Goal: Task Accomplishment & Management: Use online tool/utility

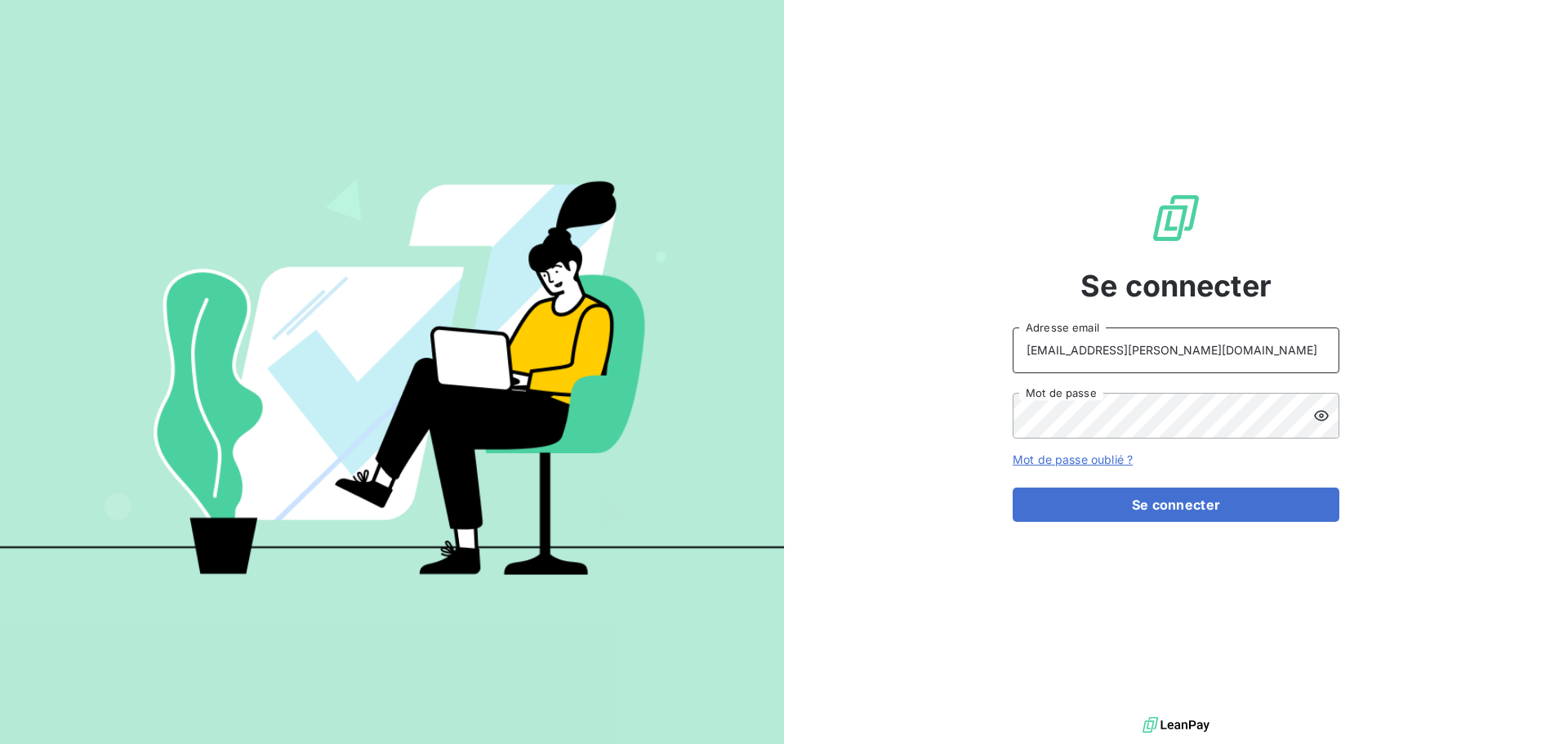
click at [1200, 340] on input "recouvrement@serpe.fr" at bounding box center [1176, 351] width 327 height 46
type input "raimundo@serpe.fr"
click at [1138, 507] on button "Se connecter" at bounding box center [1176, 505] width 327 height 35
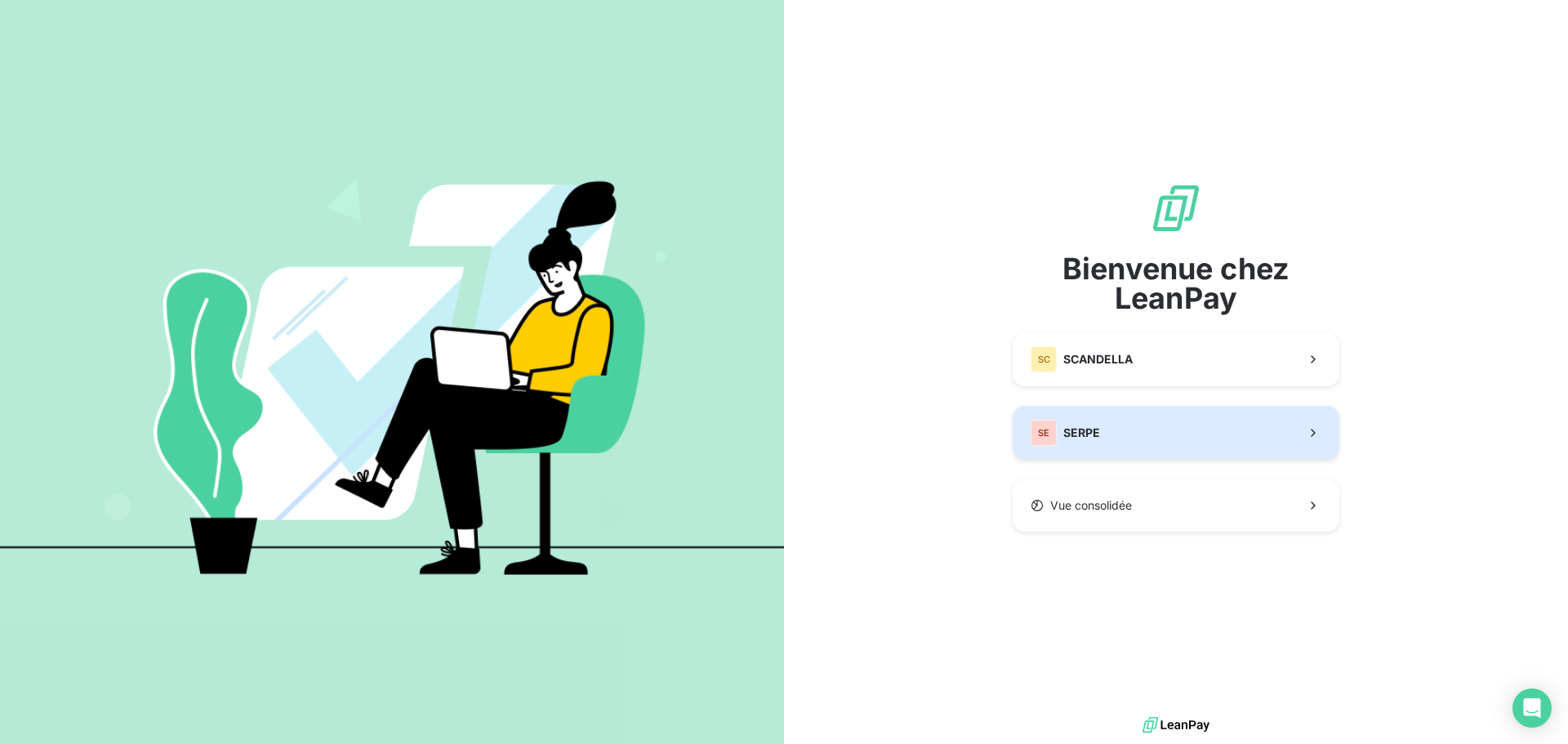
click at [1132, 435] on button "SE SERPE" at bounding box center [1176, 433] width 327 height 54
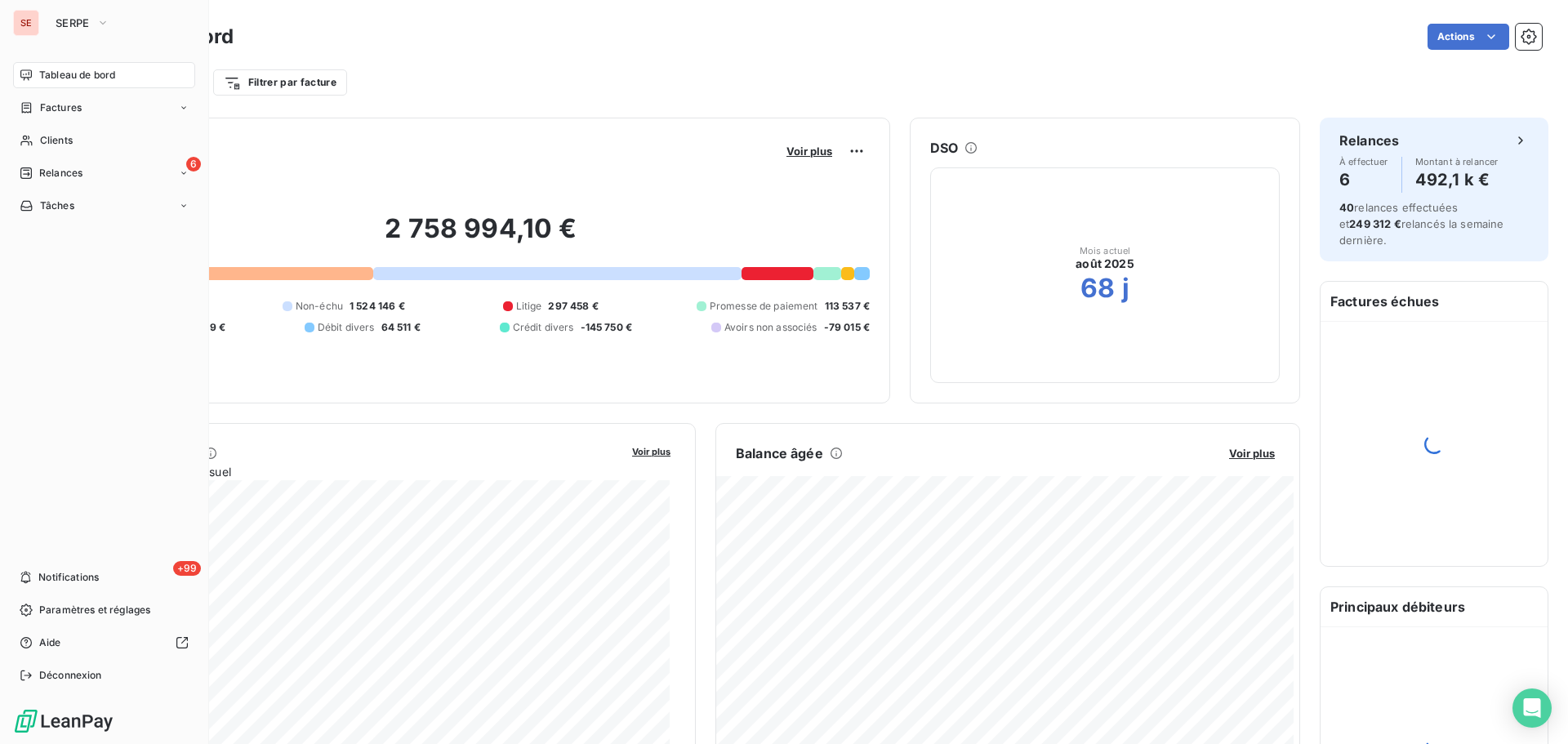
click at [80, 79] on span "Tableau de bord" at bounding box center [77, 74] width 76 height 15
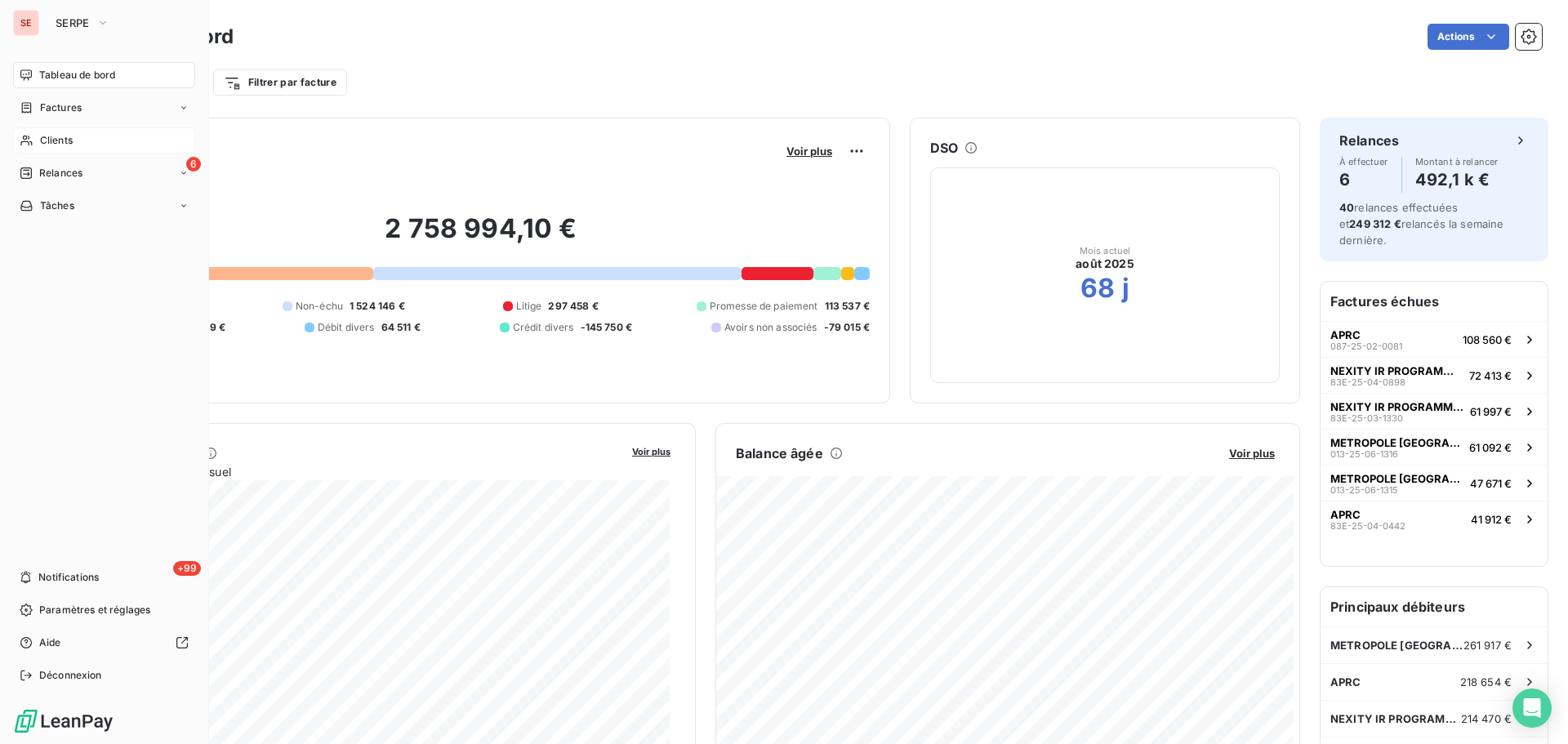
click at [68, 133] on span "Clients" at bounding box center [56, 140] width 33 height 15
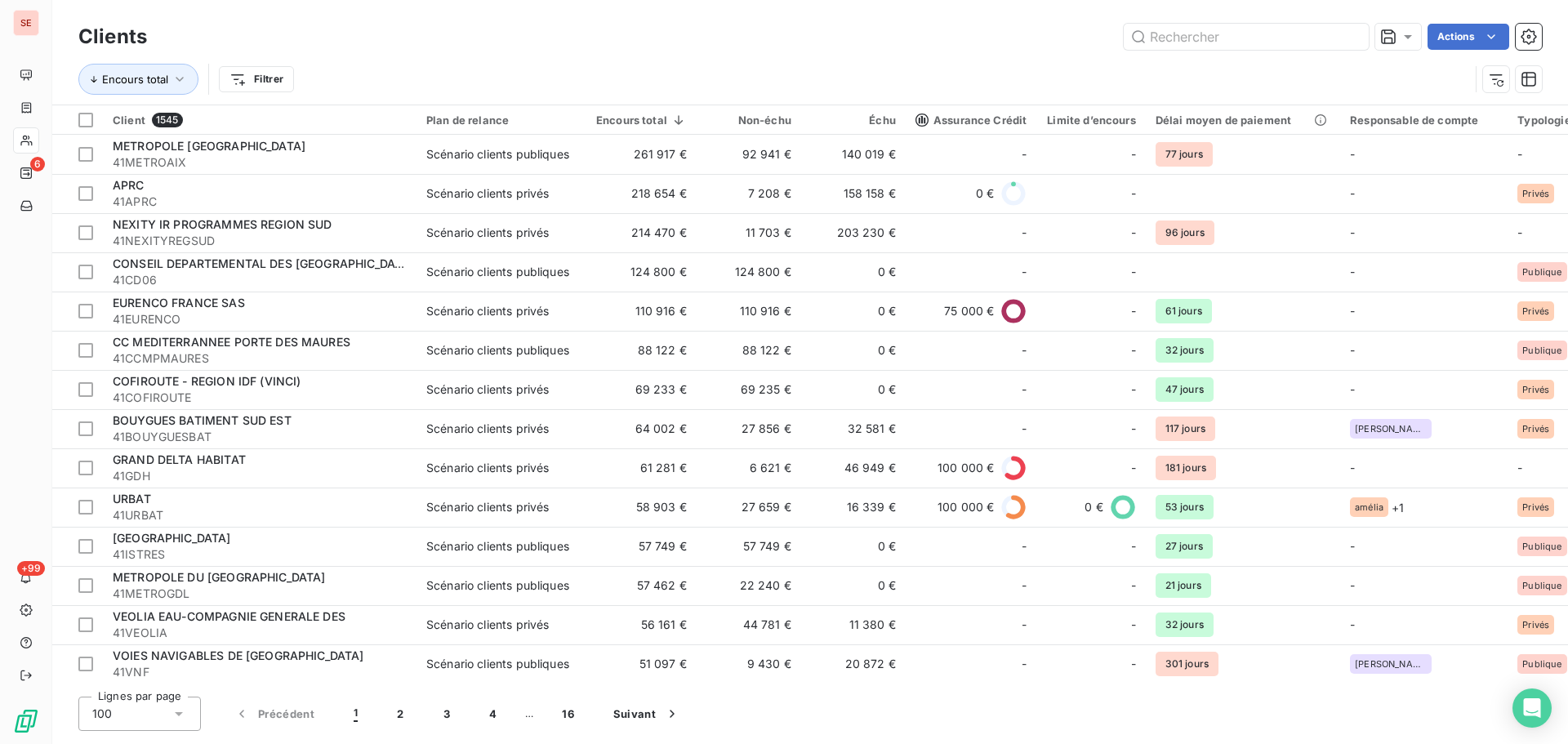
type input "c"
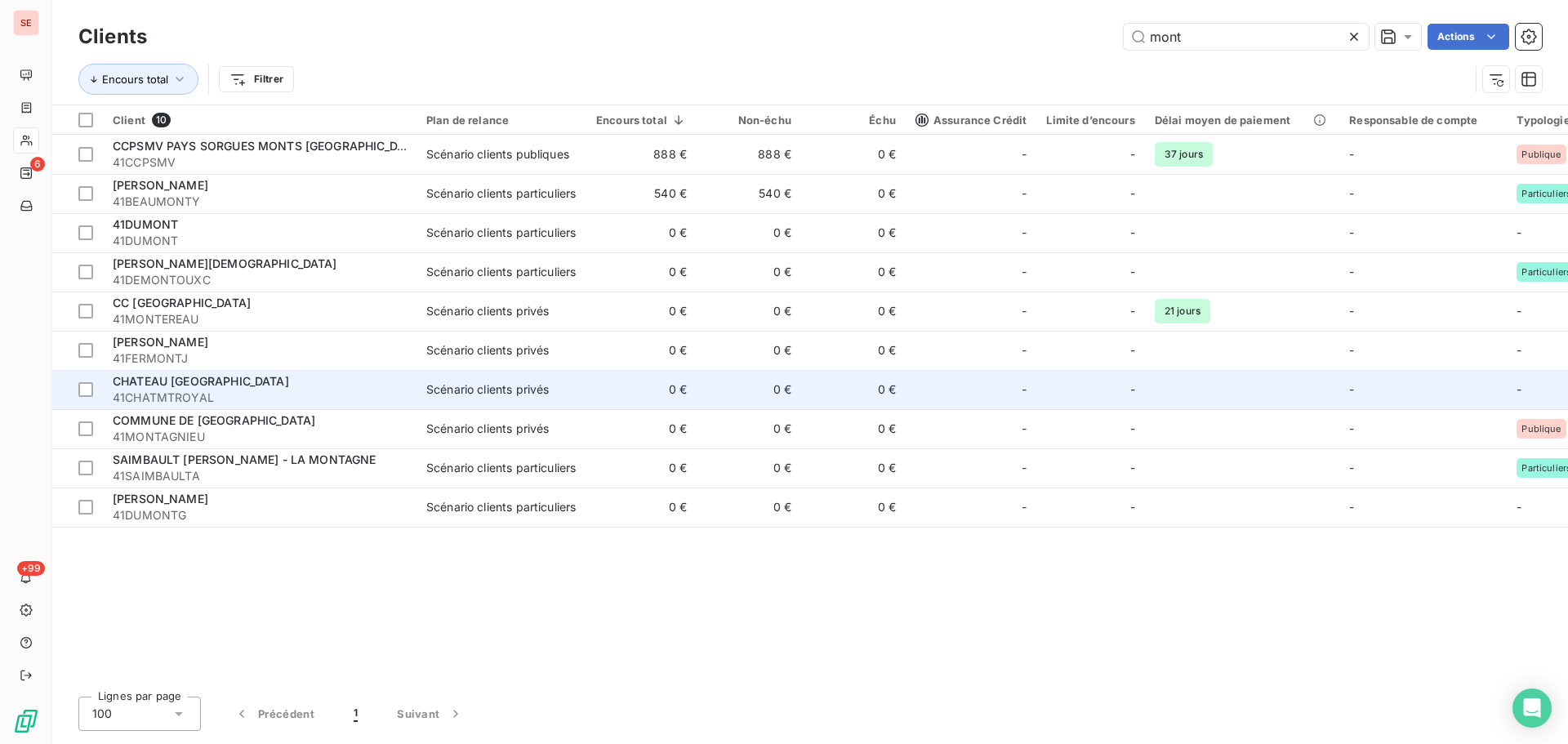
type input "mont"
click at [314, 393] on span "41CHATMTROYAL" at bounding box center [259, 397] width 294 height 16
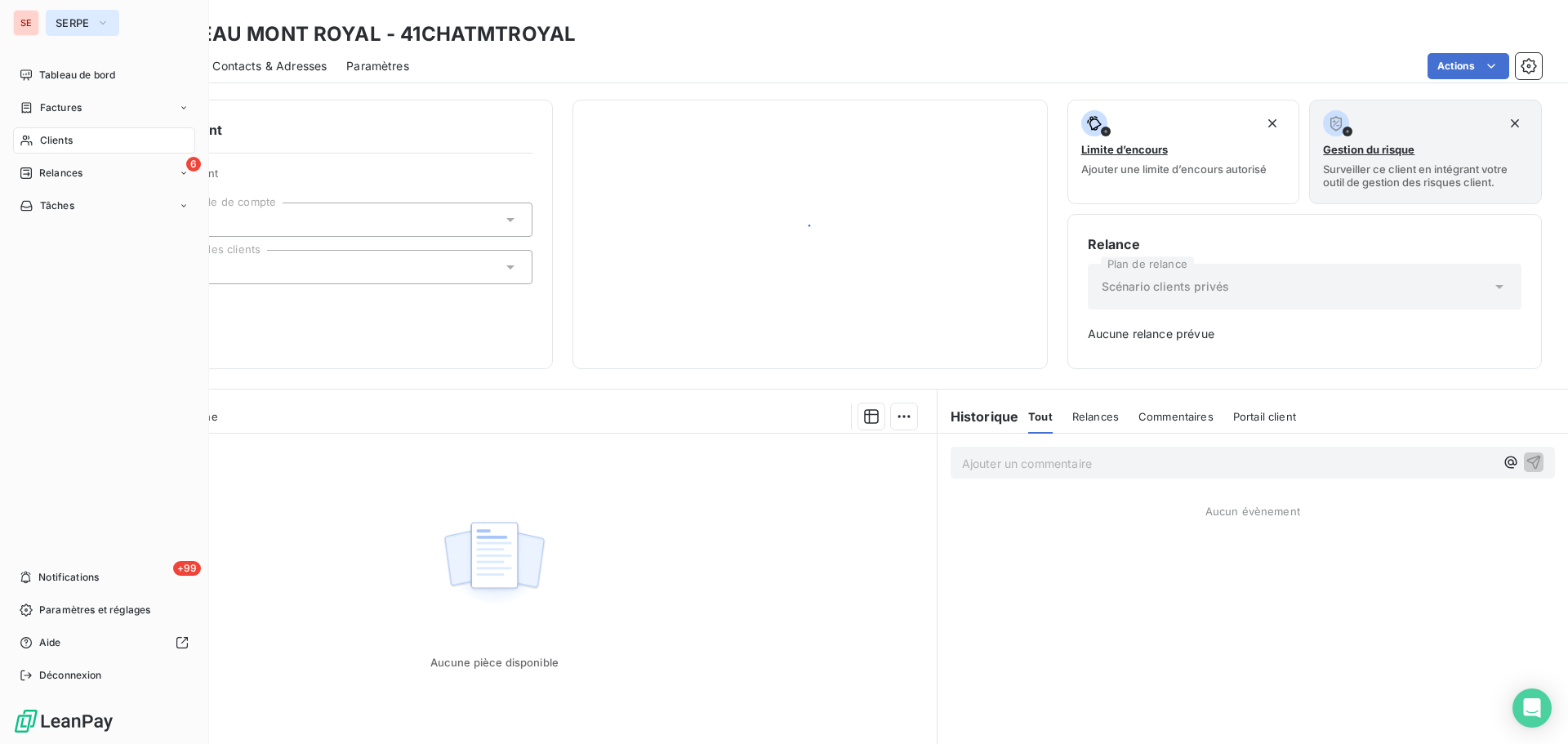
drag, startPoint x: 62, startPoint y: 19, endPoint x: 85, endPoint y: 21, distance: 23.1
click at [62, 18] on span "SERPE" at bounding box center [73, 22] width 35 height 13
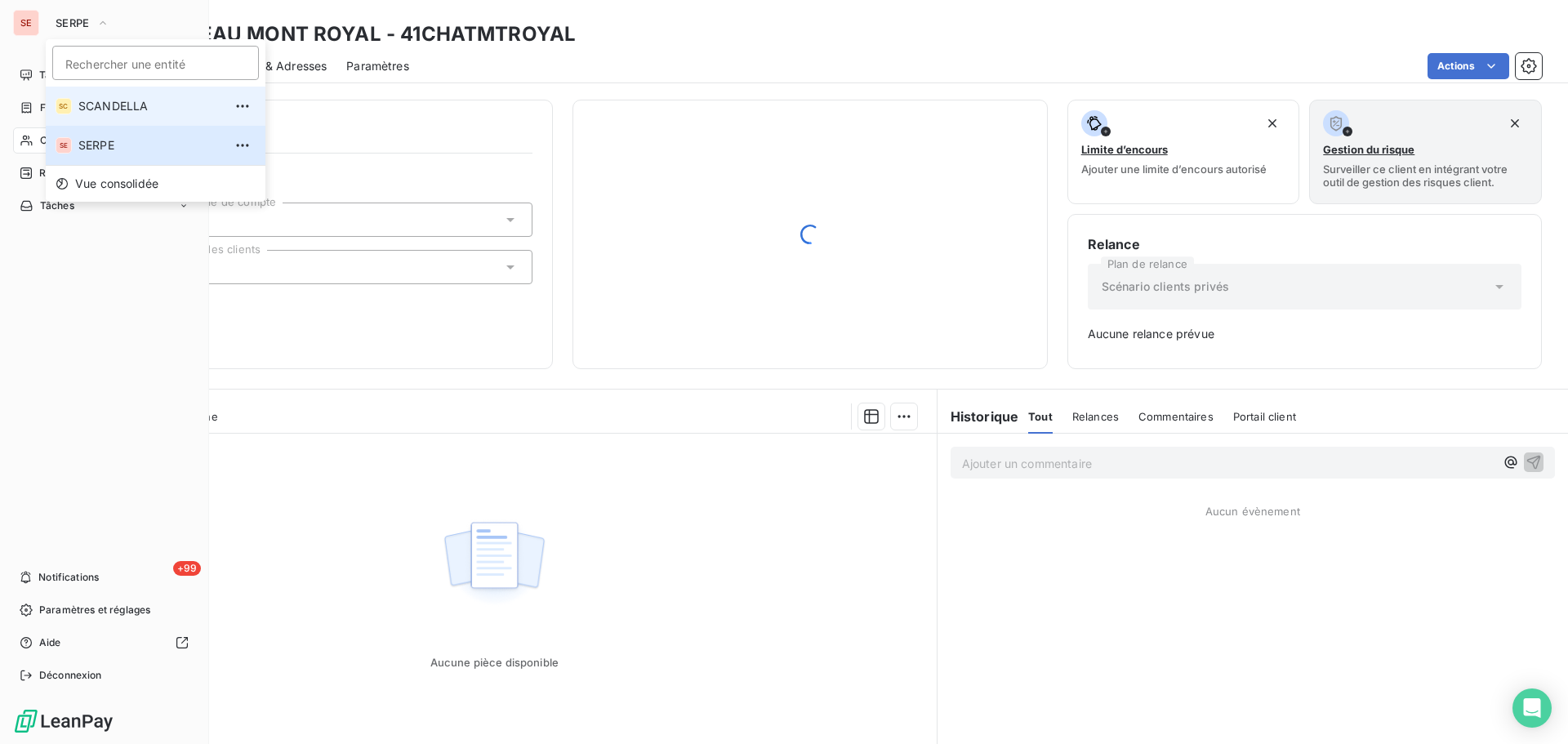
click at [98, 111] on span "SCANDELLA" at bounding box center [151, 106] width 145 height 16
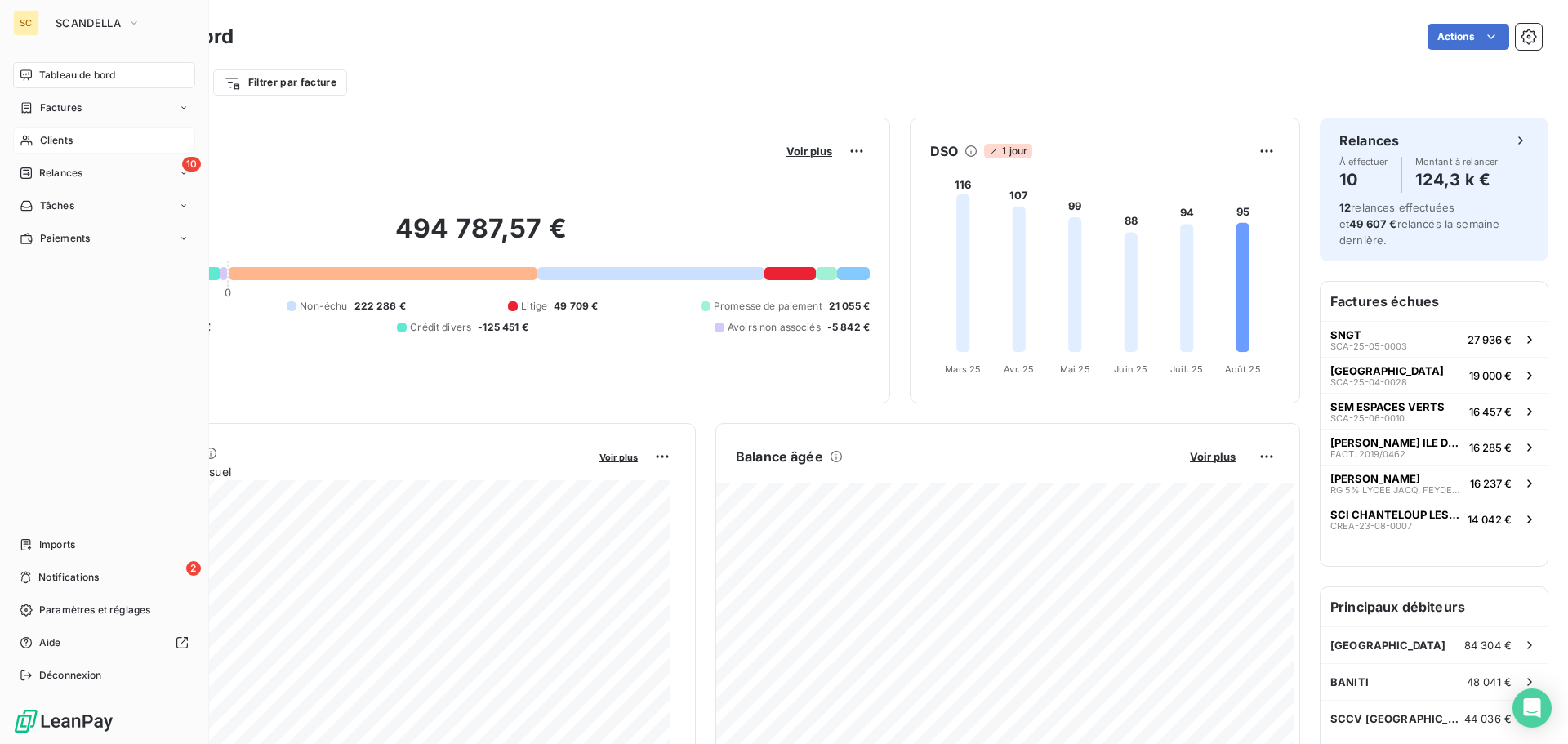
click at [69, 140] on span "Clients" at bounding box center [56, 140] width 33 height 15
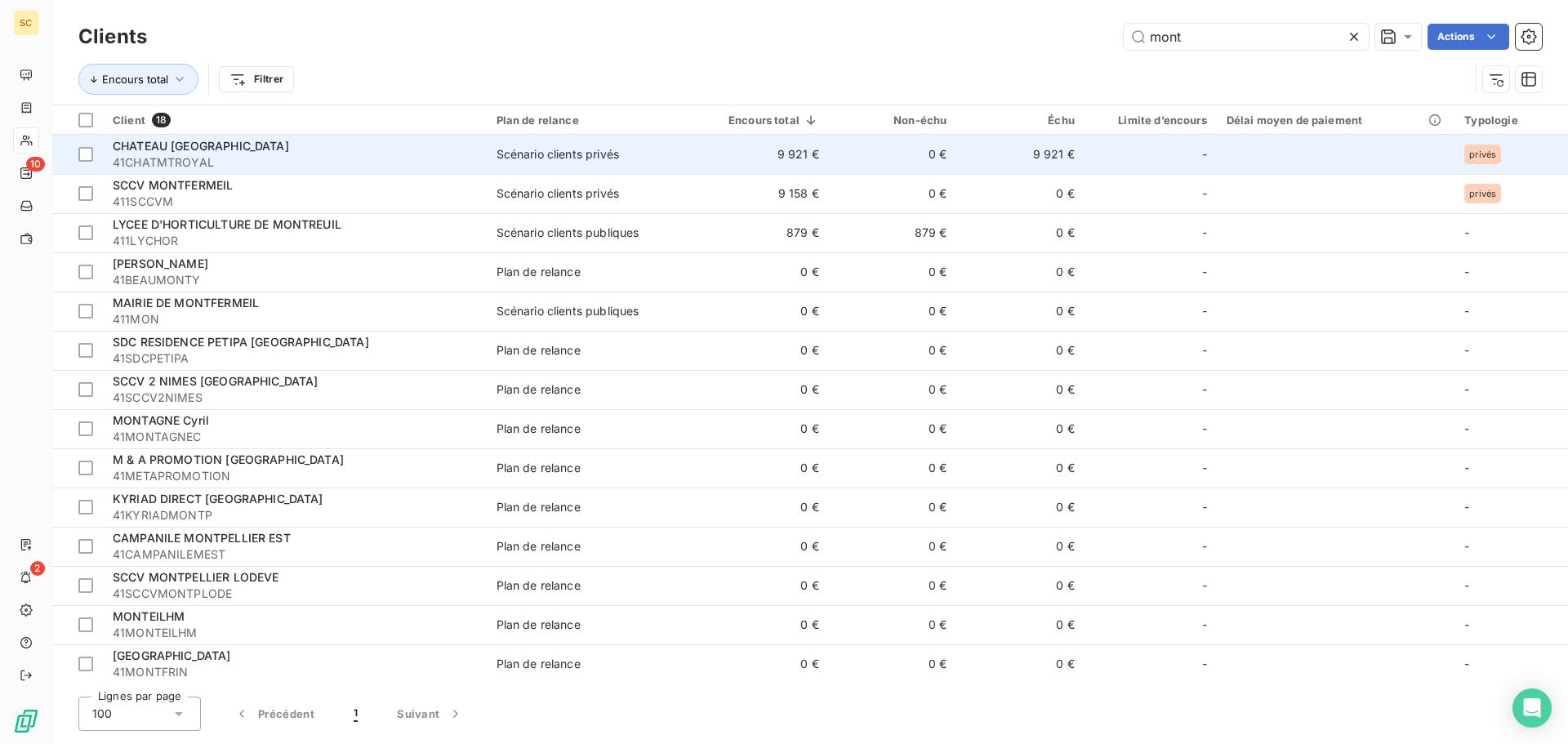
type input "mont"
click at [411, 163] on span "41CHATMTROYAL" at bounding box center [294, 162] width 365 height 16
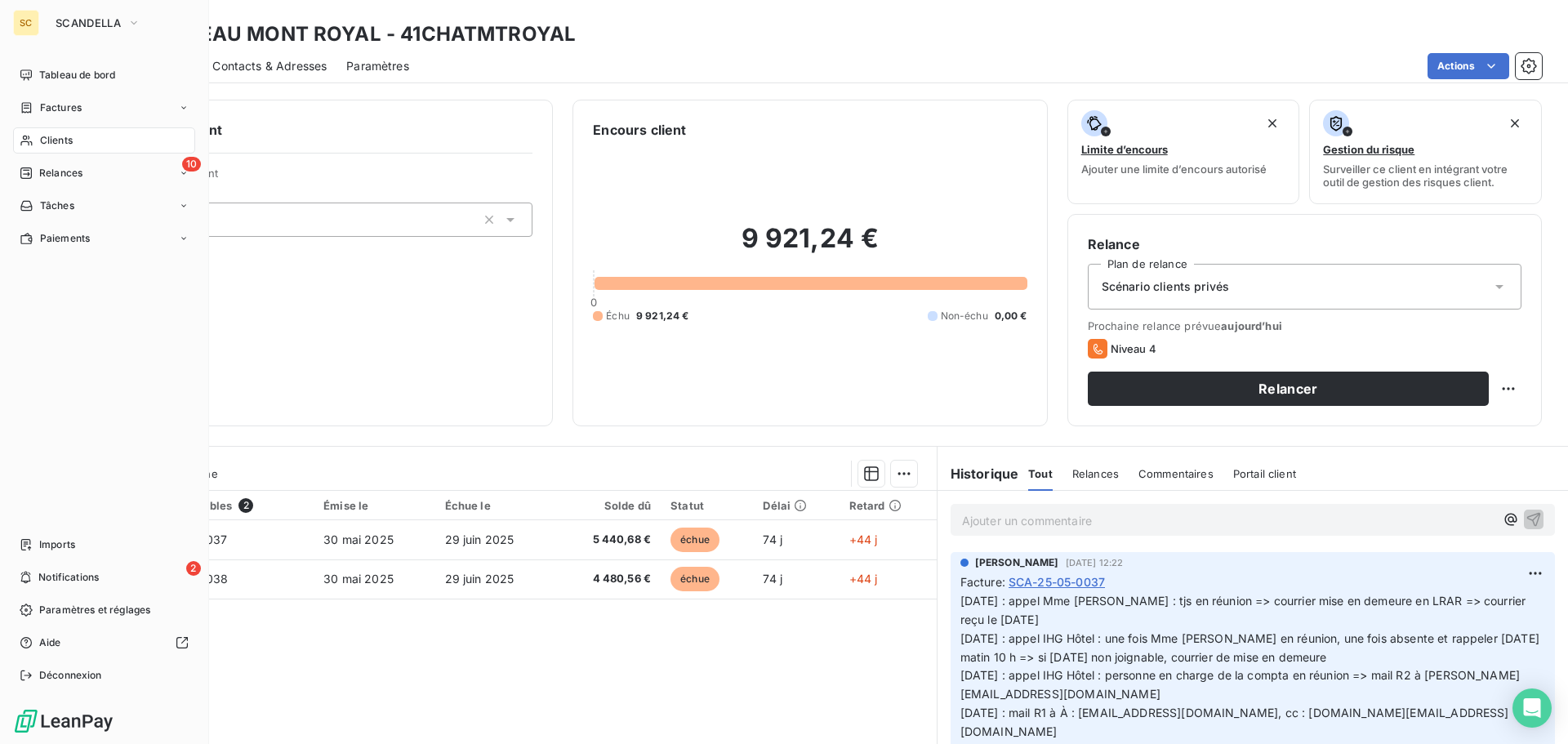
click at [85, 140] on div "Clients" at bounding box center [103, 140] width 182 height 26
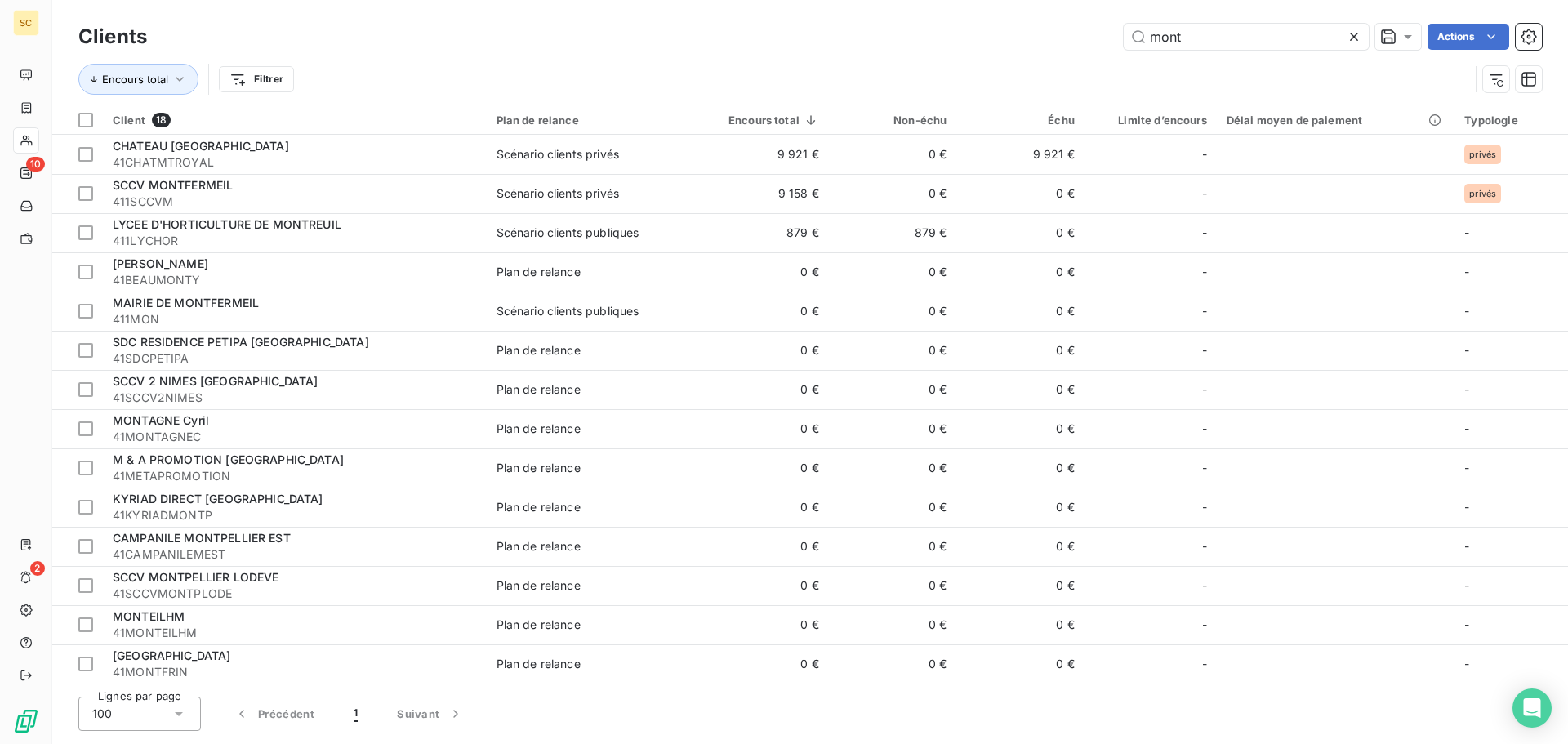
drag, startPoint x: 1223, startPoint y: 22, endPoint x: 1037, endPoint y: 32, distance: 186.3
click at [1039, 30] on div "Clients mont Actions" at bounding box center [810, 37] width 1464 height 35
click at [1175, 32] on input "mont" at bounding box center [1246, 37] width 245 height 26
click at [1177, 34] on input "mont" at bounding box center [1246, 37] width 245 height 26
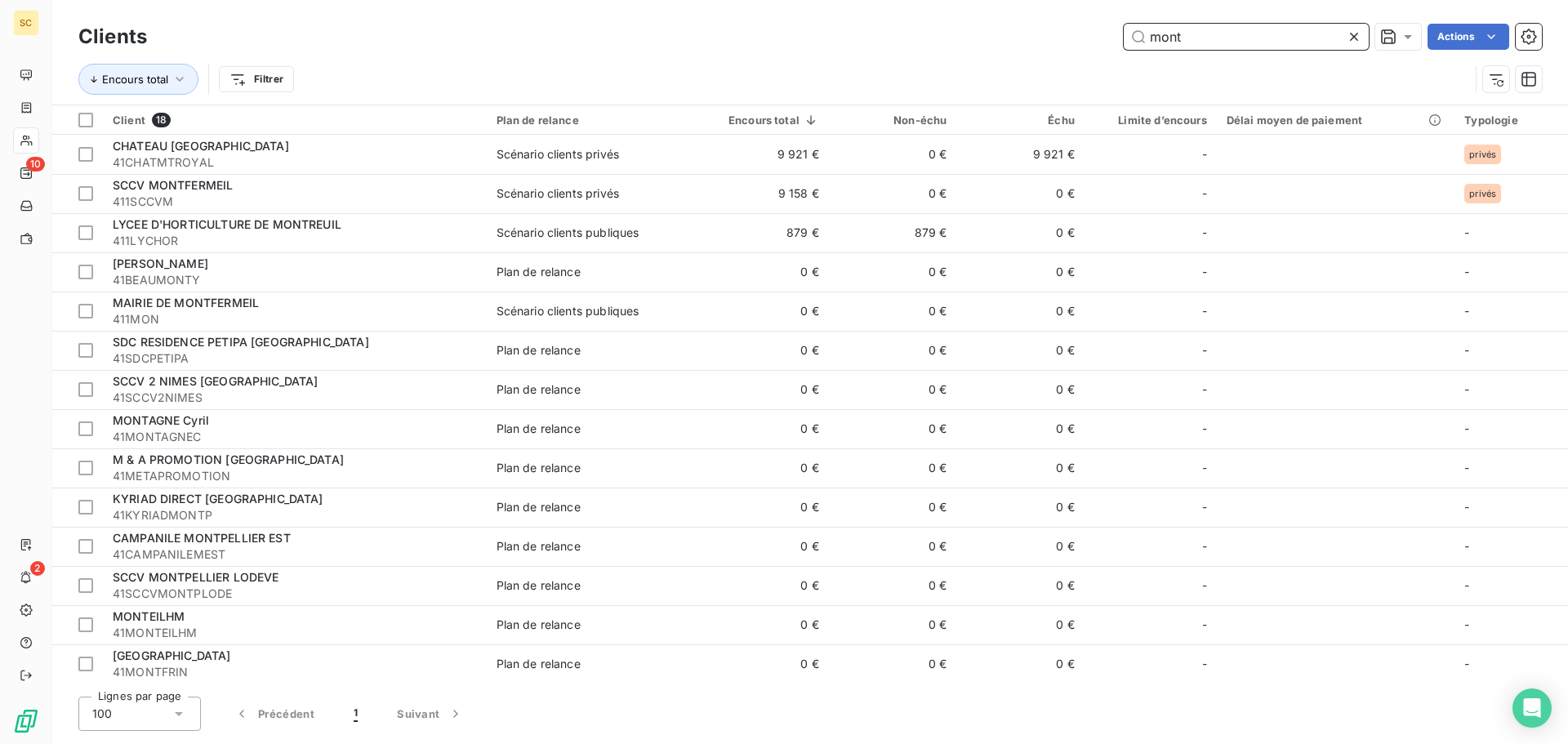
drag, startPoint x: 1196, startPoint y: 39, endPoint x: 1129, endPoint y: 33, distance: 67.3
click at [1133, 33] on input "mont" at bounding box center [1246, 37] width 245 height 26
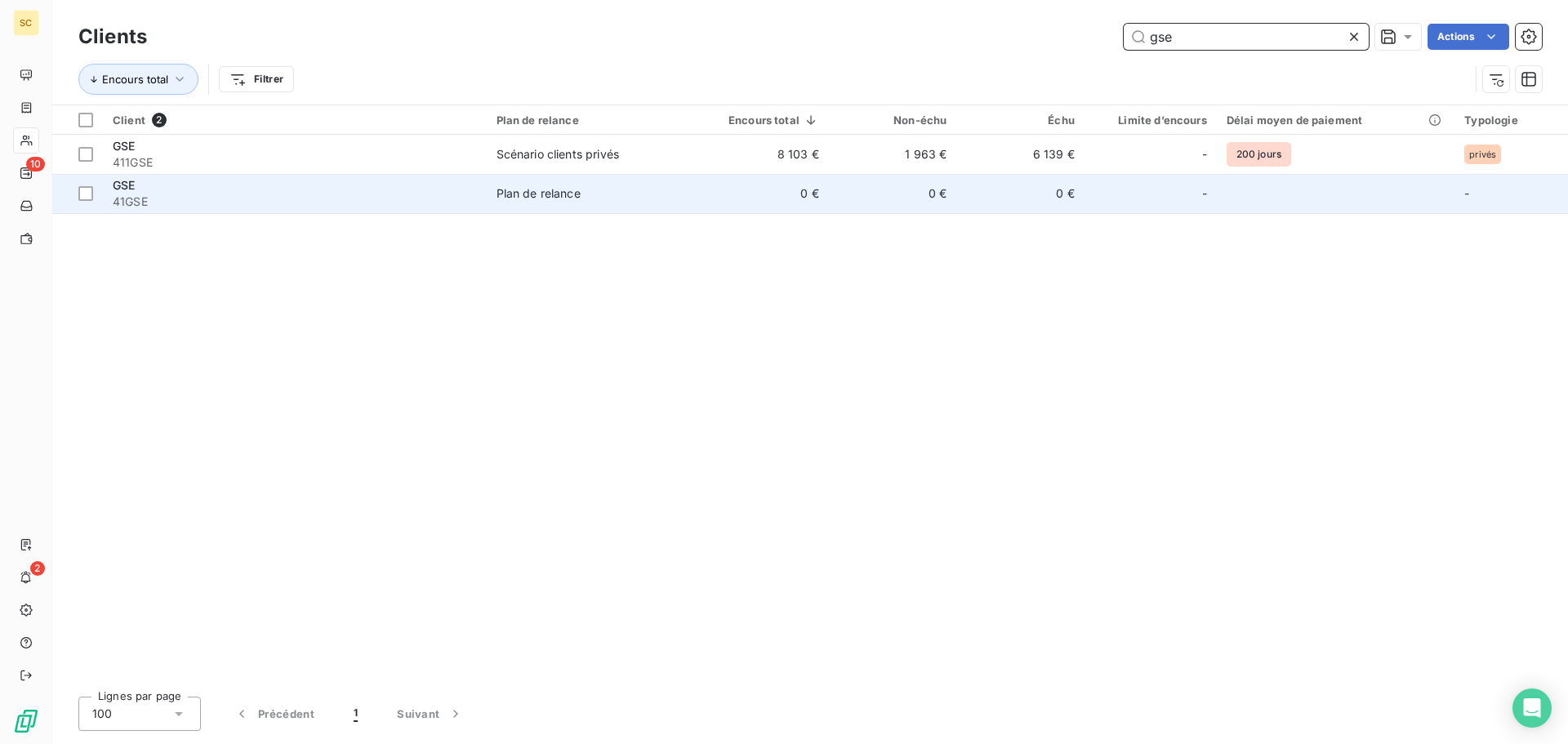
type input "gse"
click at [483, 198] on td "GSE 41GSE" at bounding box center [295, 193] width 384 height 39
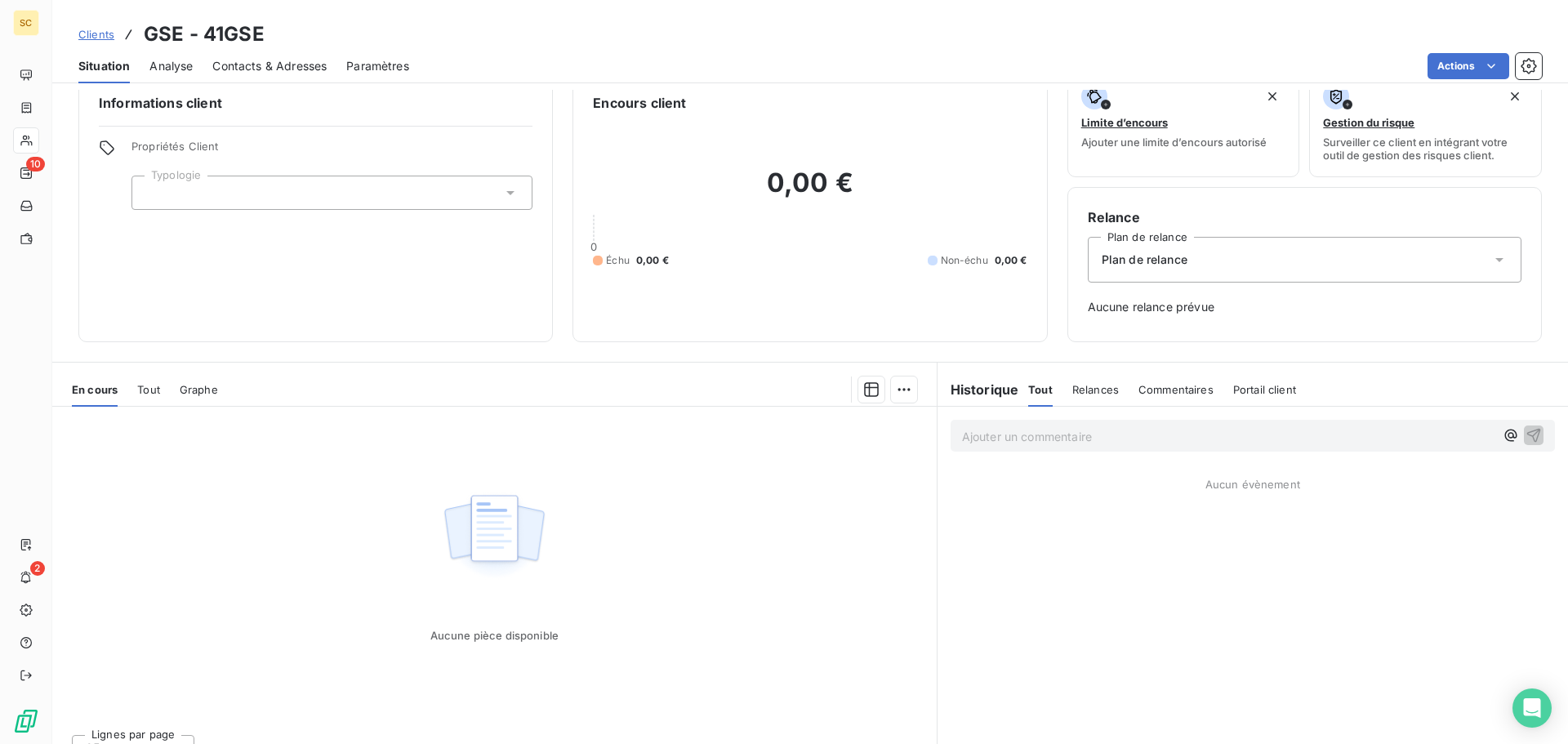
scroll to position [53, 0]
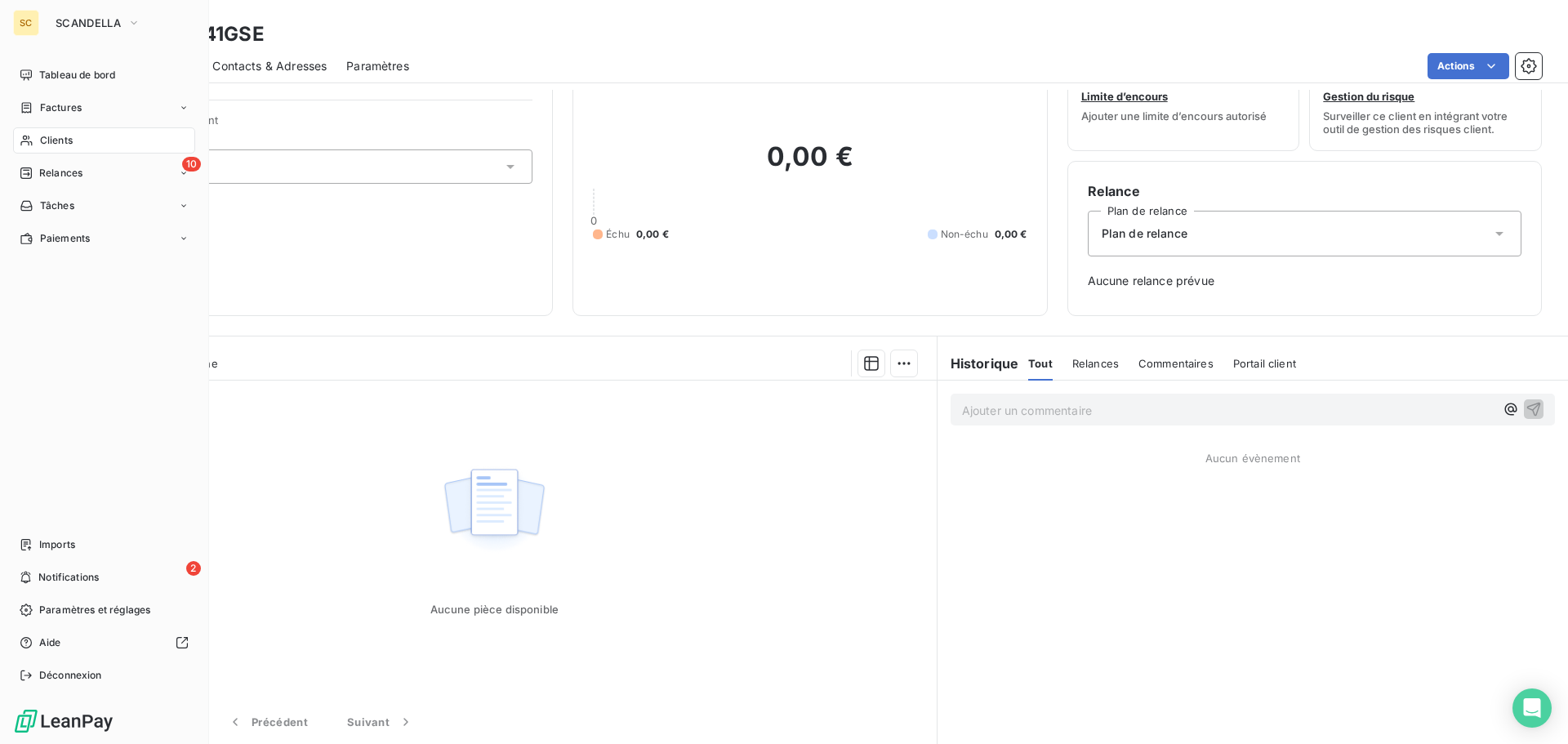
click at [96, 137] on div "Clients" at bounding box center [103, 140] width 182 height 26
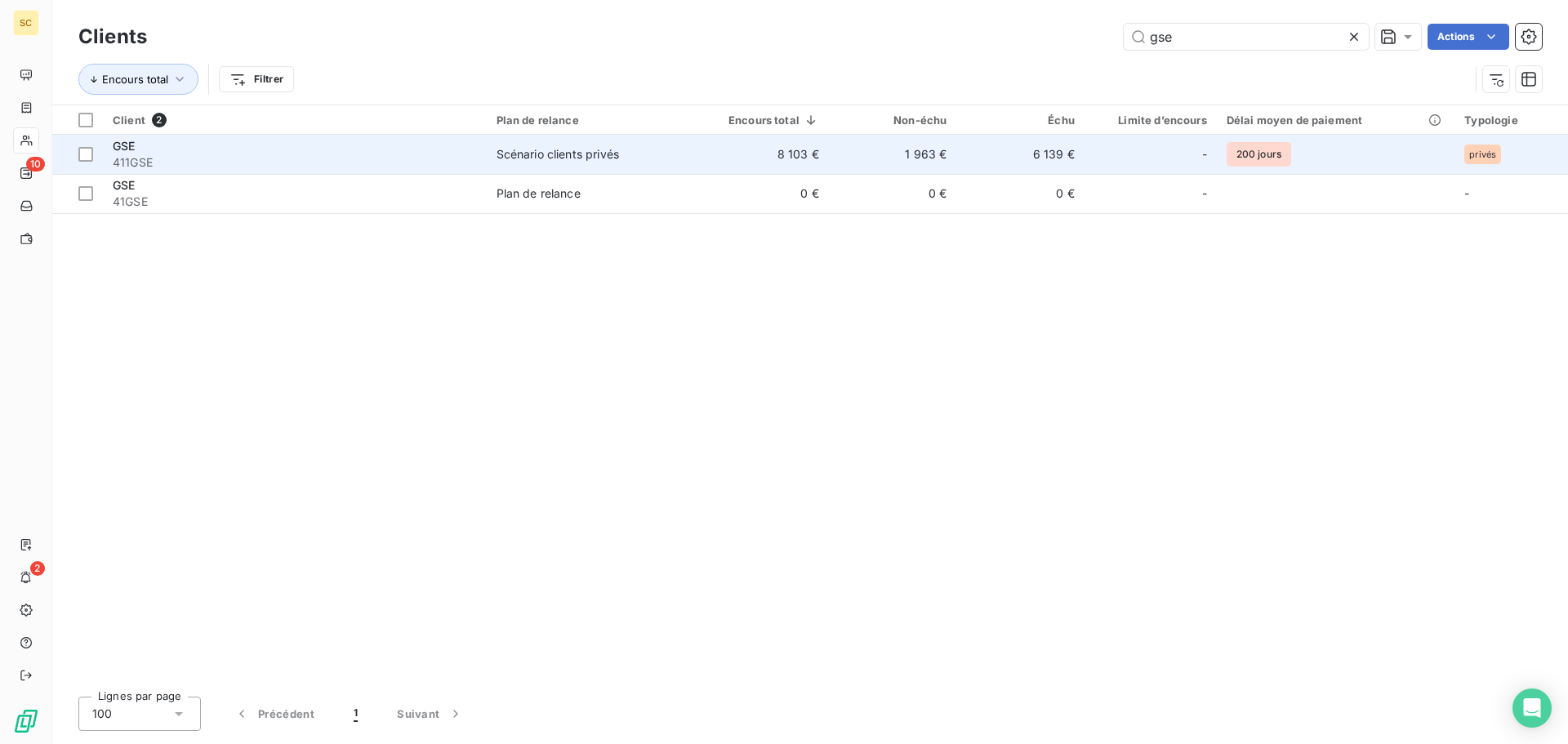
click at [356, 150] on div "GSE" at bounding box center [294, 146] width 365 height 16
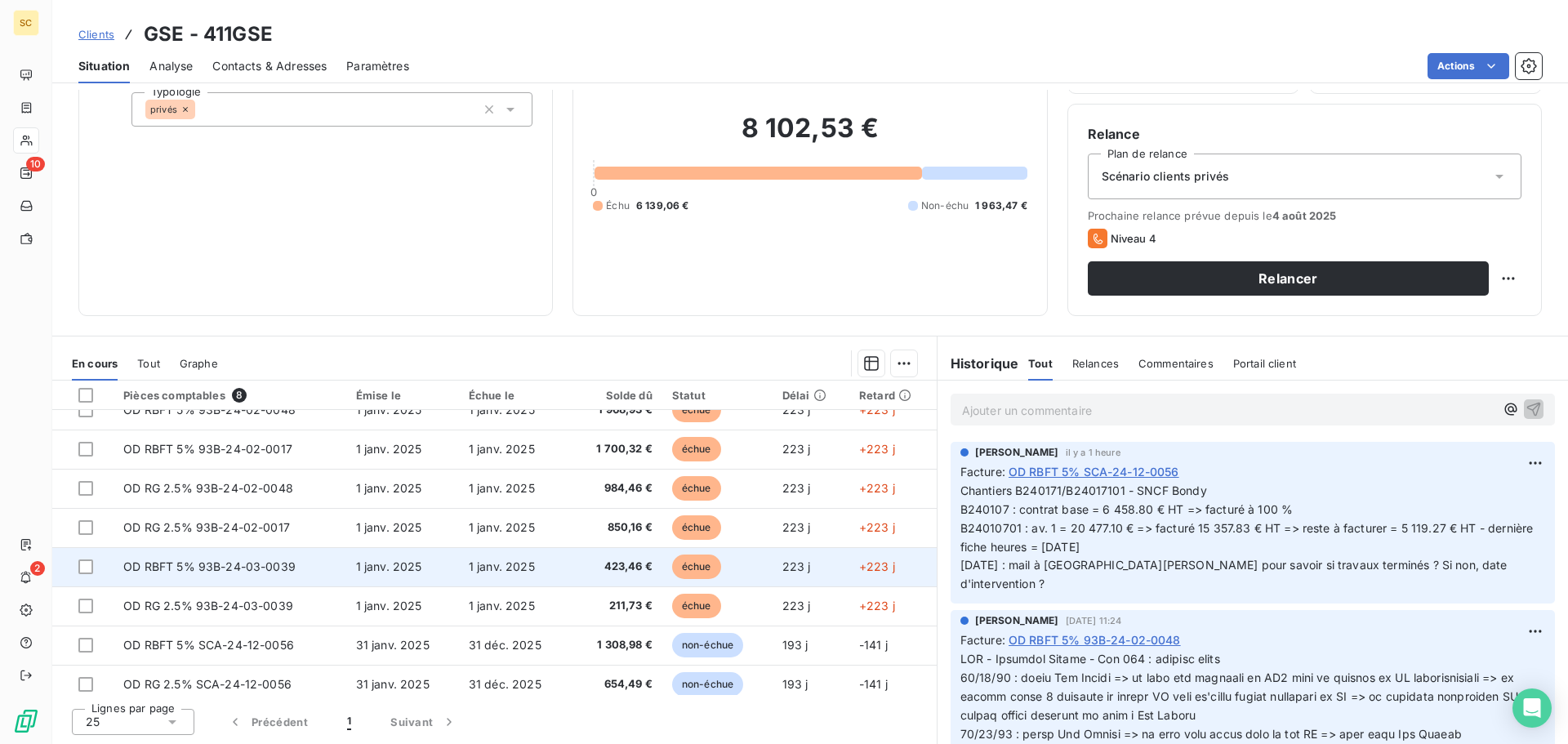
scroll to position [30, 0]
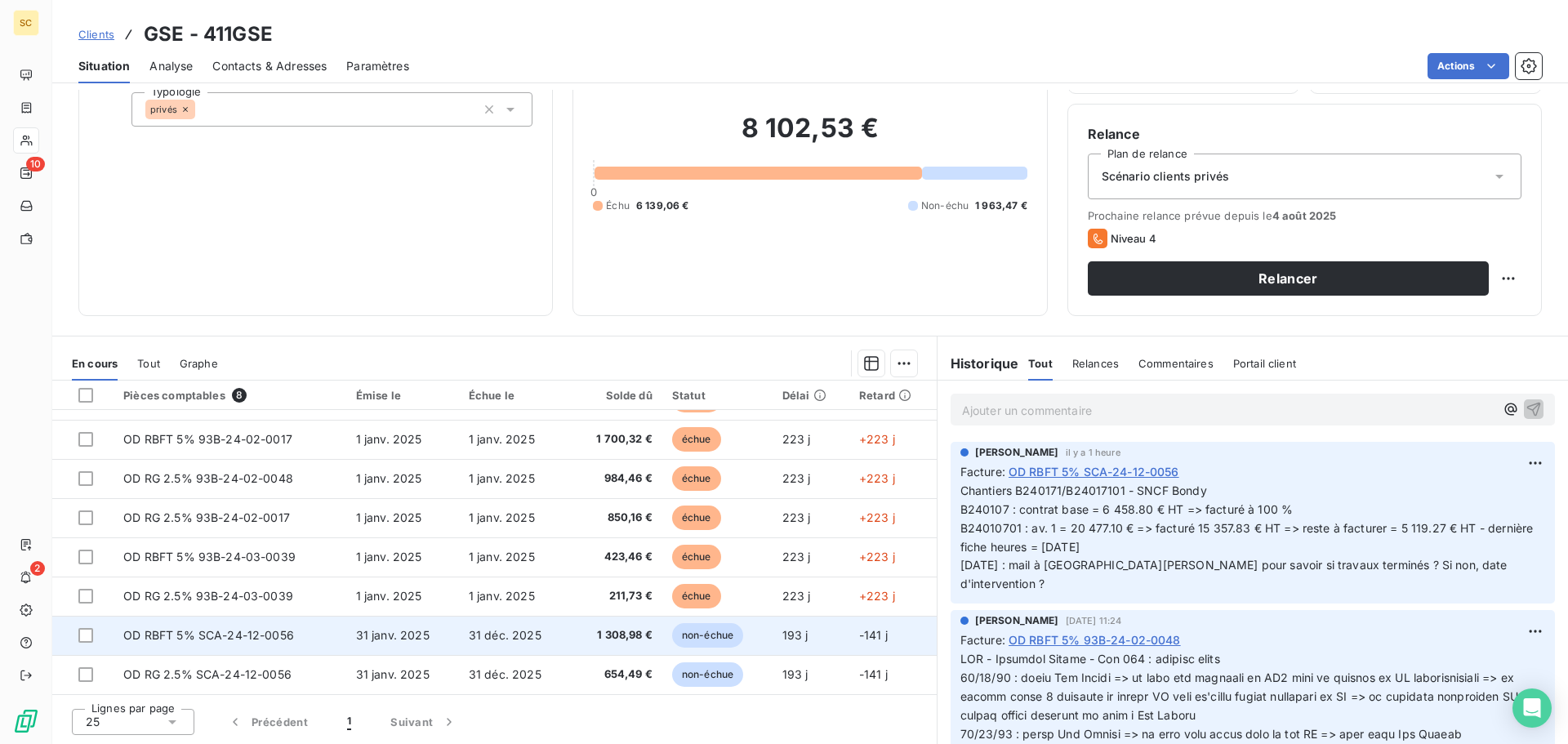
click at [532, 642] on td "31 déc. 2025" at bounding box center [515, 635] width 112 height 39
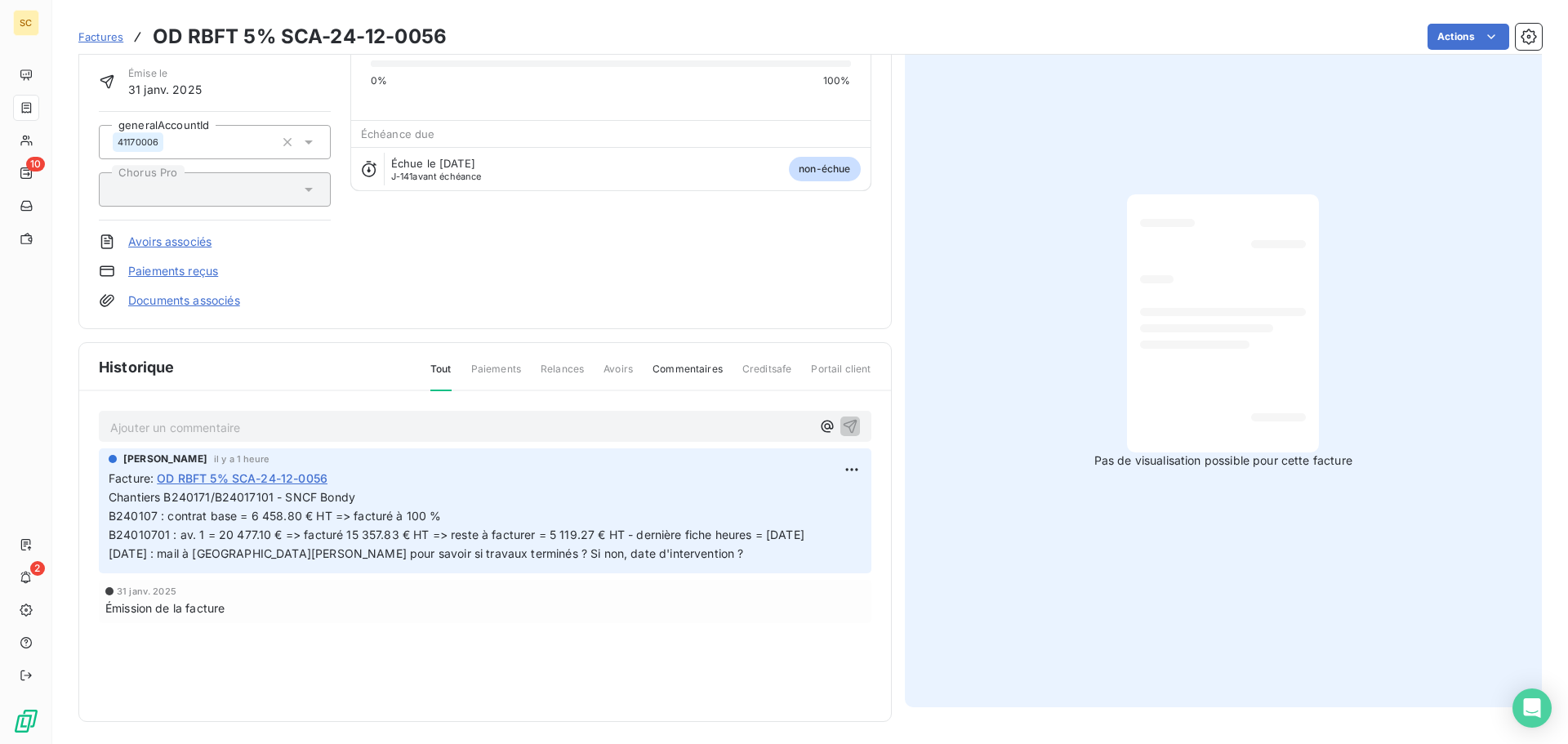
scroll to position [112, 0]
click at [848, 467] on html "SC 10 2 Factures OD RBFT 5% SCA-24-12-0056 Actions GSE 411GSE Montant initial 1…" at bounding box center [784, 372] width 1568 height 744
click at [828, 498] on div "Editer" at bounding box center [806, 502] width 91 height 26
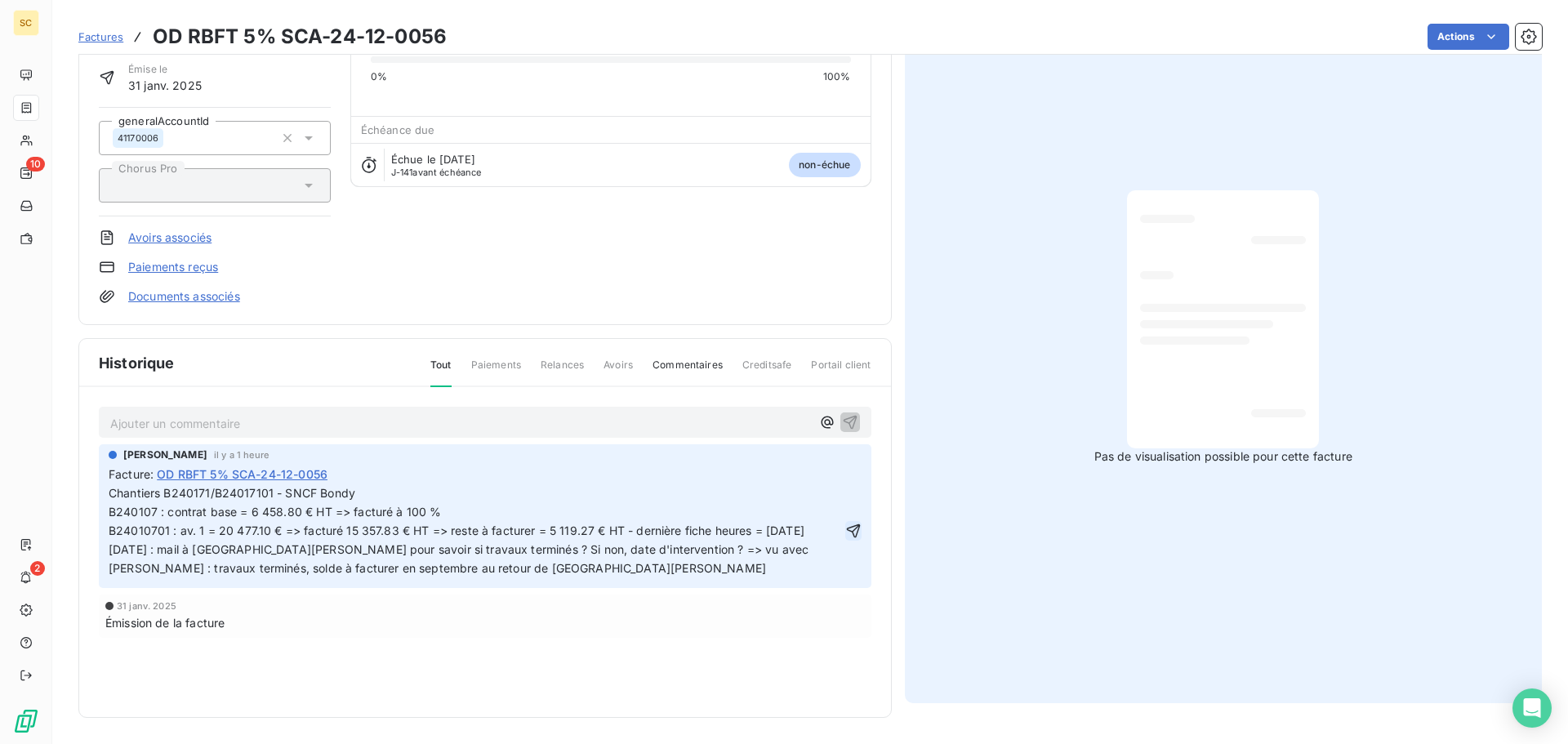
click at [850, 531] on icon "button" at bounding box center [854, 530] width 16 height 16
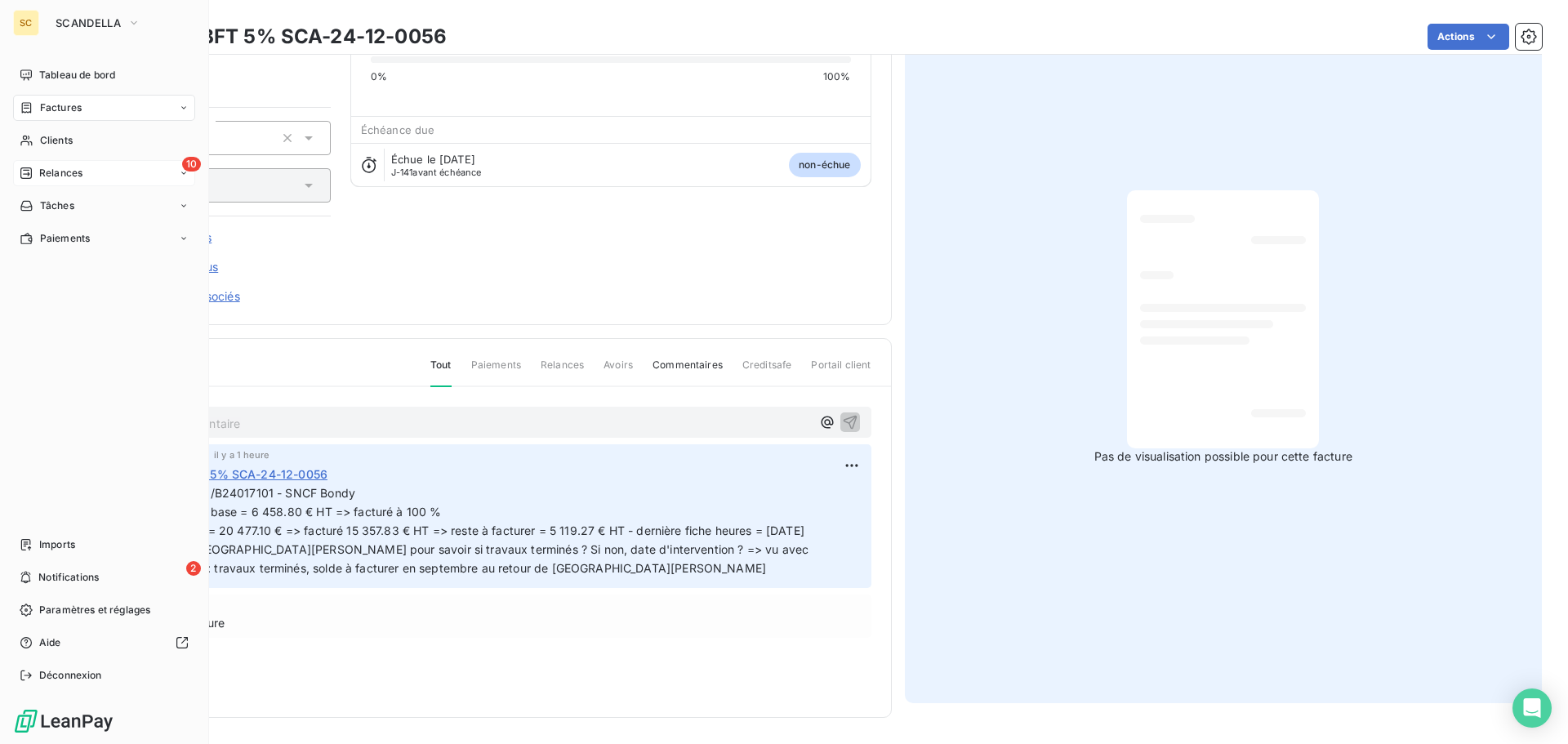
click at [78, 175] on span "Relances" at bounding box center [61, 173] width 44 height 15
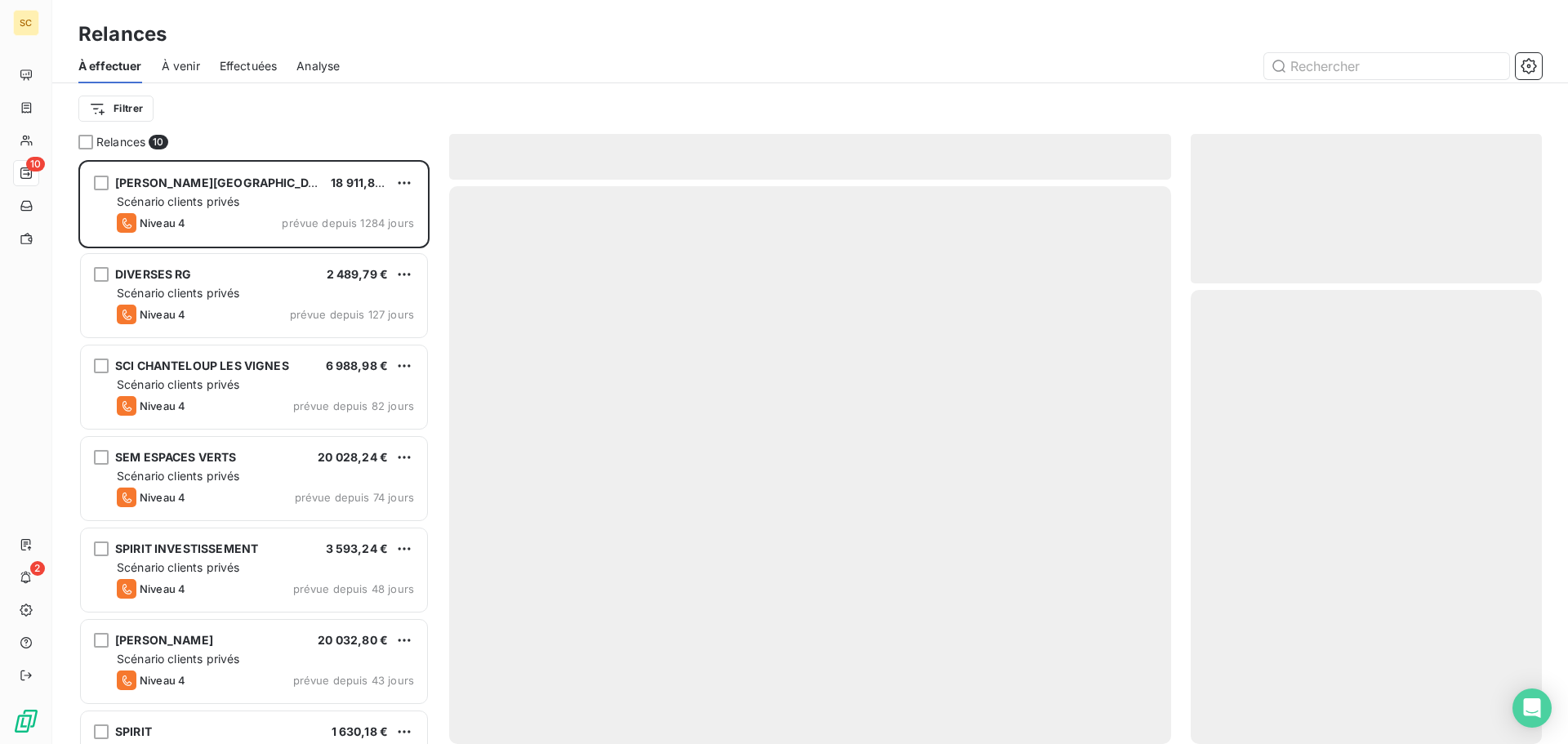
scroll to position [571, 339]
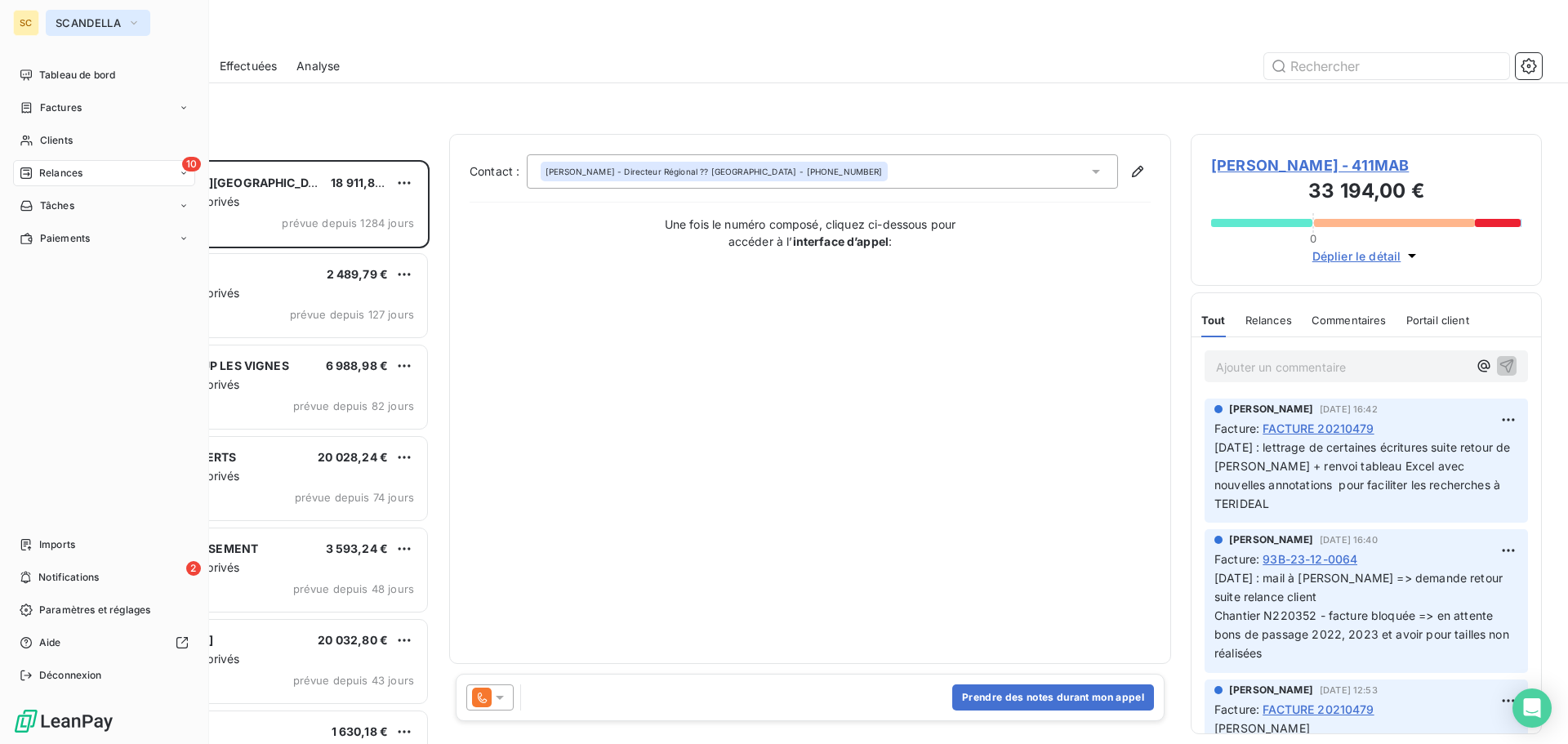
click at [96, 24] on span "SCANDELLA" at bounding box center [88, 22] width 66 height 13
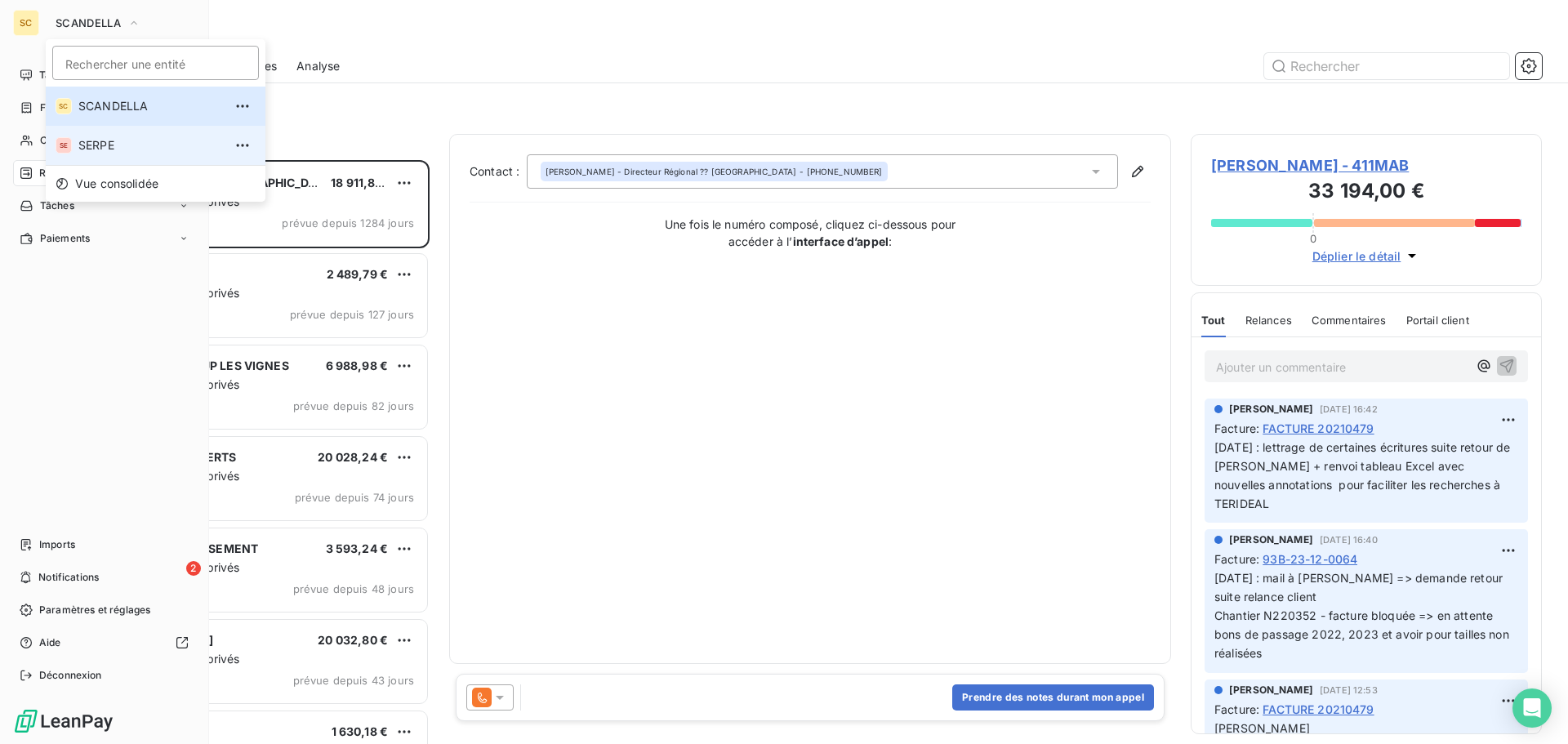
click at [94, 144] on span "SERPE" at bounding box center [151, 145] width 145 height 16
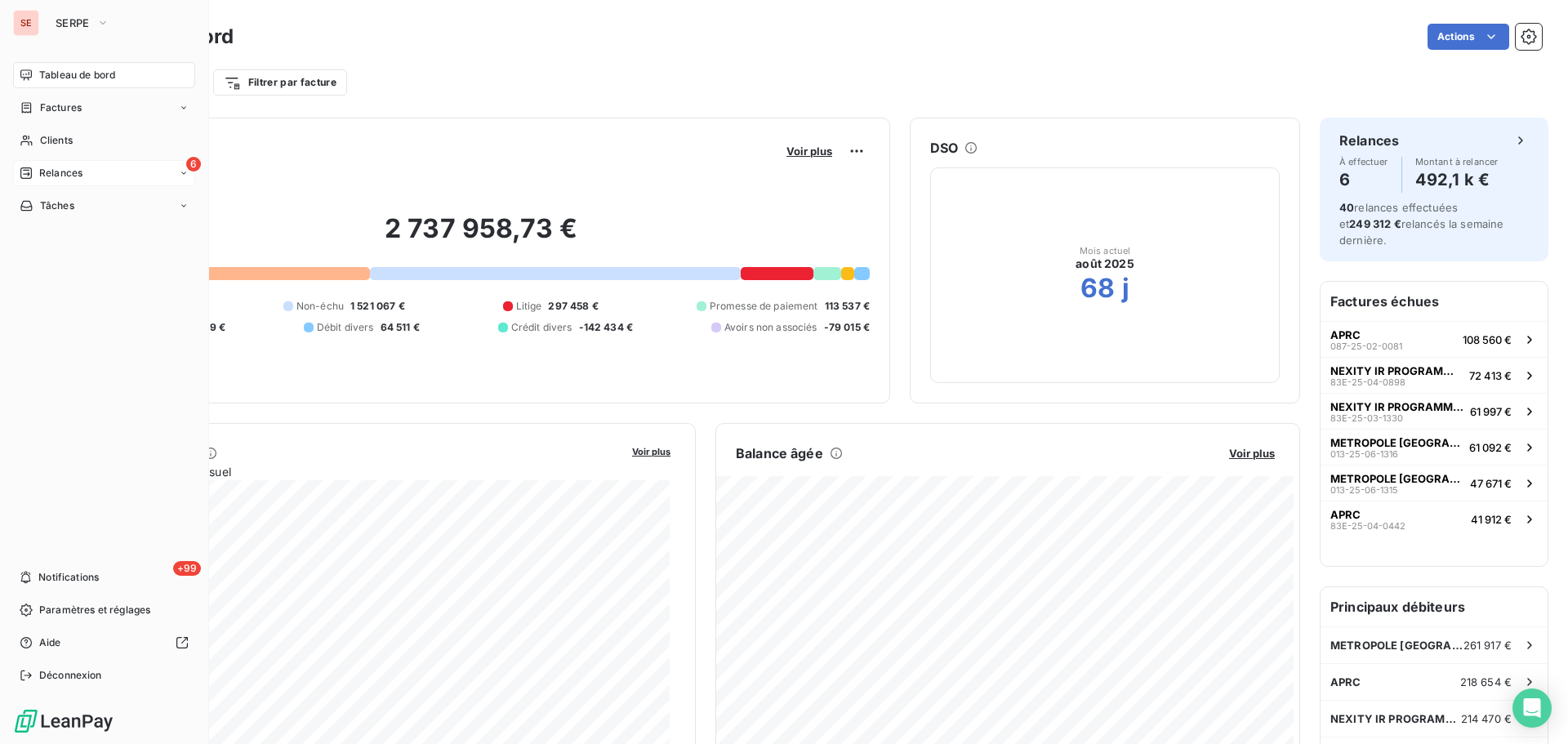
click at [86, 167] on div "6 Relances" at bounding box center [103, 173] width 182 height 26
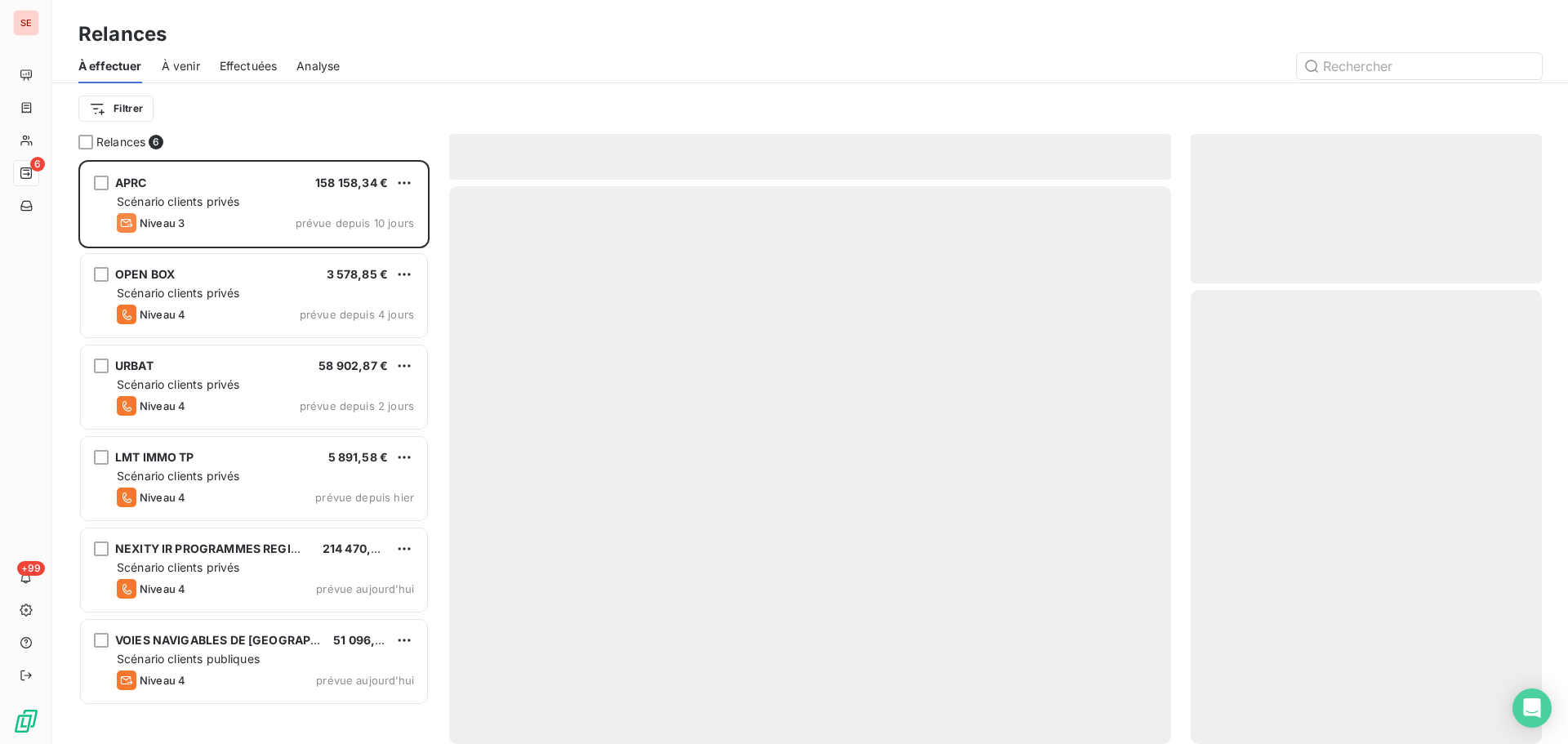
scroll to position [571, 339]
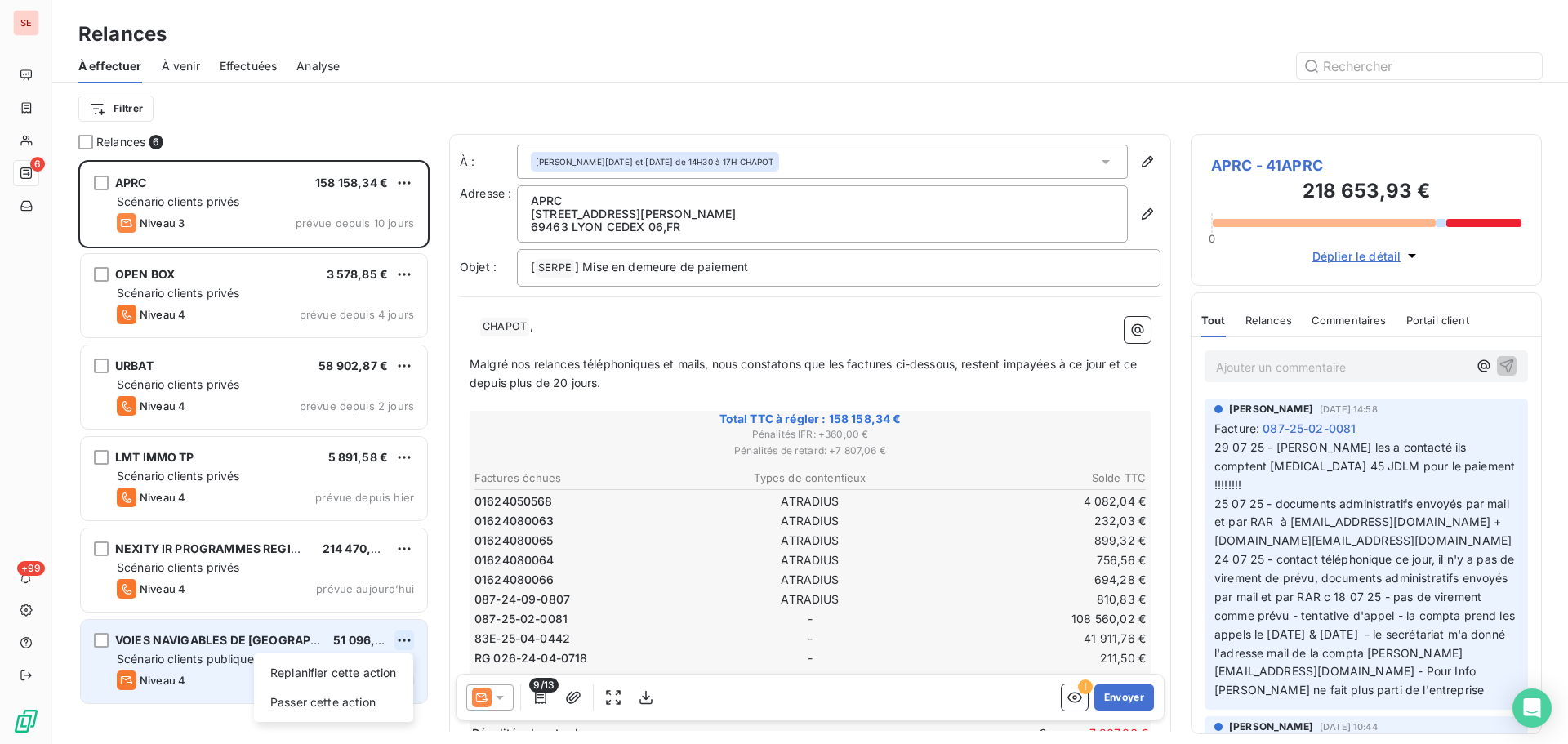
click at [408, 633] on html "SE 6 +99 Relances À effectuer À venir Effectuées Analyse Filtrer Relances 6 APR…" at bounding box center [784, 372] width 1568 height 744
click at [368, 668] on div "Replanifier cette action" at bounding box center [333, 672] width 146 height 26
select select "7"
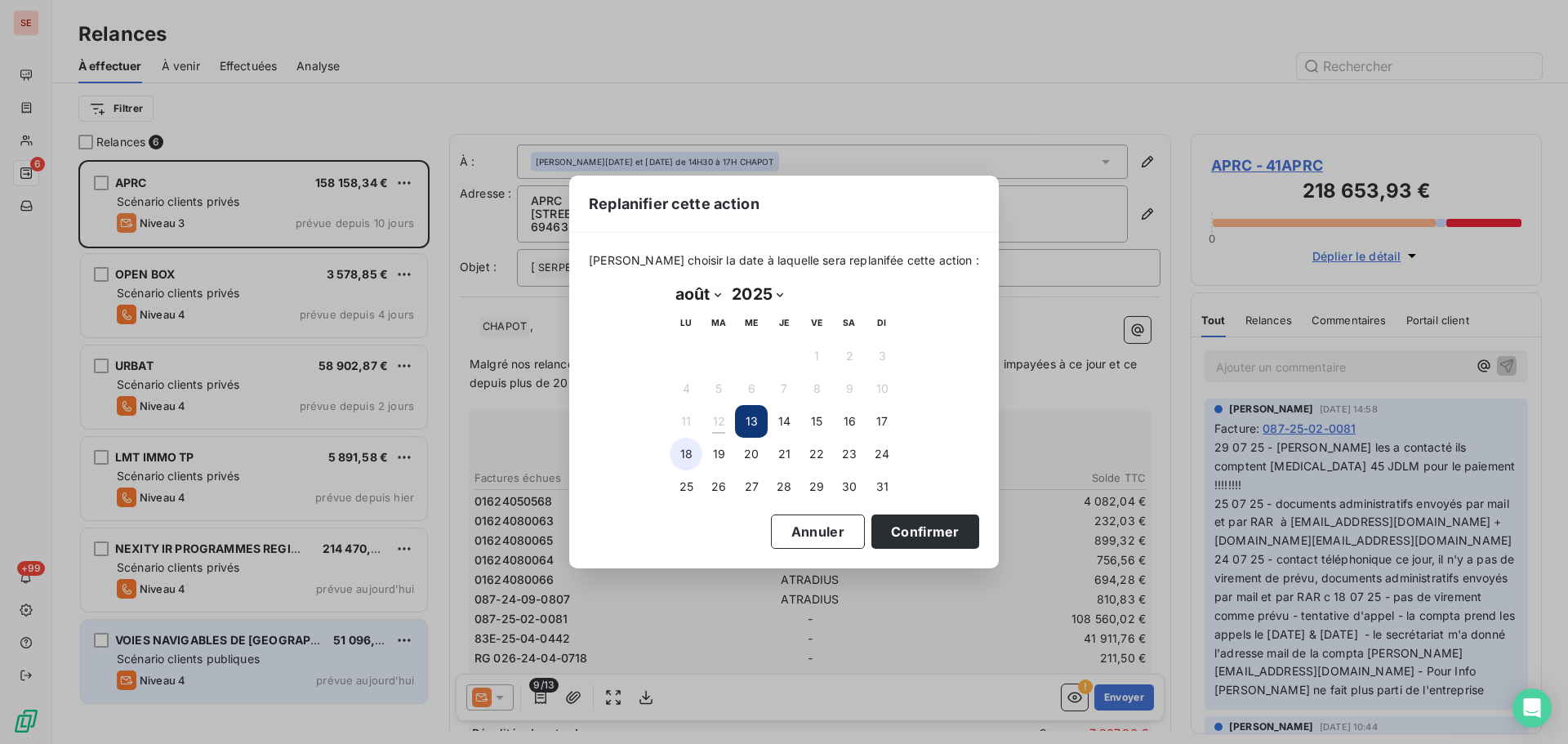
click at [689, 457] on button "18" at bounding box center [686, 454] width 33 height 33
click at [925, 533] on button "Confirmer" at bounding box center [925, 531] width 108 height 35
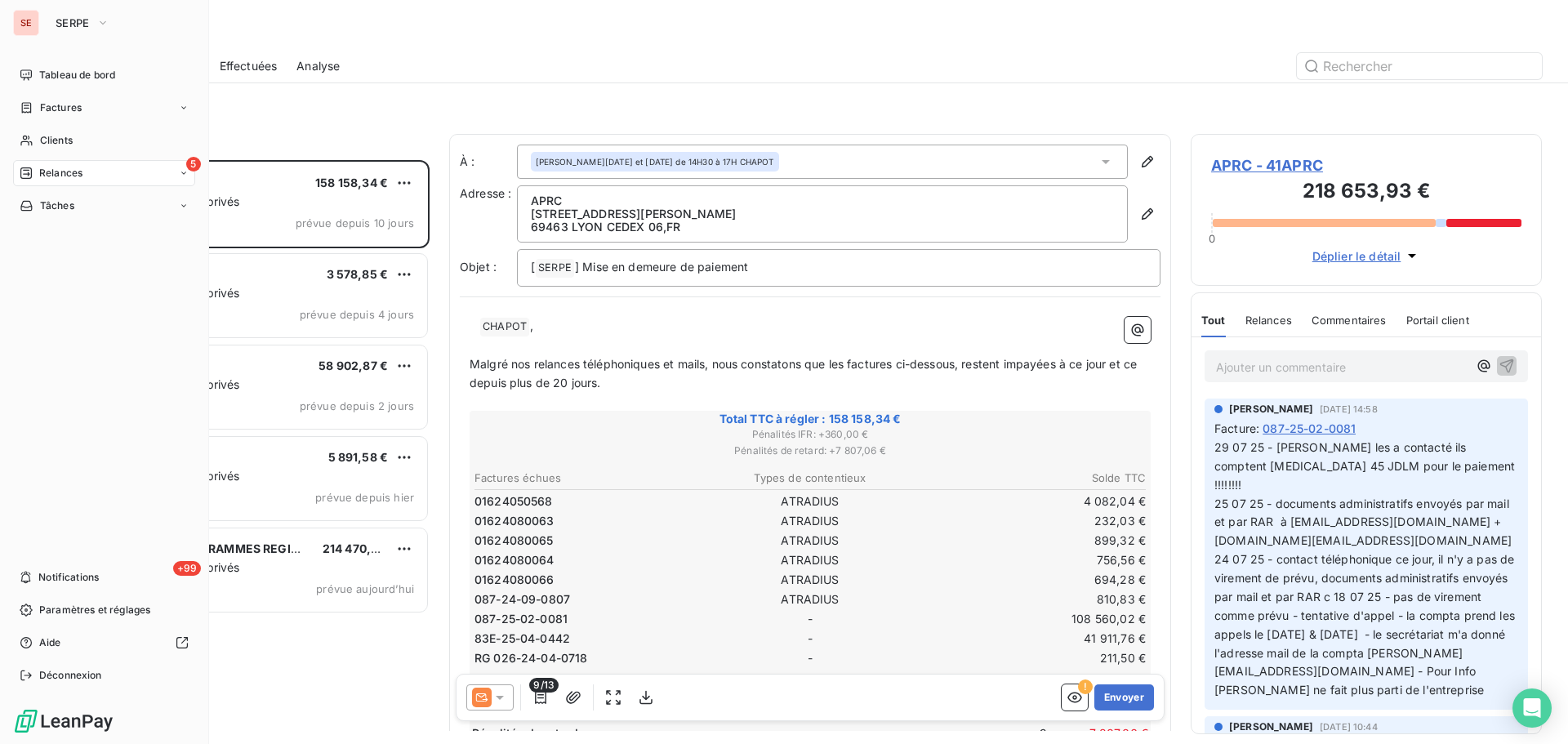
click at [66, 175] on span "Relances" at bounding box center [61, 173] width 44 height 15
click at [67, 143] on span "Clients" at bounding box center [56, 140] width 33 height 15
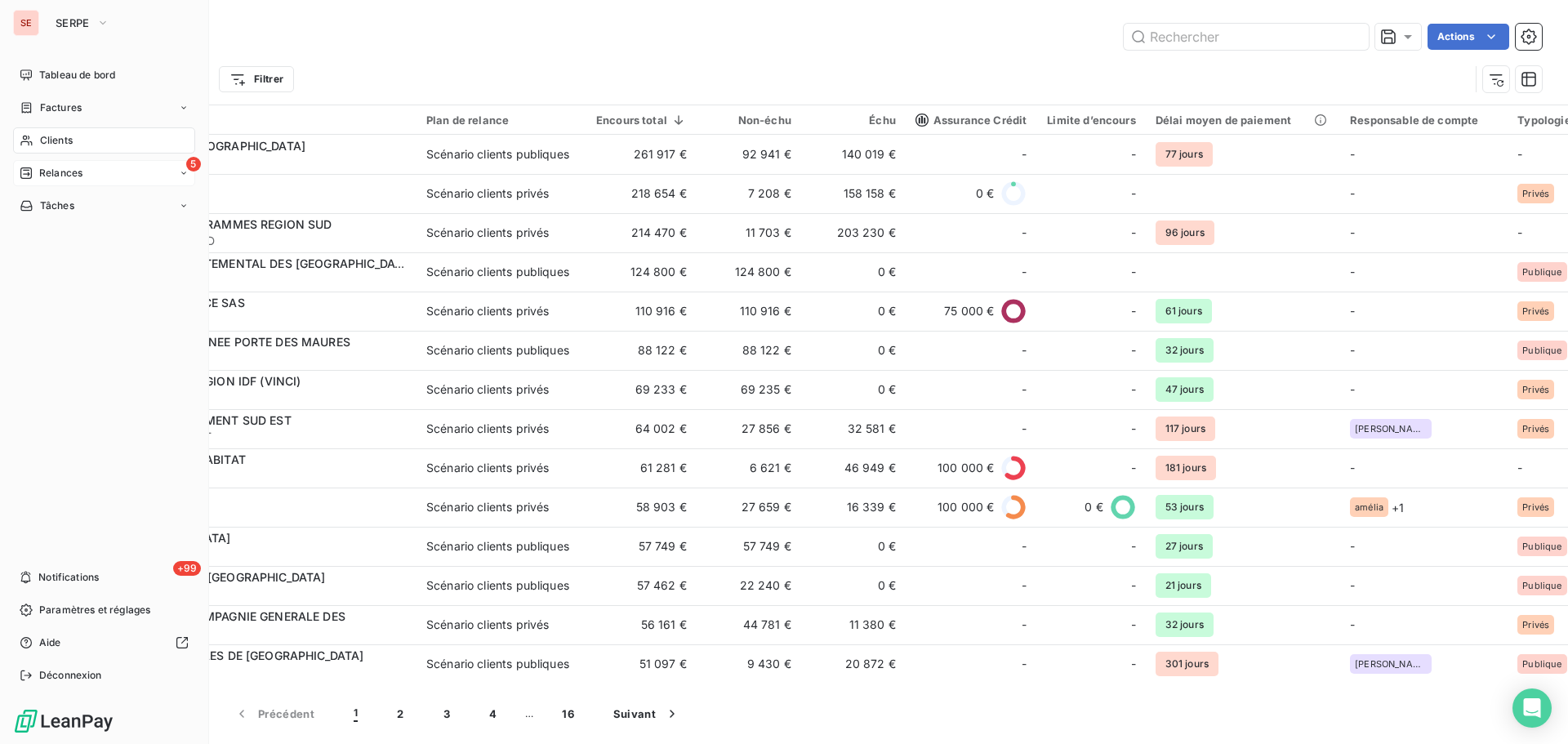
click at [74, 171] on span "Relances" at bounding box center [61, 173] width 44 height 15
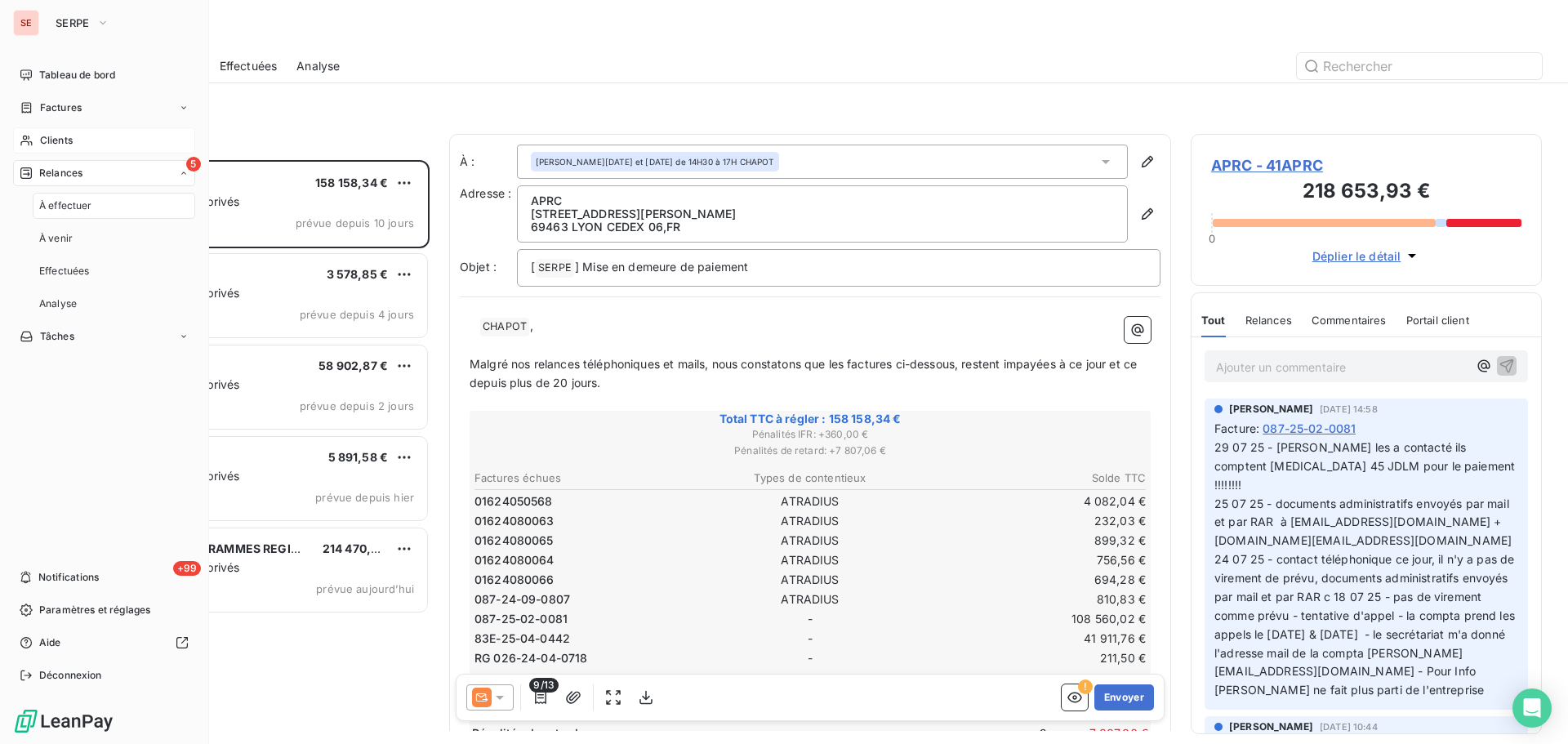
scroll to position [571, 339]
click at [93, 28] on button "SERPE" at bounding box center [82, 23] width 74 height 26
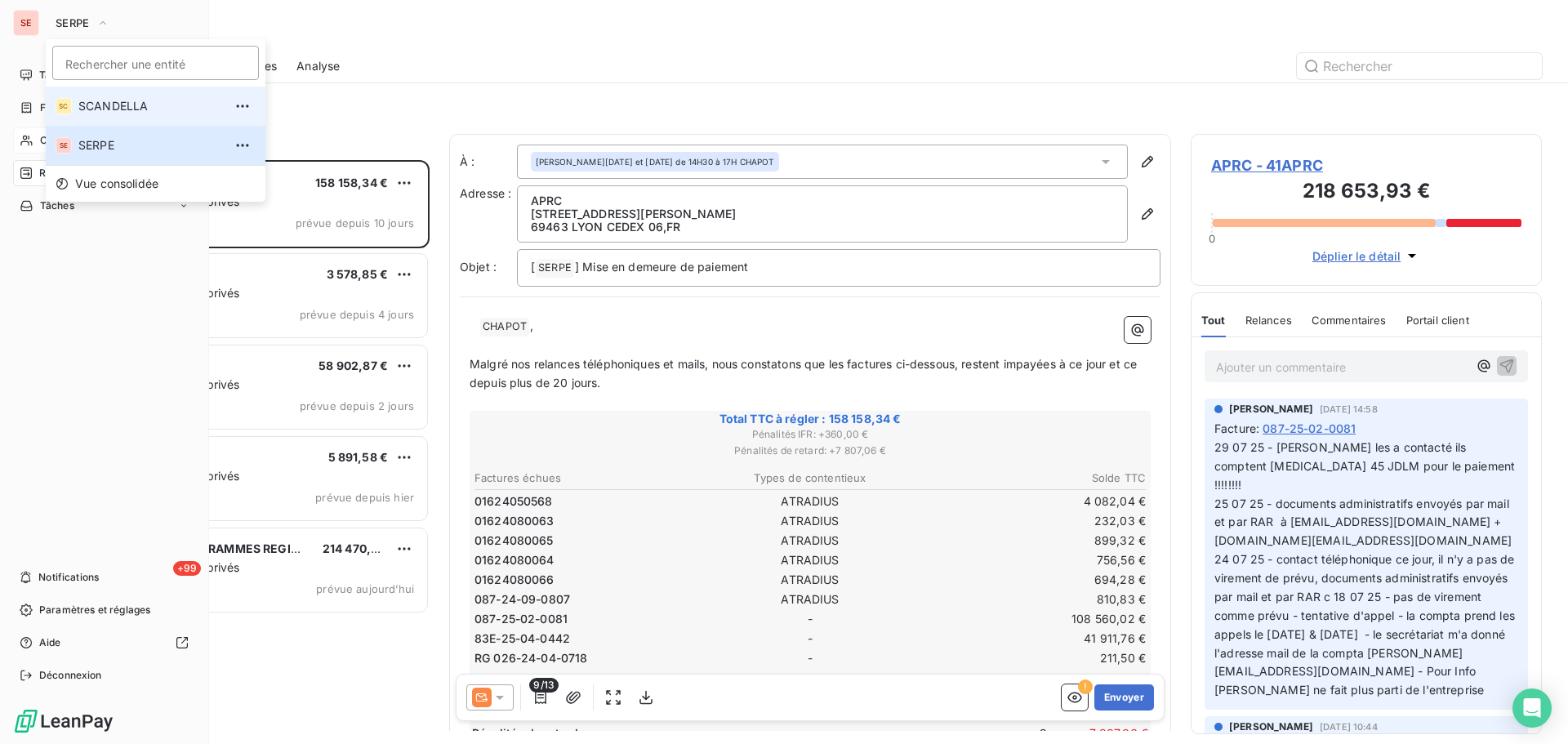
click at [106, 102] on span "SCANDELLA" at bounding box center [151, 106] width 145 height 16
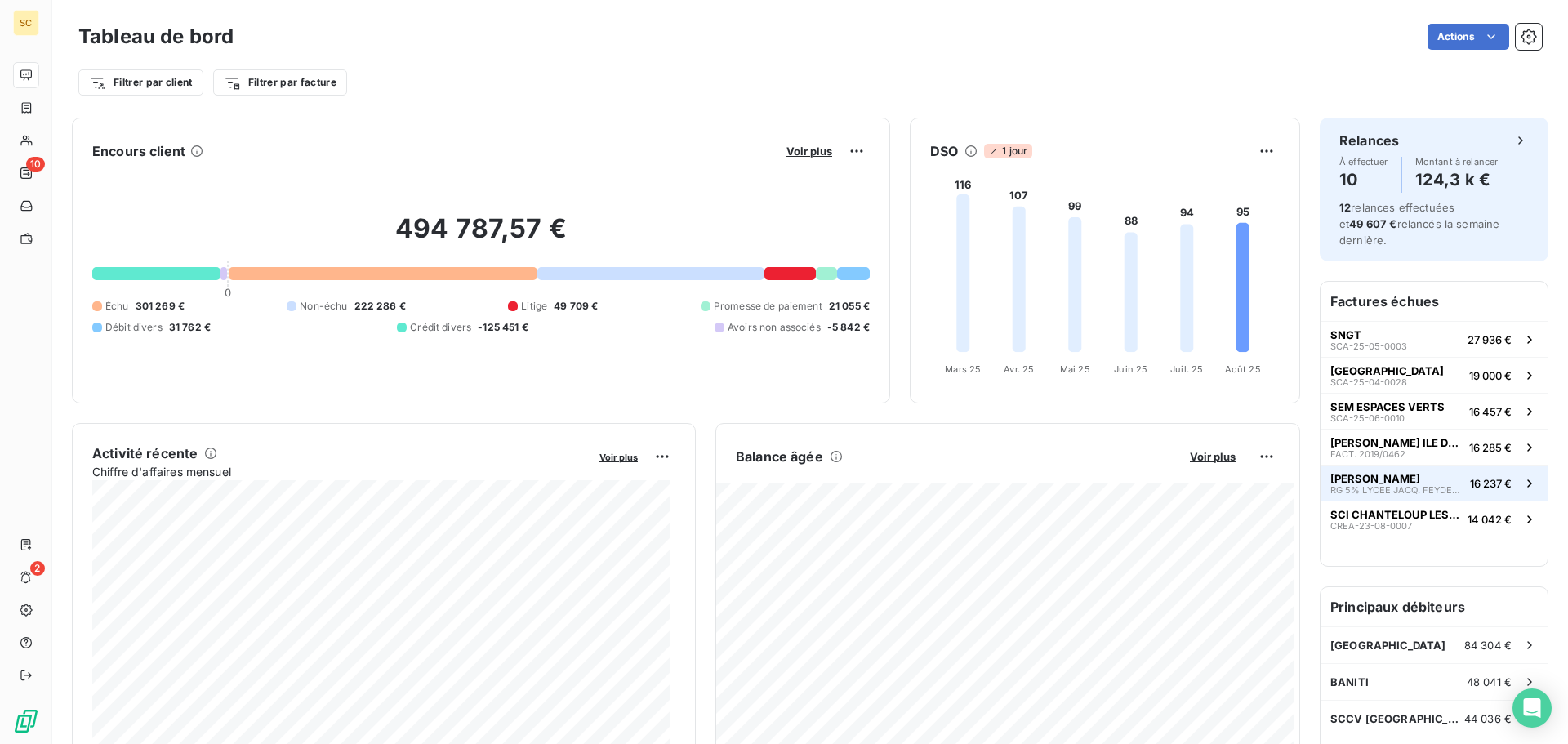
click at [1366, 485] on span "RG 5% LYCEE JACQ. FEYDER - DGD" at bounding box center [1397, 490] width 133 height 10
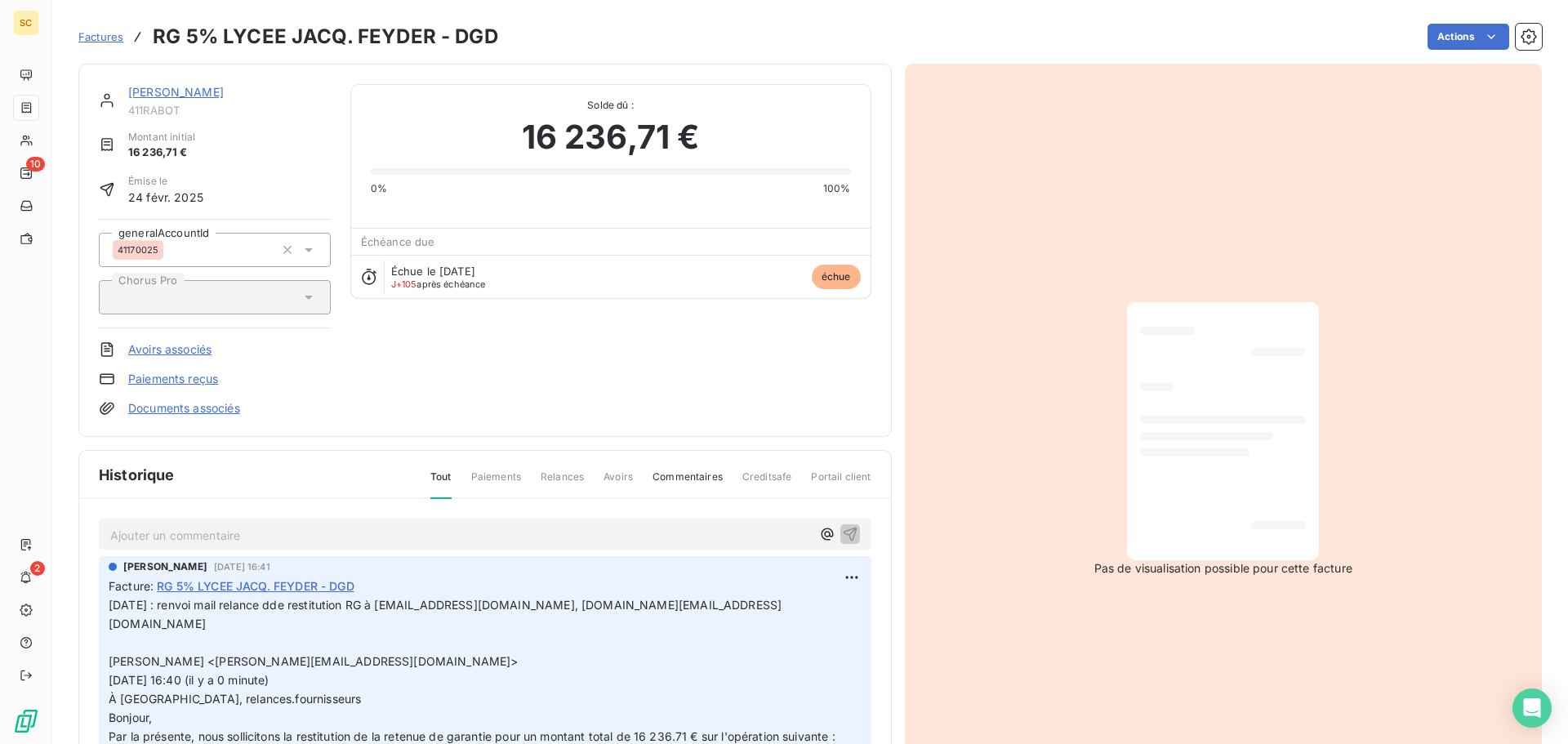
click at [172, 97] on link "[PERSON_NAME]" at bounding box center [176, 91] width 95 height 14
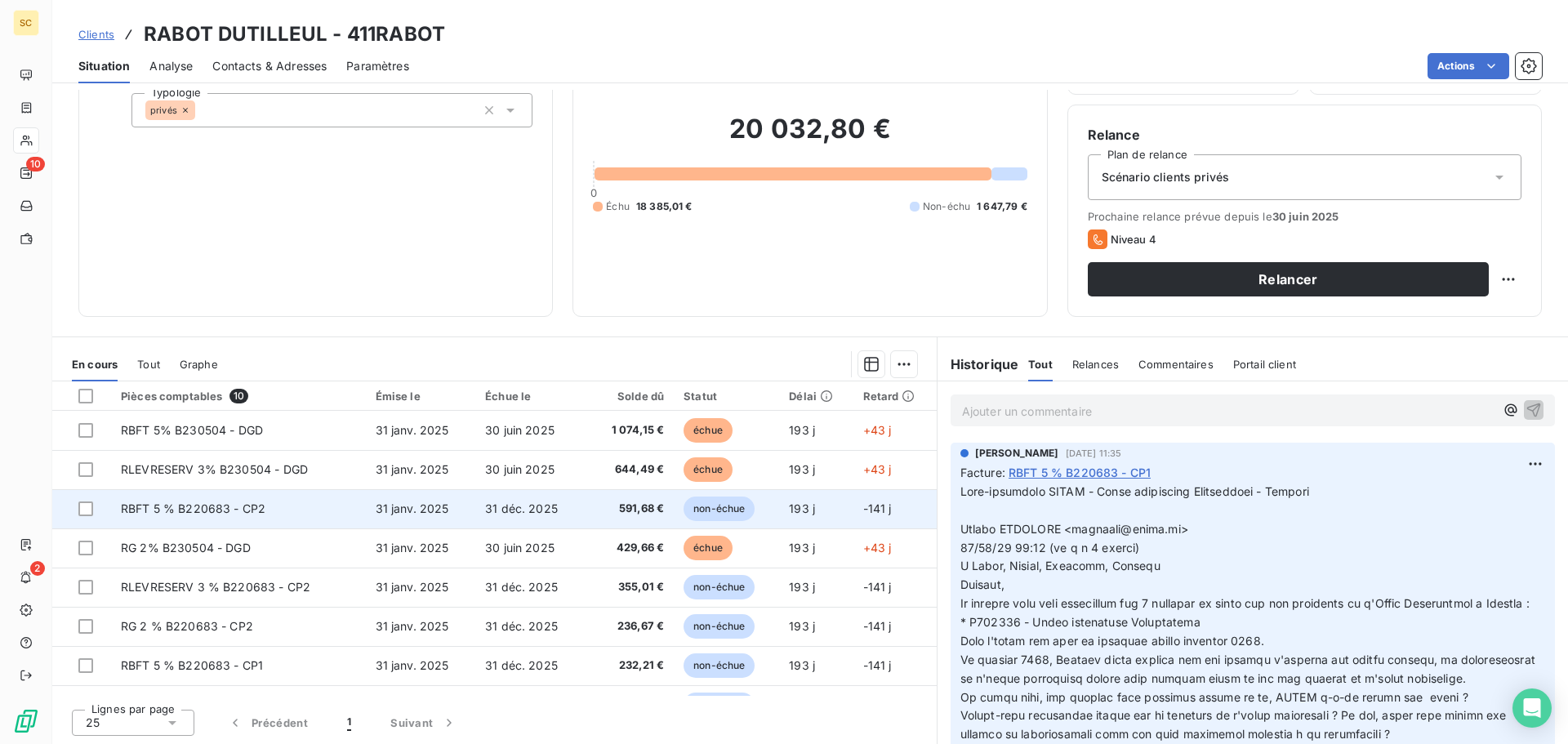
scroll to position [110, 0]
click at [342, 512] on td "RBFT 5 % B220683 - CP2" at bounding box center [238, 508] width 254 height 39
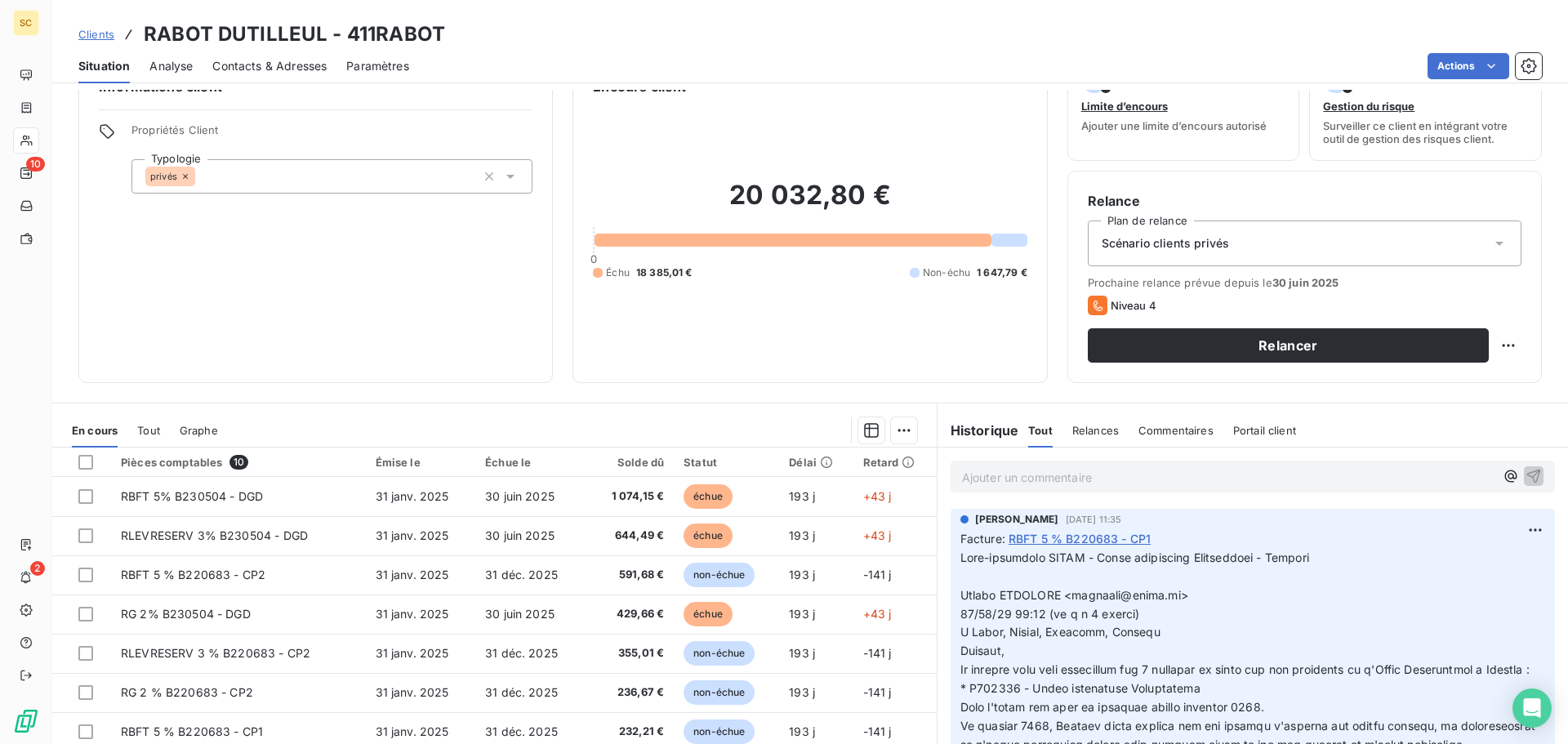
scroll to position [110, 0]
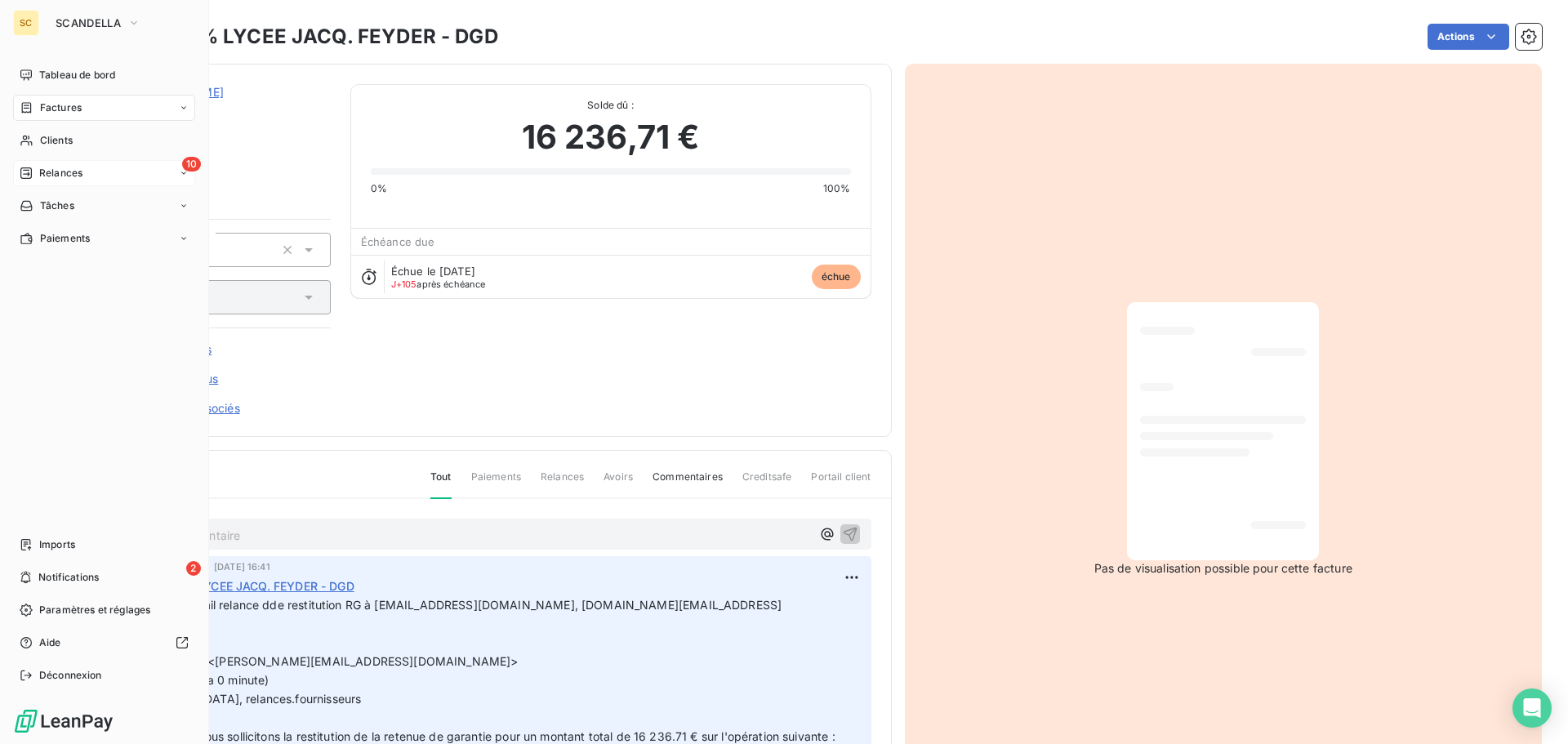
click at [101, 177] on div "10 Relances" at bounding box center [103, 173] width 182 height 26
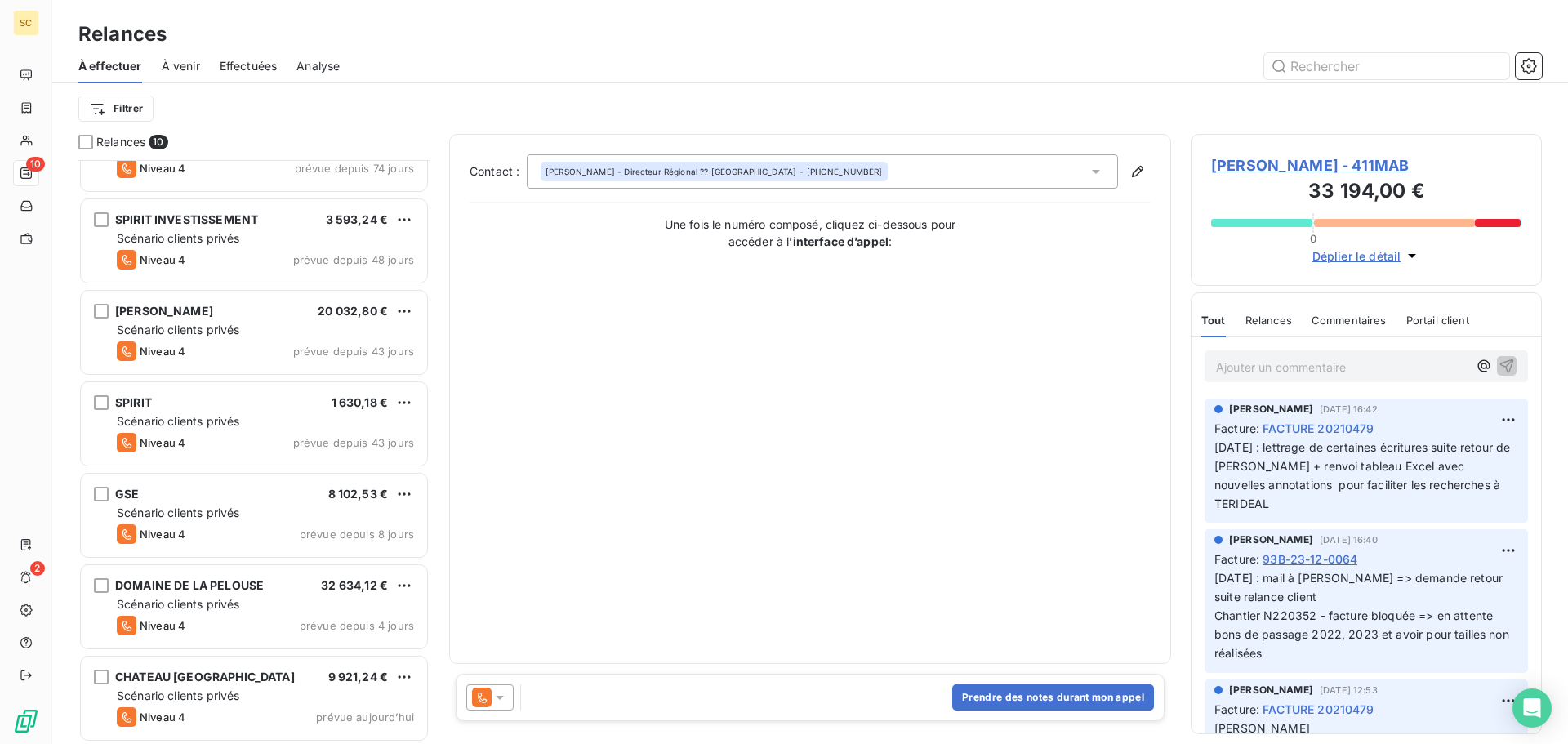
scroll to position [332, 0]
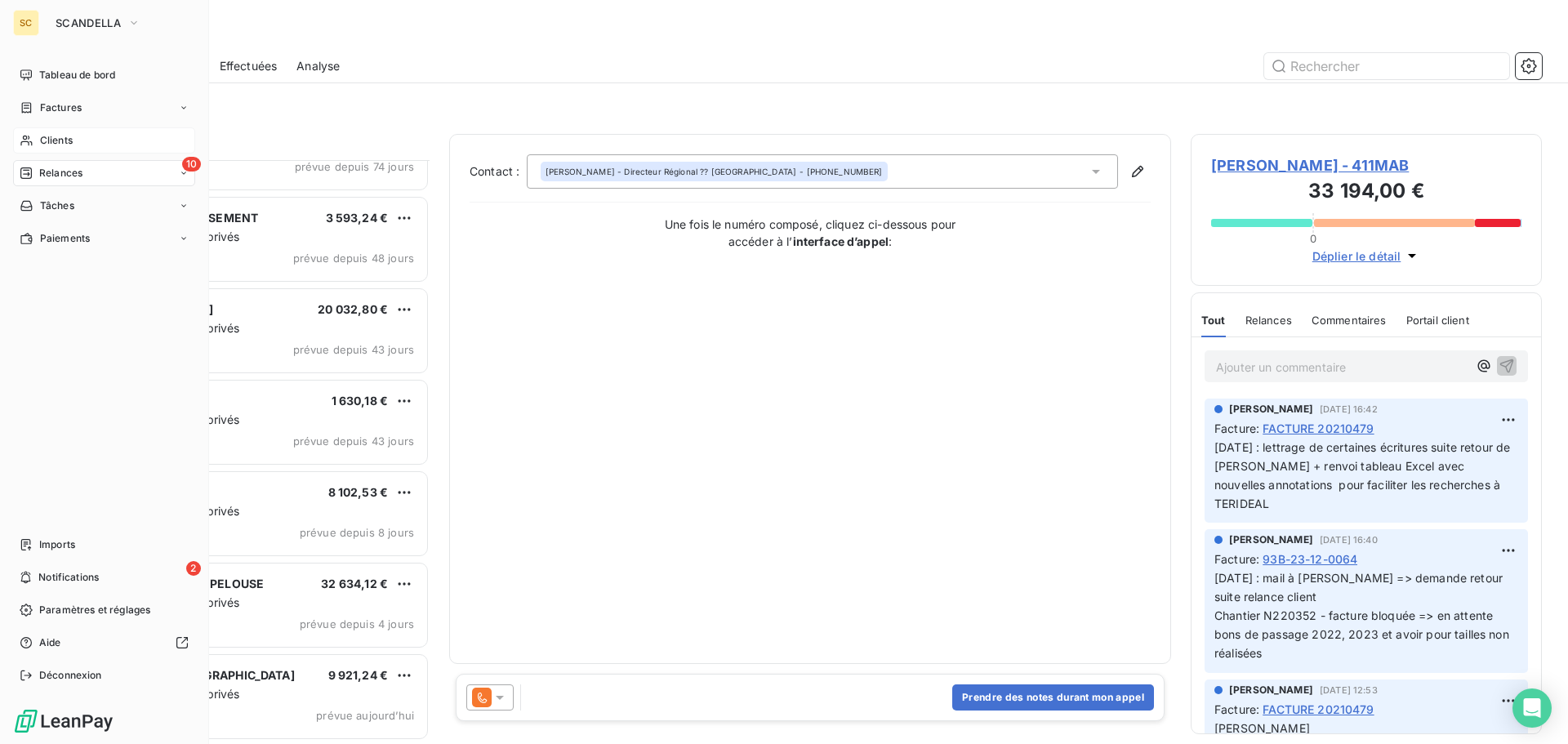
click at [63, 140] on span "Clients" at bounding box center [56, 140] width 33 height 15
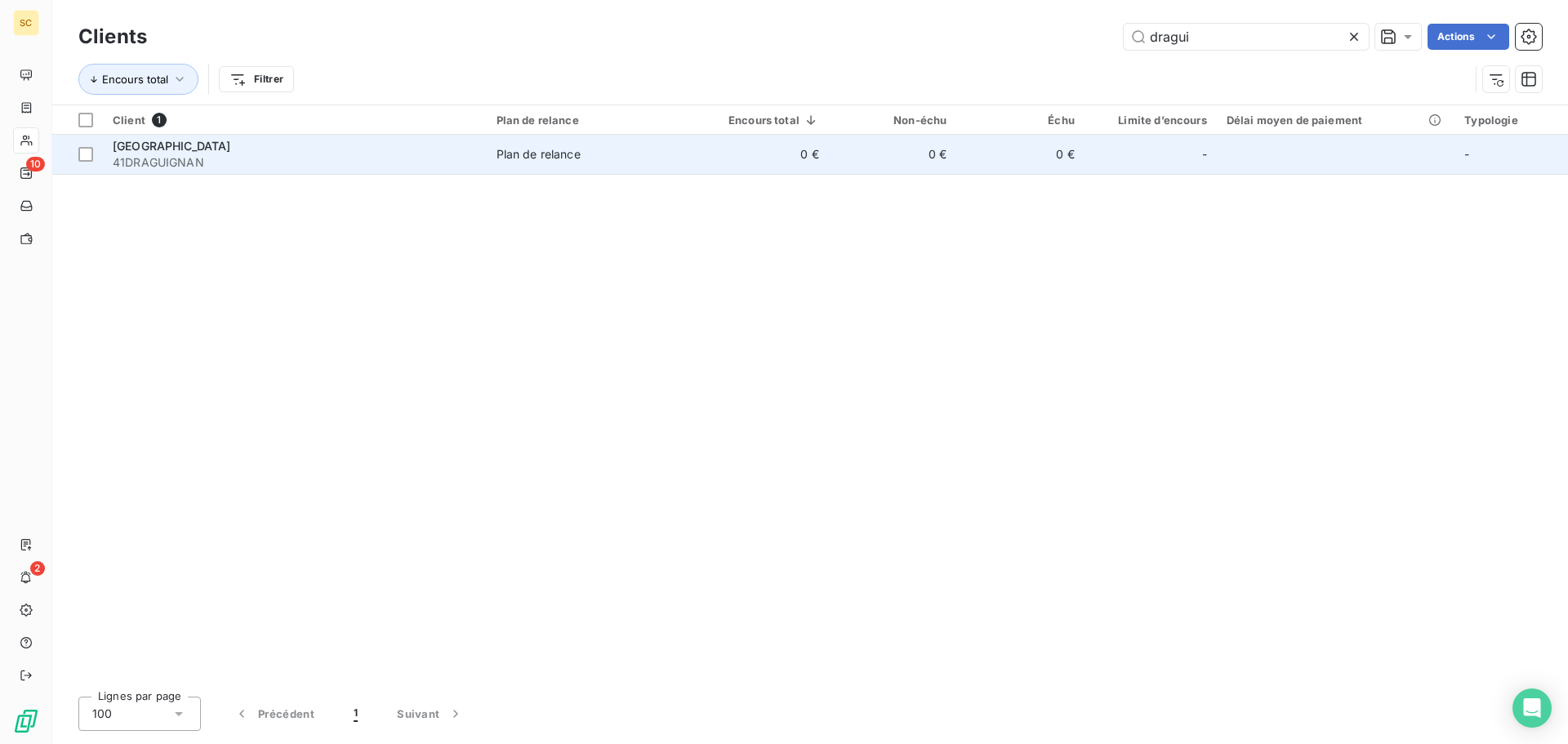
type input "dragui"
click at [526, 155] on div "Plan de relance" at bounding box center [539, 154] width 84 height 16
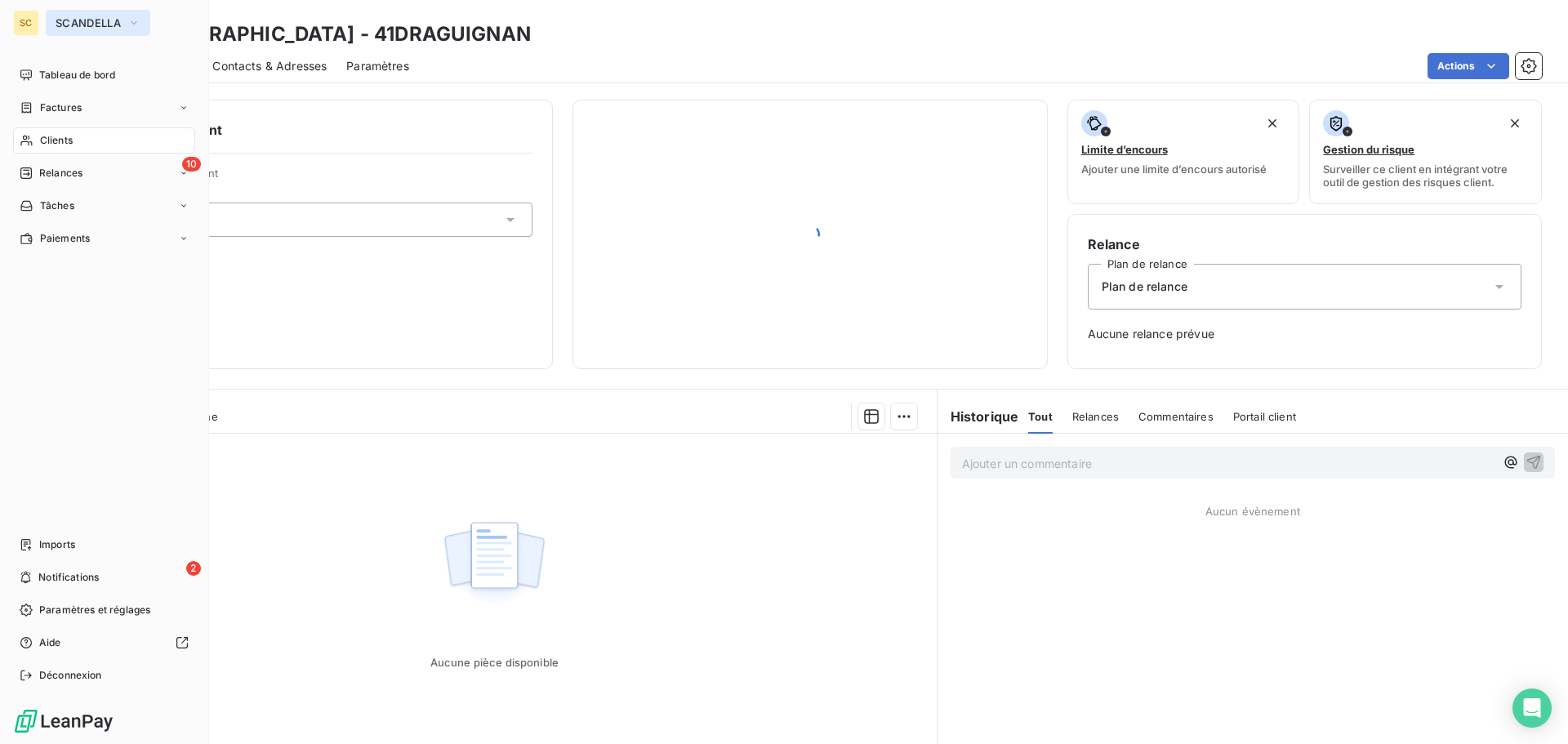
click at [126, 20] on button "SCANDELLA" at bounding box center [97, 23] width 104 height 26
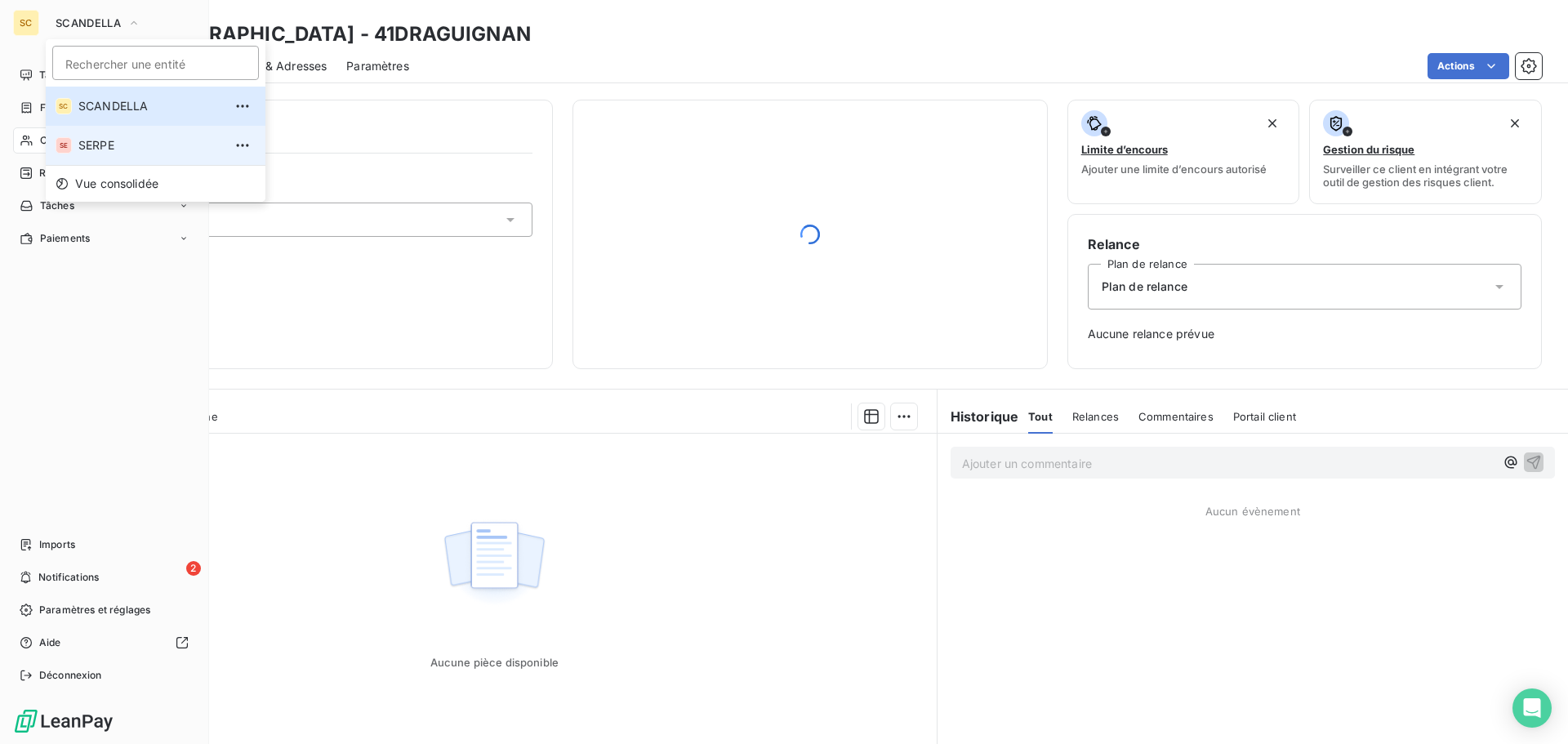
click at [105, 152] on span "SERPE" at bounding box center [151, 145] width 145 height 16
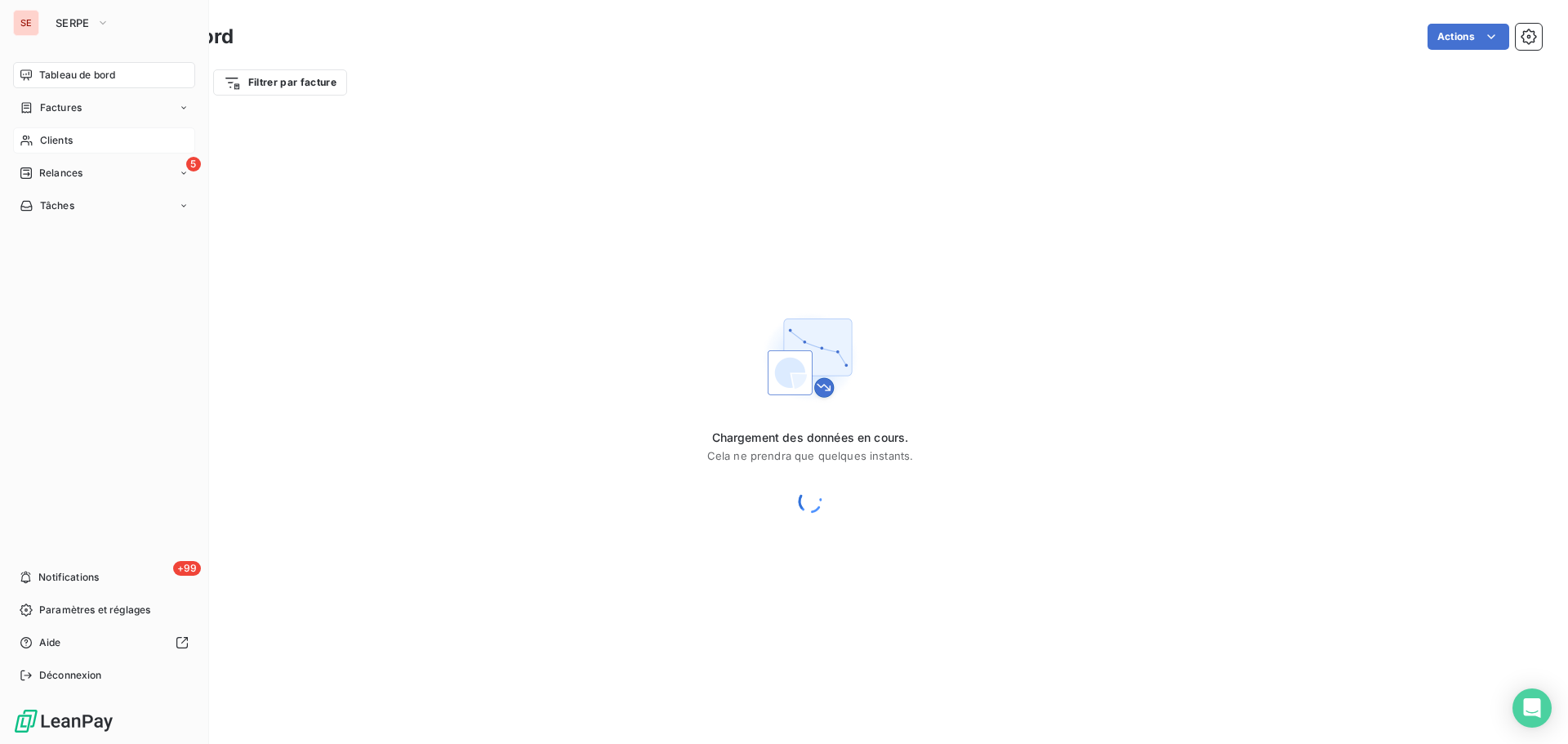
click at [72, 146] on span "Clients" at bounding box center [56, 140] width 33 height 15
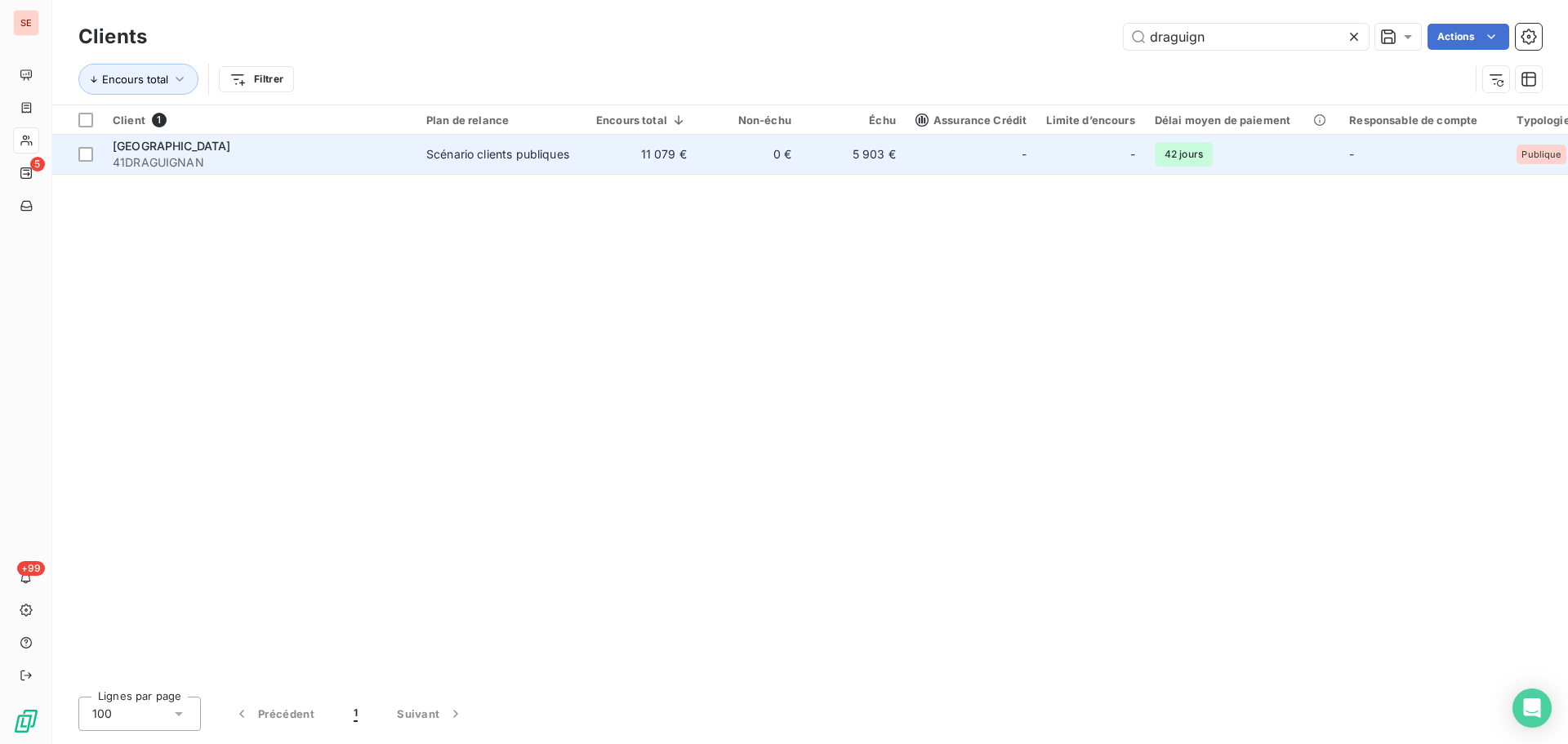
type input "draguign"
click at [201, 169] on span "41DRAGUIGNAN" at bounding box center [259, 162] width 294 height 16
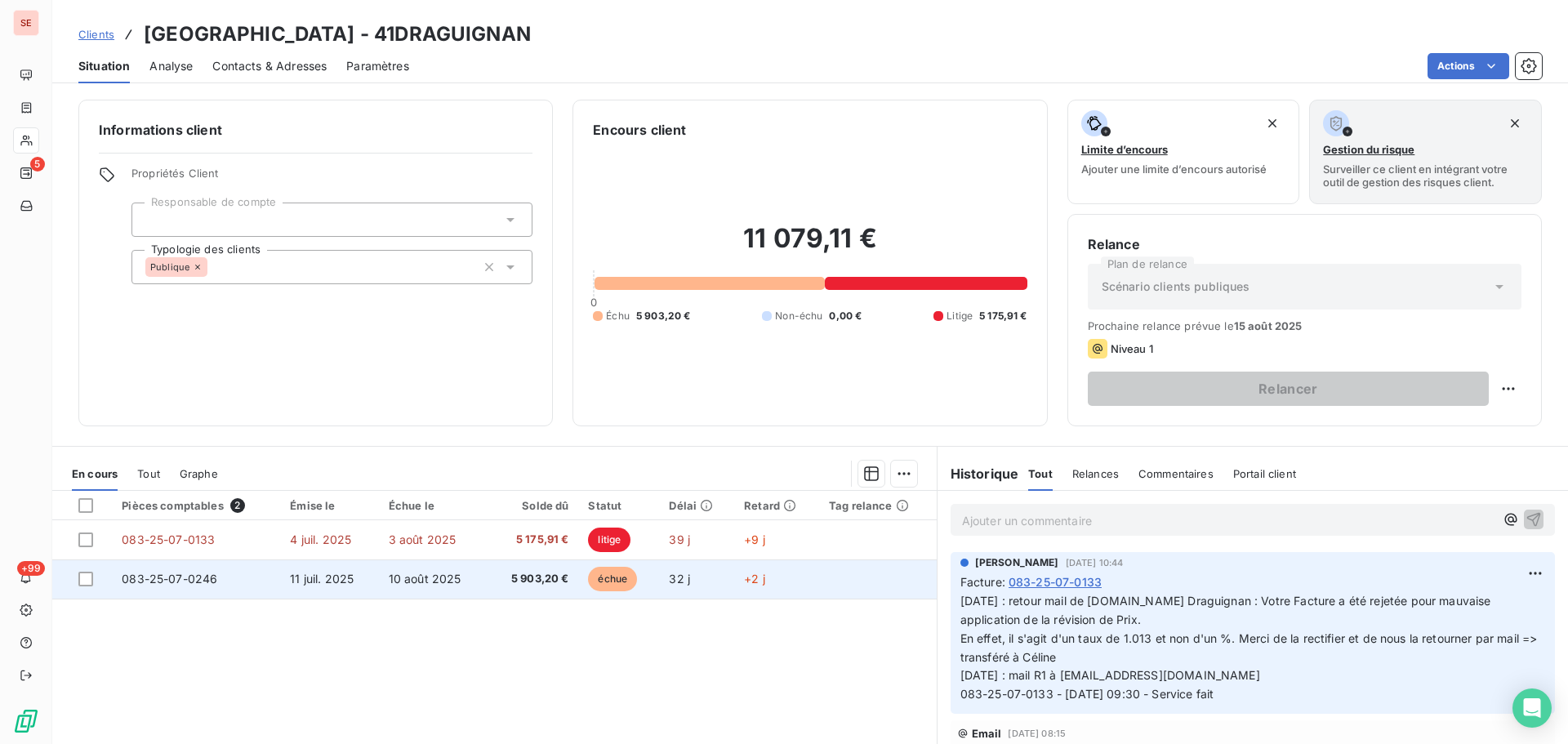
click at [438, 588] on td "10 août 2025" at bounding box center [432, 578] width 108 height 39
click at [439, 581] on span "10 août 2025" at bounding box center [424, 578] width 73 height 14
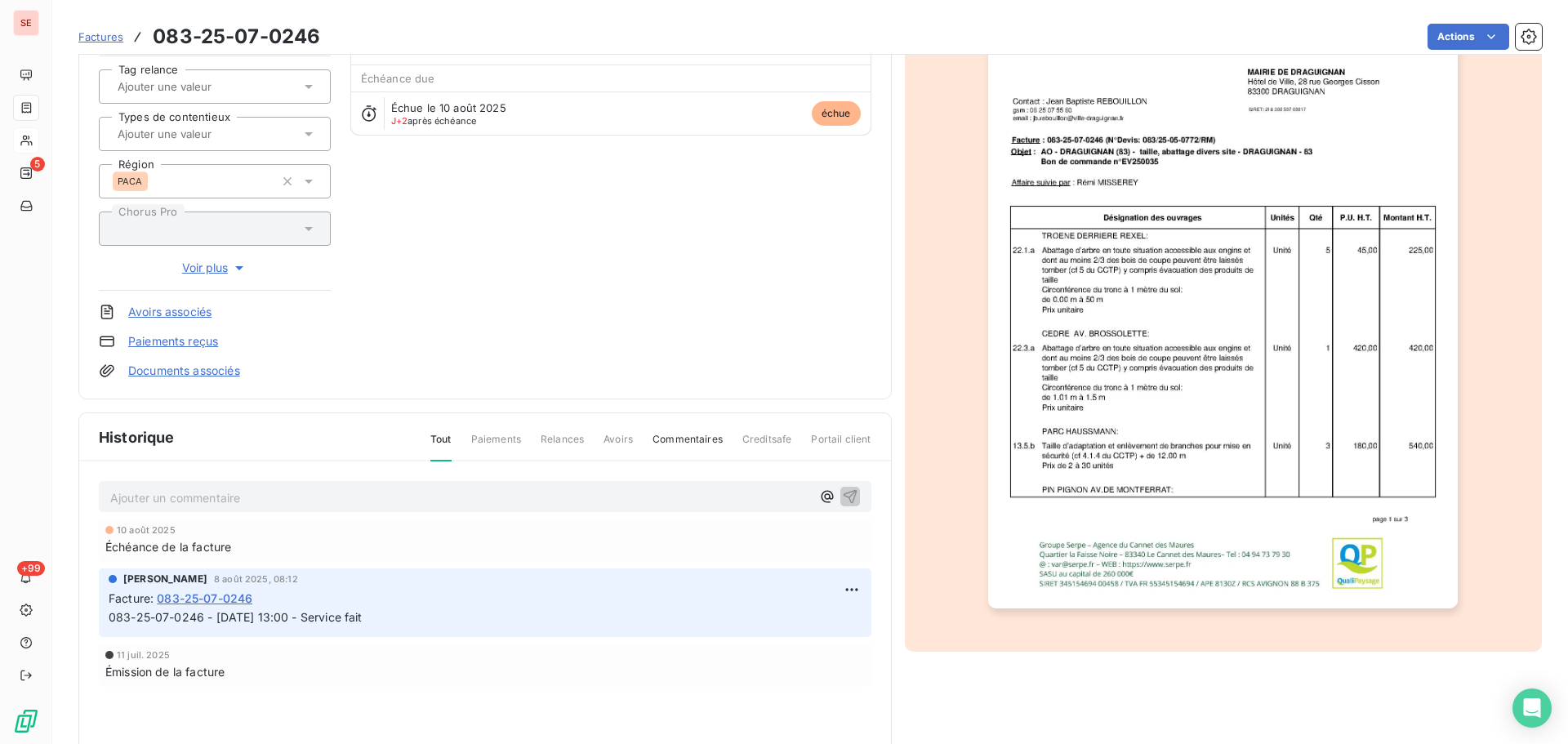
scroll to position [165, 0]
click at [556, 504] on p "Ajouter un commentaire ﻿" at bounding box center [460, 497] width 701 height 21
click at [850, 503] on icon "button" at bounding box center [850, 496] width 14 height 14
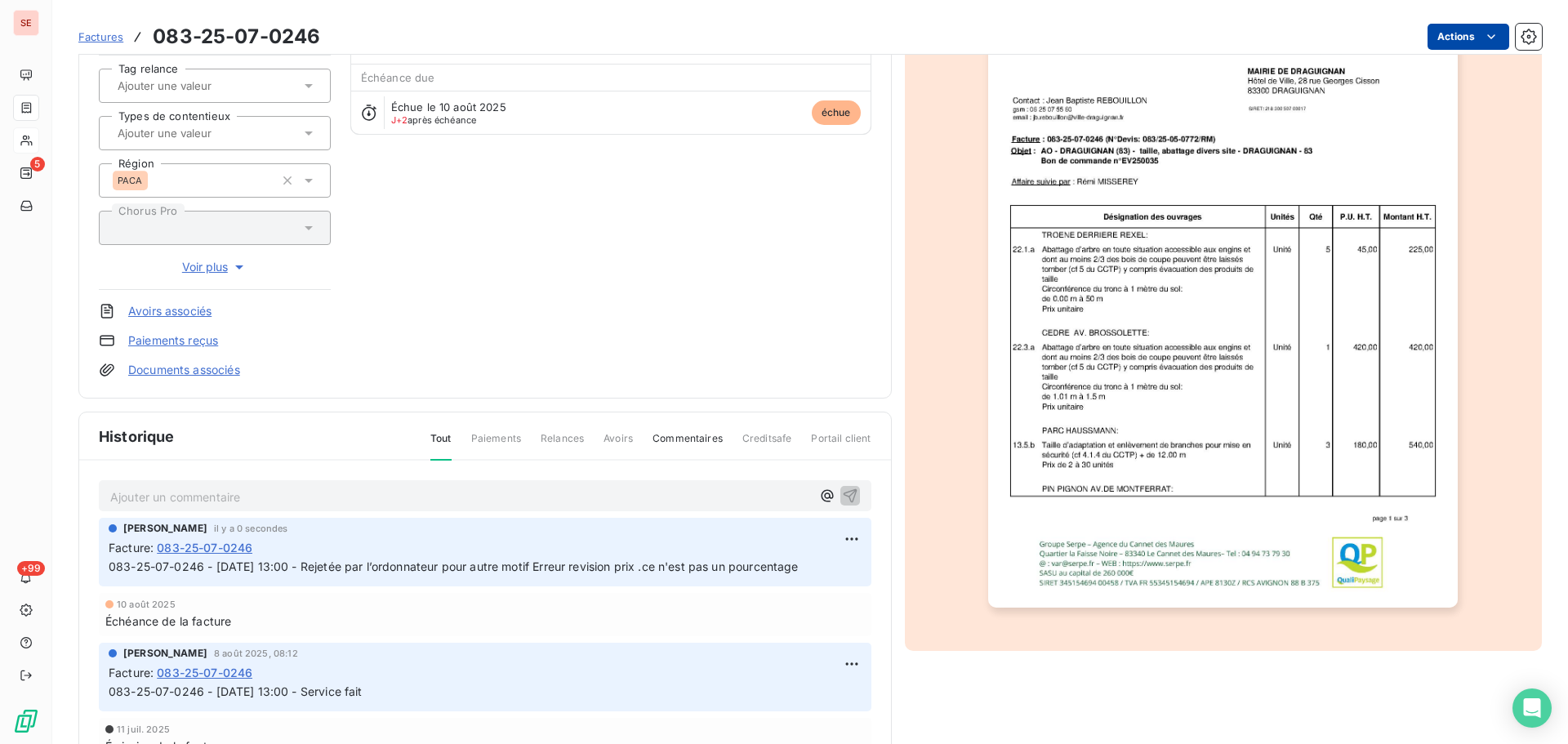
click at [1438, 44] on html "SE 5 +99 Factures 083-25-07-0246 Actions [GEOGRAPHIC_DATA] 41DRAGUIGNAN Montant…" at bounding box center [784, 372] width 1568 height 744
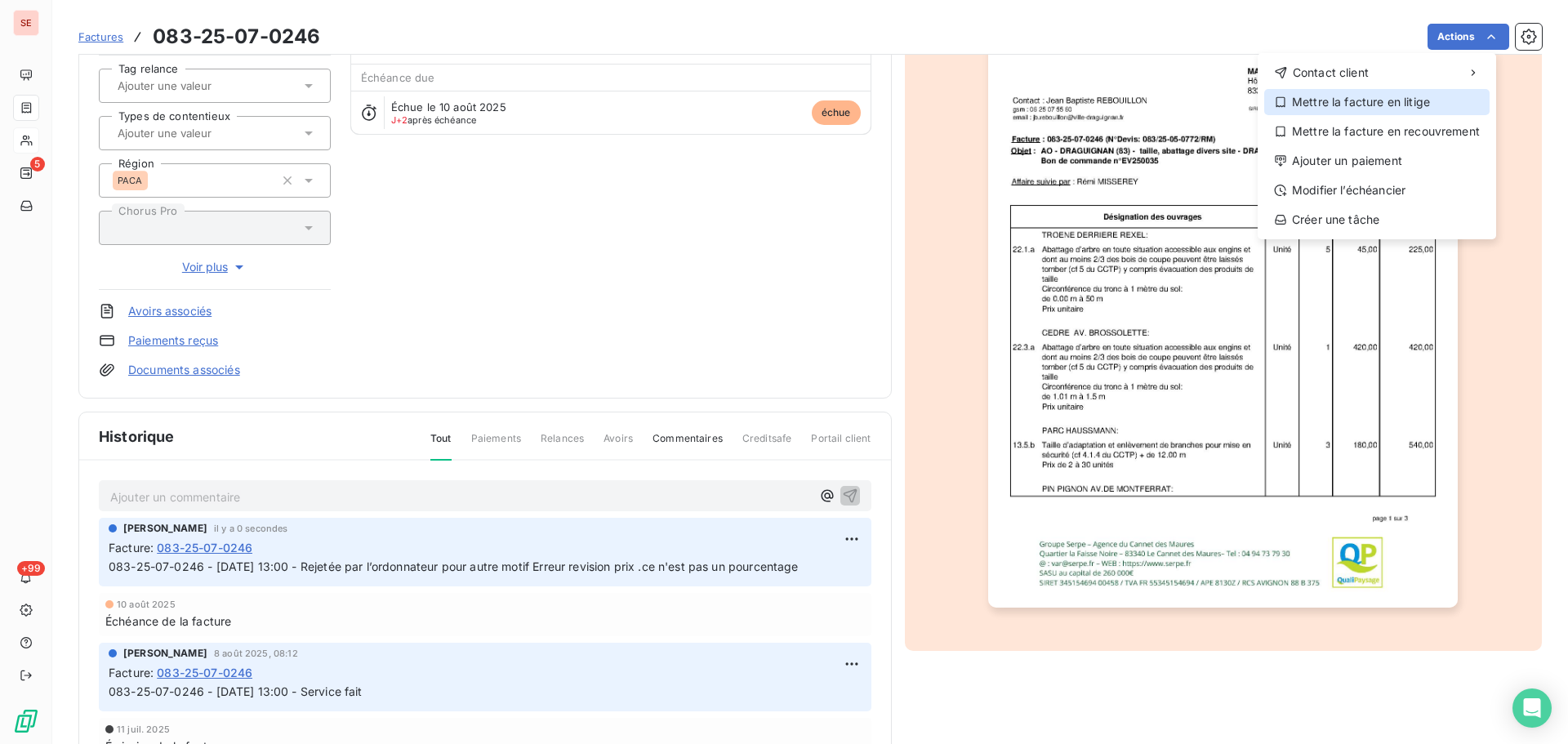
click at [1394, 102] on div "Mettre la facture en litige" at bounding box center [1377, 102] width 226 height 26
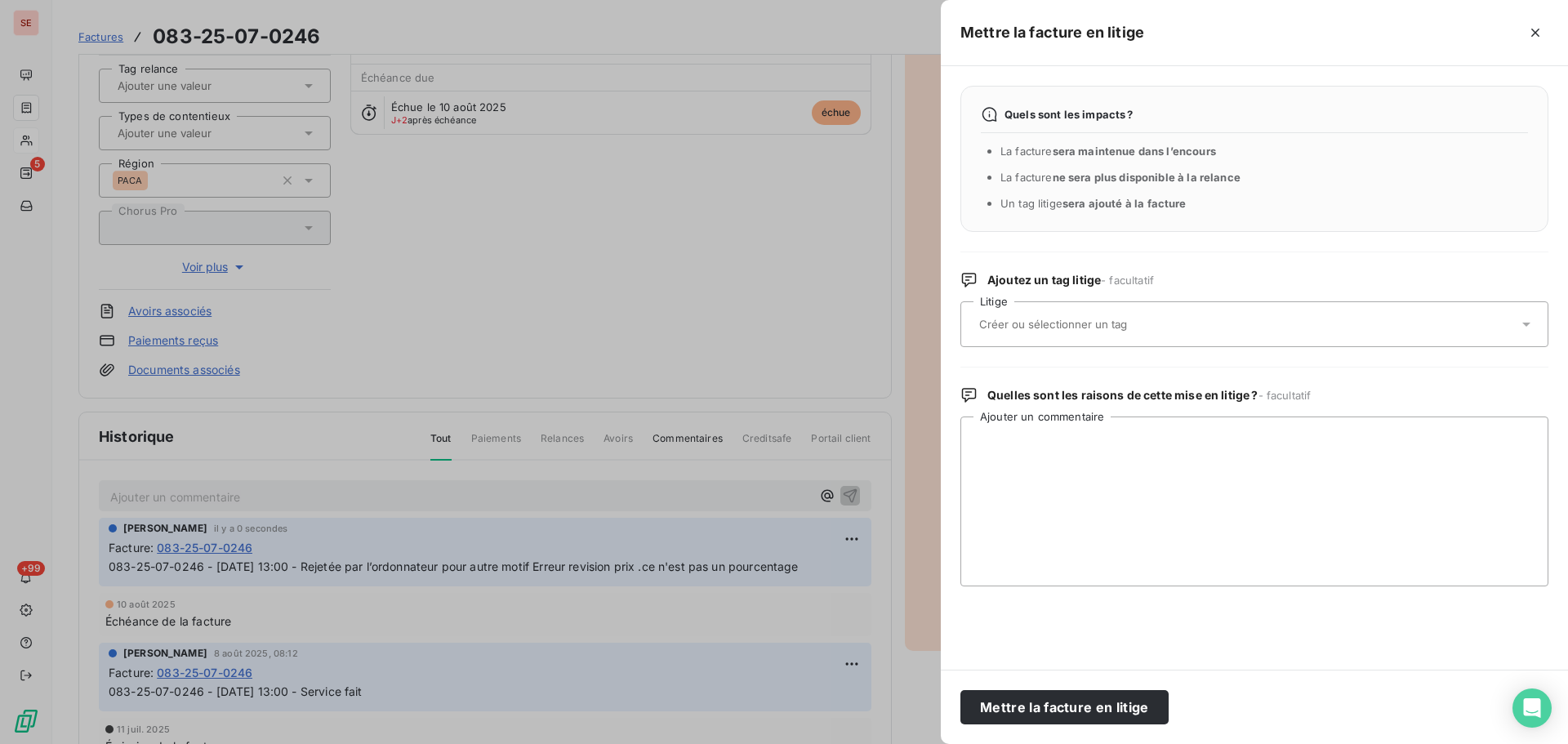
click at [1033, 319] on input "text" at bounding box center [1096, 324] width 237 height 15
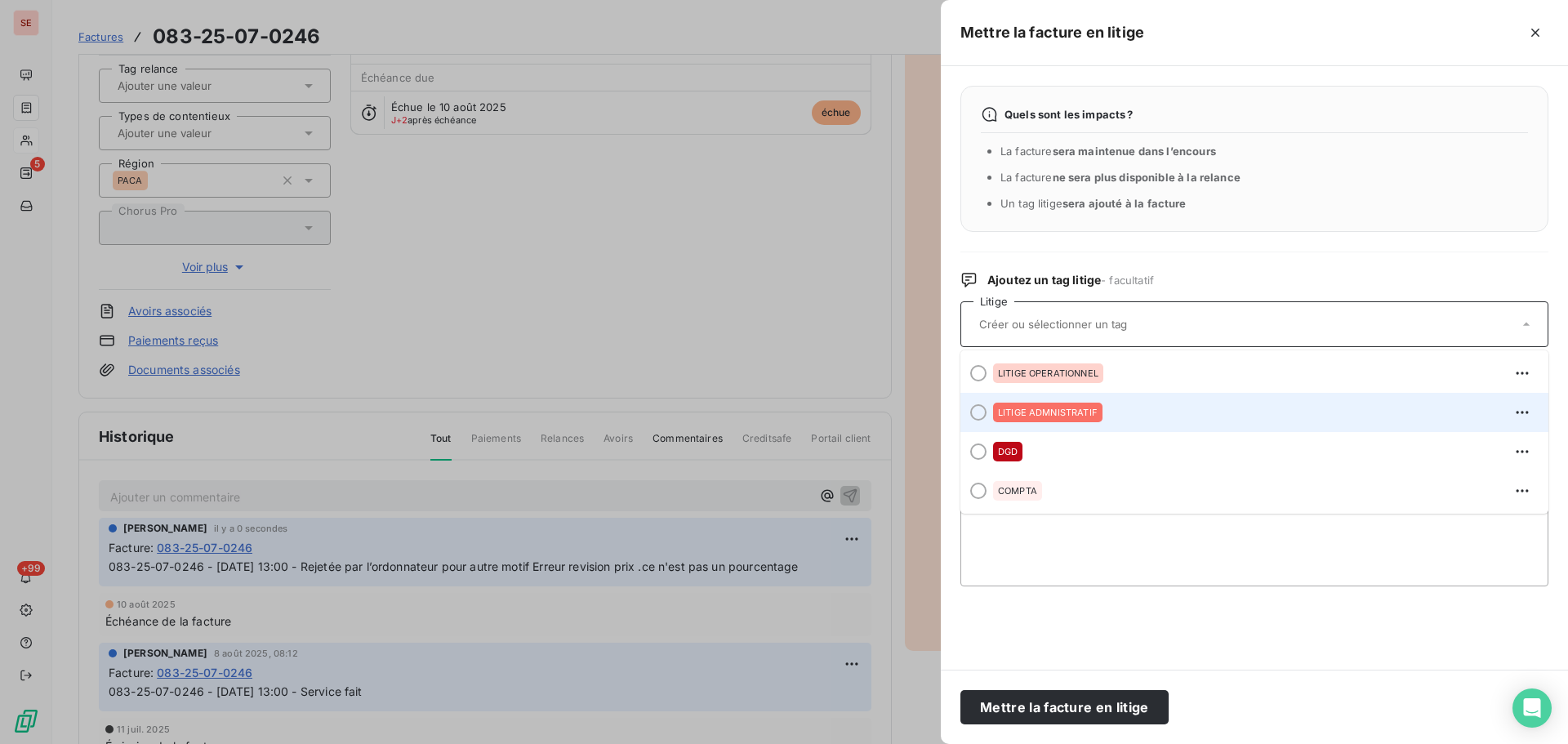
click at [1021, 413] on span "LITIGE ADMNISTRATIF" at bounding box center [1048, 412] width 99 height 10
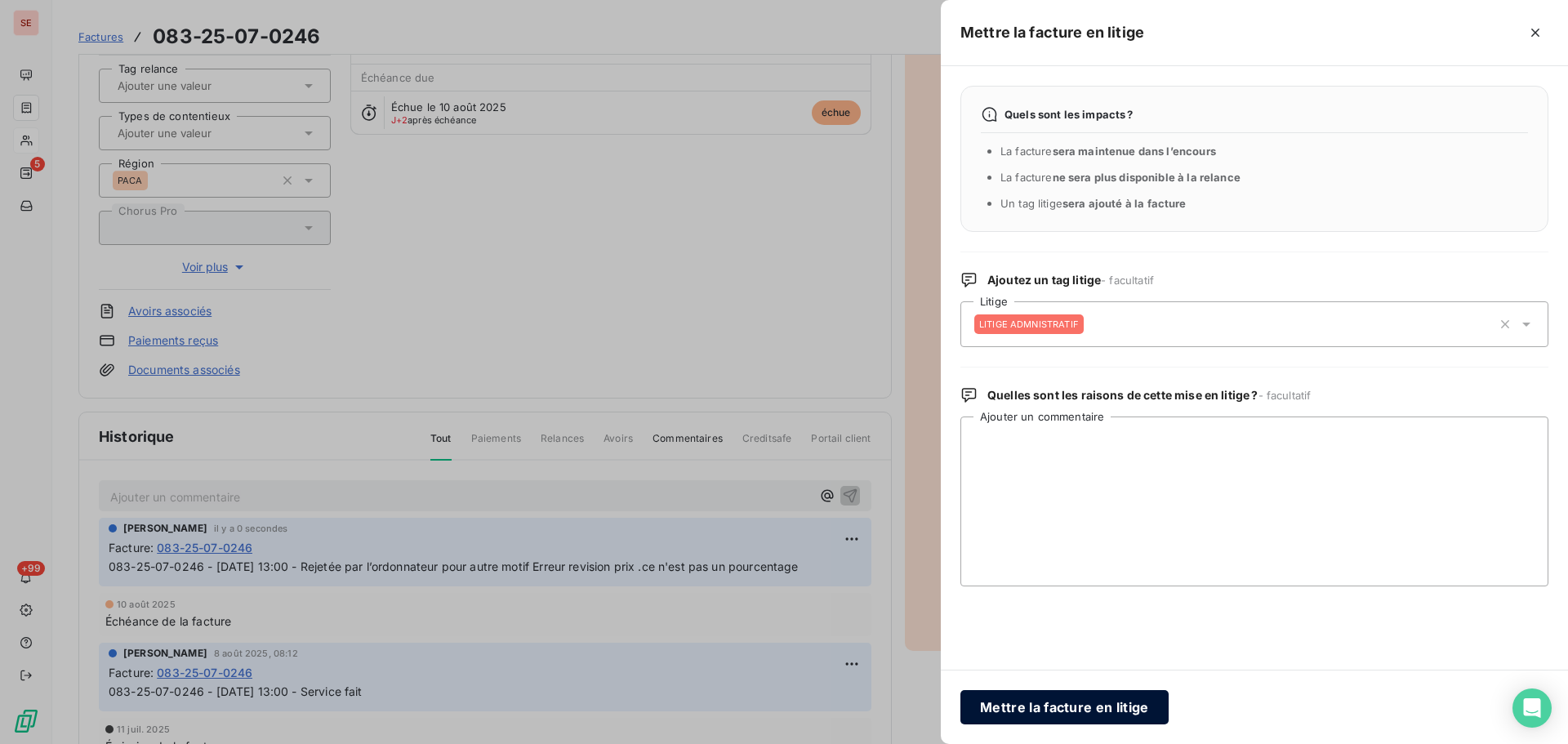
click at [1113, 702] on button "Mettre la facture en litige" at bounding box center [1065, 707] width 209 height 35
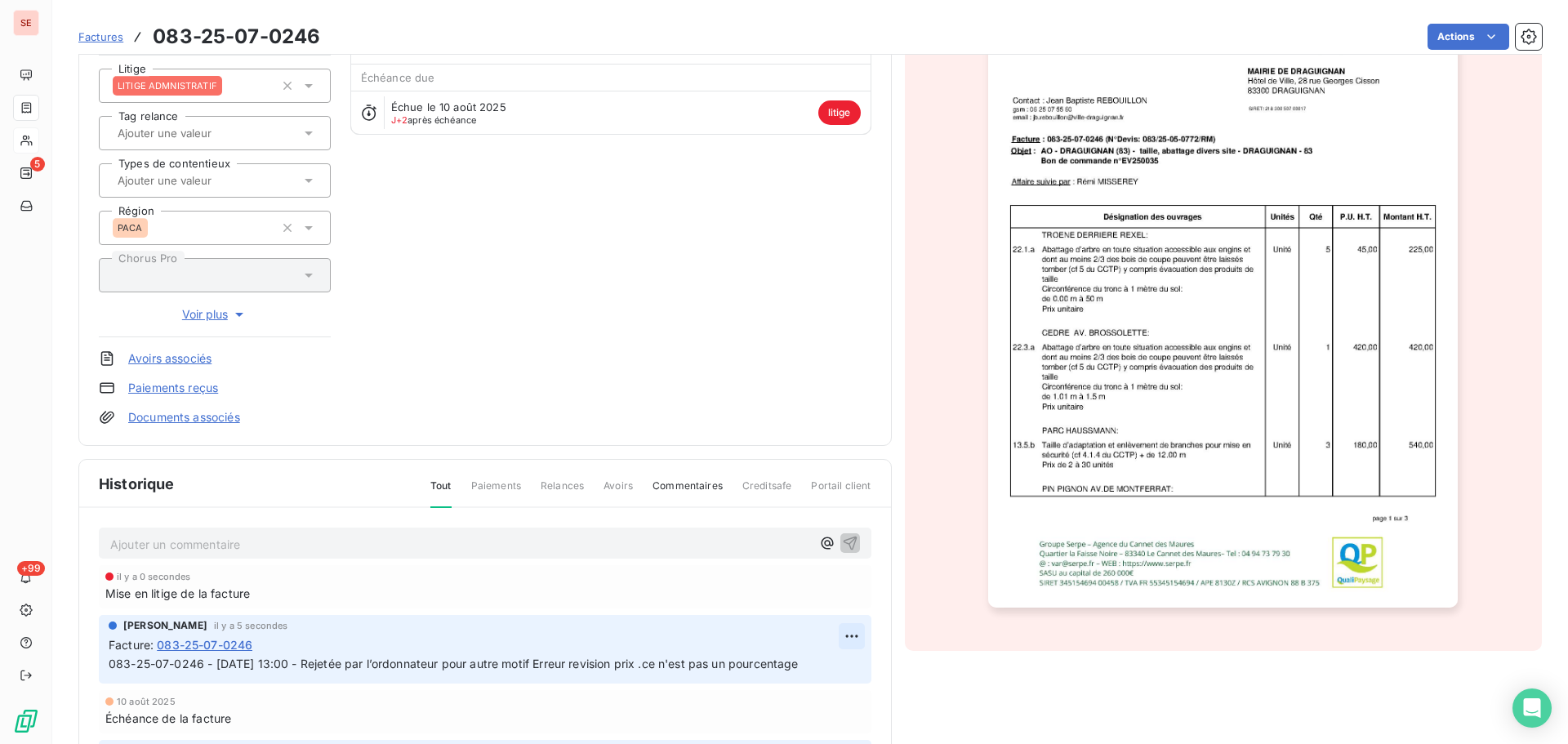
click at [833, 636] on html "SE 5 +99 Factures 083-25-07-0246 Actions [GEOGRAPHIC_DATA] 41DRAGUIGNAN Montant…" at bounding box center [784, 372] width 1568 height 744
click at [788, 665] on div "Editer" at bounding box center [794, 671] width 91 height 26
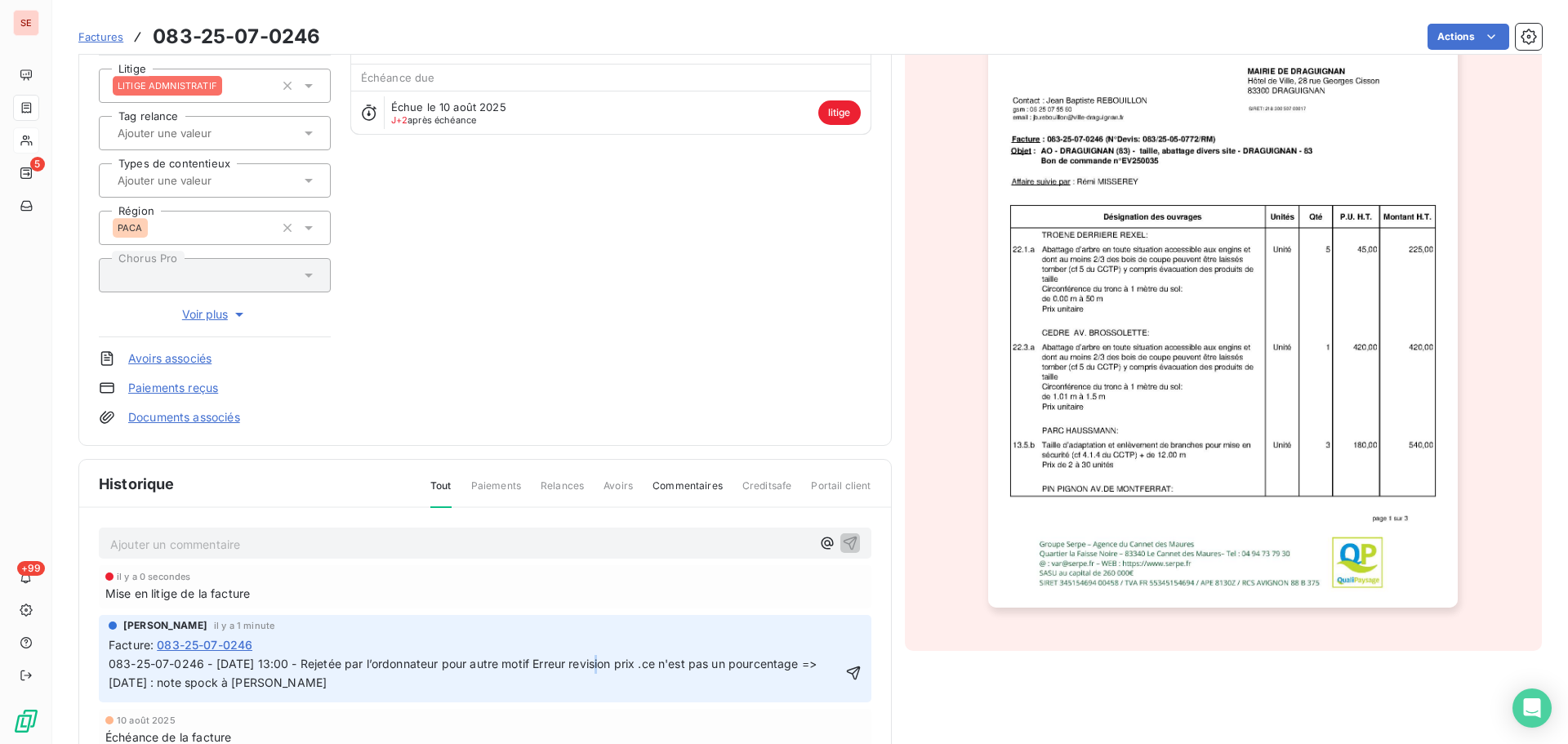
click at [599, 661] on span "083-25-07-0246 - [DATE] 13:00 - Rejetée par l’ordonnateur pour autre motif Erre…" at bounding box center [464, 672] width 711 height 33
click at [846, 678] on icon "button" at bounding box center [854, 672] width 16 height 16
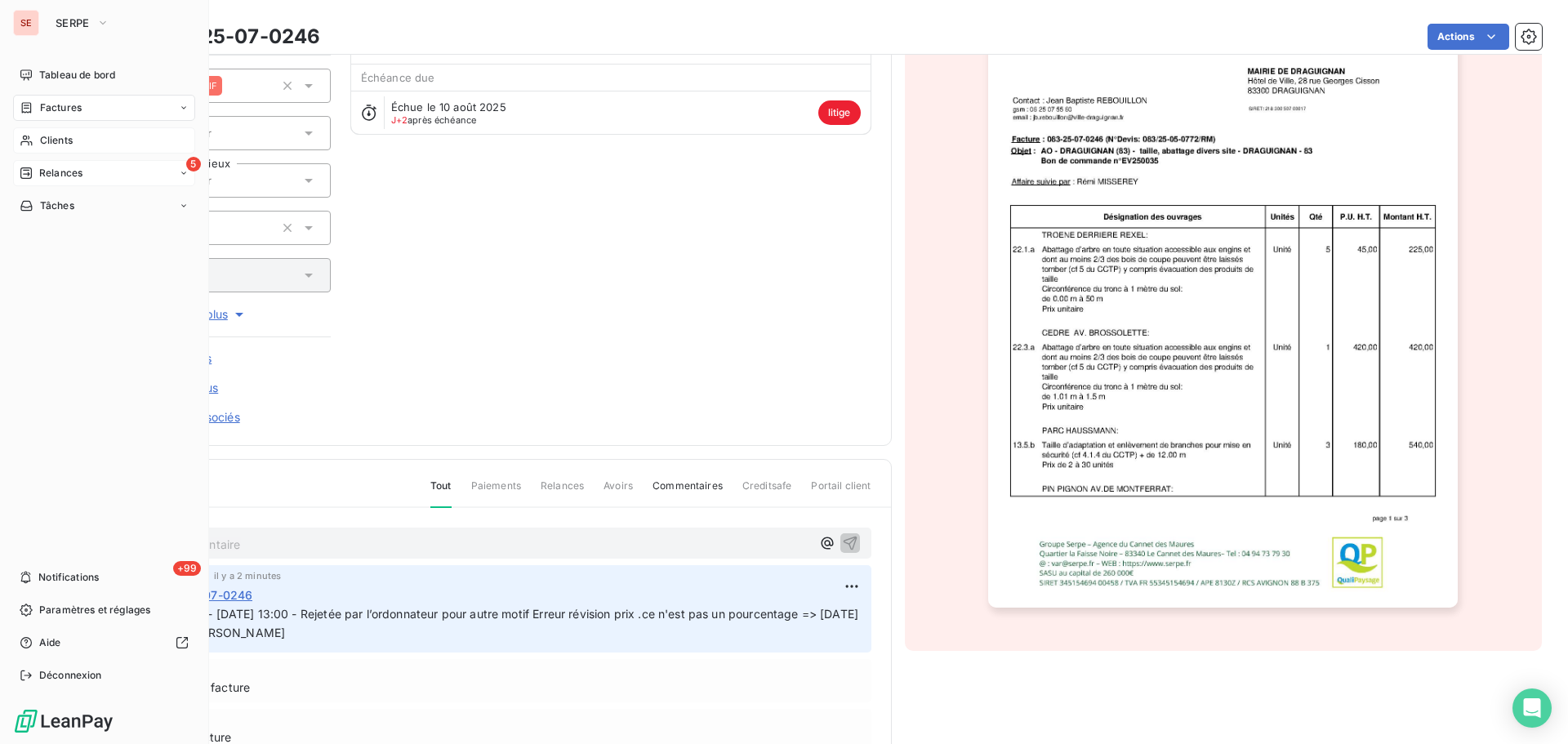
click at [76, 175] on span "Relances" at bounding box center [61, 173] width 44 height 15
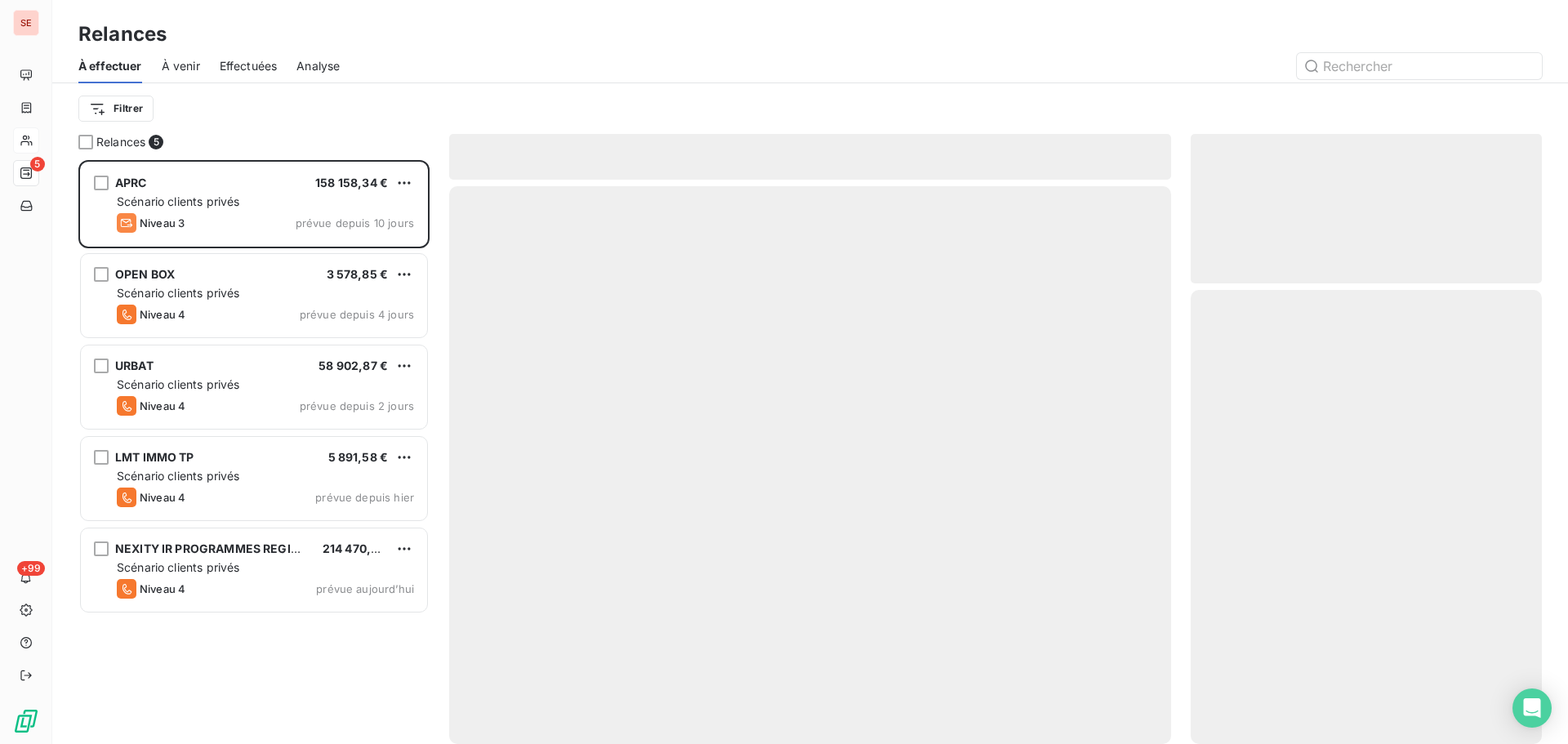
scroll to position [571, 339]
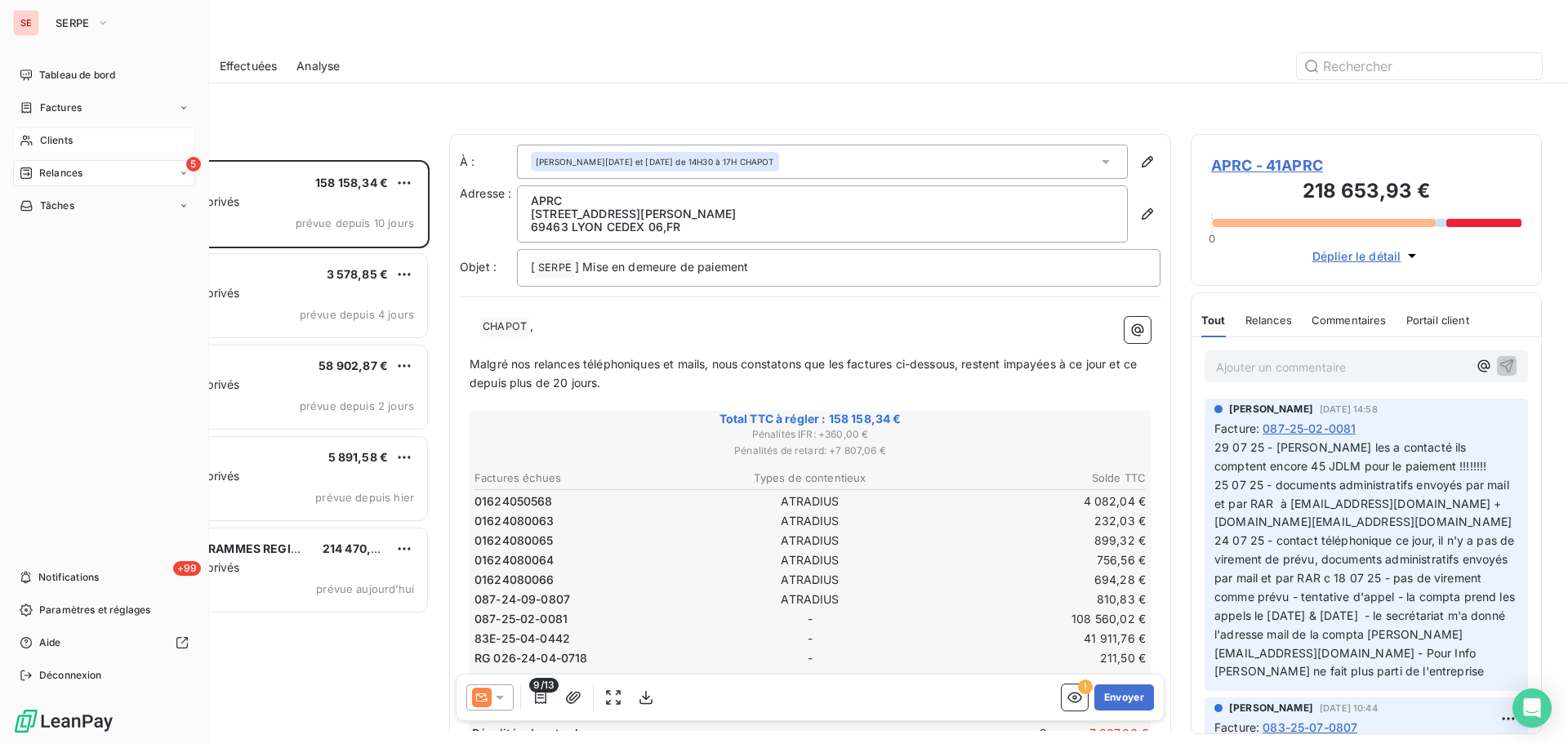
click at [64, 140] on span "Clients" at bounding box center [56, 140] width 33 height 15
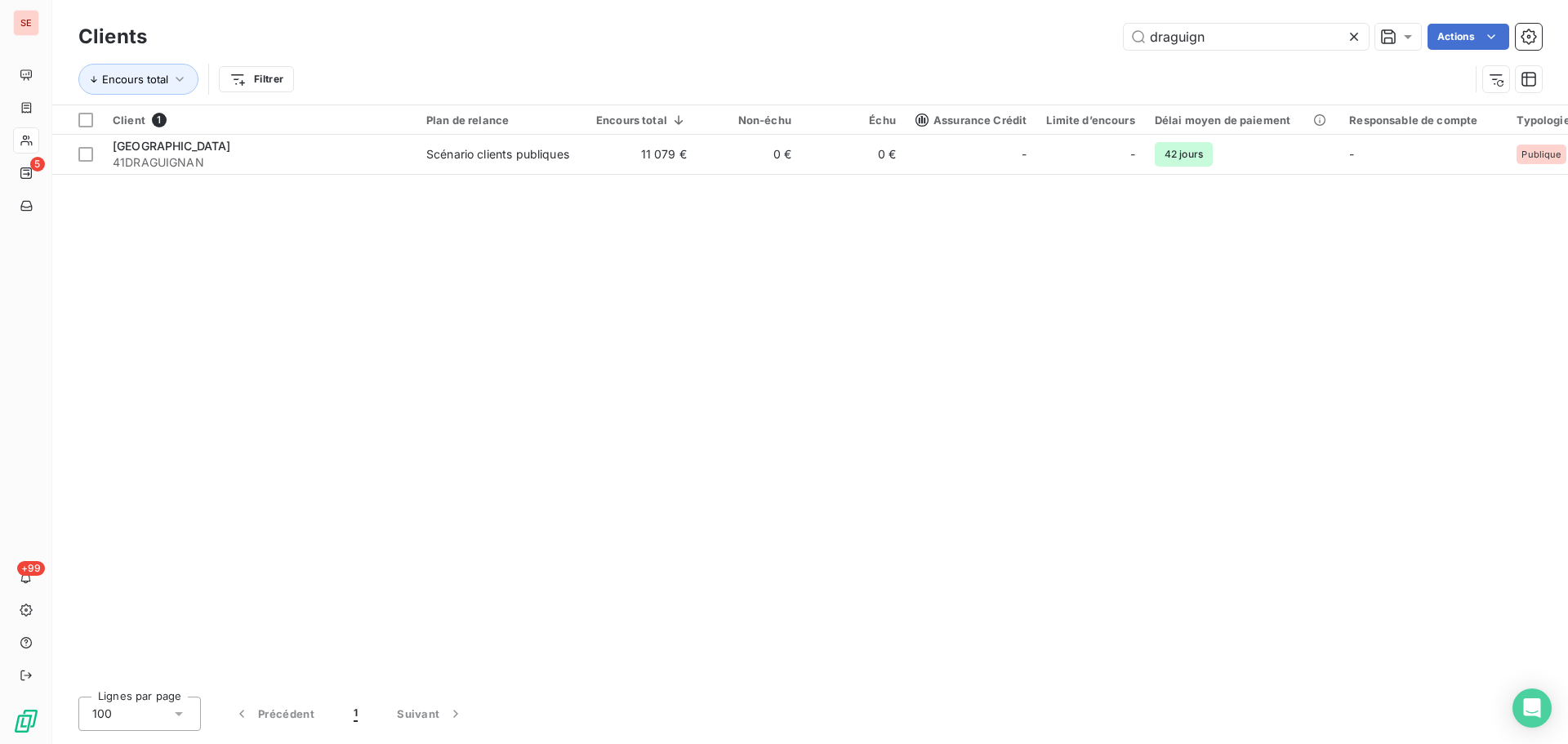
drag, startPoint x: 993, startPoint y: 267, endPoint x: 979, endPoint y: 263, distance: 14.6
click at [990, 267] on div "Client 1 Plan de relance Encours total Non-échu Échu Assurance Crédit Limite d’…" at bounding box center [811, 394] width 1516 height 578
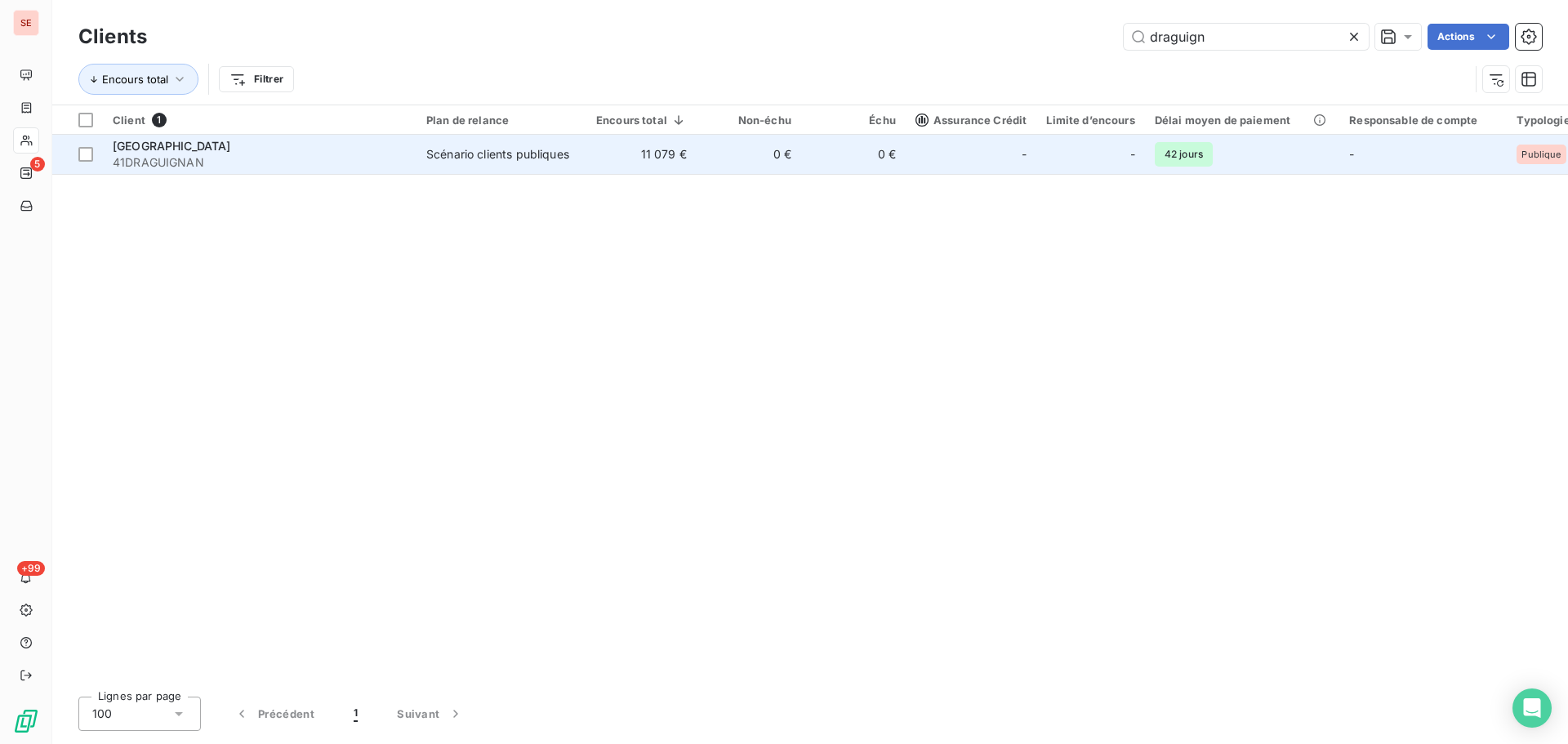
click at [103, 164] on td "[GEOGRAPHIC_DATA] 41DRAGUIGNAN" at bounding box center [260, 154] width 314 height 39
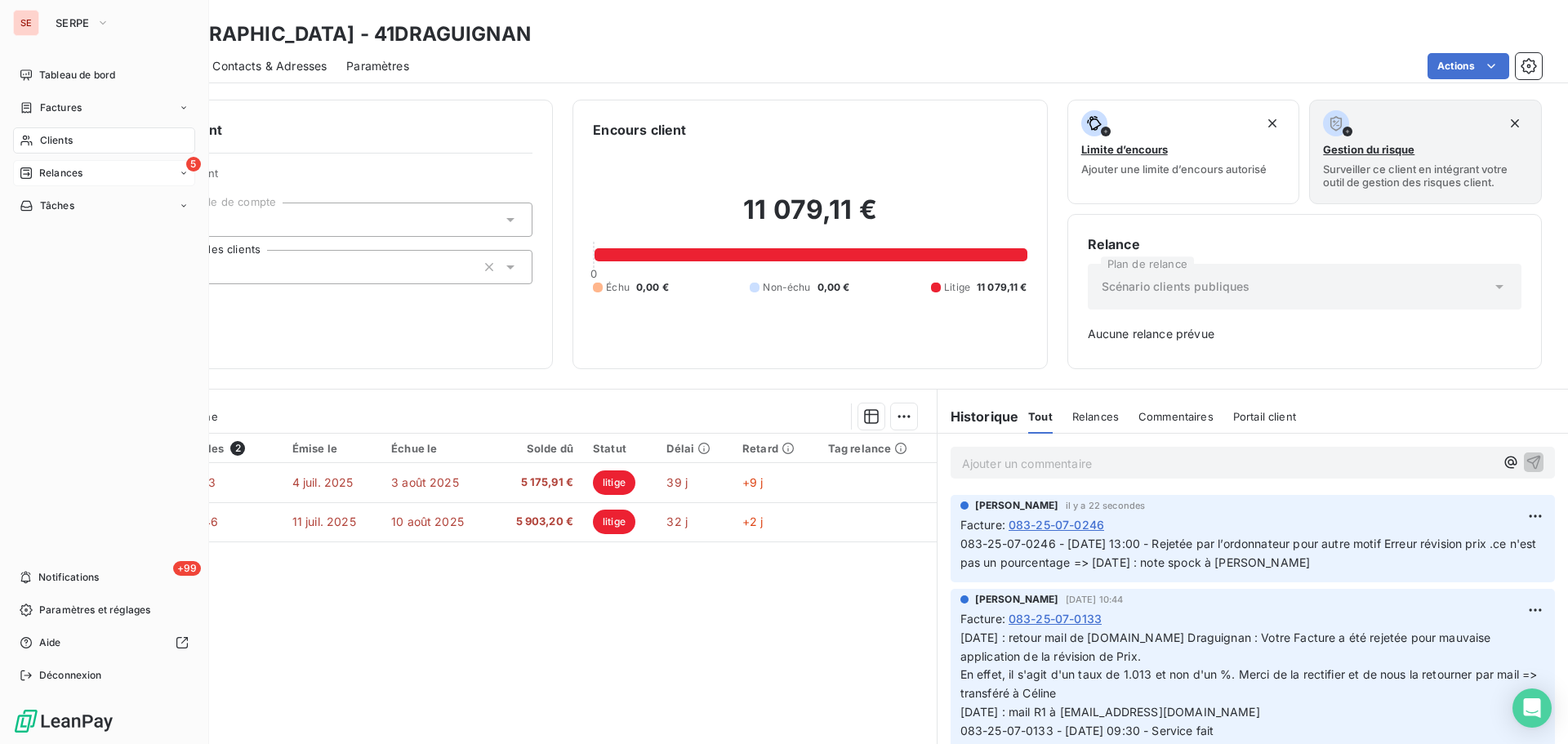
click at [62, 168] on span "Relances" at bounding box center [61, 173] width 44 height 15
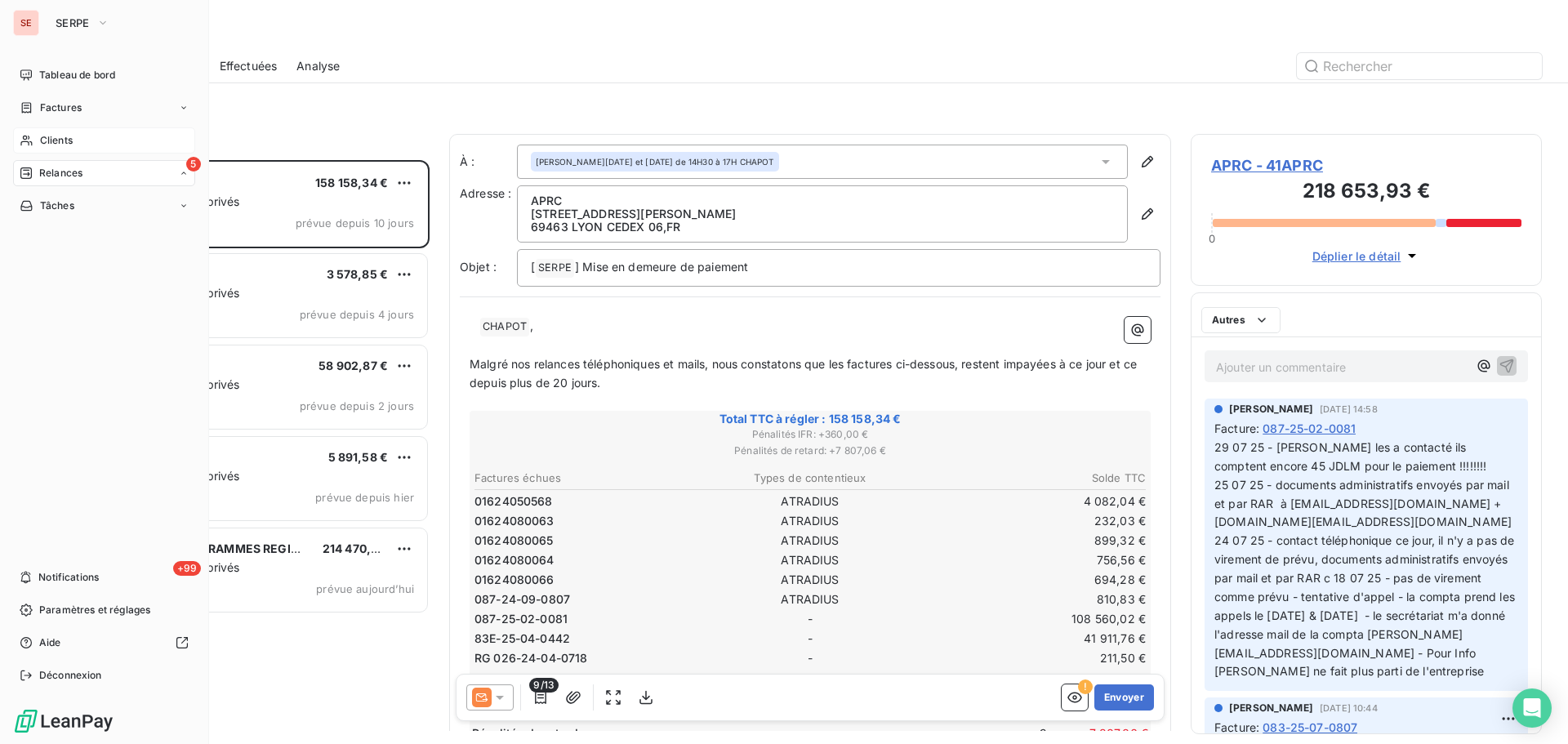
scroll to position [571, 339]
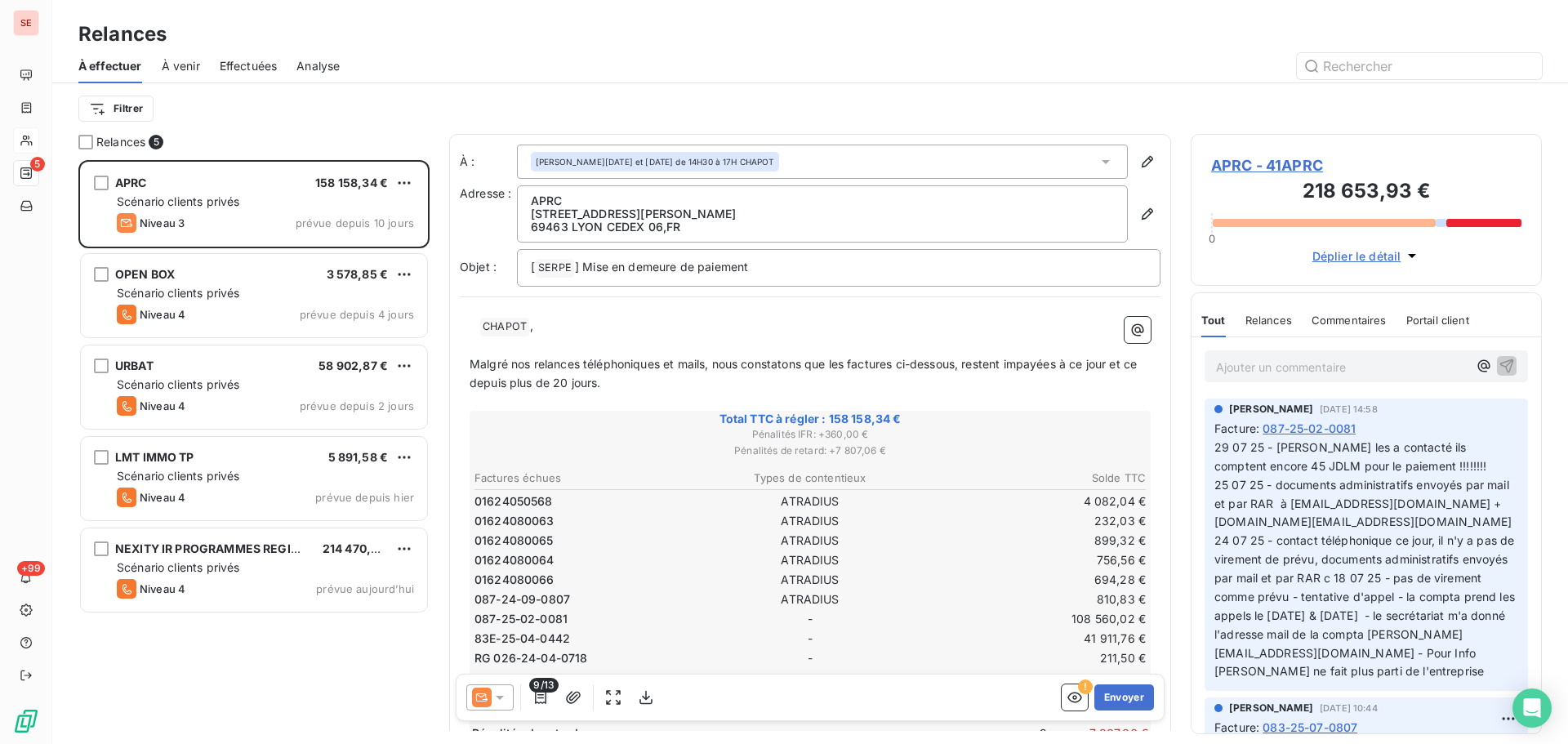
click at [741, 84] on div "Filtrer" at bounding box center [810, 108] width 1464 height 51
click at [167, 72] on span "À venir" at bounding box center [181, 66] width 39 height 16
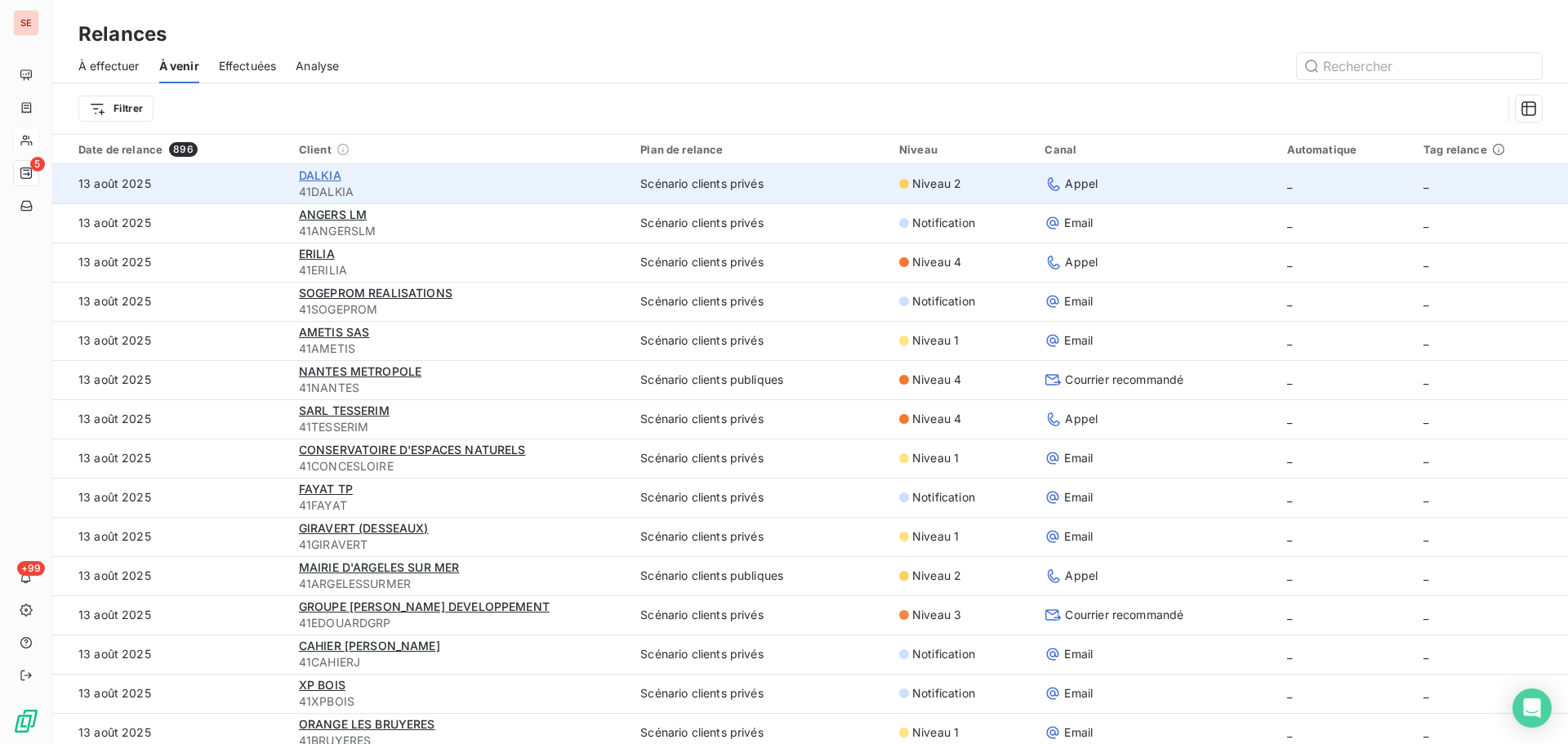
click at [317, 177] on span "DALKIA" at bounding box center [320, 175] width 43 height 14
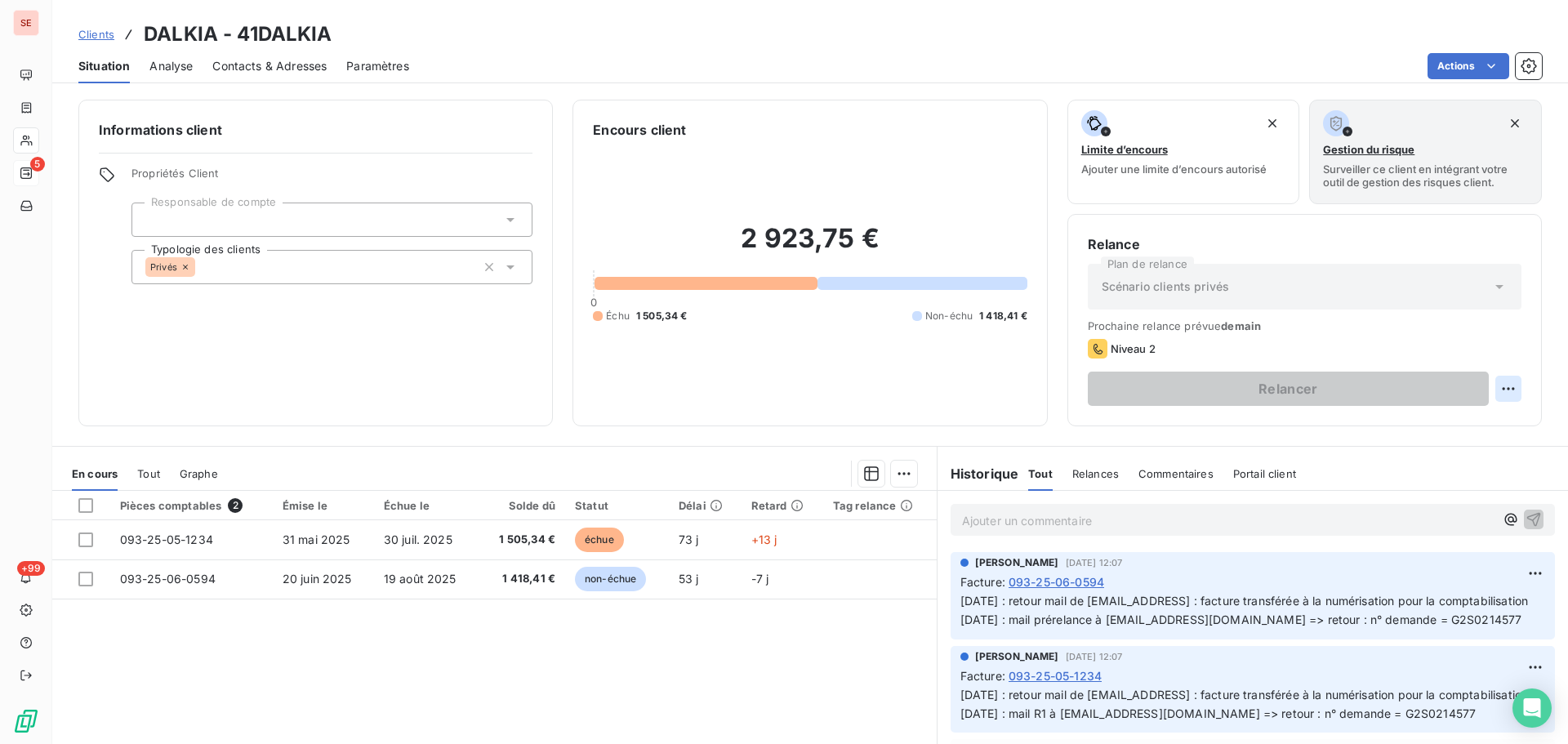
click at [1496, 387] on html "SE 5 +99 Clients DALKIA - 41DALKIA Situation Analyse Contacts & Adresses Paramè…" at bounding box center [784, 372] width 1568 height 744
click at [1477, 415] on div "Replanifier cette action" at bounding box center [1429, 424] width 146 height 26
select select "7"
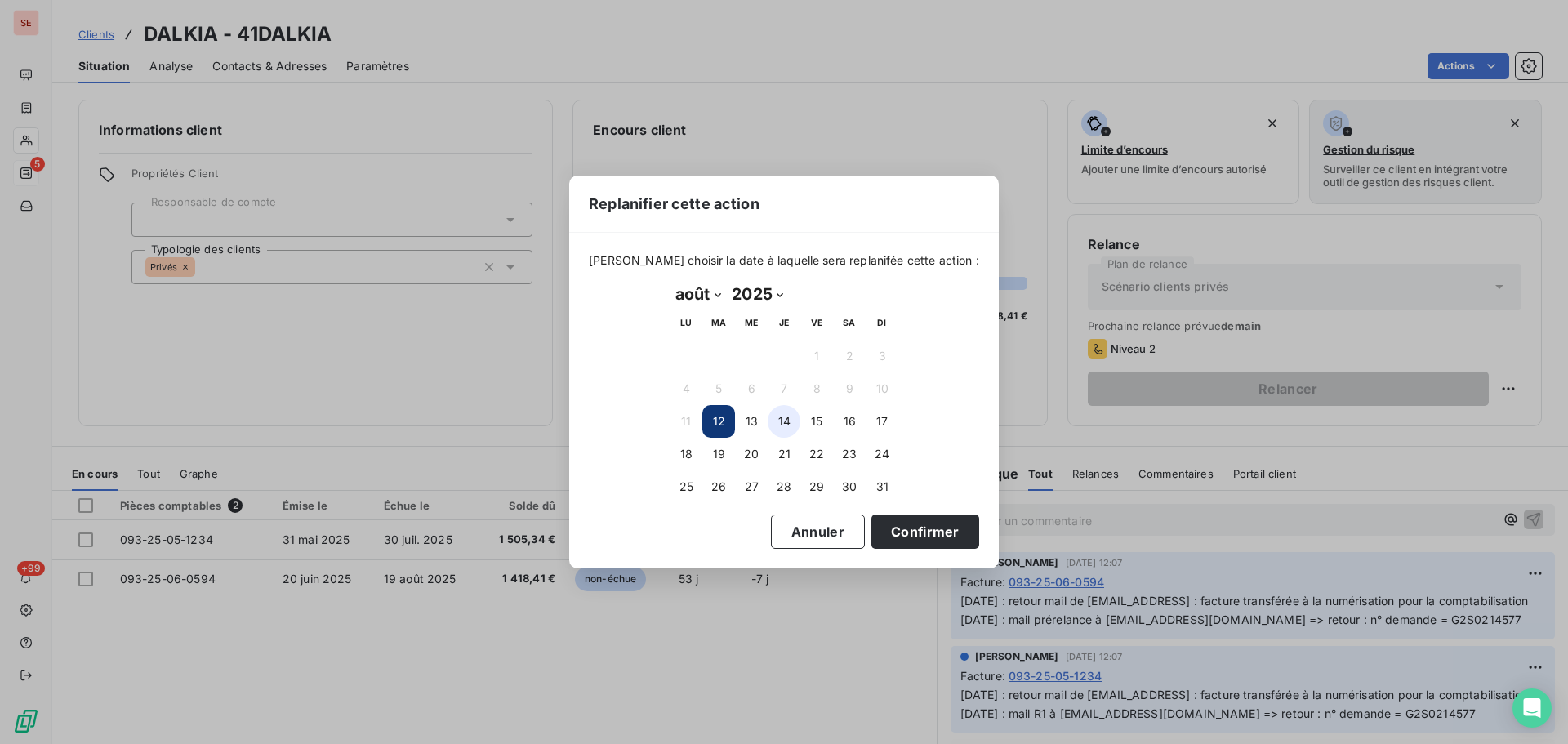
click at [785, 420] on button "14" at bounding box center [784, 421] width 33 height 33
click at [888, 540] on button "Confirmer" at bounding box center [925, 531] width 108 height 35
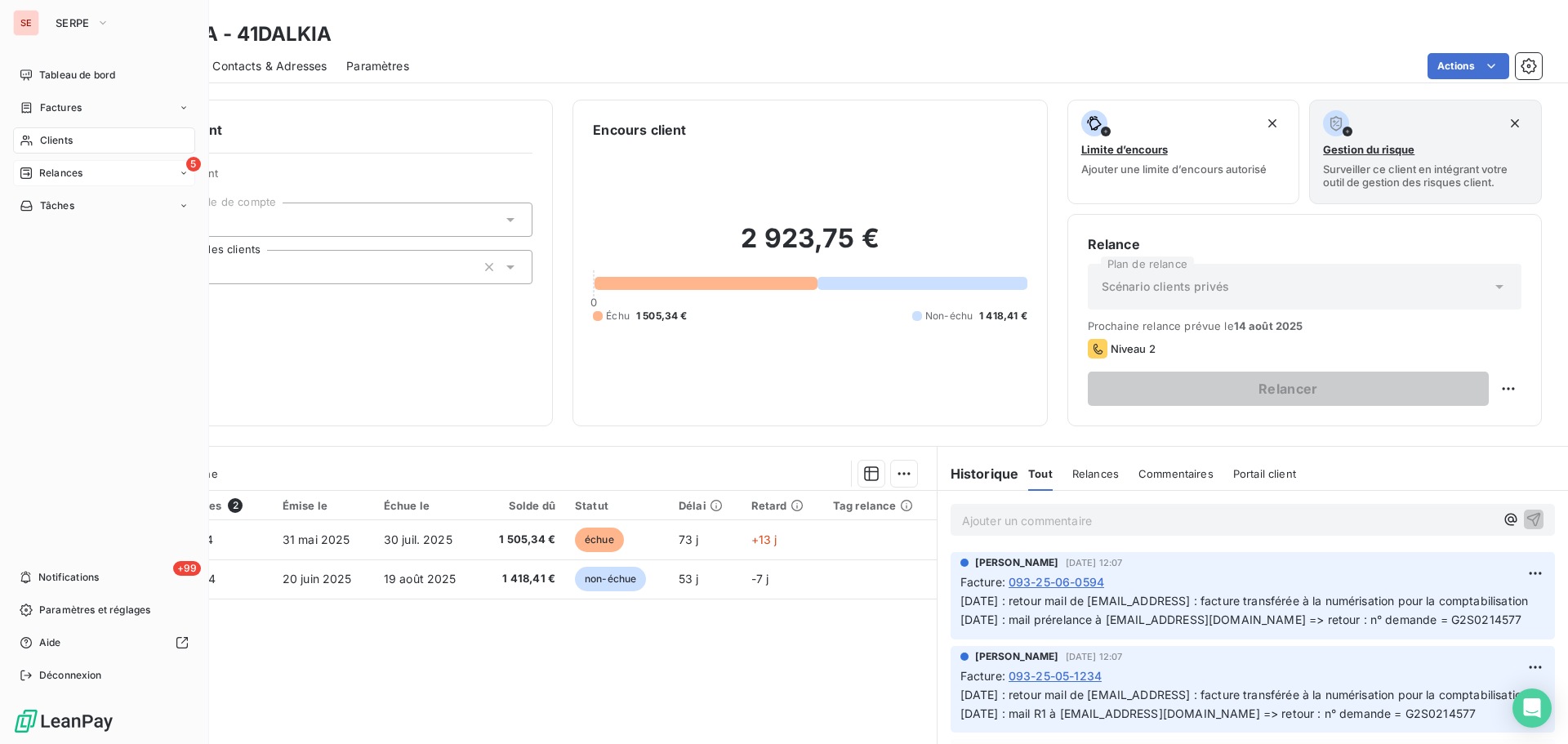
click at [66, 170] on span "Relances" at bounding box center [61, 173] width 44 height 15
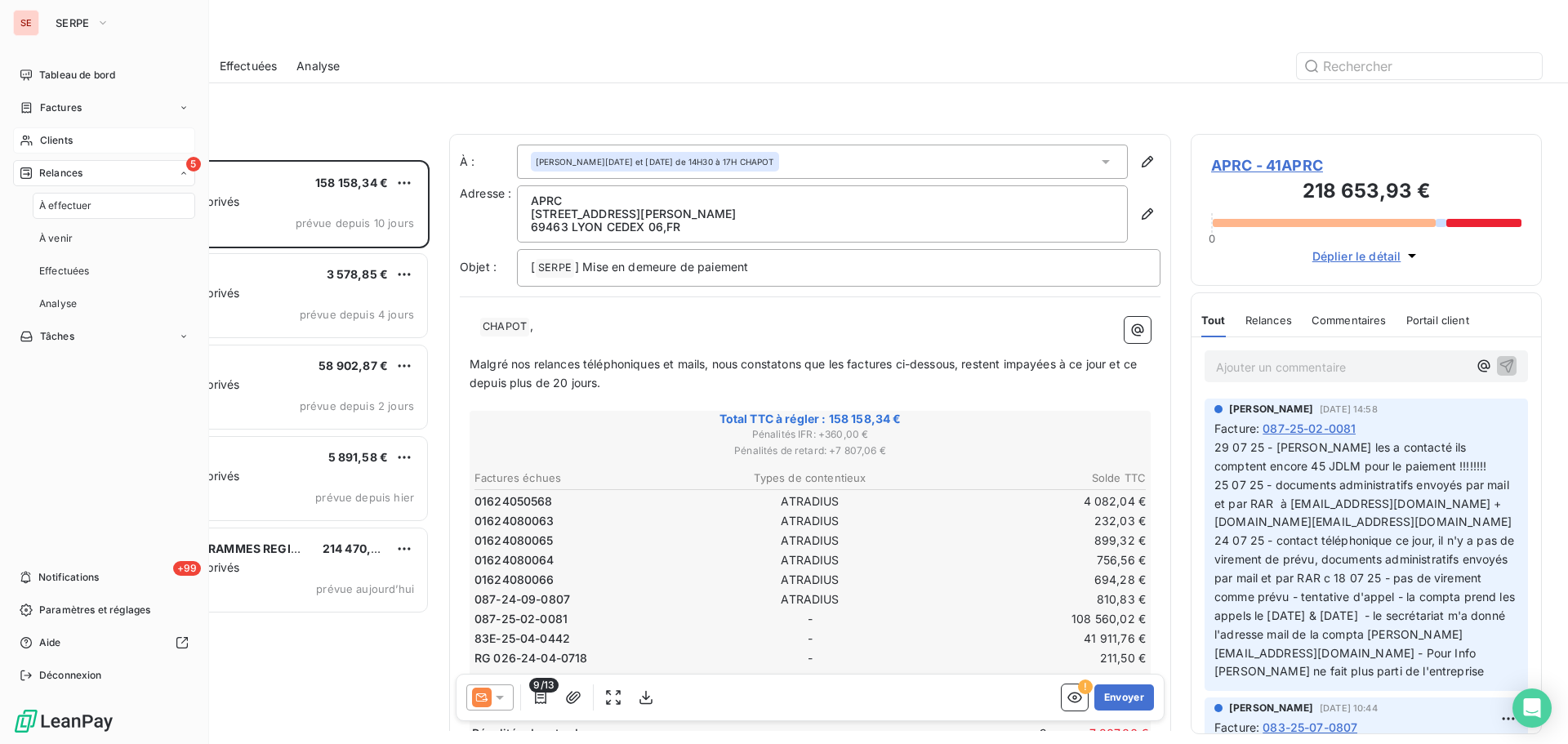
scroll to position [571, 339]
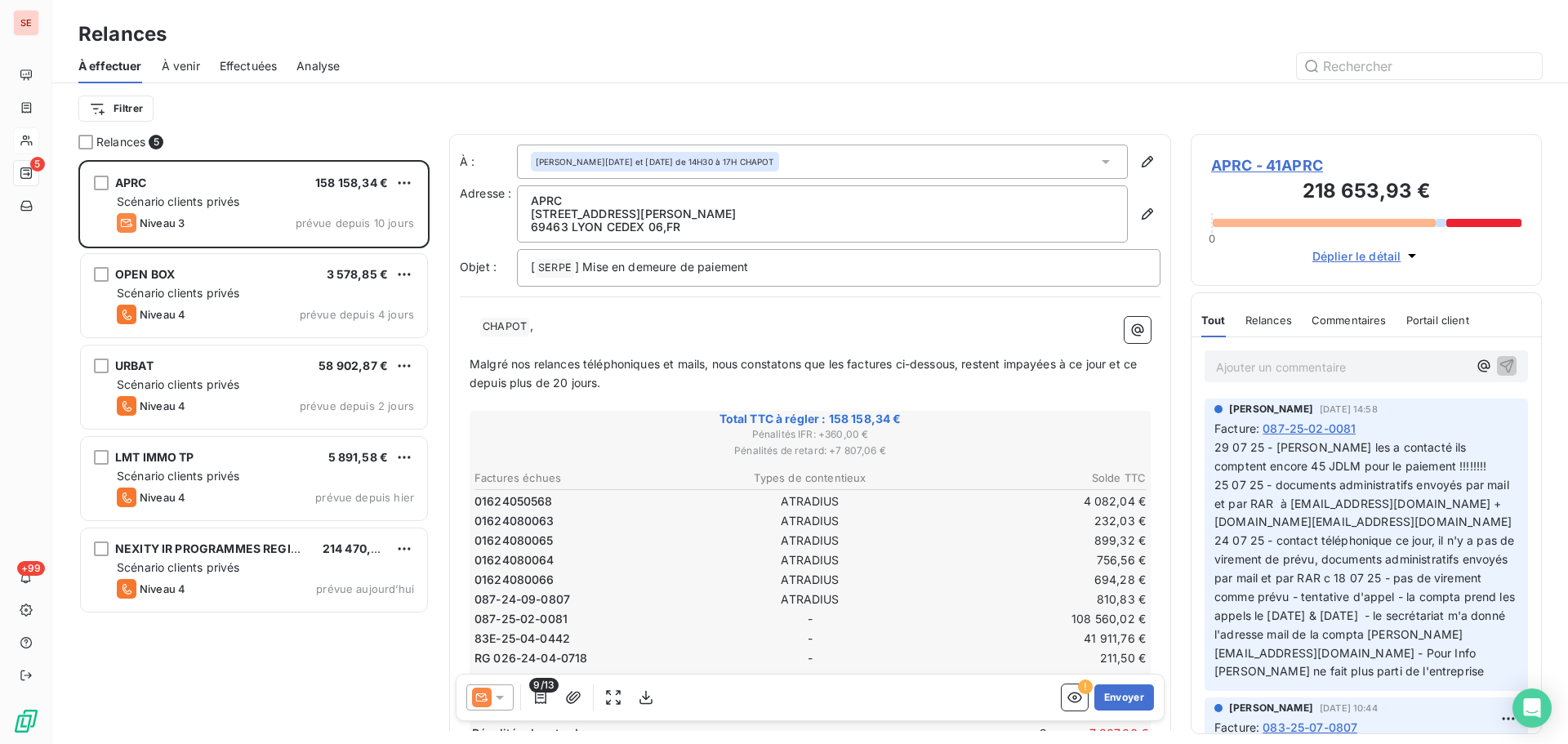
click at [250, 58] on span "Effectuées" at bounding box center [248, 66] width 58 height 16
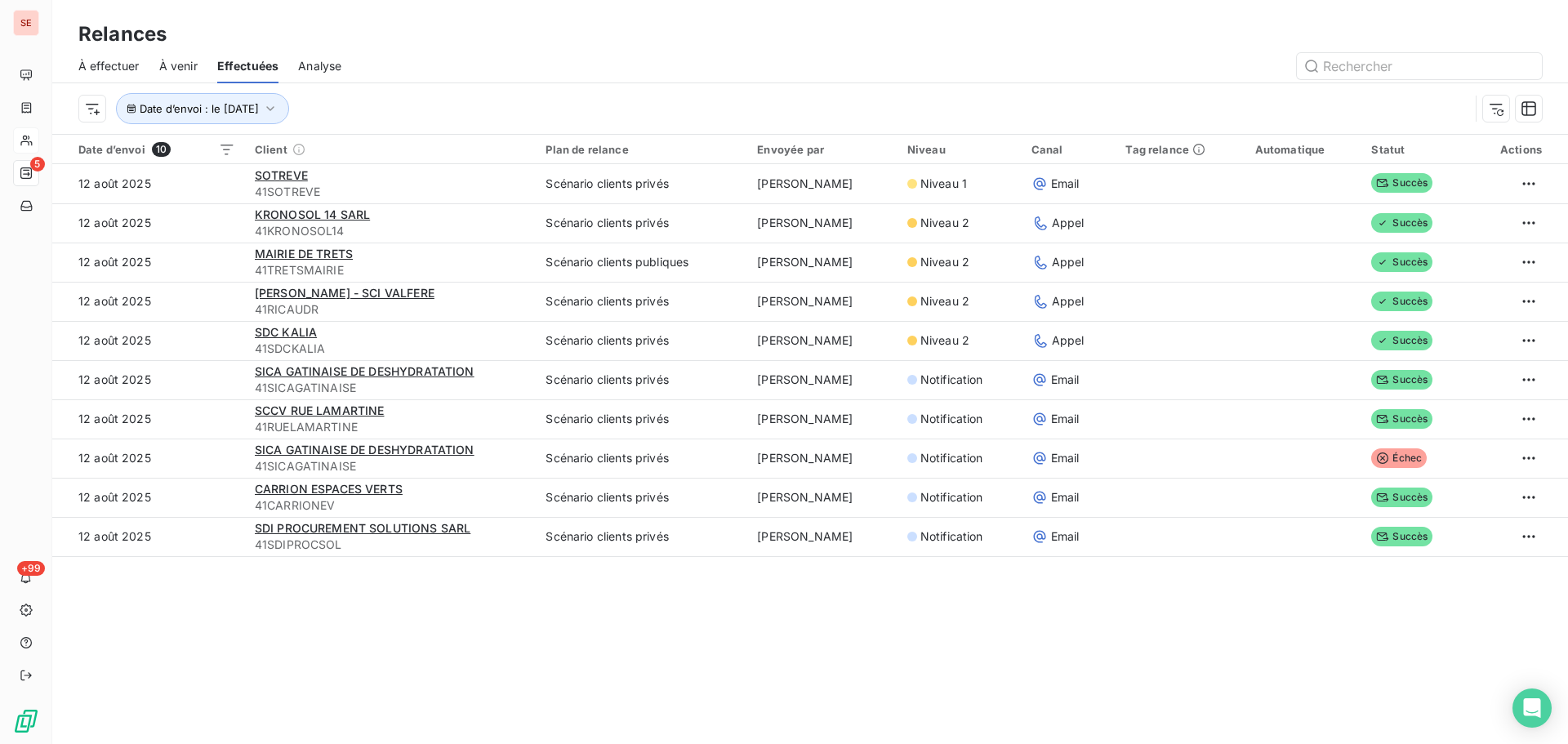
click at [187, 67] on span "À venir" at bounding box center [178, 66] width 39 height 16
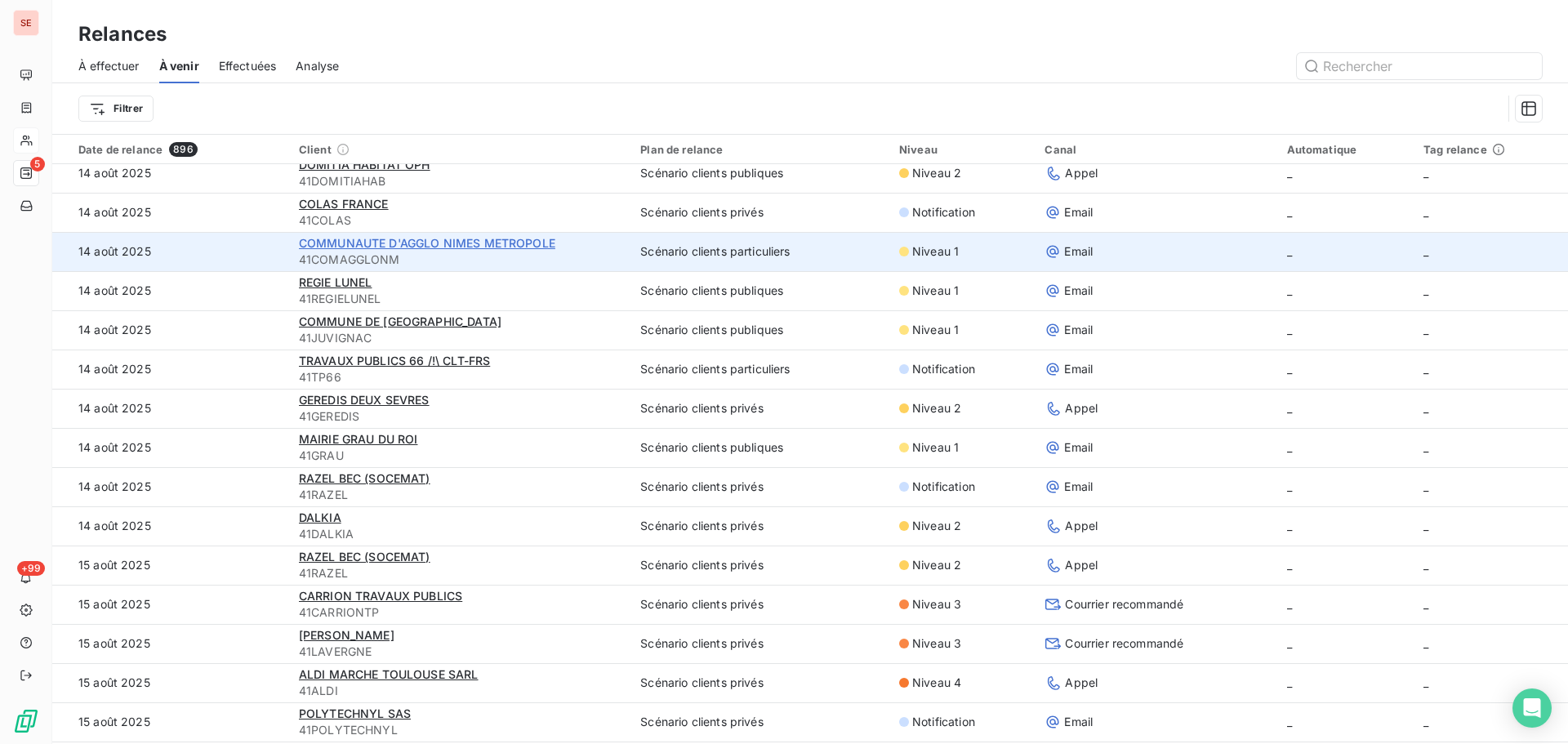
scroll to position [979, 0]
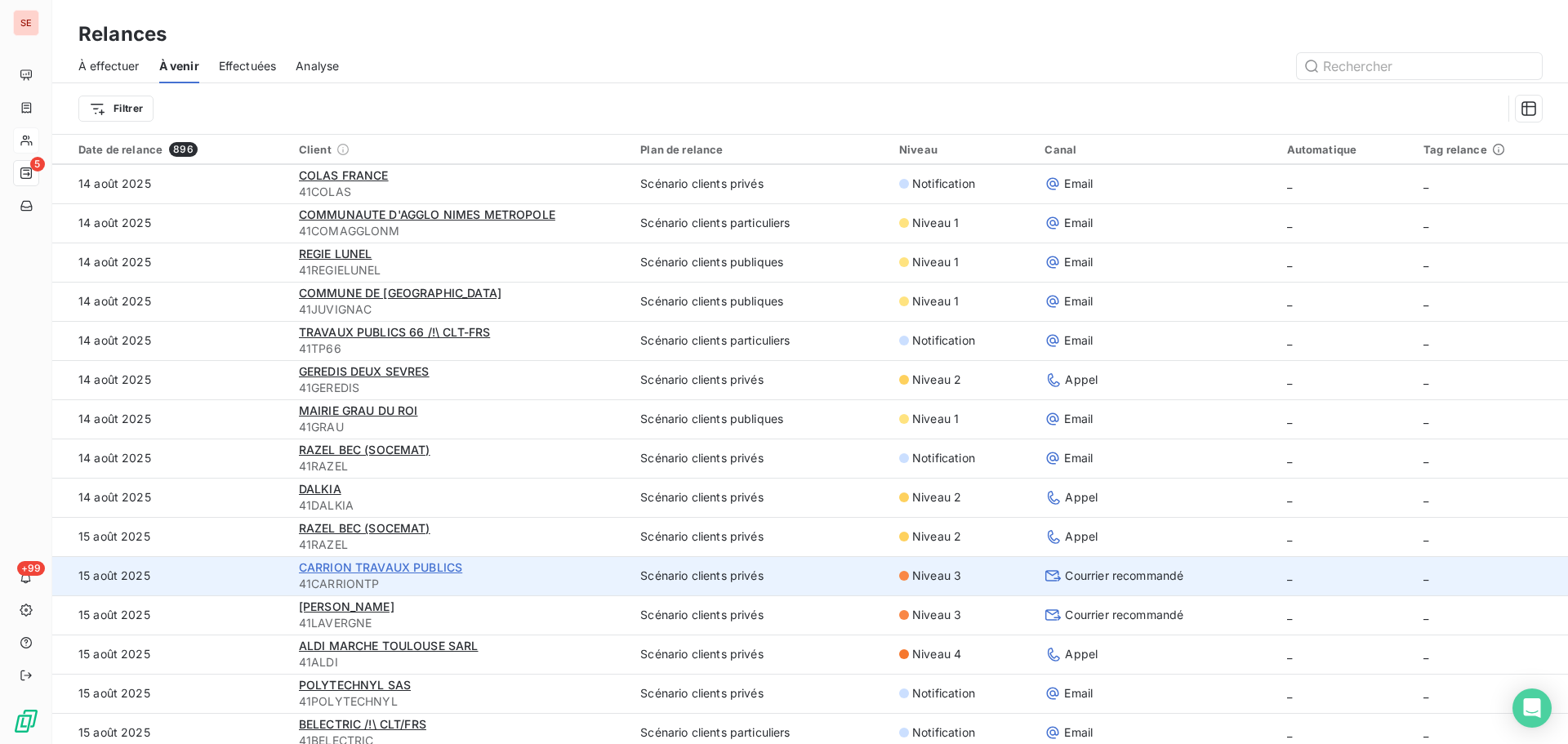
click at [317, 567] on span "CARRION TRAVAUX PUBLICS" at bounding box center [381, 567] width 163 height 14
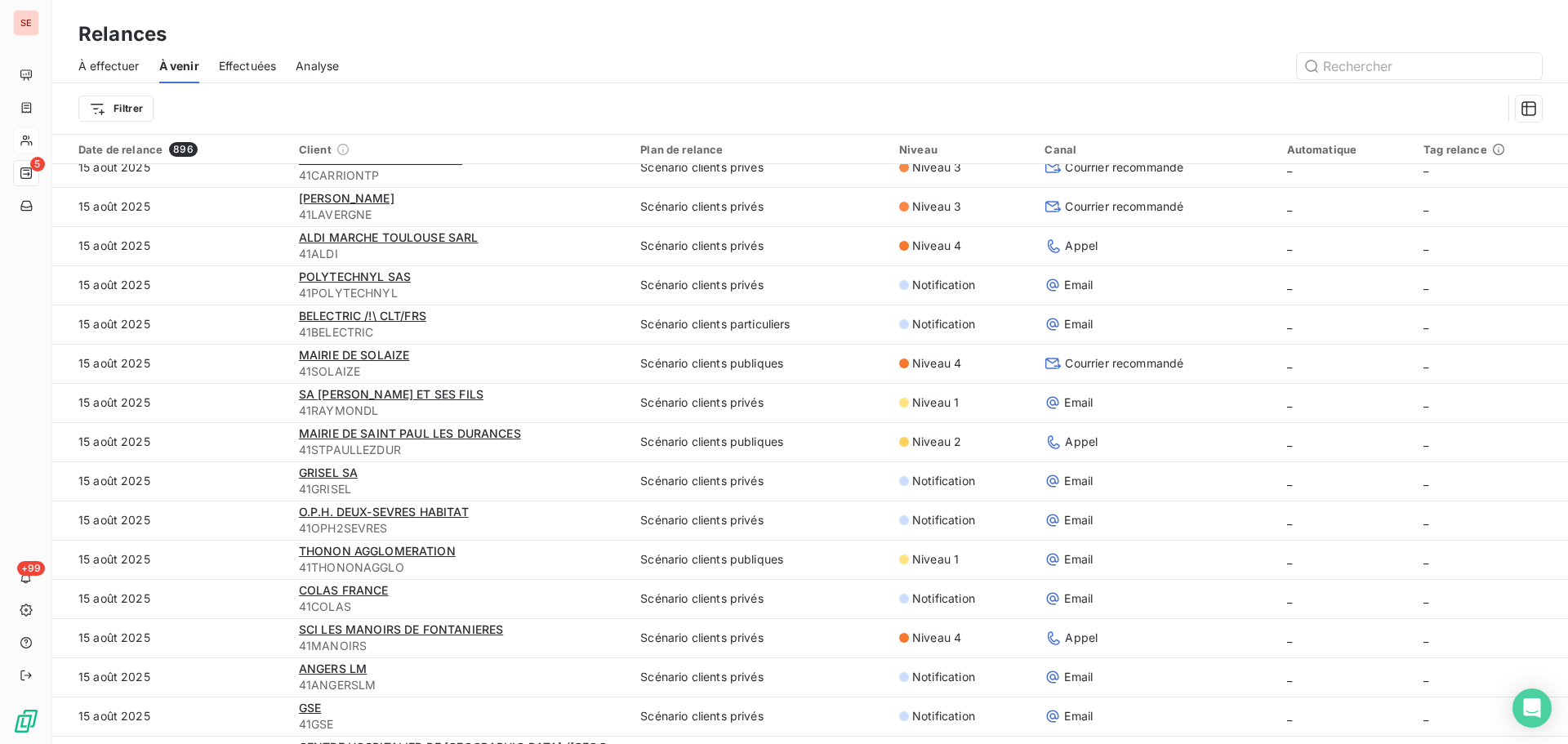
scroll to position [1470, 0]
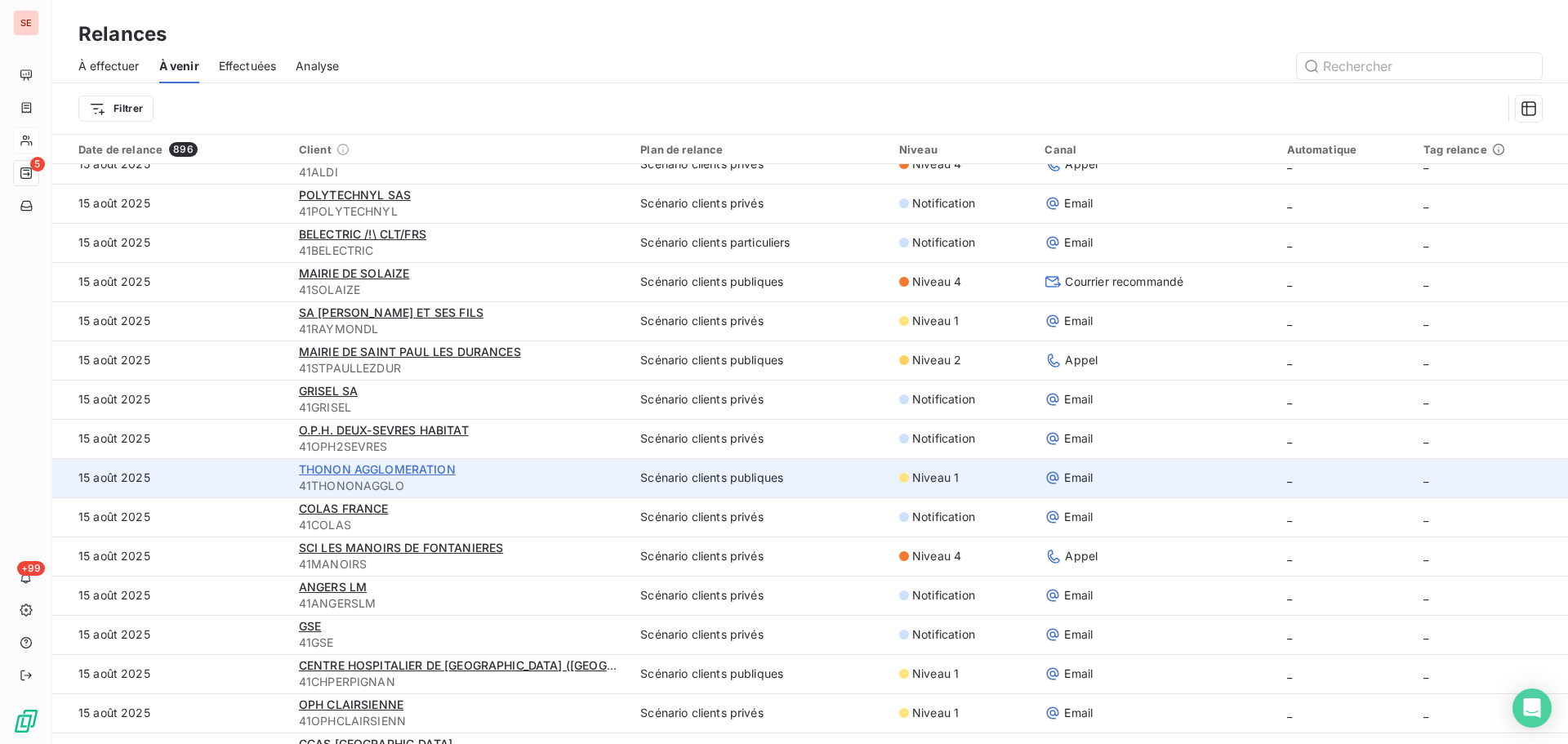
click at [319, 474] on span "THONON AGGLOMERATION" at bounding box center [378, 469] width 157 height 14
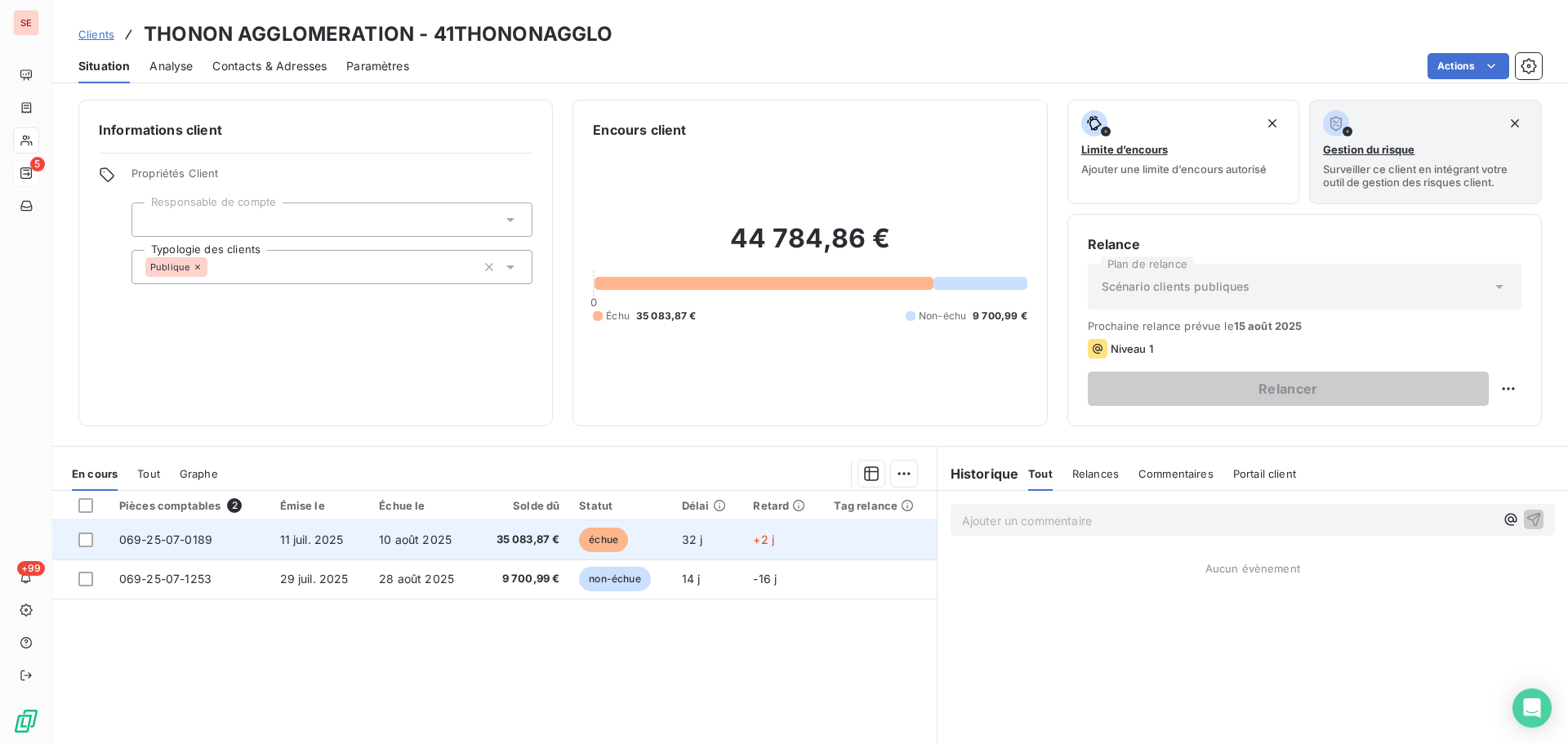
click at [294, 535] on span "11 juil. 2025" at bounding box center [312, 539] width 64 height 14
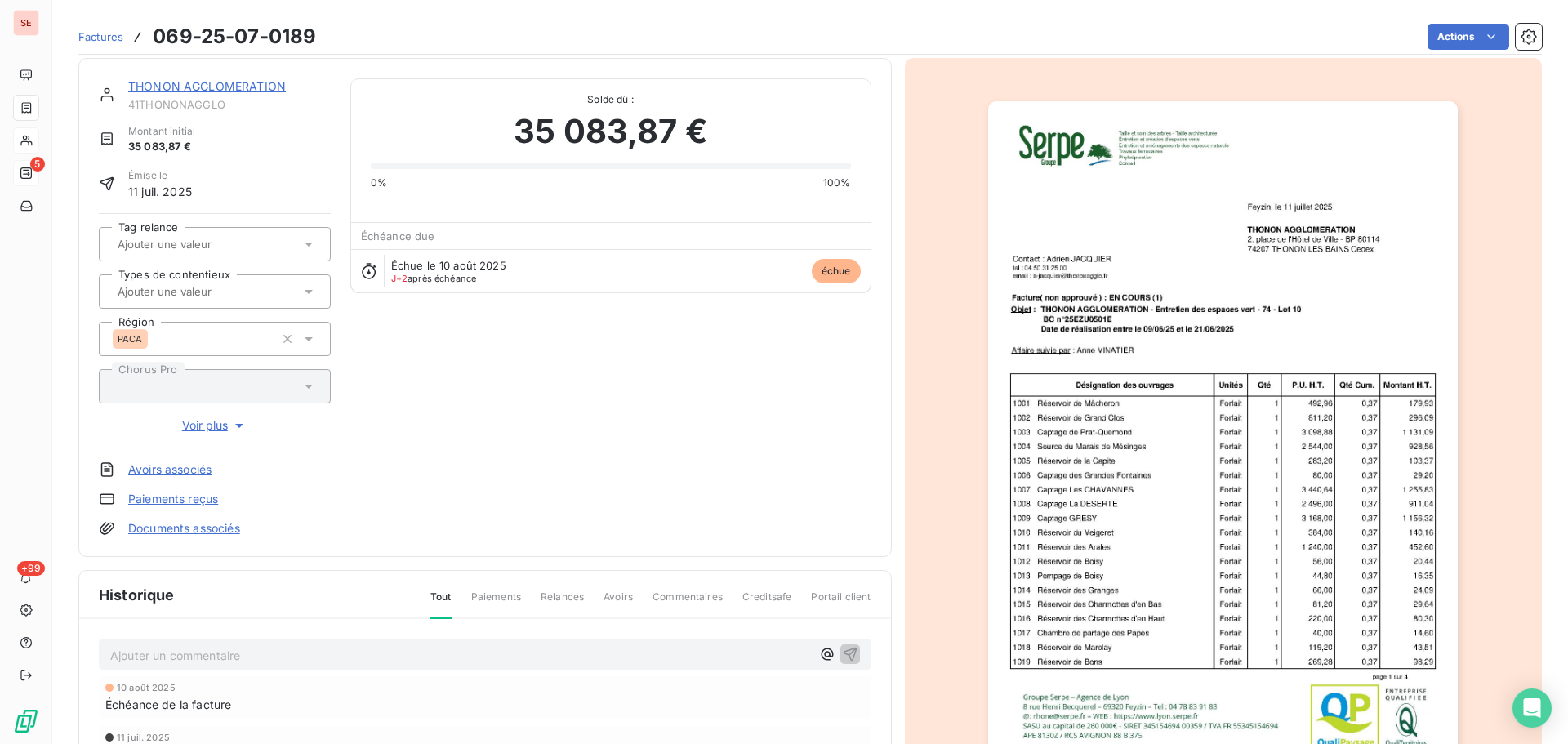
scroll to position [1, 0]
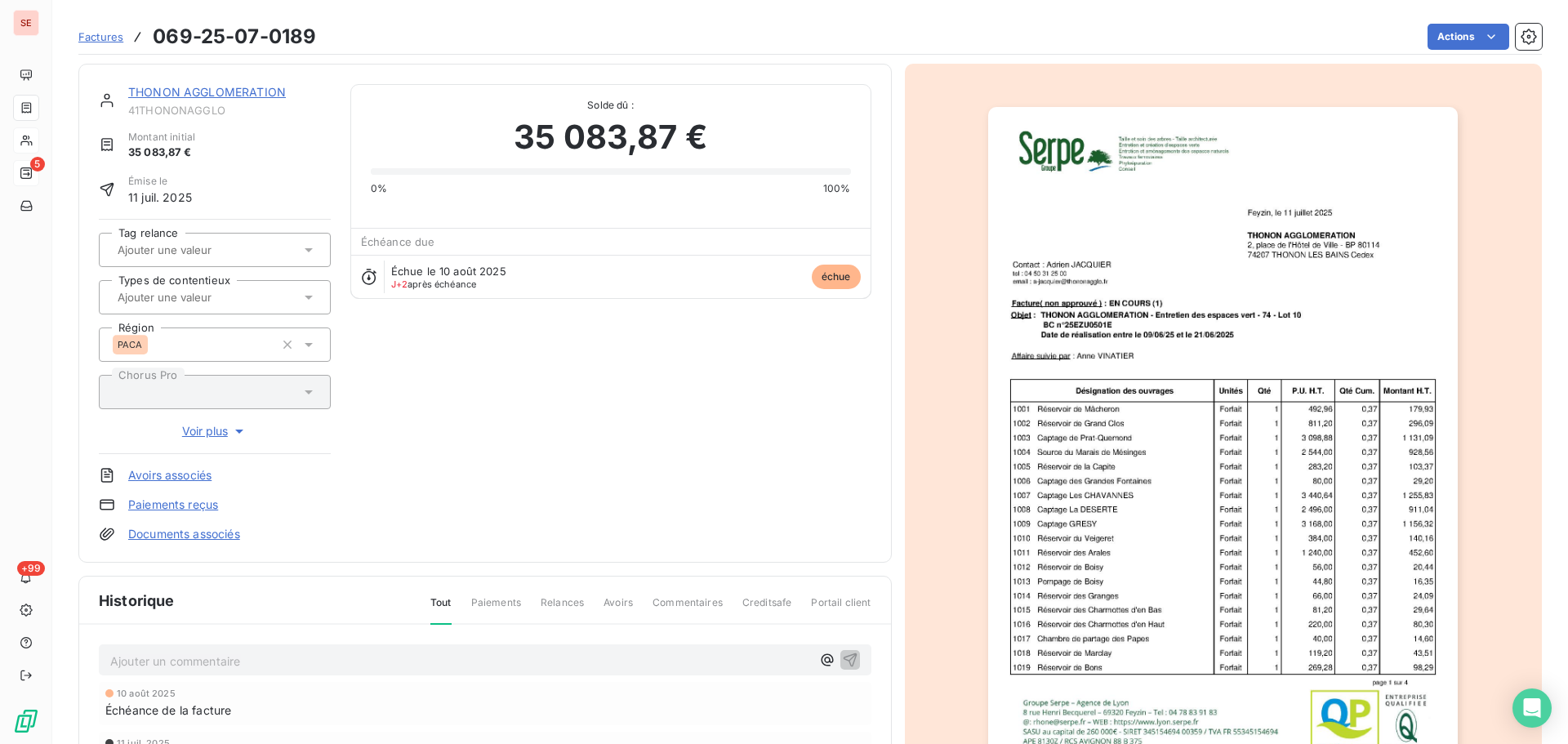
click at [386, 660] on p "Ajouter un commentaire ﻿" at bounding box center [460, 661] width 701 height 21
click at [392, 660] on p "Répartition paiement :" at bounding box center [460, 660] width 701 height 19
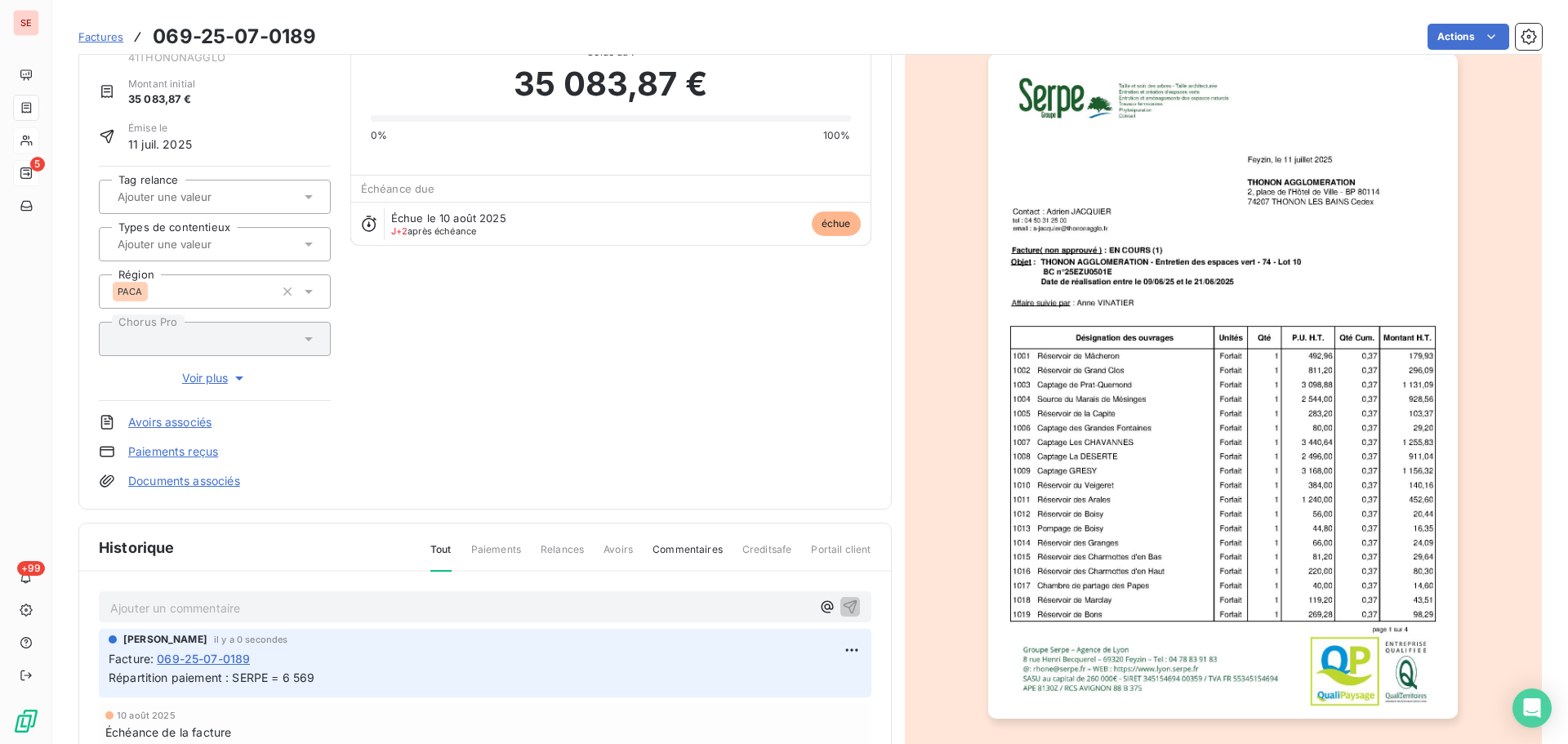
scroll to position [82, 0]
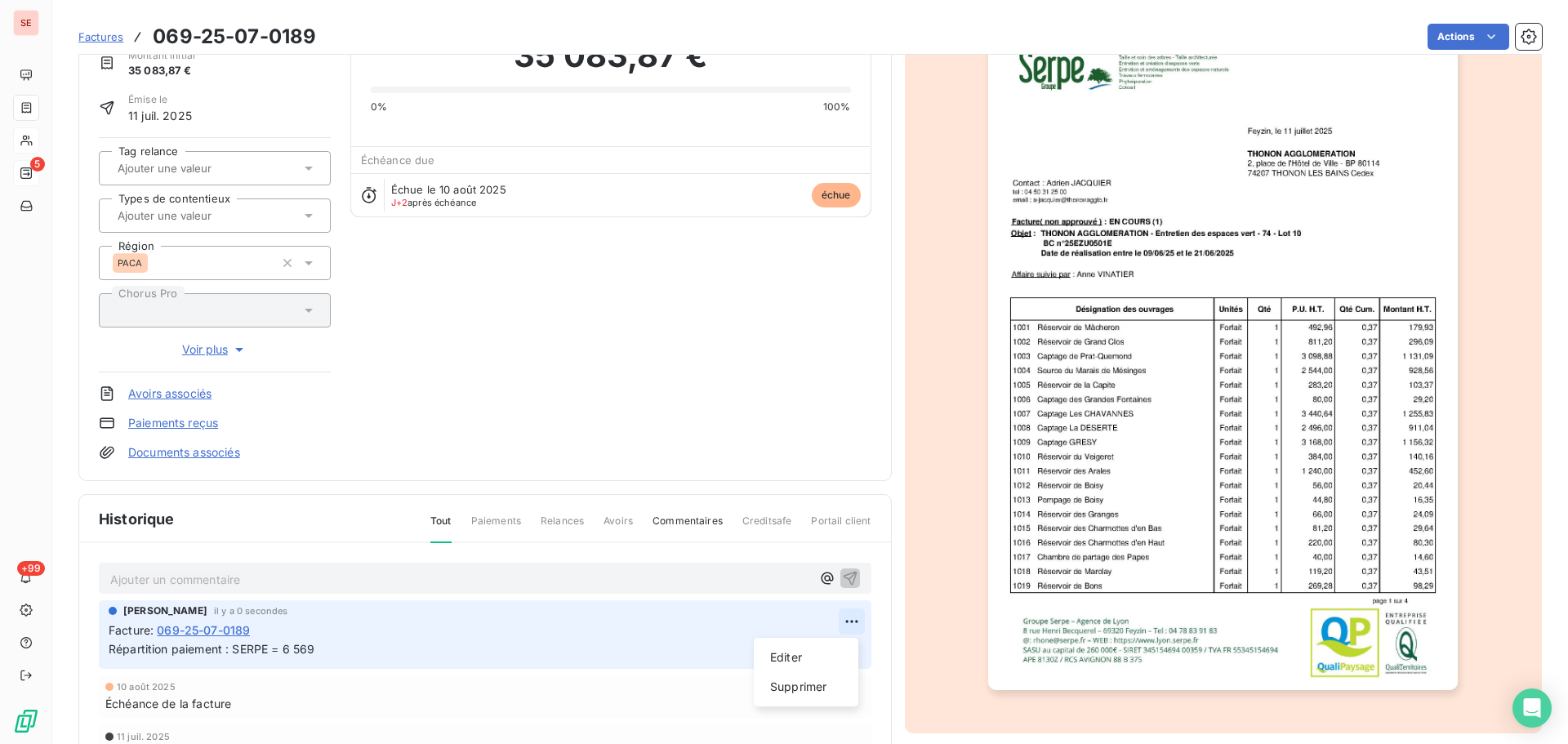
click at [851, 626] on html "SE 5 +99 Factures 069-25-07-0189 Actions THONON AGGLOMERATION 41THONONAGGLO Mon…" at bounding box center [784, 372] width 1568 height 744
click at [786, 659] on div "Editer" at bounding box center [806, 658] width 91 height 26
click at [366, 643] on span "Répartition paiement : SERPE = 6 569.19 € - STPD FEE Foret Eau Environ. = 28 51…" at bounding box center [348, 649] width 480 height 14
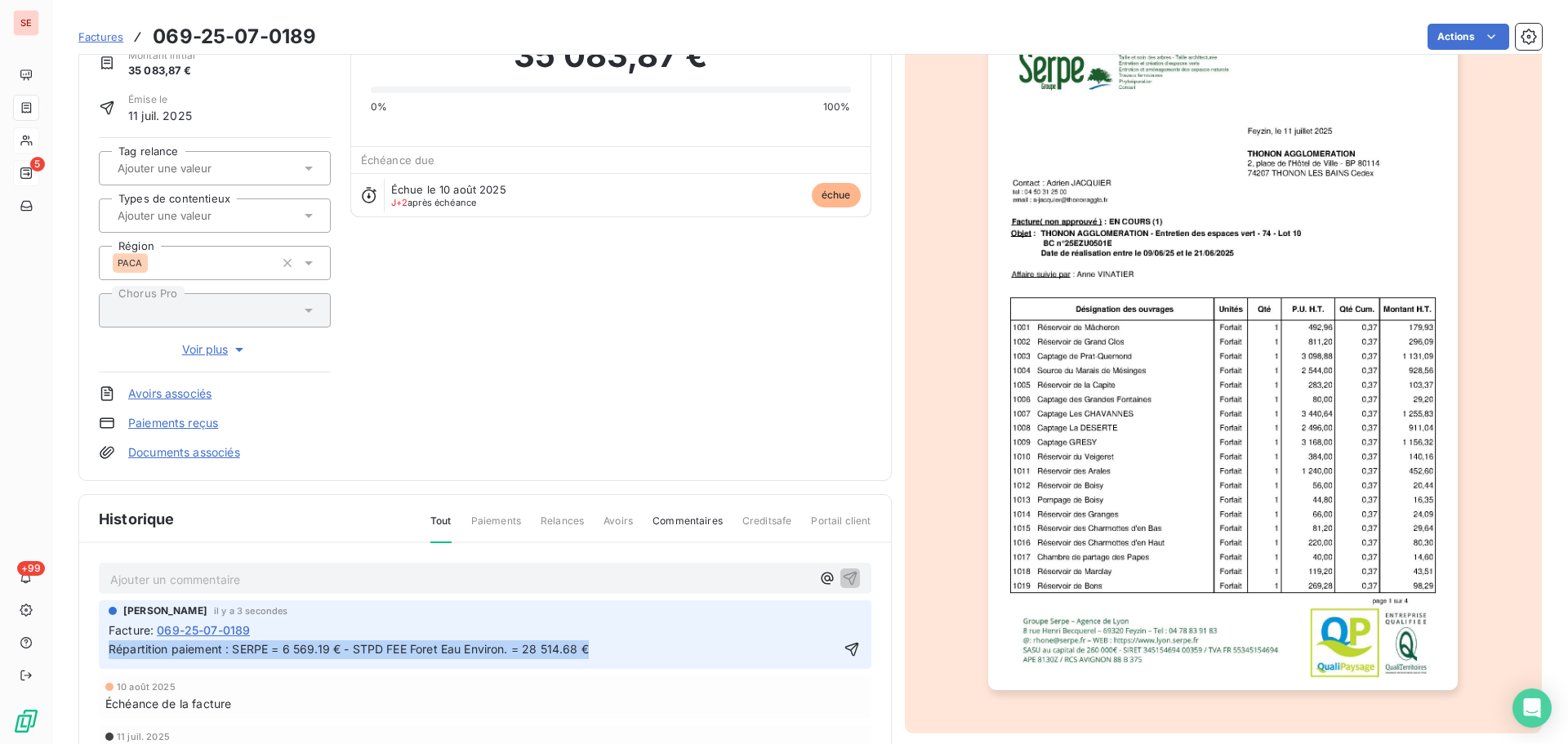
click at [366, 643] on span "Répartition paiement : SERPE = 6 569.19 € - STPD FEE Foret Eau Environ. = 28 51…" at bounding box center [348, 649] width 480 height 14
copy span "Répartition paiement : SERPE = 6 569.19 € - STPD FEE Foret Eau Environ. = 28 51…"
click at [847, 648] on icon "button" at bounding box center [852, 650] width 14 height 14
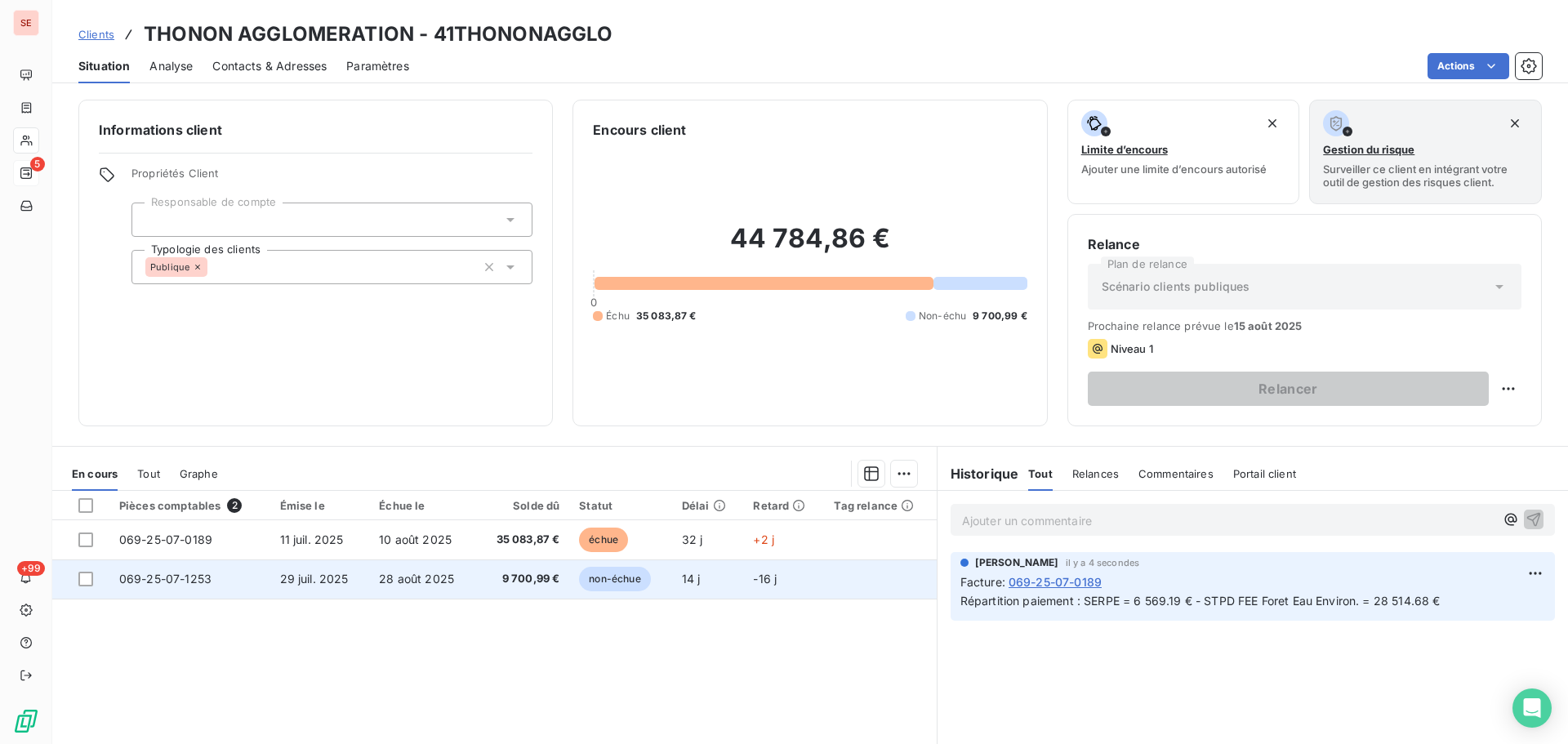
click at [405, 576] on span "28 août 2025" at bounding box center [416, 578] width 76 height 14
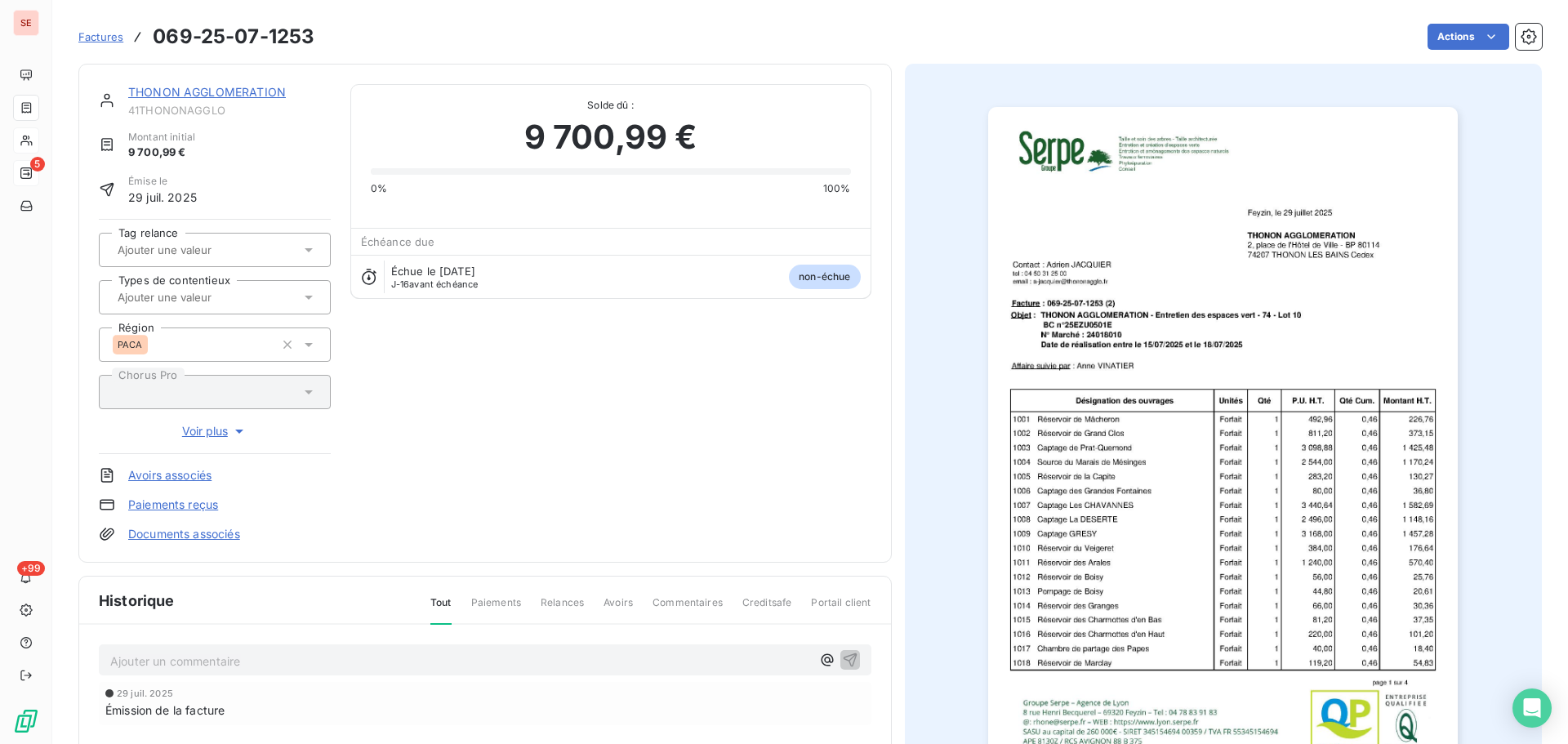
click at [445, 664] on p "Ajouter un commentaire ﻿" at bounding box center [460, 661] width 701 height 21
drag, startPoint x: 287, startPoint y: 656, endPoint x: 331, endPoint y: 658, distance: 44.0
click at [331, 658] on span "Répartition paiement : SERPE = 6 569.19 € - STPD FEE Foret Eau Environ. = 28 51…" at bounding box center [350, 660] width 480 height 14
drag, startPoint x: 527, startPoint y: 661, endPoint x: 581, endPoint y: 662, distance: 54.0
click at [581, 662] on span "Répartition paiement : SERPE = 2 286.16 € - STPD FEE Foret Eau Environ. = 28 51…" at bounding box center [351, 660] width 481 height 14
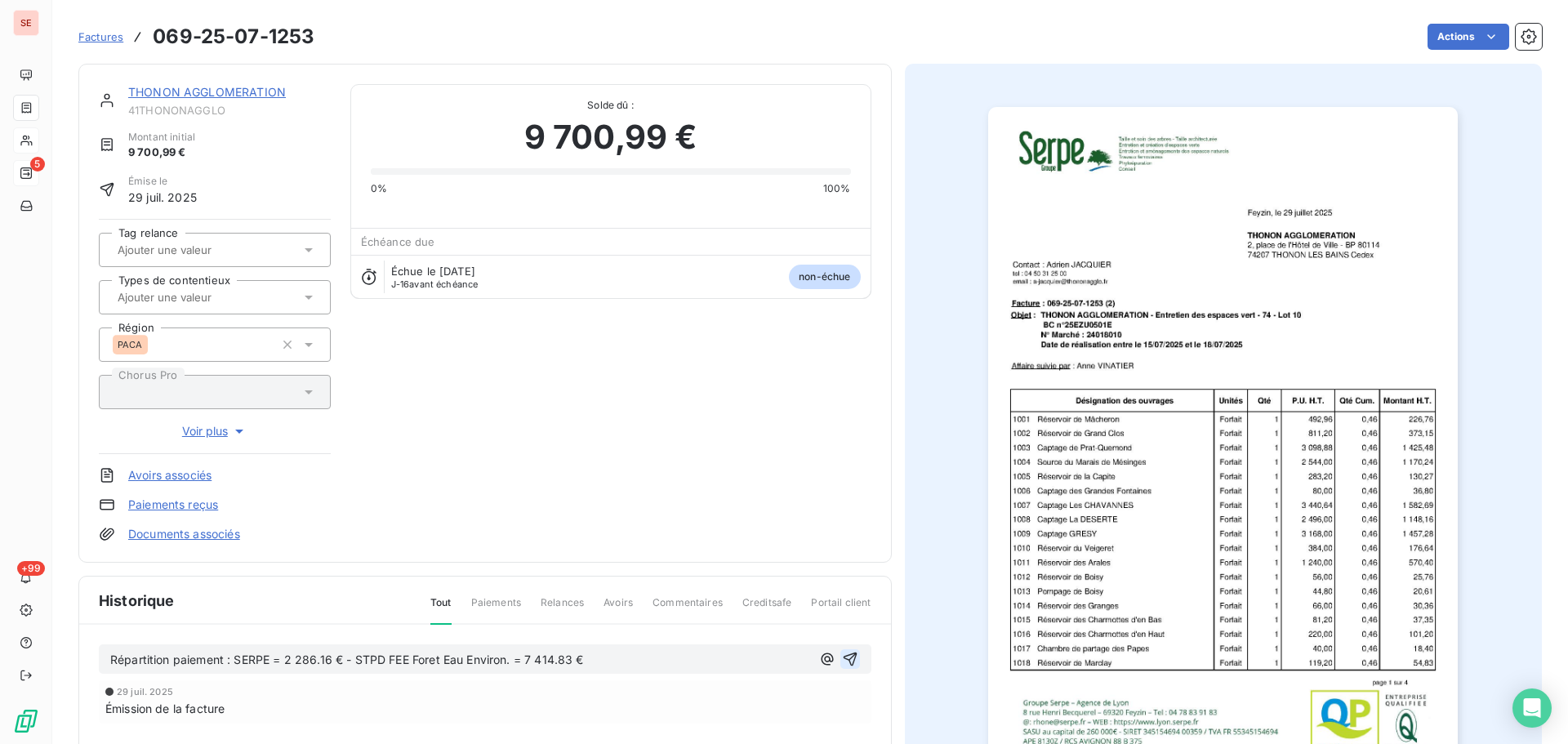
click at [848, 654] on icon "button" at bounding box center [850, 660] width 14 height 14
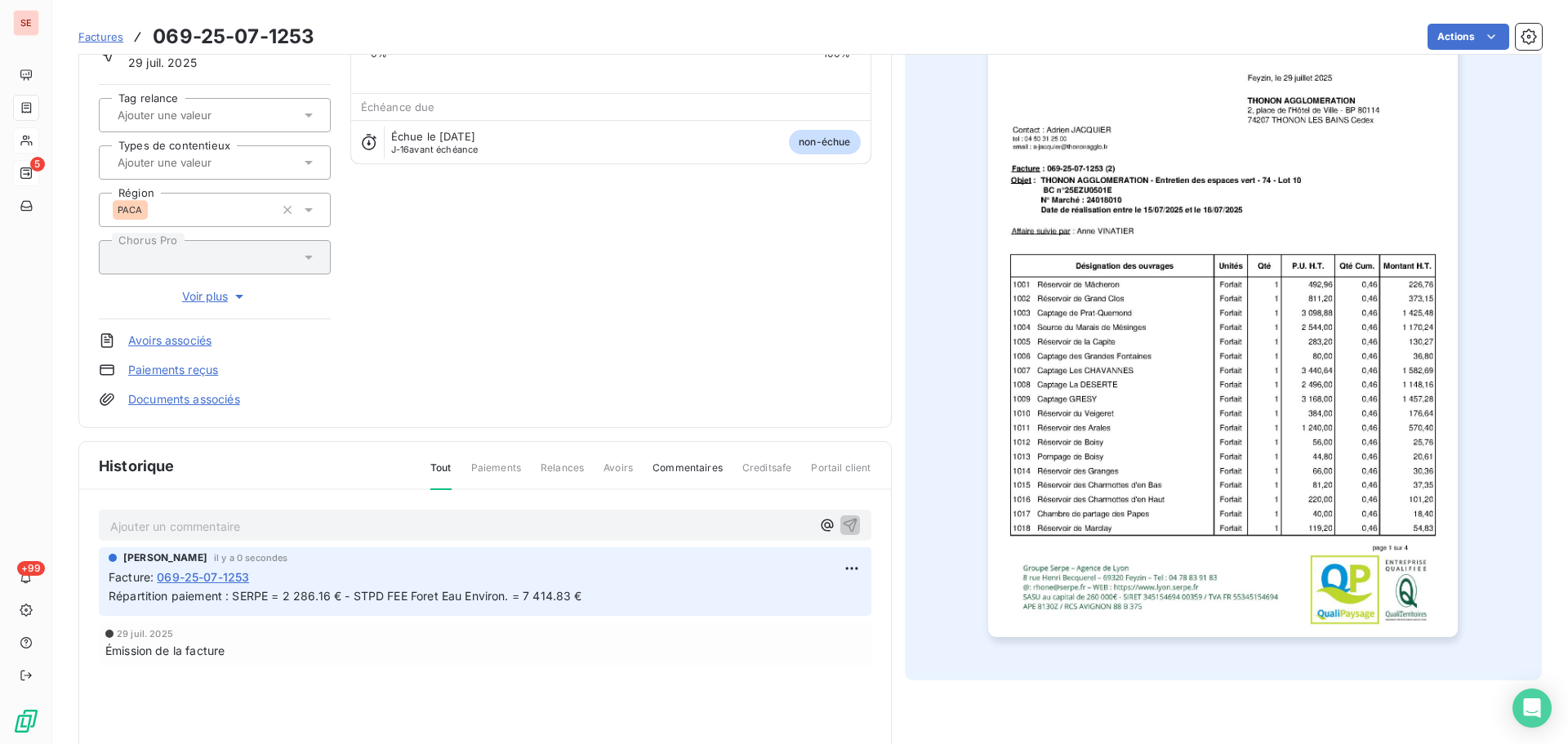
scroll to position [164, 0]
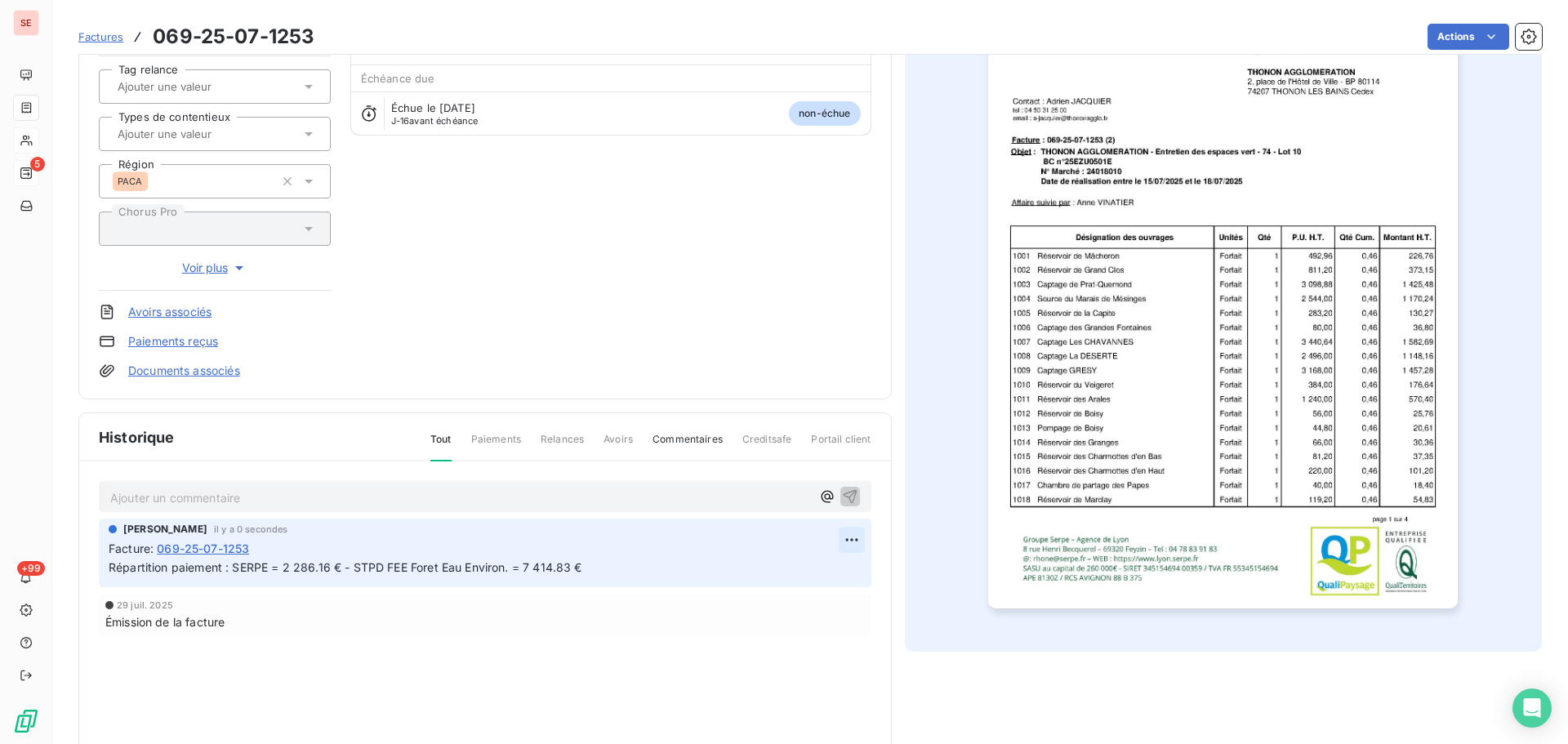
click at [844, 543] on html "SE 5 +99 Factures 069-25-07-1253 Actions THONON AGGLOMERATION 41THONONAGGLO Mon…" at bounding box center [784, 372] width 1568 height 744
click at [806, 580] on div "Editer" at bounding box center [806, 575] width 91 height 26
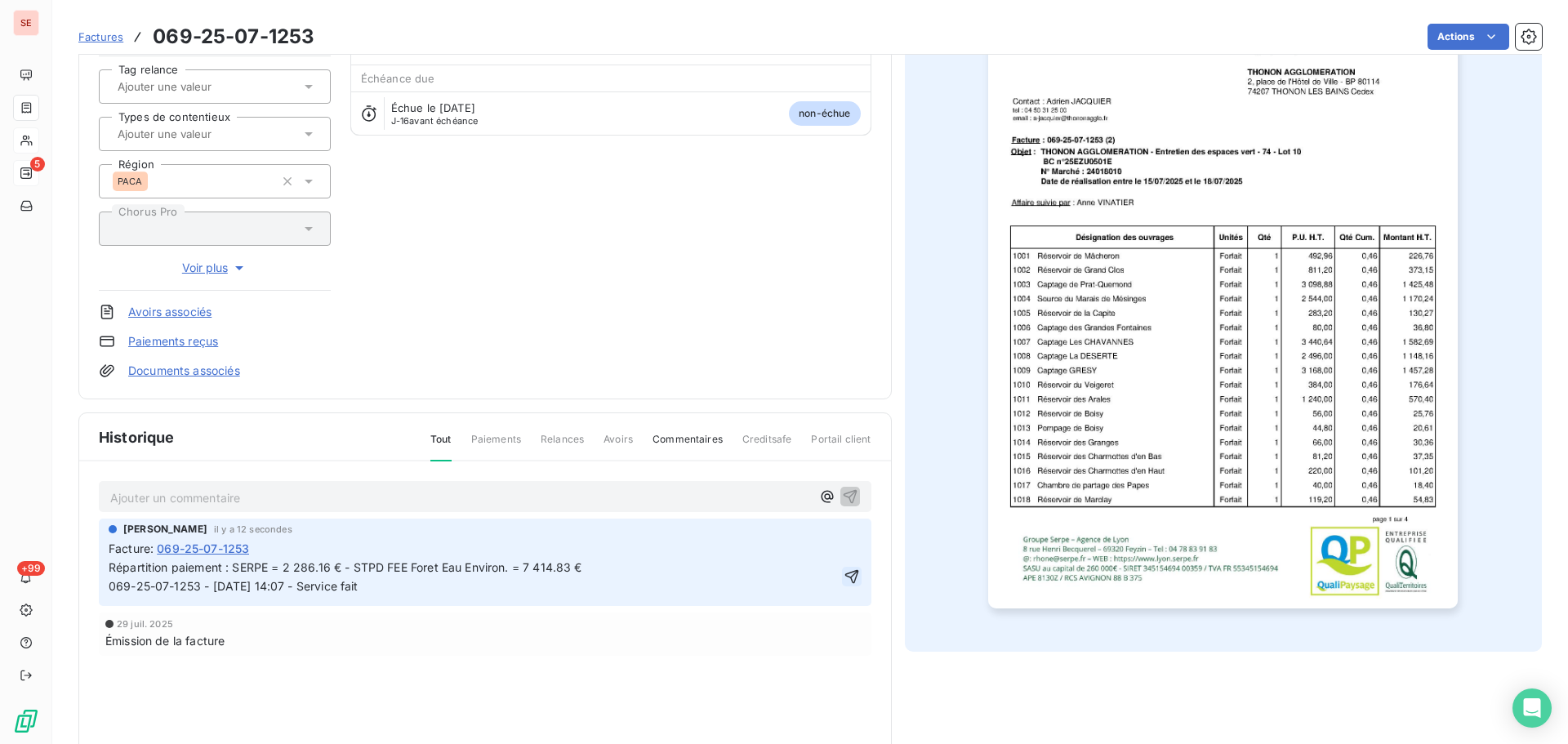
click at [850, 576] on icon "button" at bounding box center [852, 576] width 16 height 16
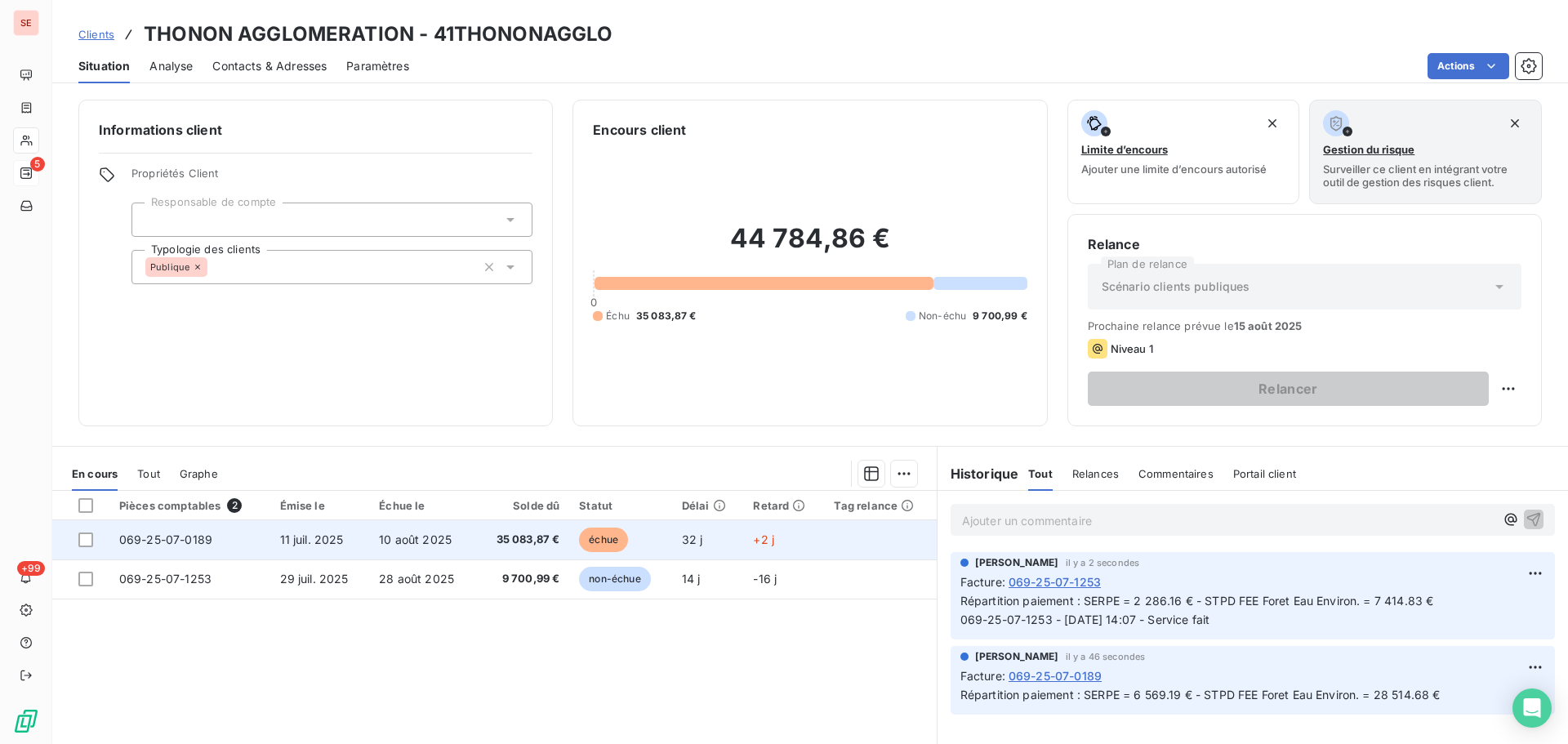
click at [491, 537] on span "35 083,87 €" at bounding box center [523, 539] width 75 height 16
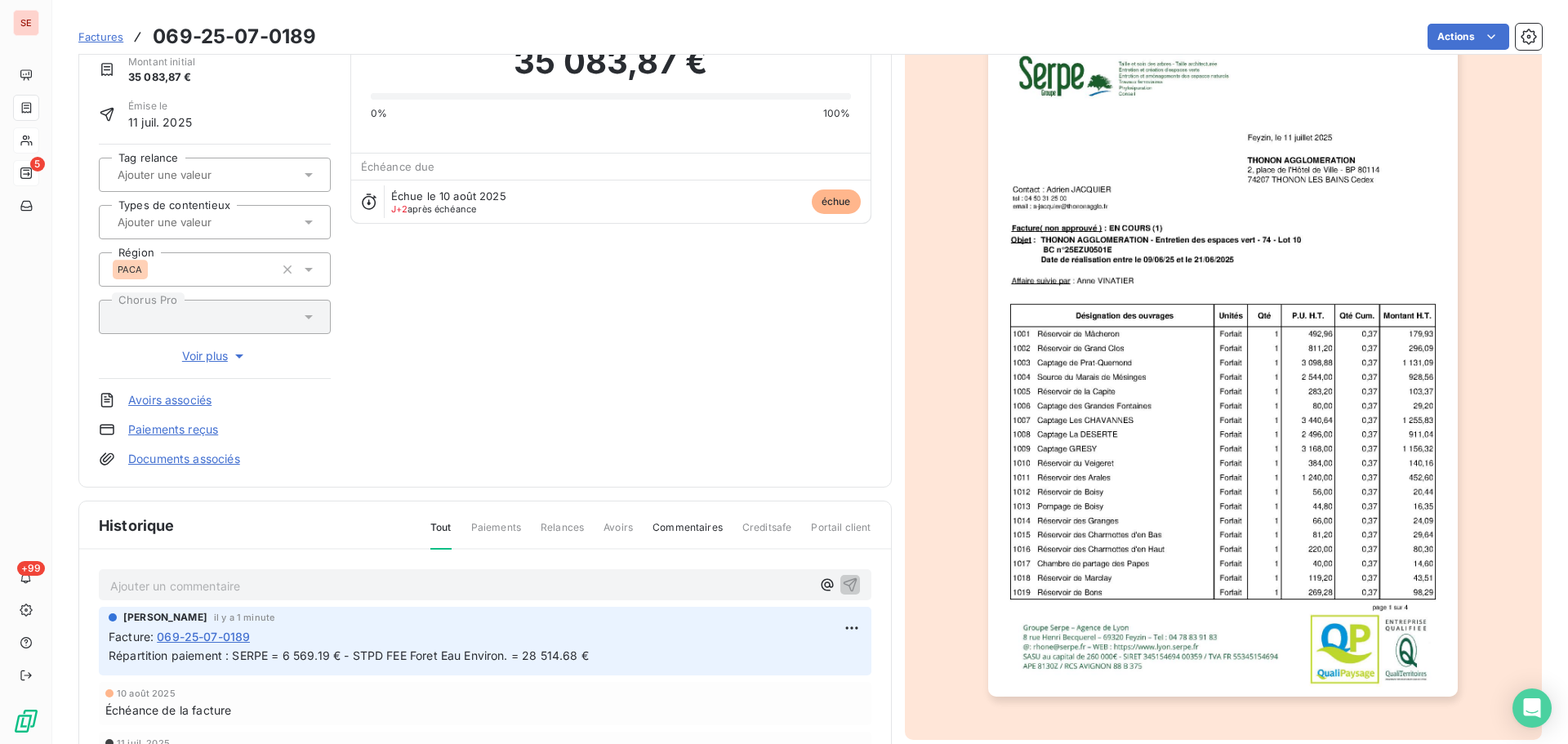
scroll to position [83, 0]
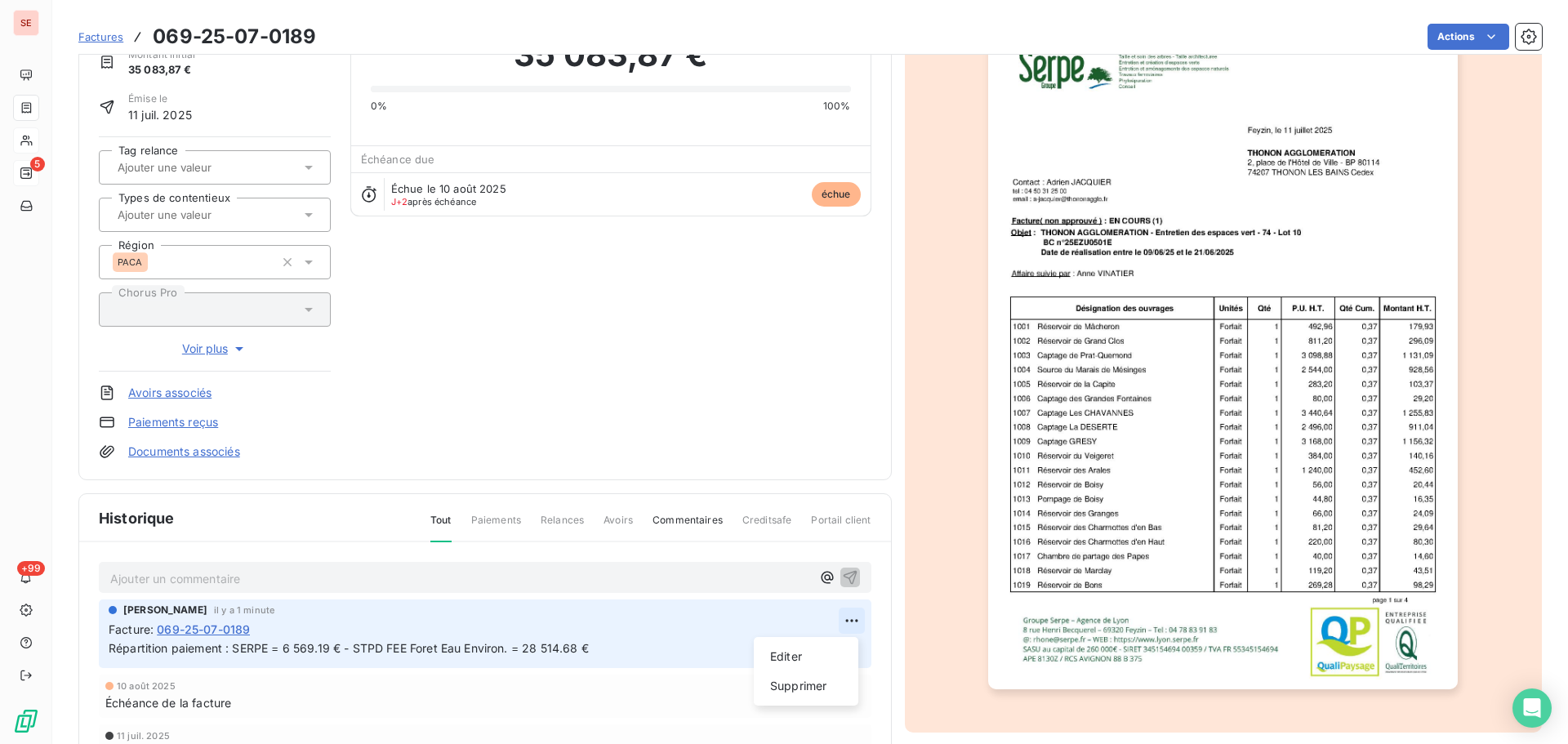
click at [858, 617] on html "SE 5 +99 Factures 069-25-07-0189 Actions THONON AGGLOMERATION 41THONONAGGLO Mon…" at bounding box center [784, 372] width 1568 height 744
click at [814, 660] on div "Editer" at bounding box center [806, 657] width 91 height 26
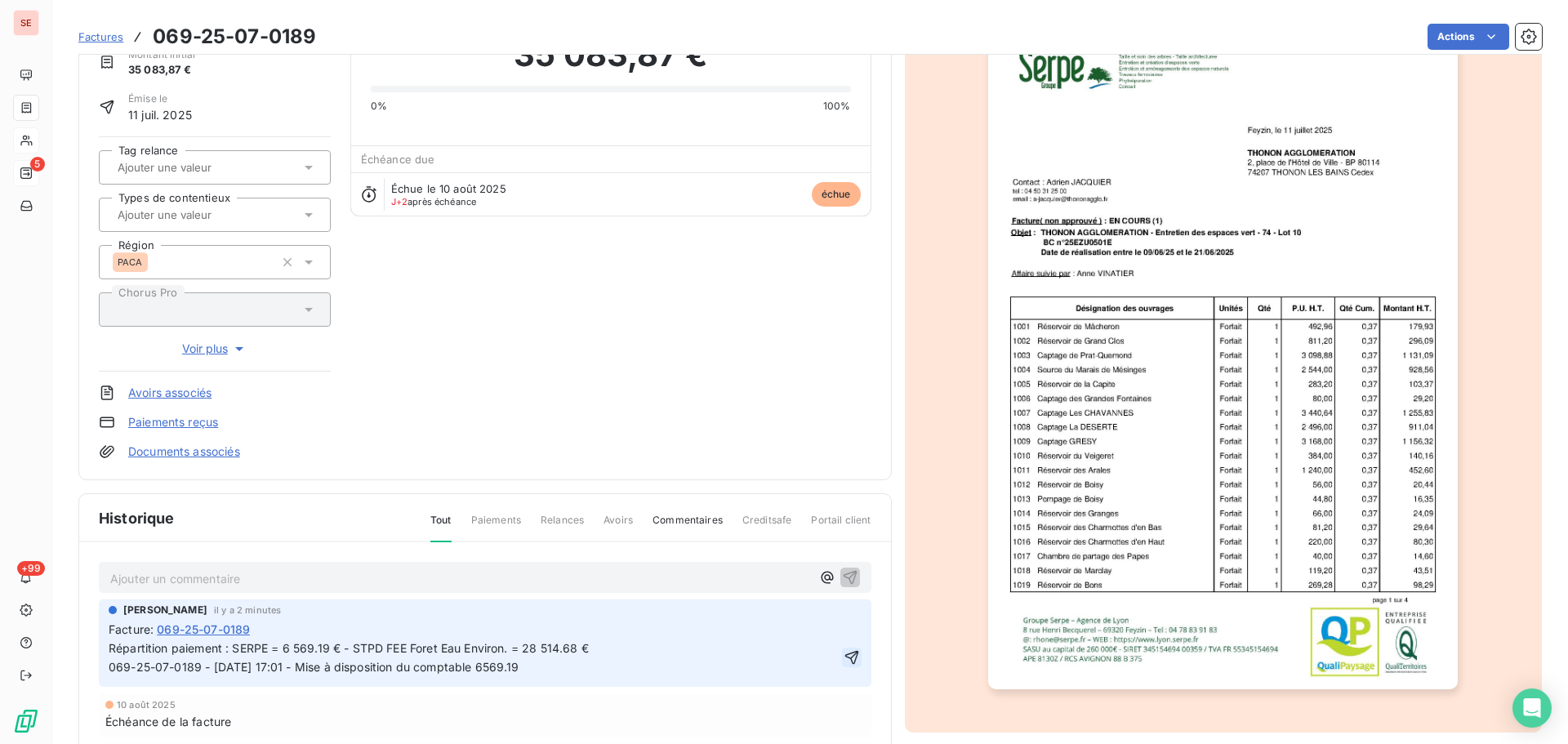
click at [847, 654] on icon "button" at bounding box center [852, 658] width 16 height 16
click at [1426, 39] on html "SE 5 +99 Factures 069-25-07-0189 Actions THONON AGGLOMERATION 41THONONAGGLO Mon…" at bounding box center [784, 372] width 1568 height 744
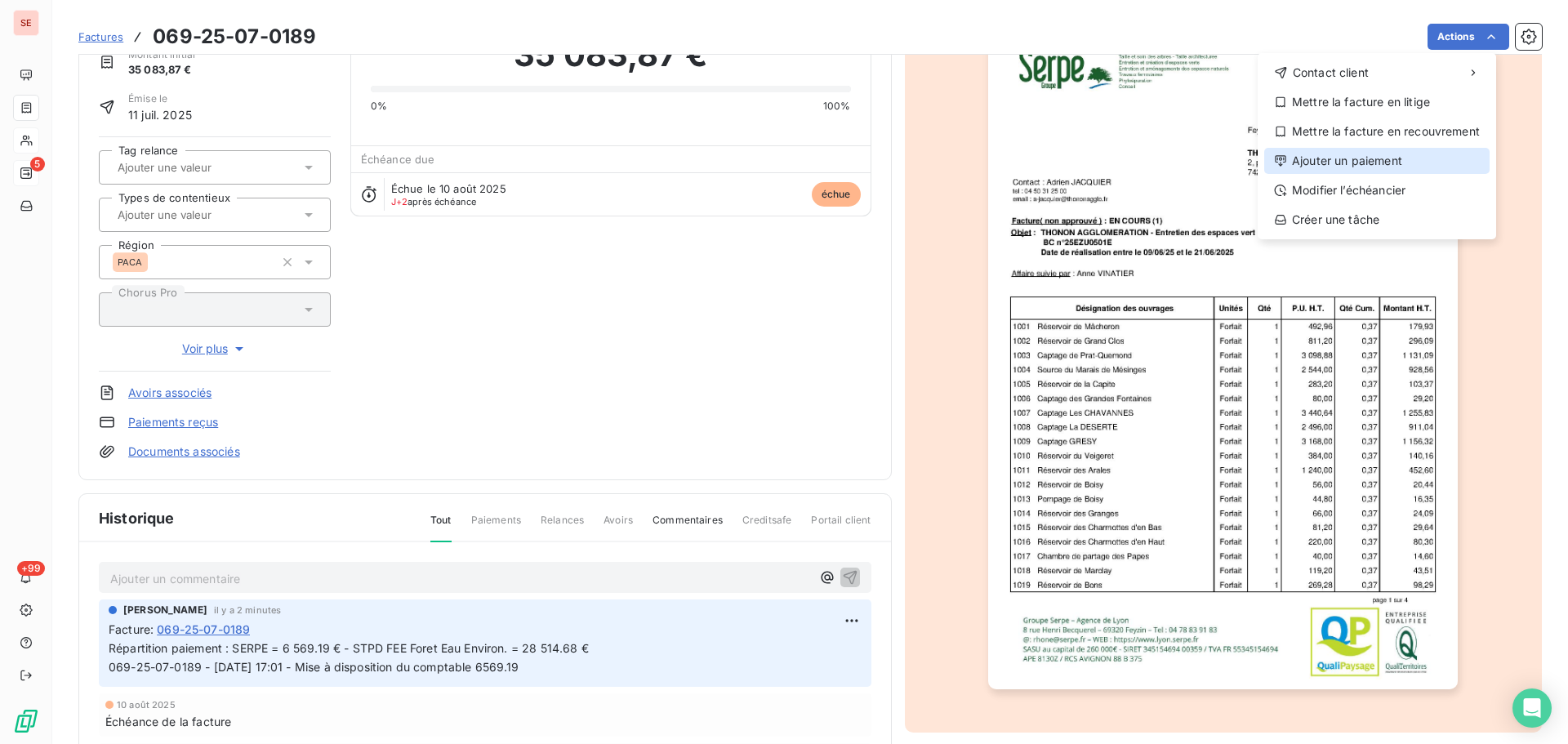
click at [1390, 165] on div "Ajouter un paiement" at bounding box center [1377, 161] width 226 height 26
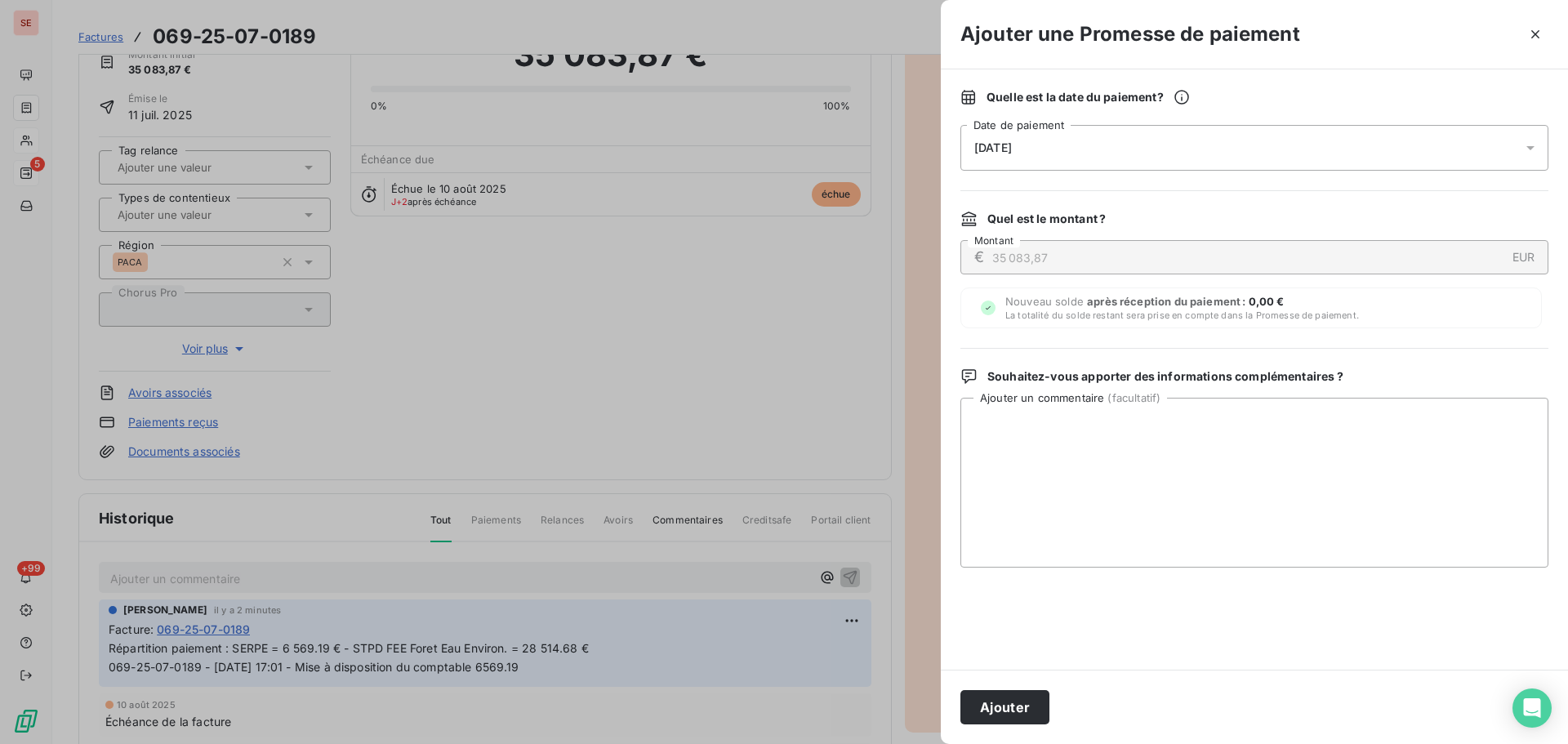
click at [1016, 154] on div "[DATE]" at bounding box center [1255, 148] width 588 height 46
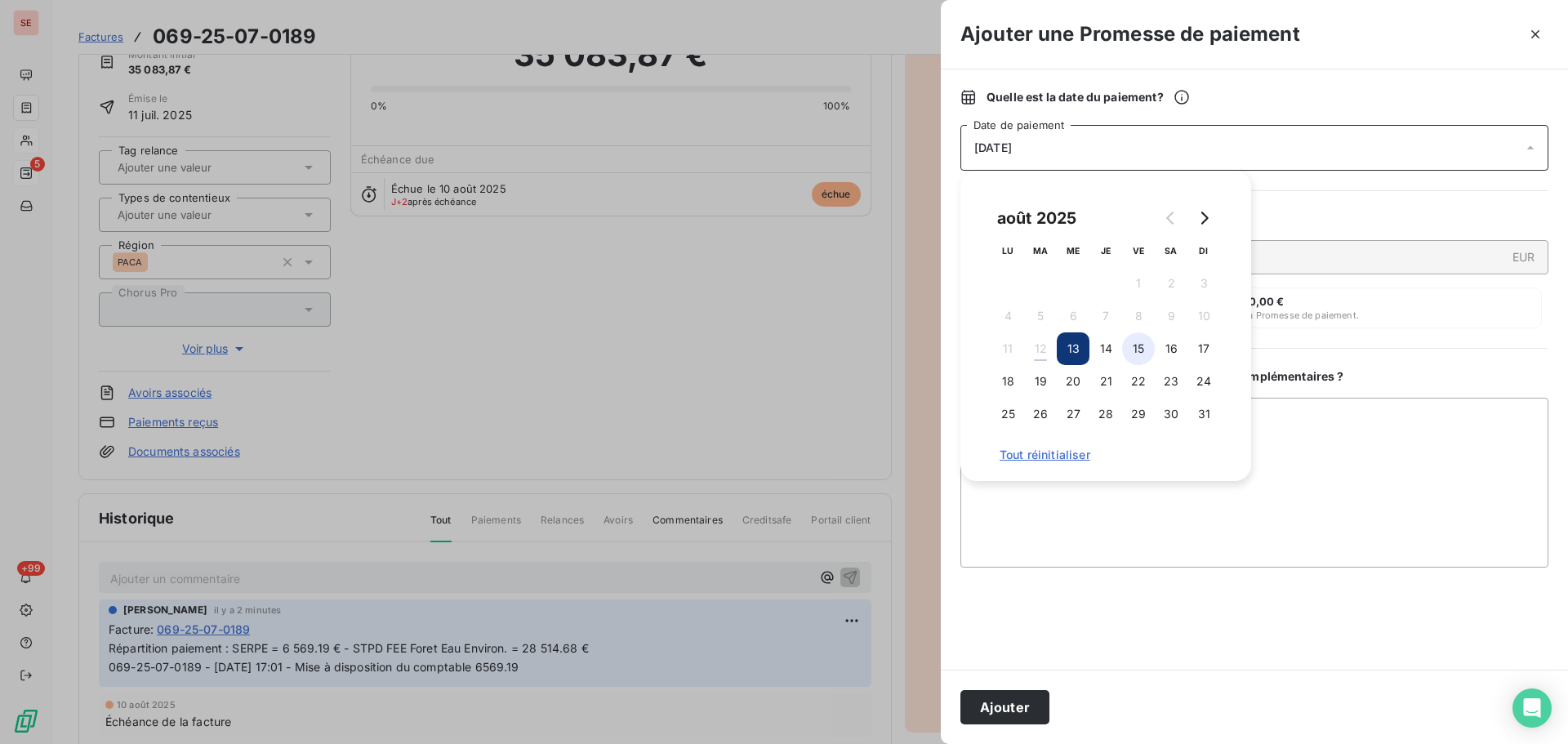
click at [1145, 344] on button "15" at bounding box center [1139, 349] width 33 height 33
click at [1026, 710] on button "Ajouter" at bounding box center [1006, 707] width 89 height 35
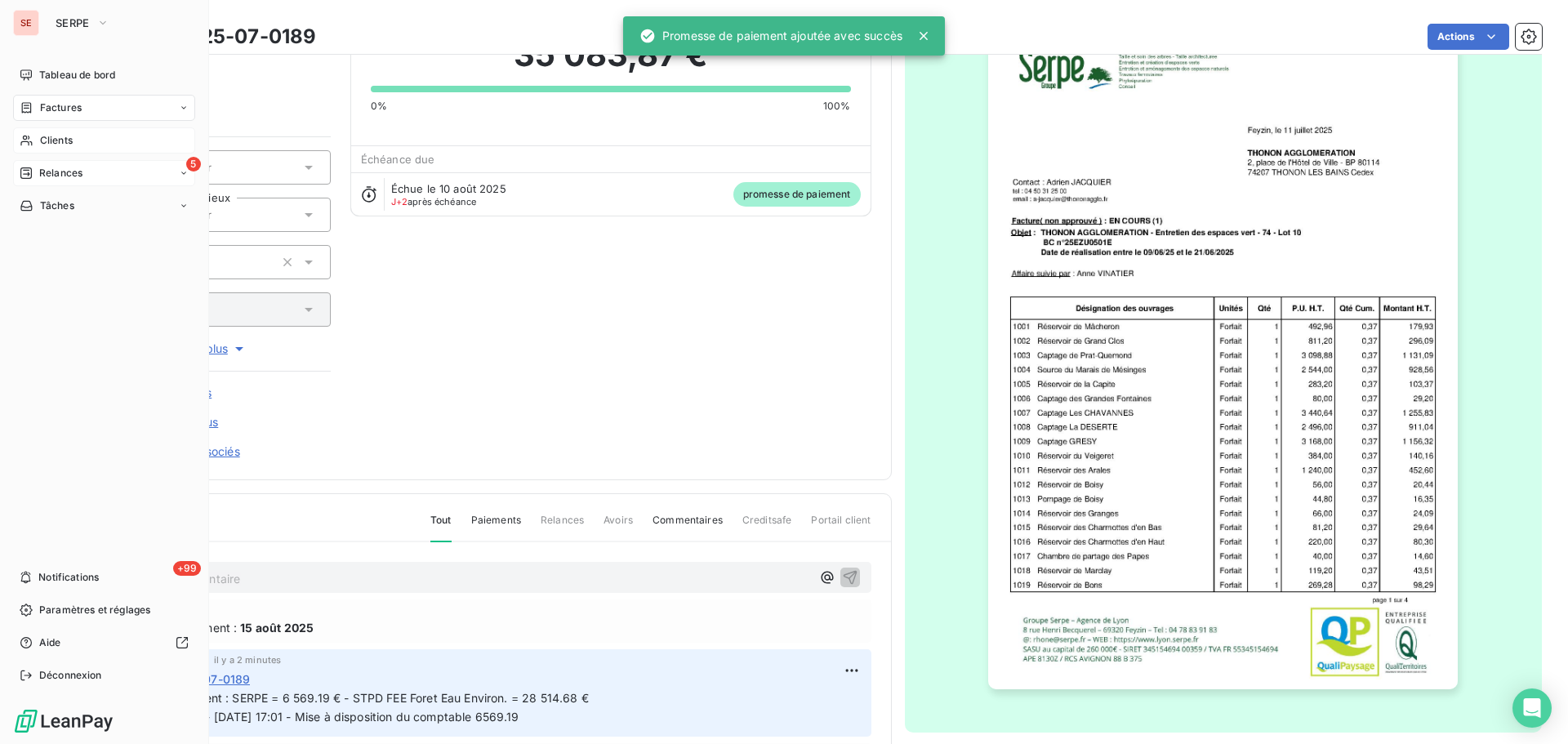
click at [46, 178] on span "Relances" at bounding box center [61, 173] width 44 height 15
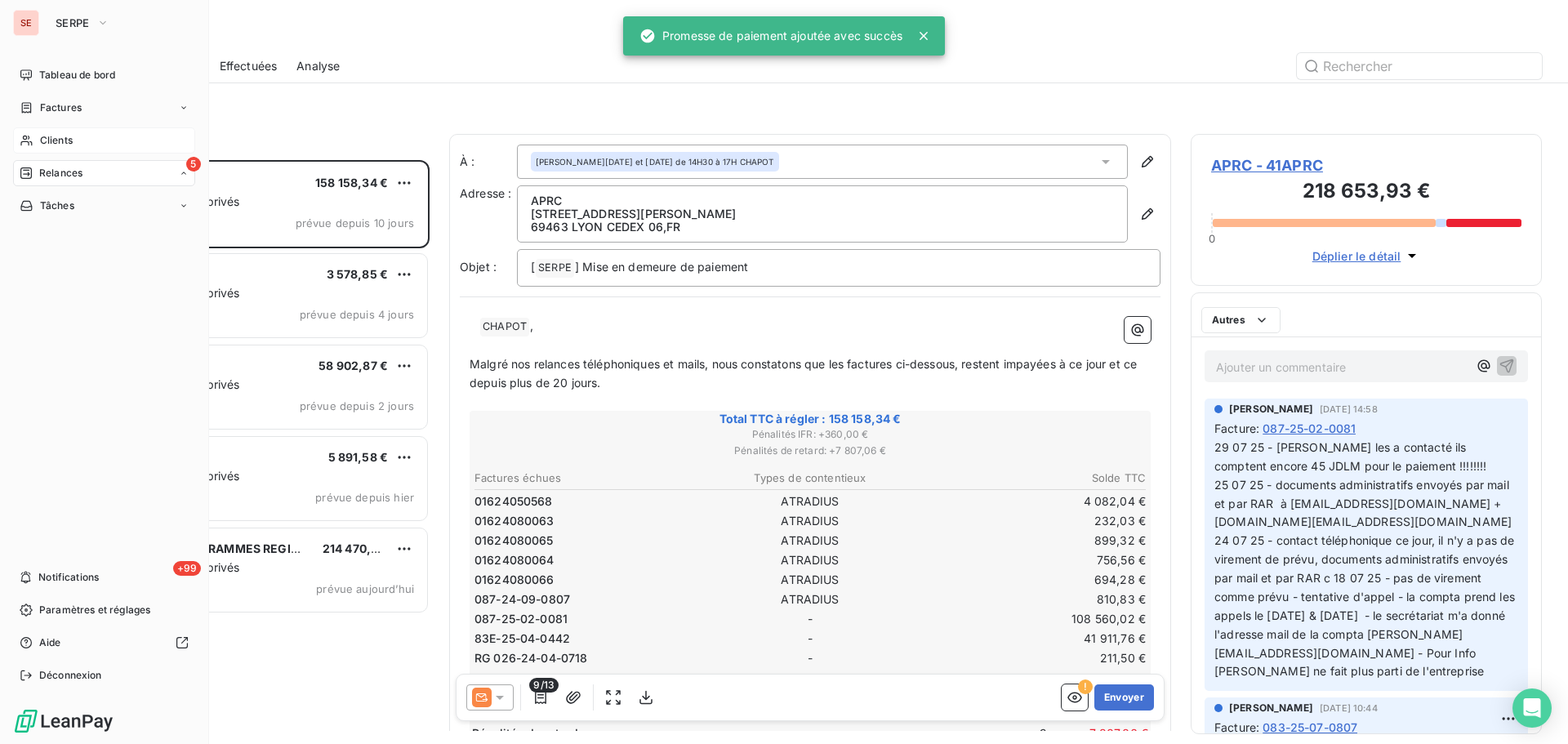
scroll to position [571, 339]
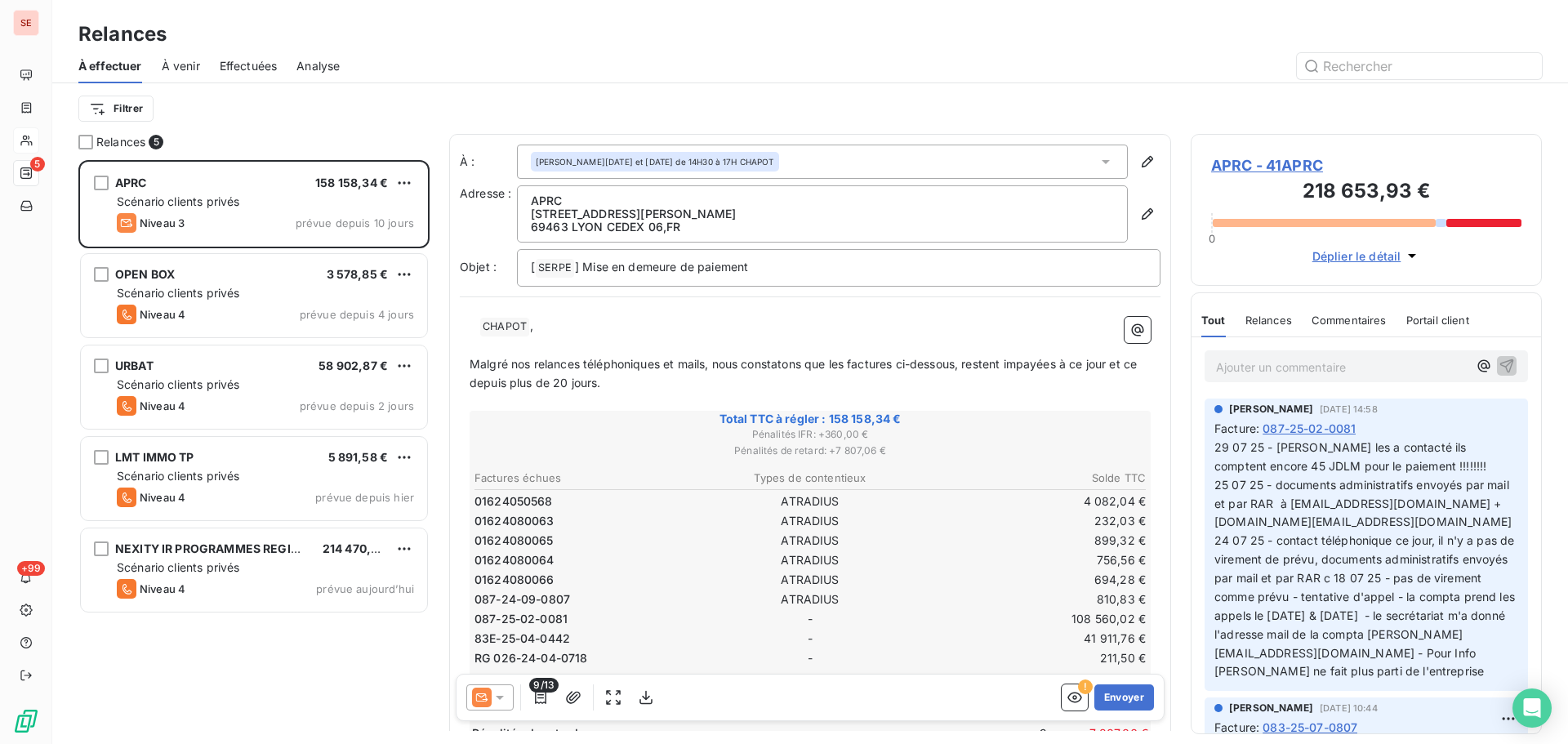
click at [191, 69] on span "À venir" at bounding box center [181, 66] width 39 height 16
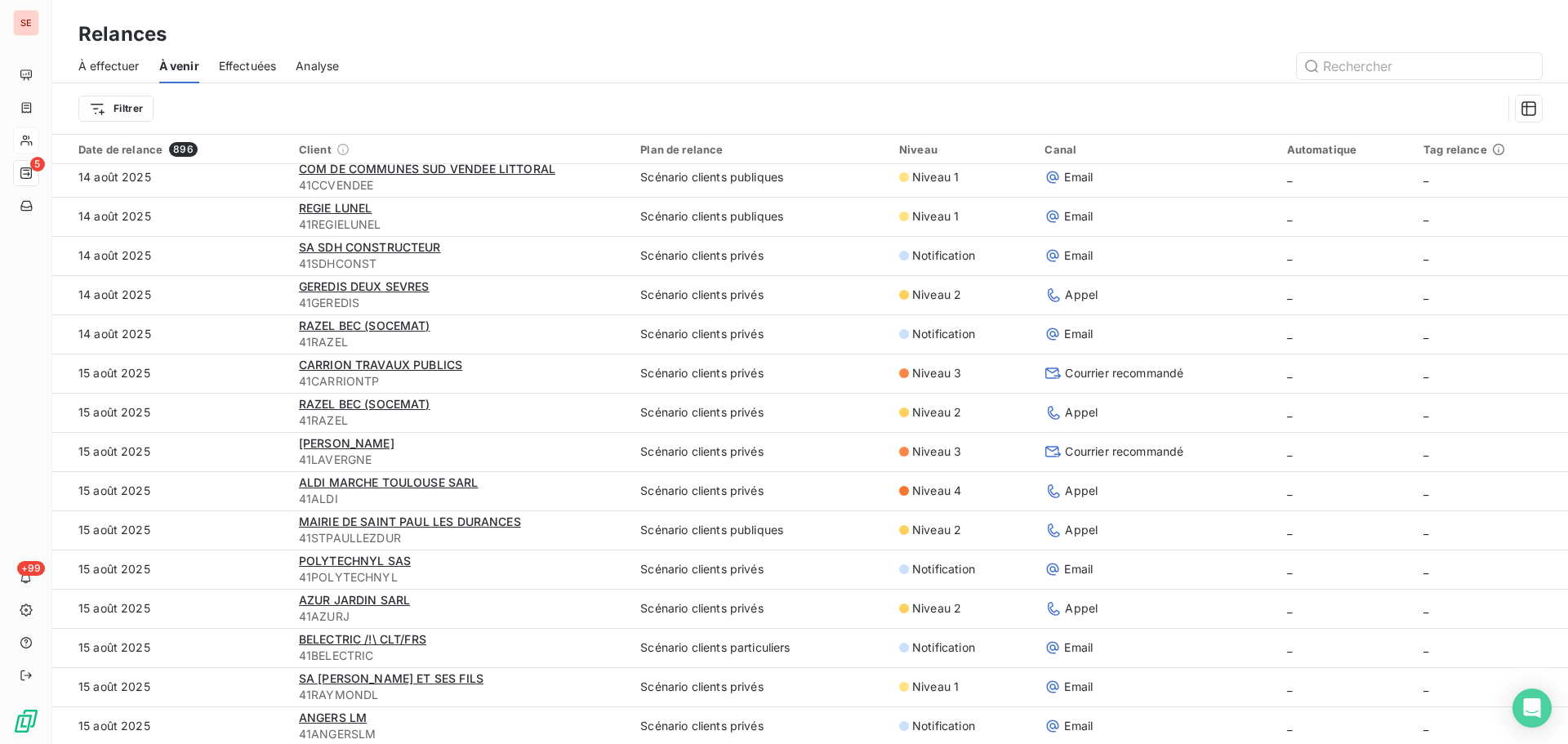
scroll to position [1225, 0]
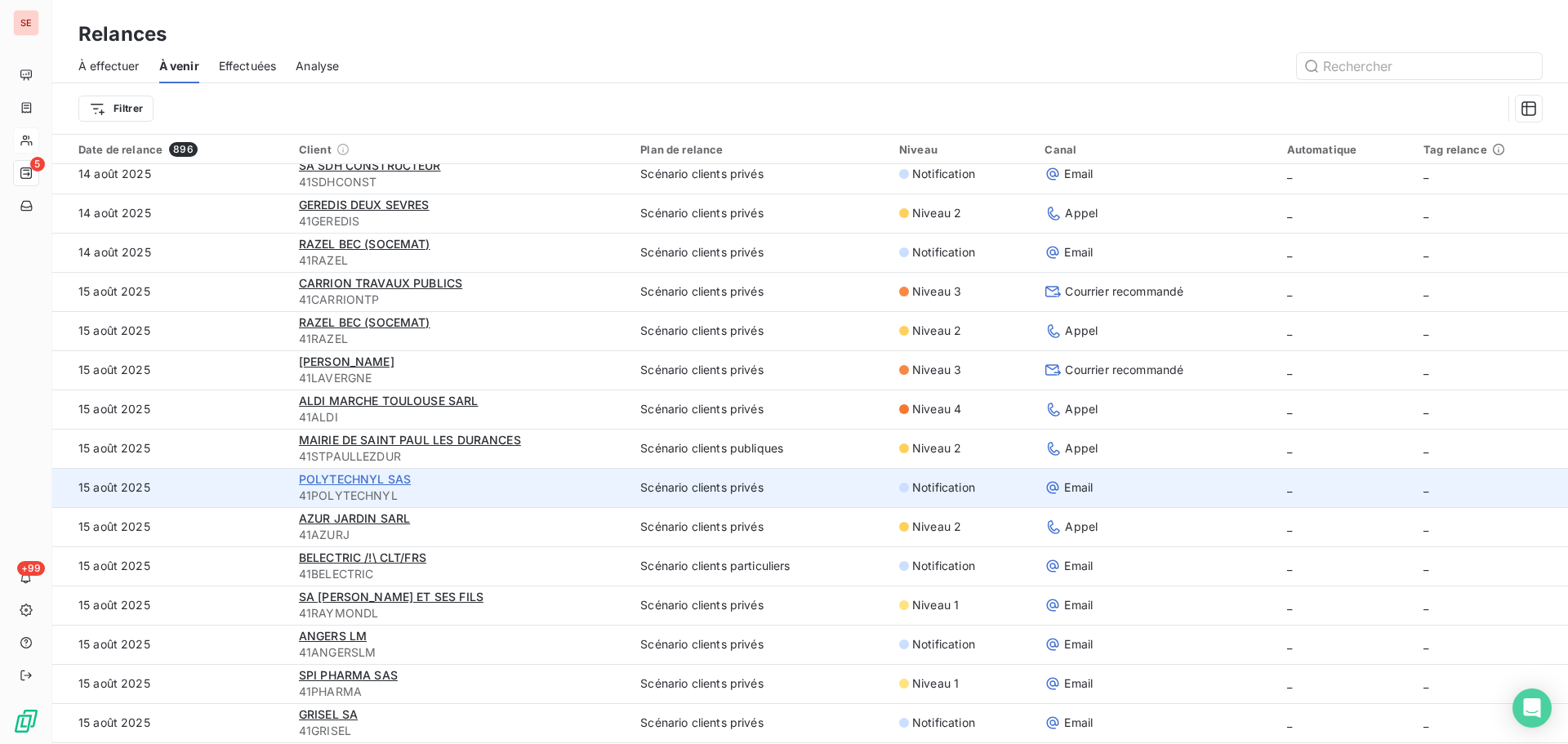
click at [328, 479] on span "POLYTECHNYL SAS" at bounding box center [355, 479] width 112 height 14
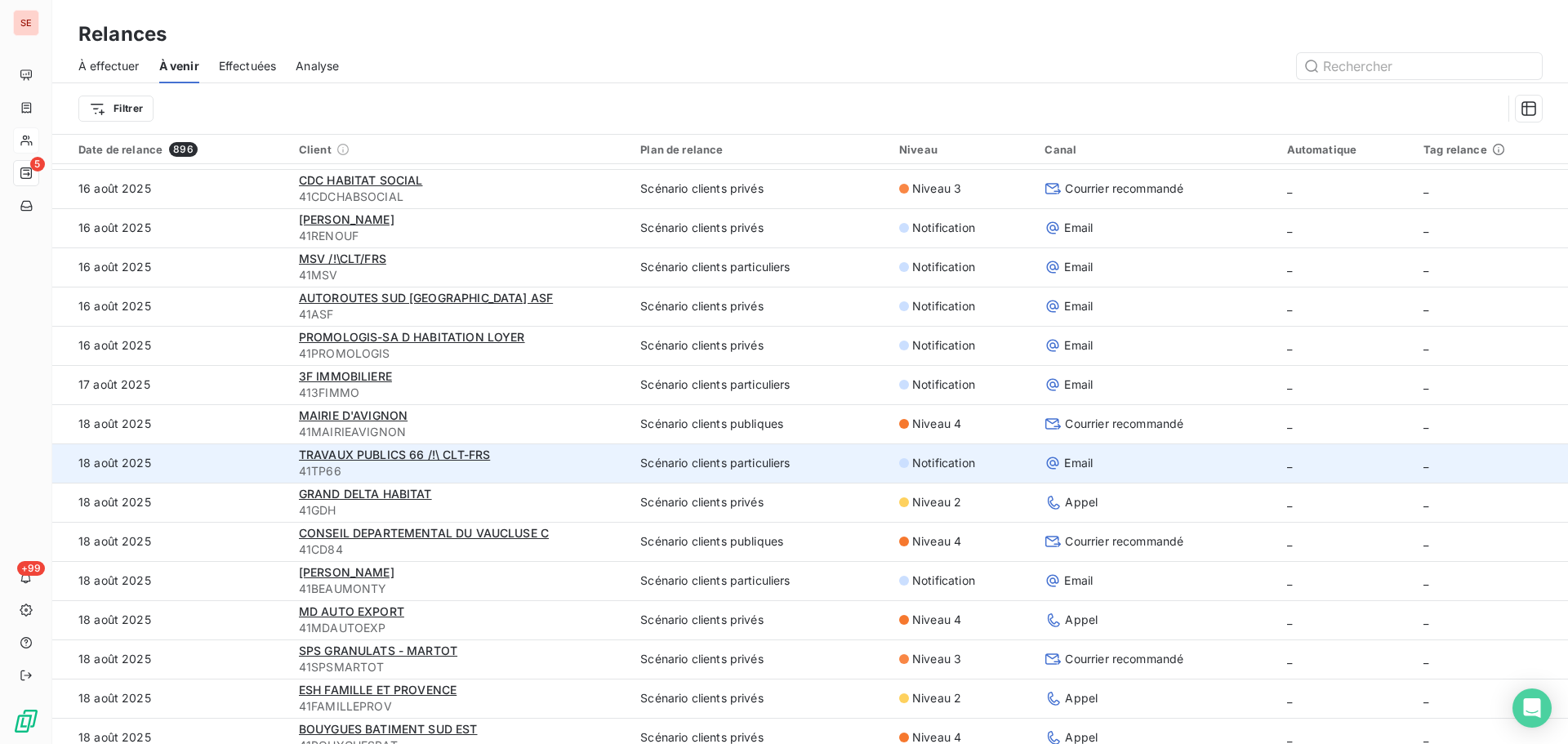
scroll to position [2531, 0]
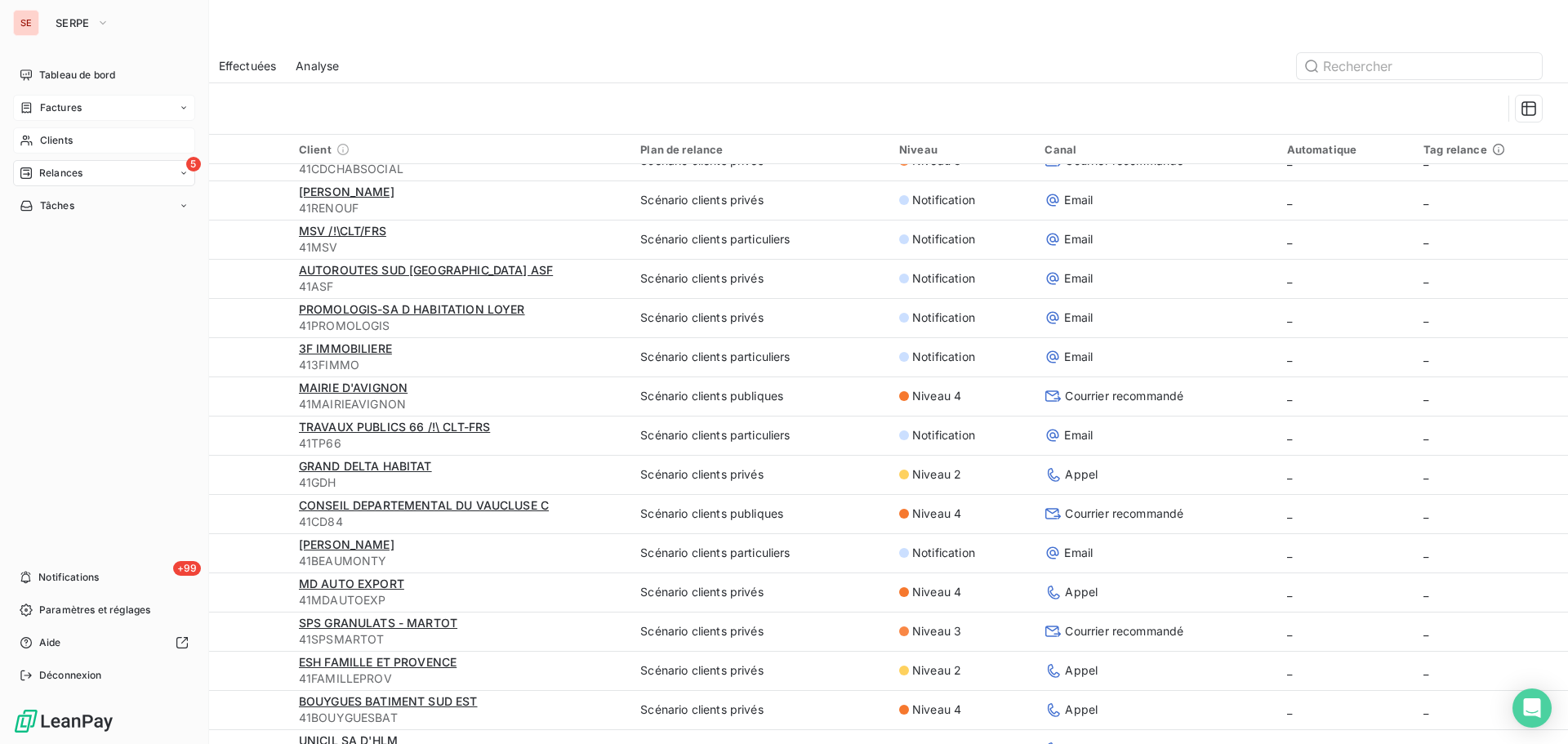
click at [68, 112] on span "Factures" at bounding box center [61, 107] width 42 height 15
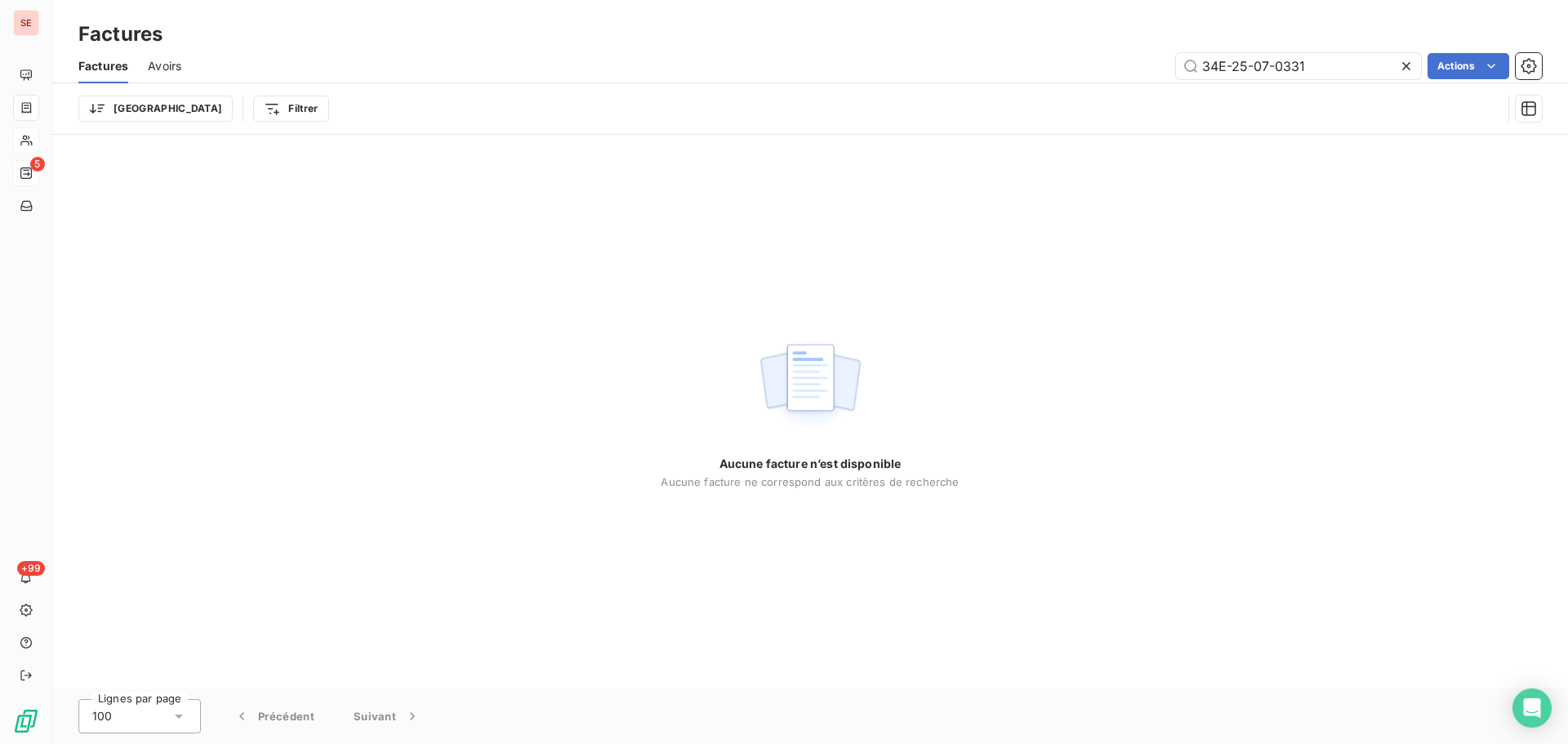
drag, startPoint x: 1272, startPoint y: 73, endPoint x: 1062, endPoint y: 76, distance: 210.0
click at [1062, 76] on div "34E-25-07-0331 Actions" at bounding box center [871, 66] width 1341 height 26
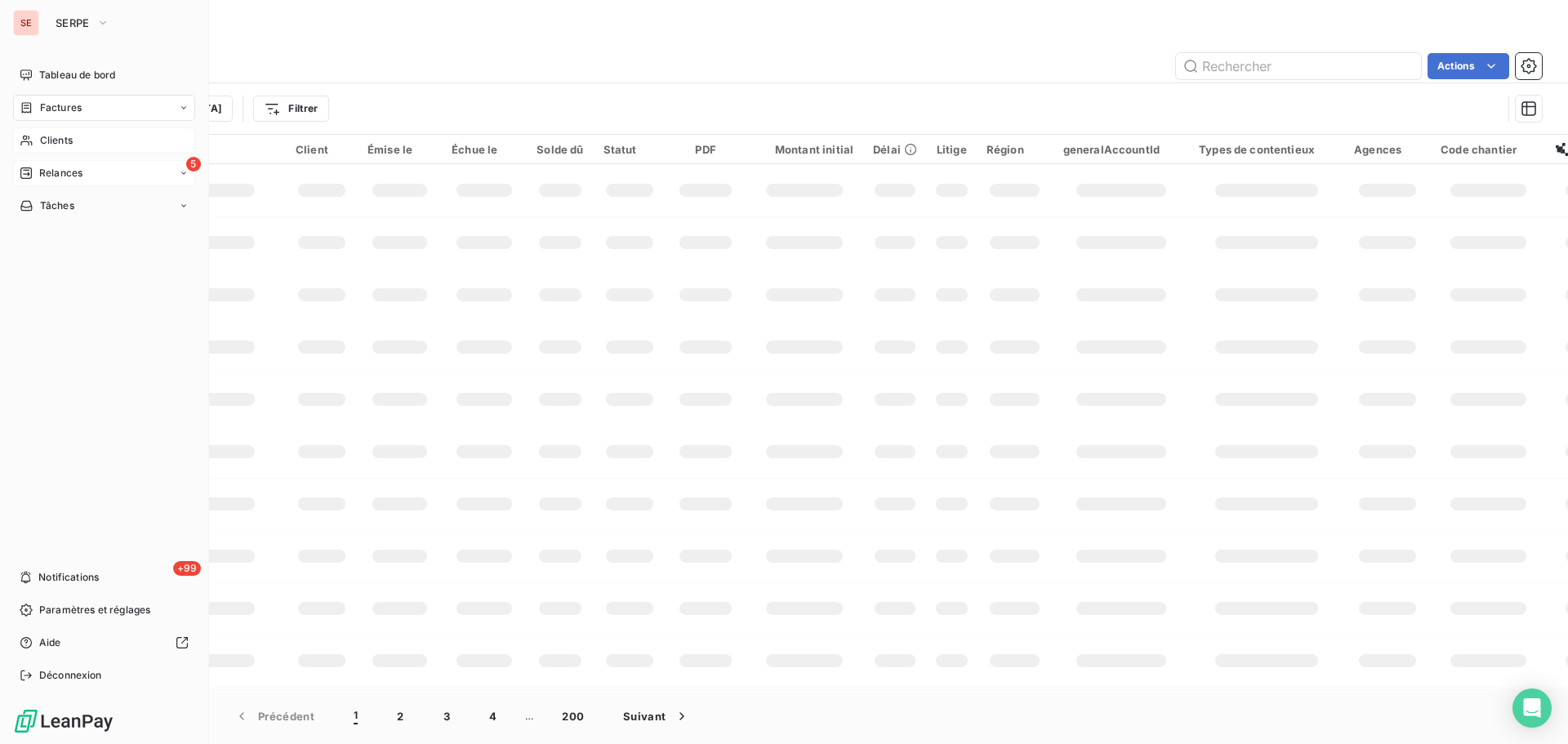
click at [53, 177] on span "Relances" at bounding box center [61, 173] width 44 height 15
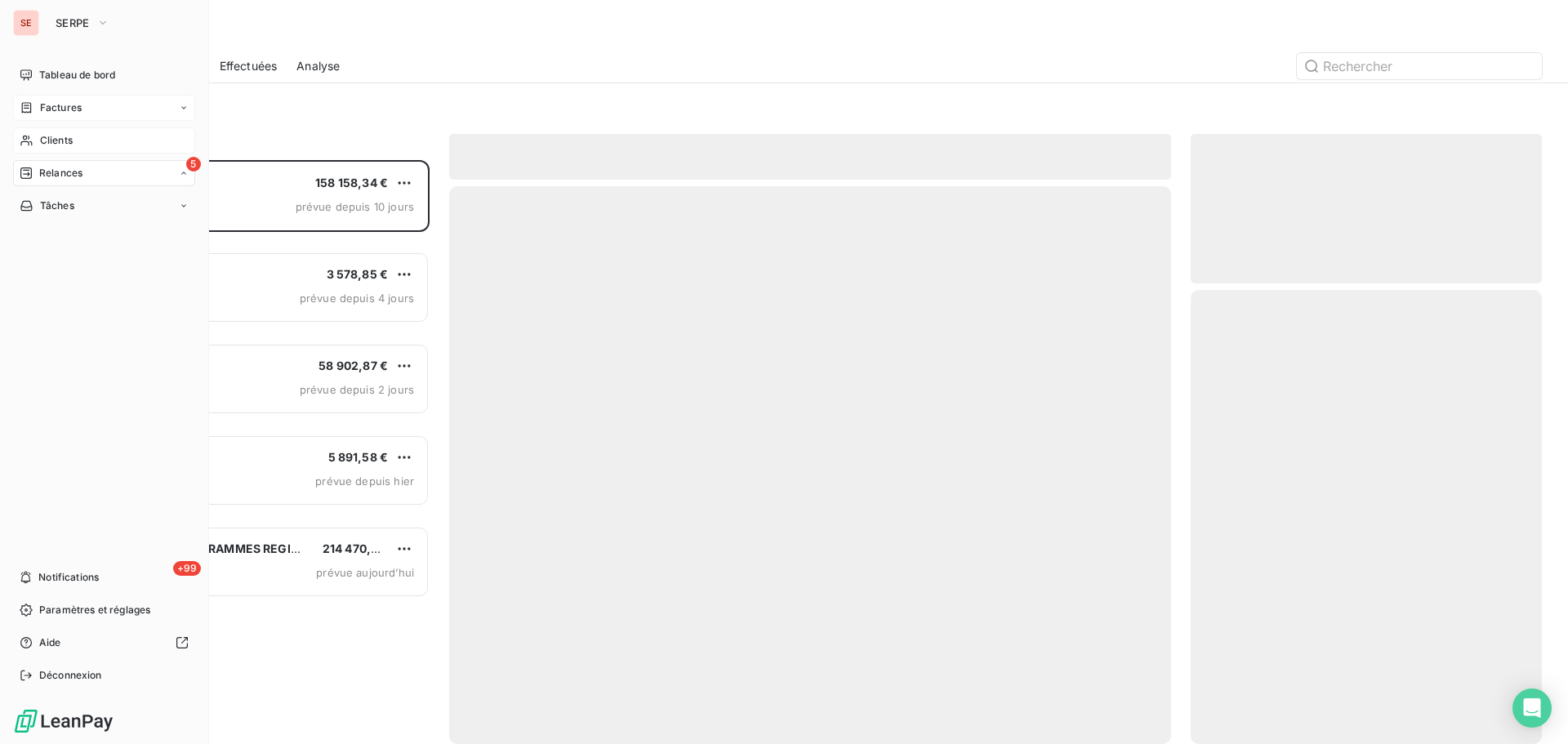
scroll to position [571, 339]
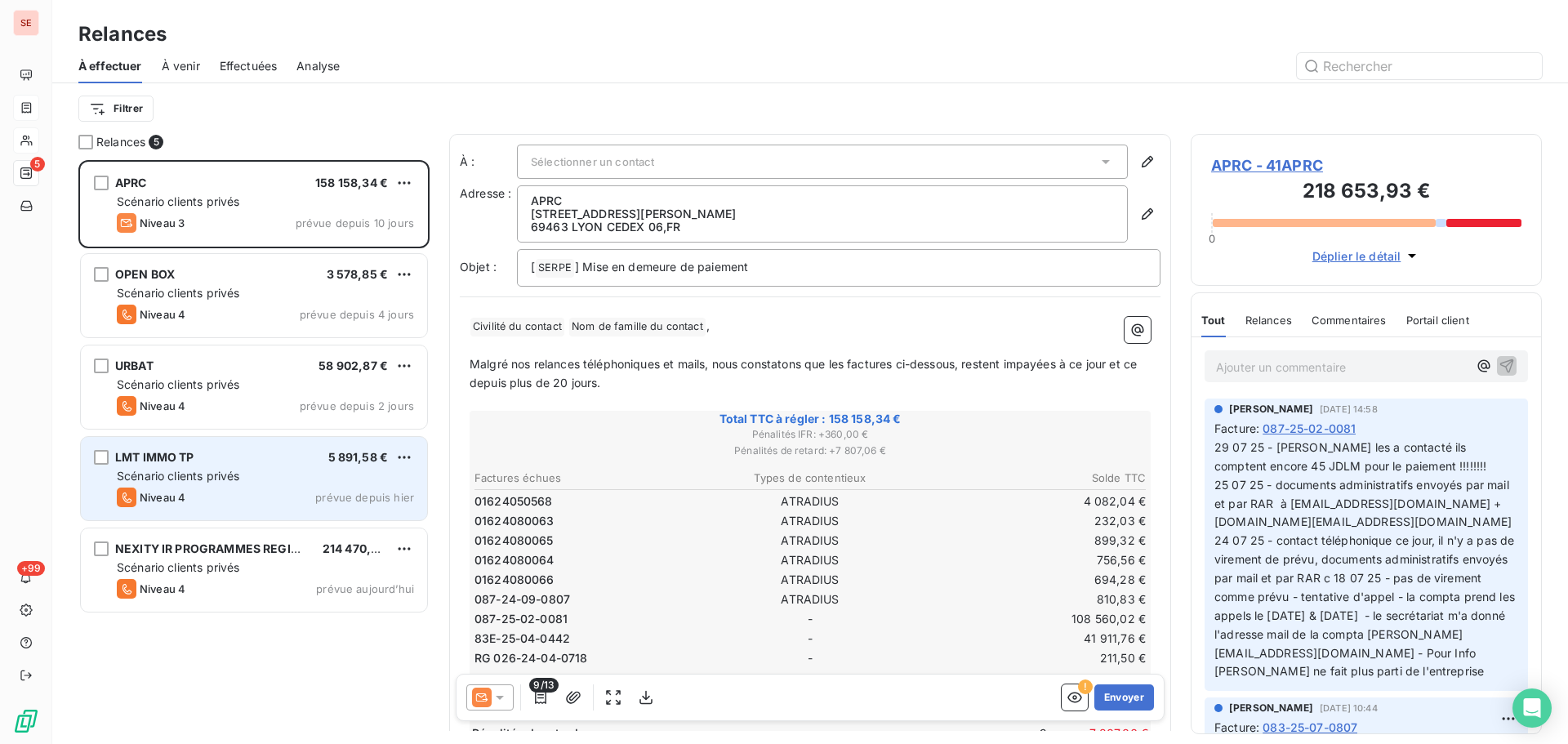
click at [197, 453] on div "LMT IMMO TP 5 891,58 €" at bounding box center [265, 457] width 297 height 15
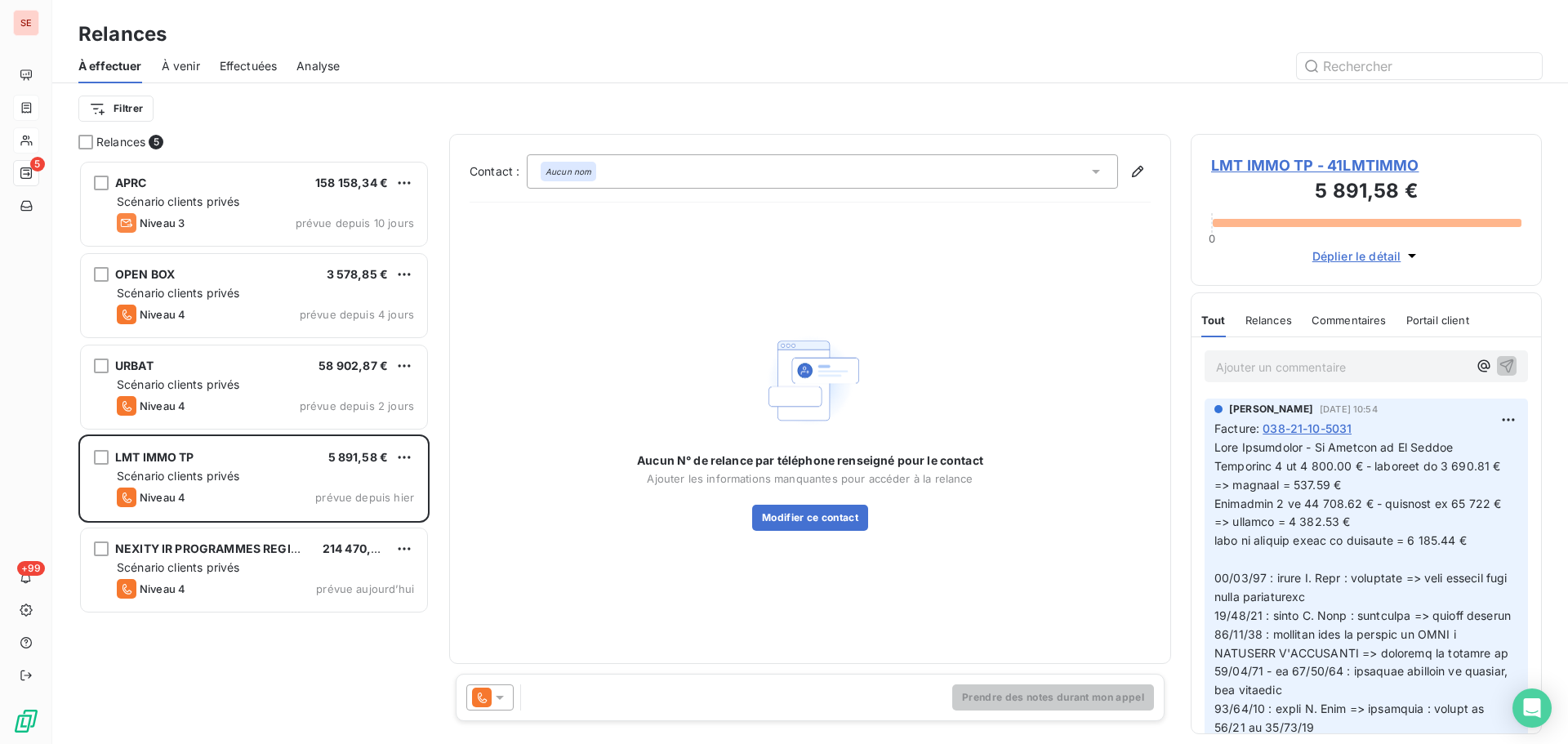
click at [1303, 163] on span "LMT IMMO TP - 41LMTIMMO" at bounding box center [1366, 165] width 310 height 22
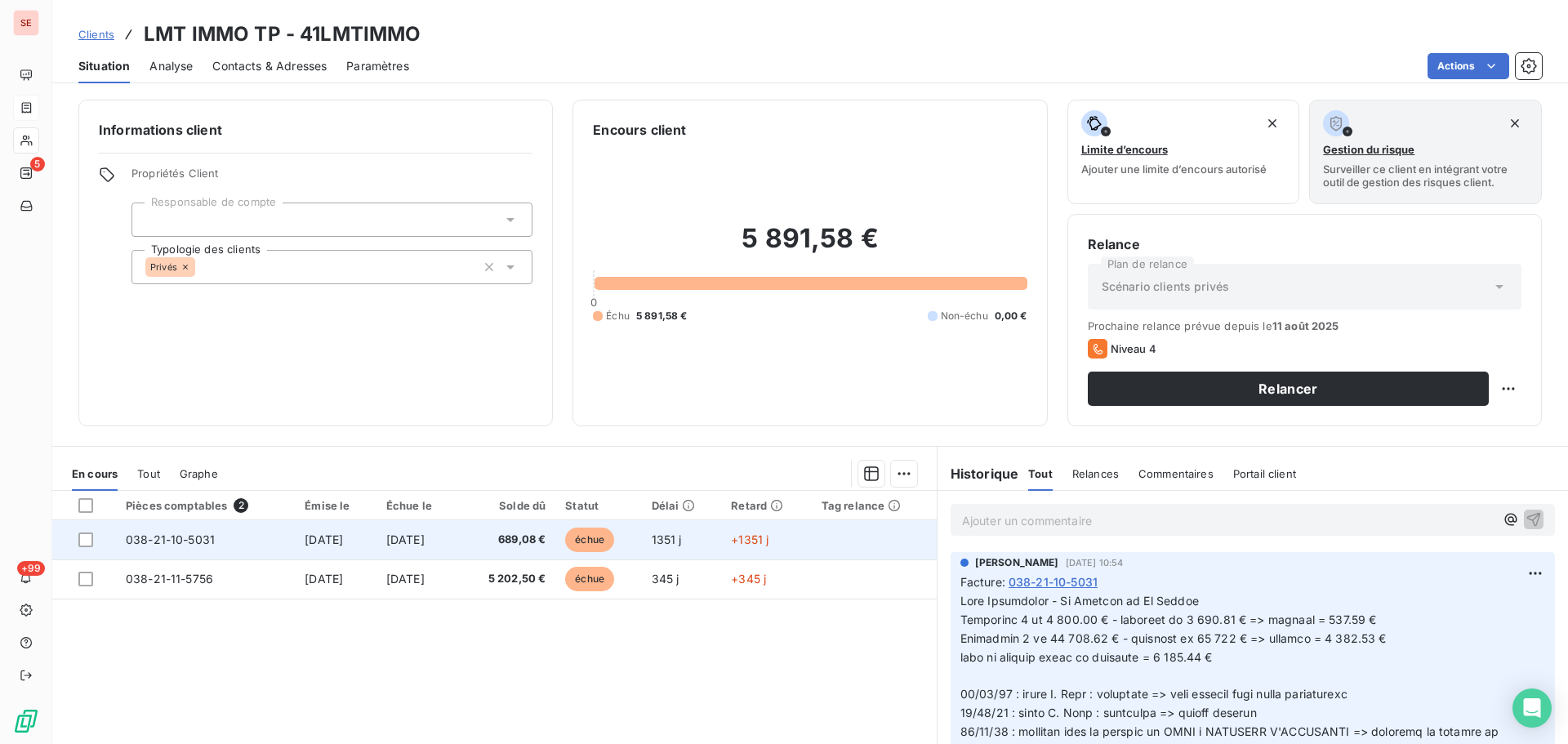
click at [535, 540] on span "689,08 €" at bounding box center [508, 539] width 78 height 16
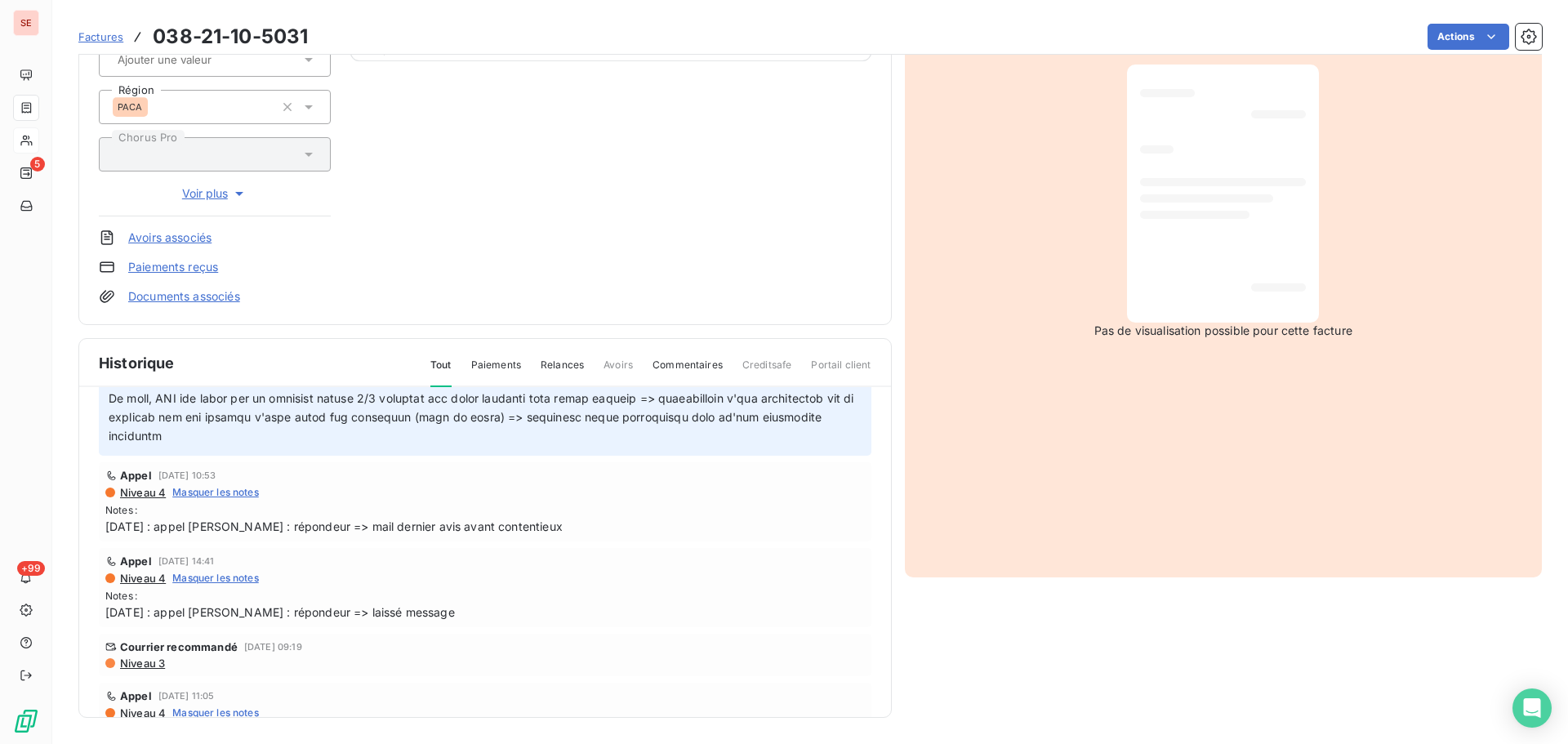
scroll to position [571, 0]
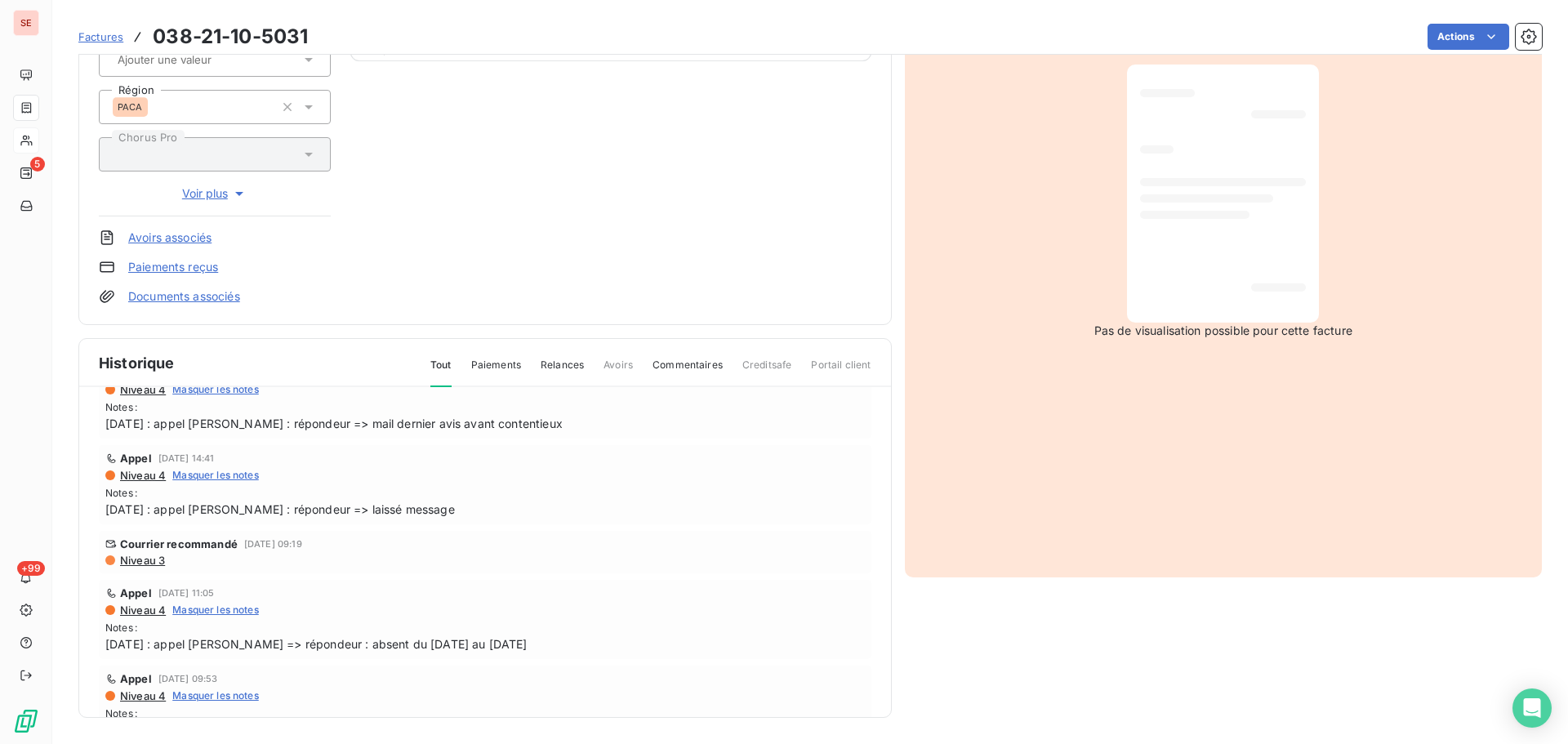
click at [145, 557] on span "Niveau 3" at bounding box center [141, 559] width 47 height 13
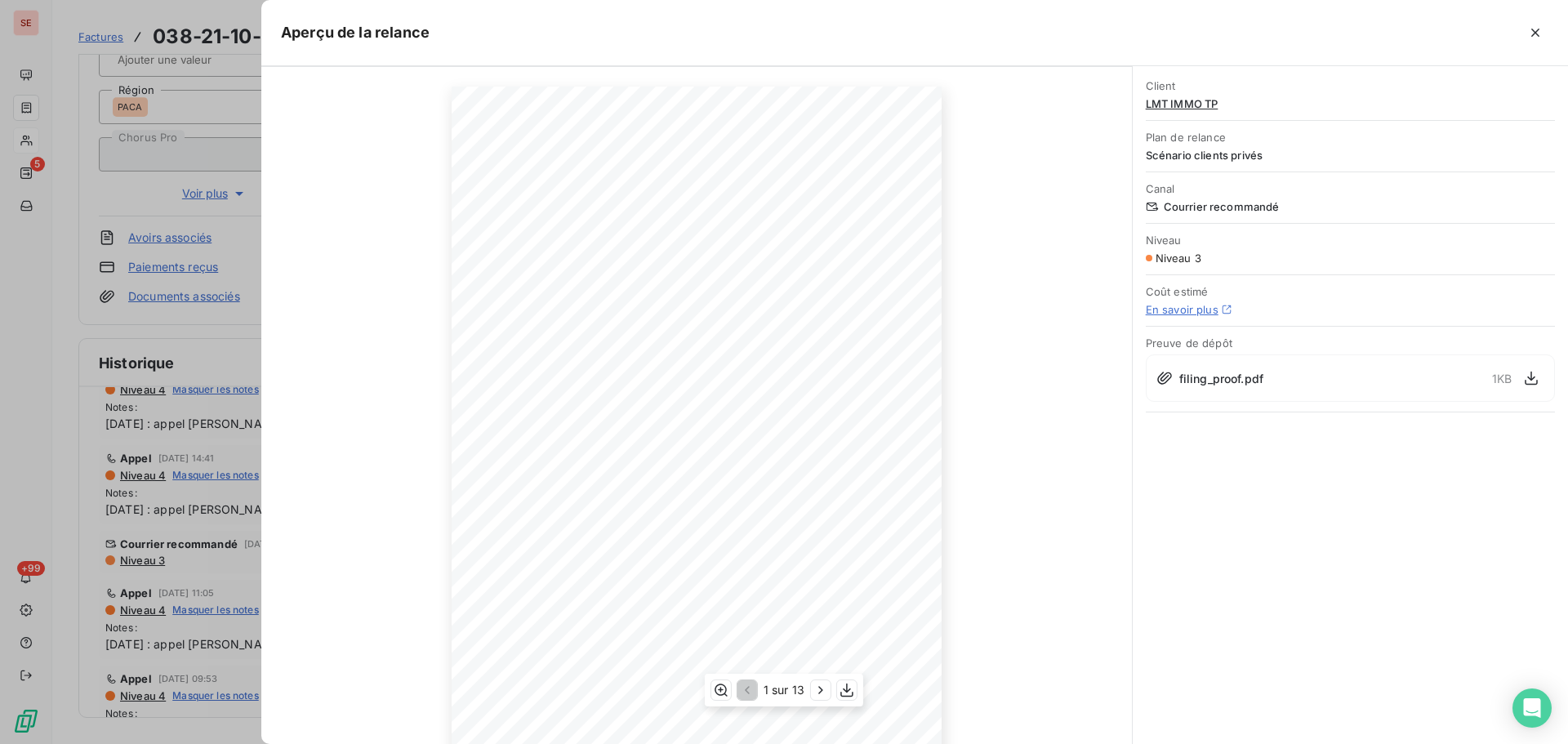
scroll to position [0, 0]
click at [1541, 29] on icon "button" at bounding box center [1535, 33] width 16 height 16
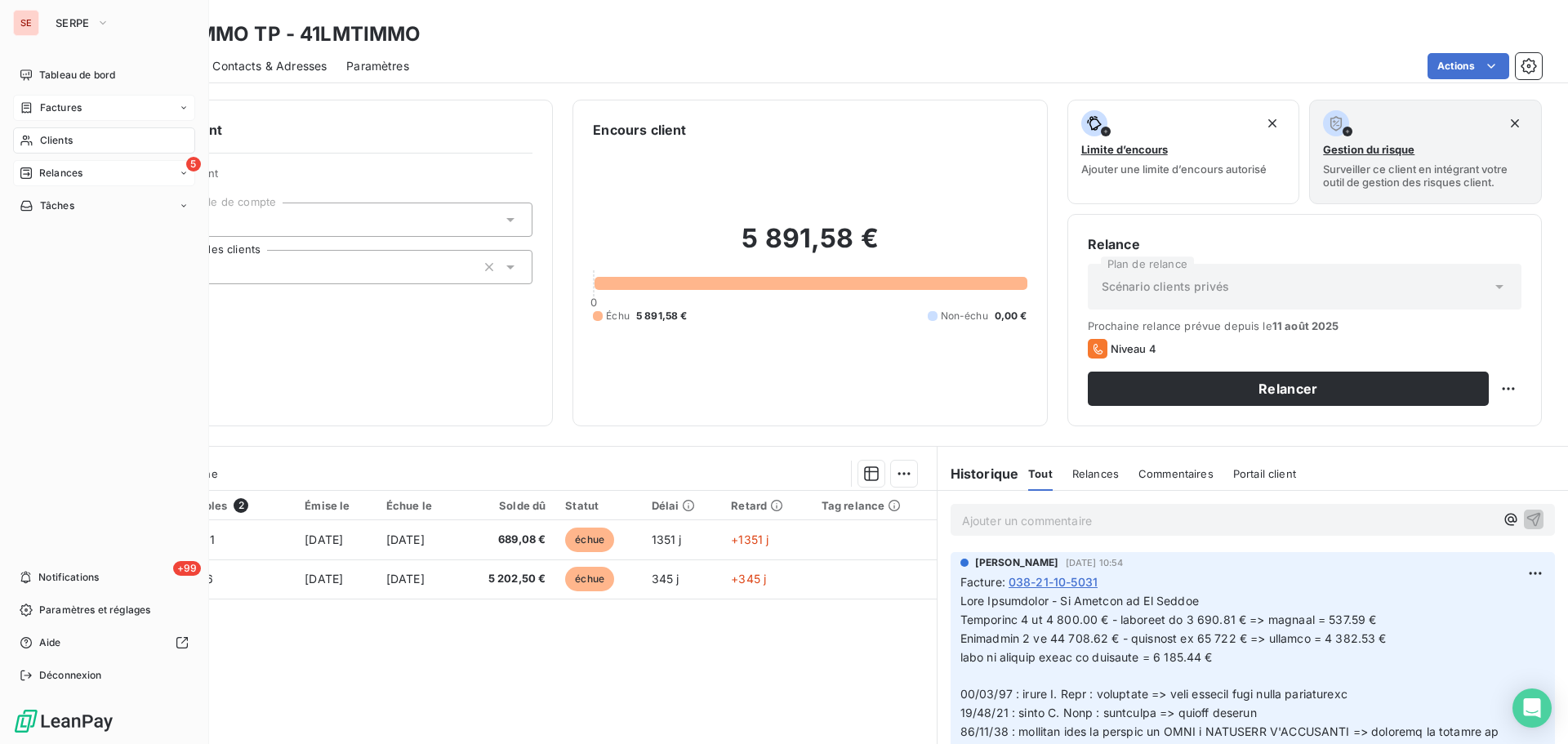
click at [66, 172] on span "Relances" at bounding box center [61, 173] width 44 height 15
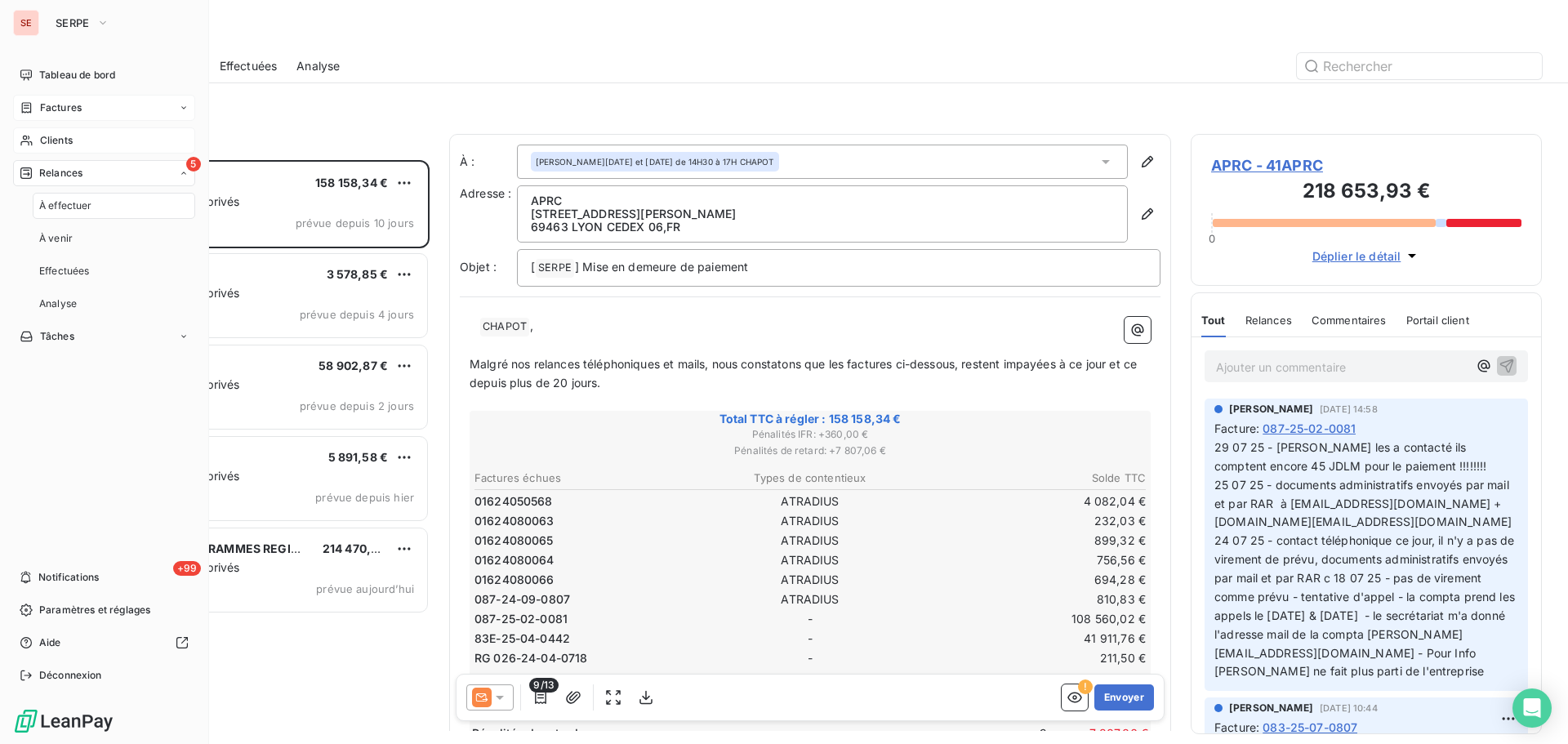
scroll to position [571, 339]
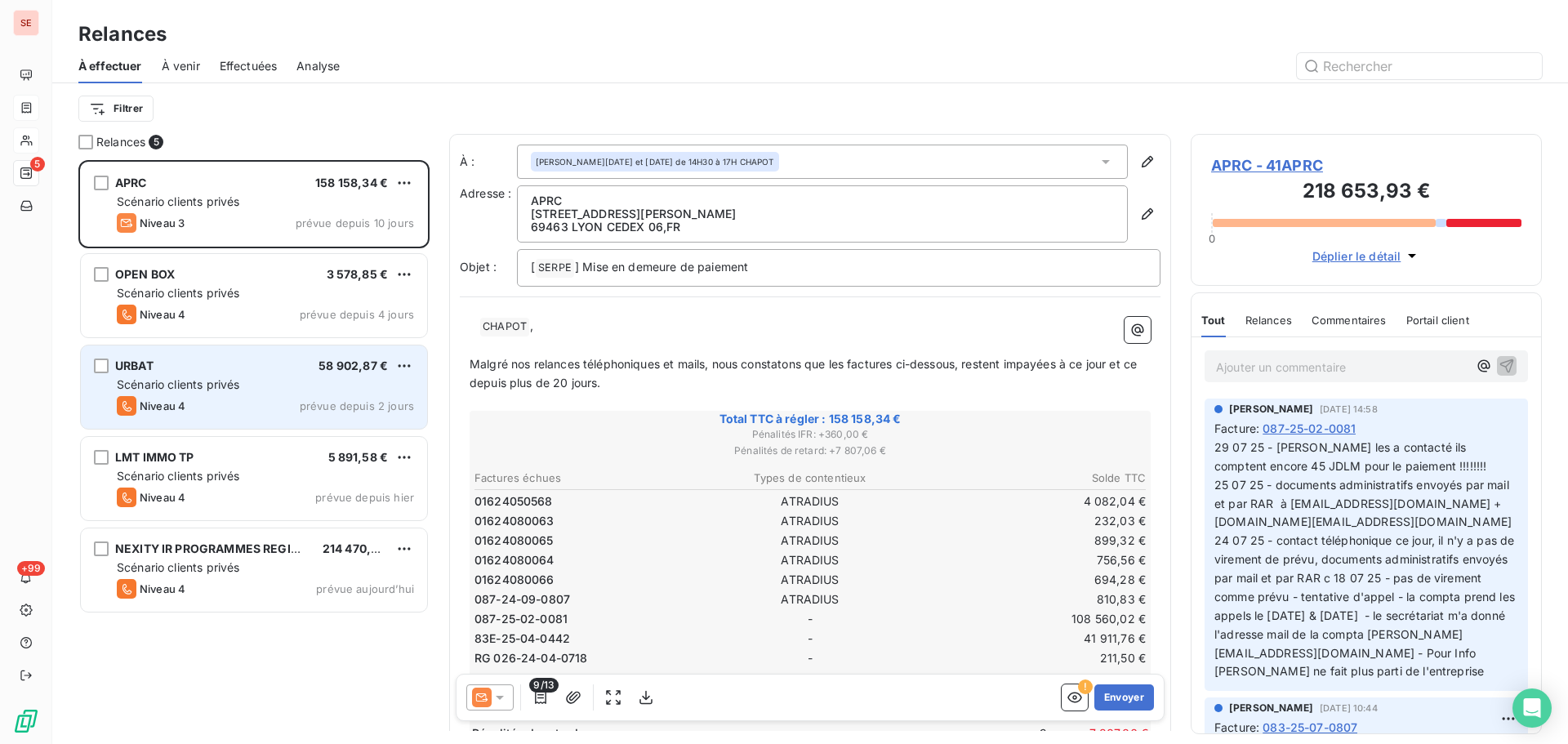
click at [196, 409] on div "Niveau 4 prévue depuis 2 jours" at bounding box center [265, 406] width 297 height 20
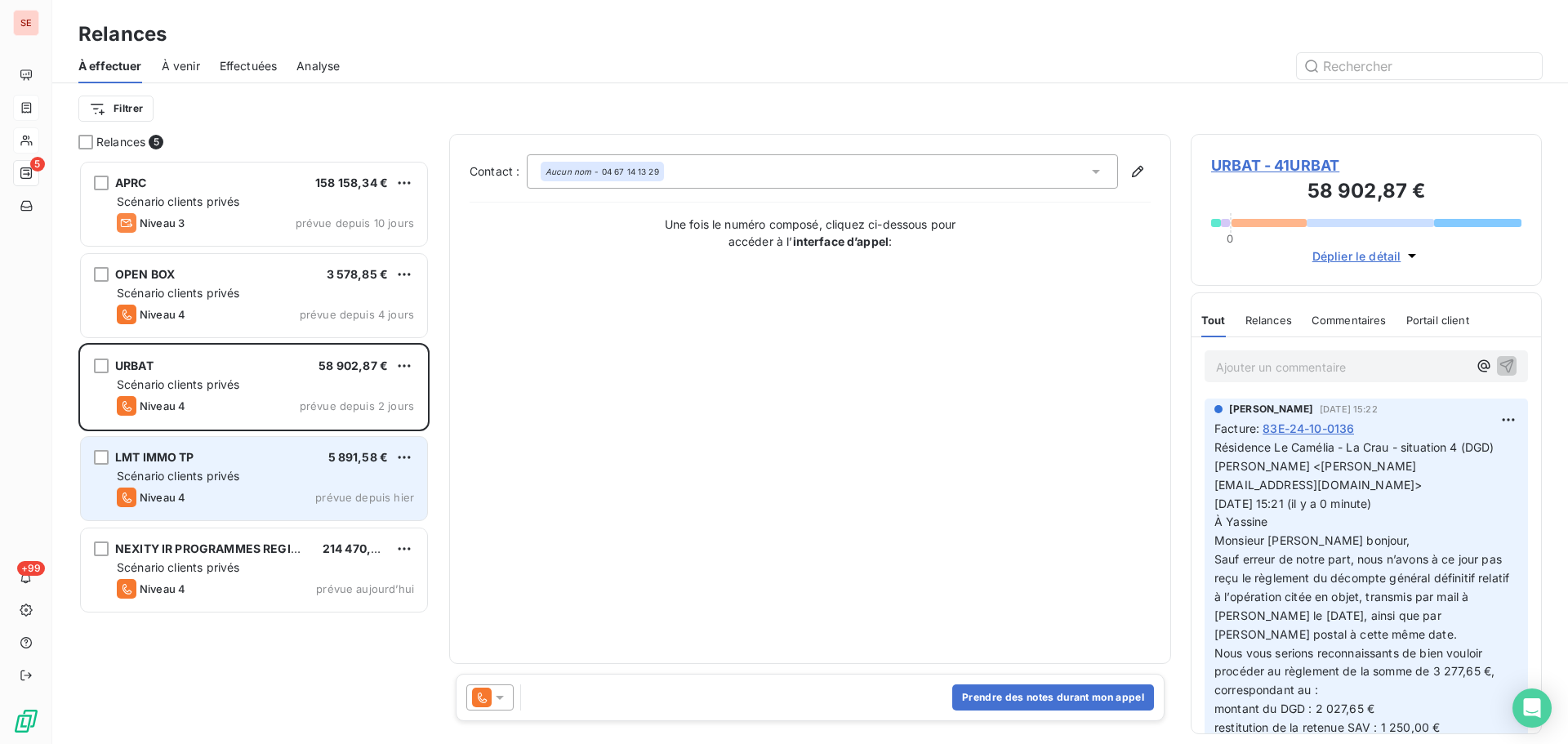
click at [233, 502] on div "Niveau 4 prévue depuis [DATE]" at bounding box center [265, 498] width 297 height 20
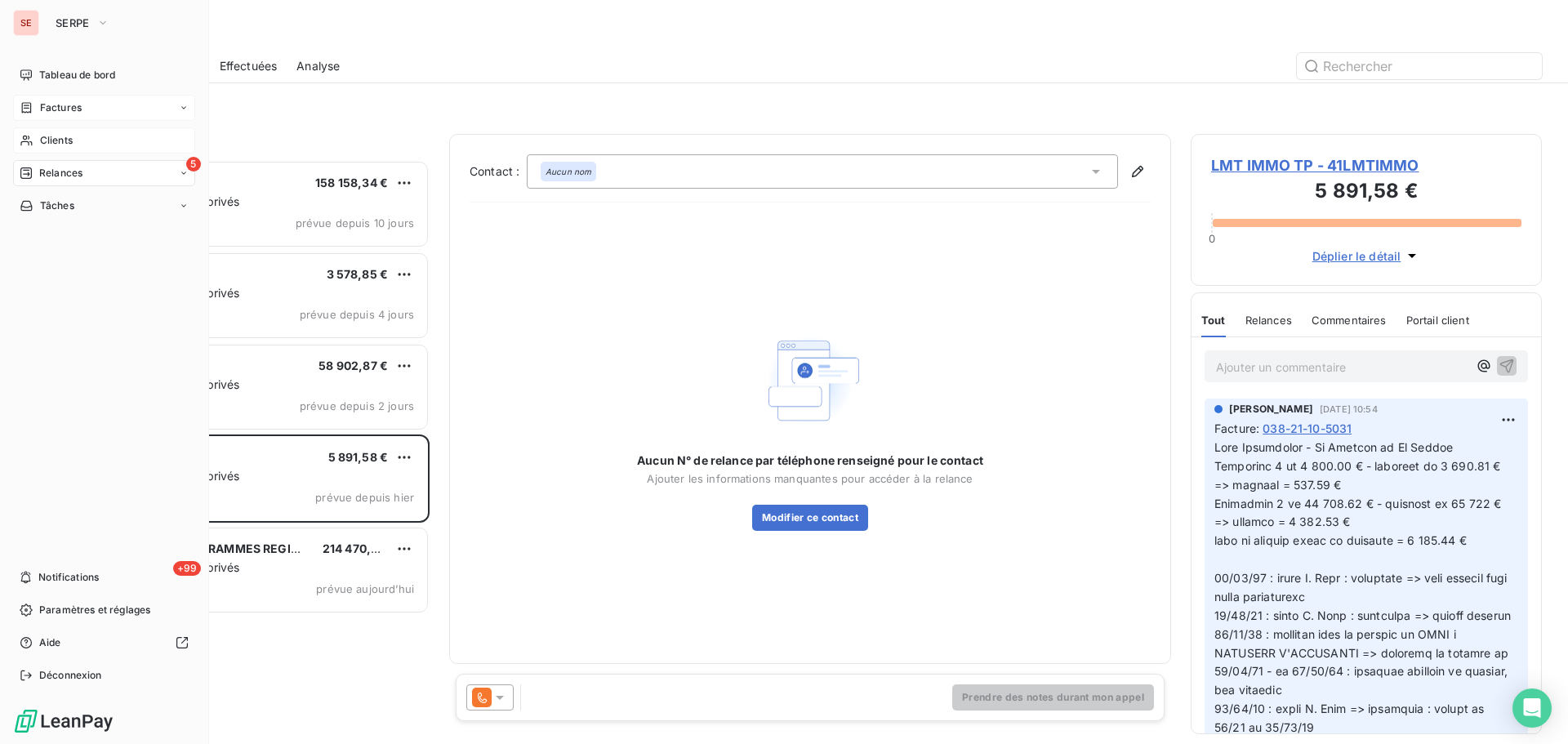
click at [60, 174] on span "Relances" at bounding box center [61, 173] width 44 height 15
click at [75, 206] on span "Tâches" at bounding box center [57, 206] width 35 height 15
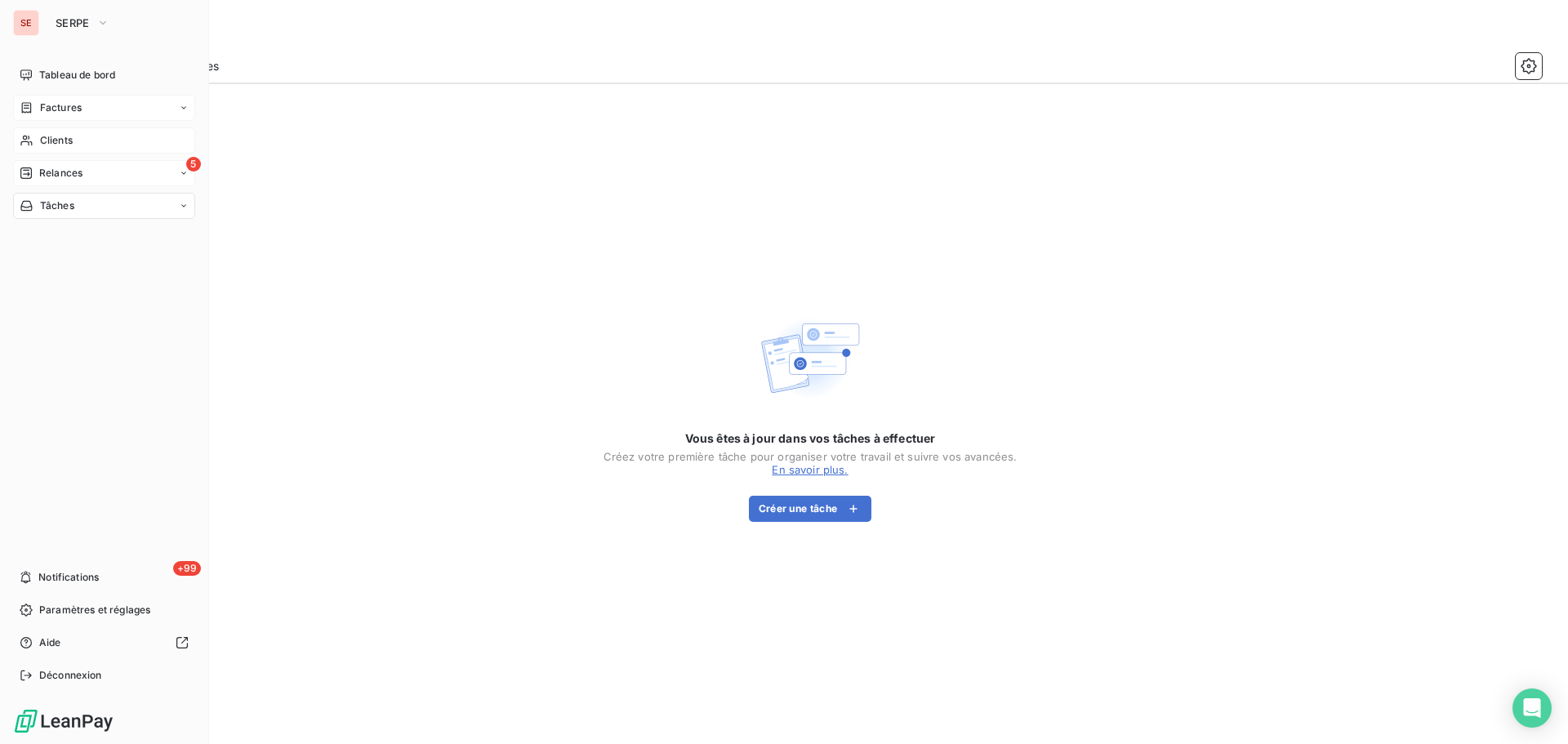
click at [80, 172] on span "Relances" at bounding box center [61, 173] width 44 height 15
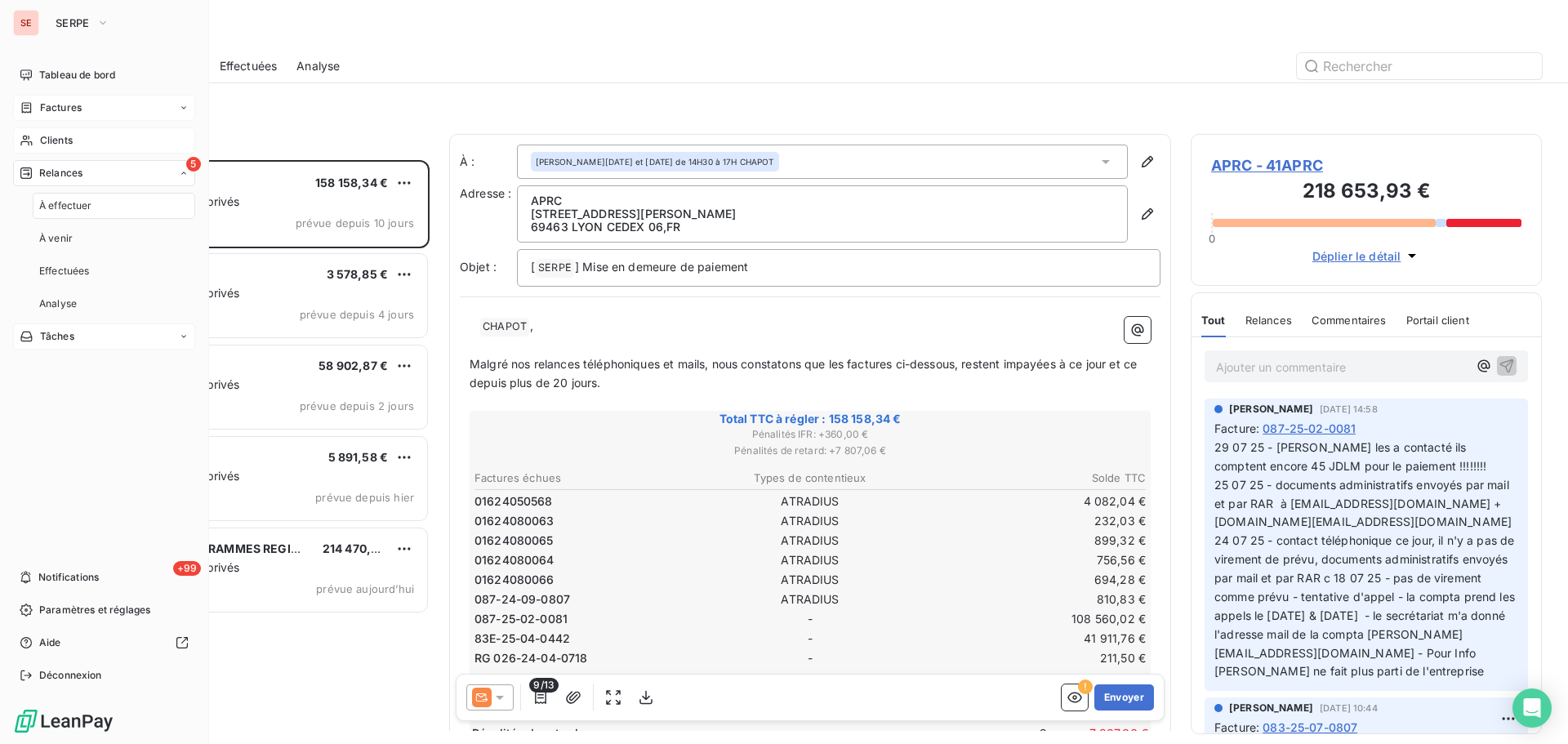
scroll to position [571, 339]
click at [50, 103] on span "Factures" at bounding box center [61, 107] width 42 height 15
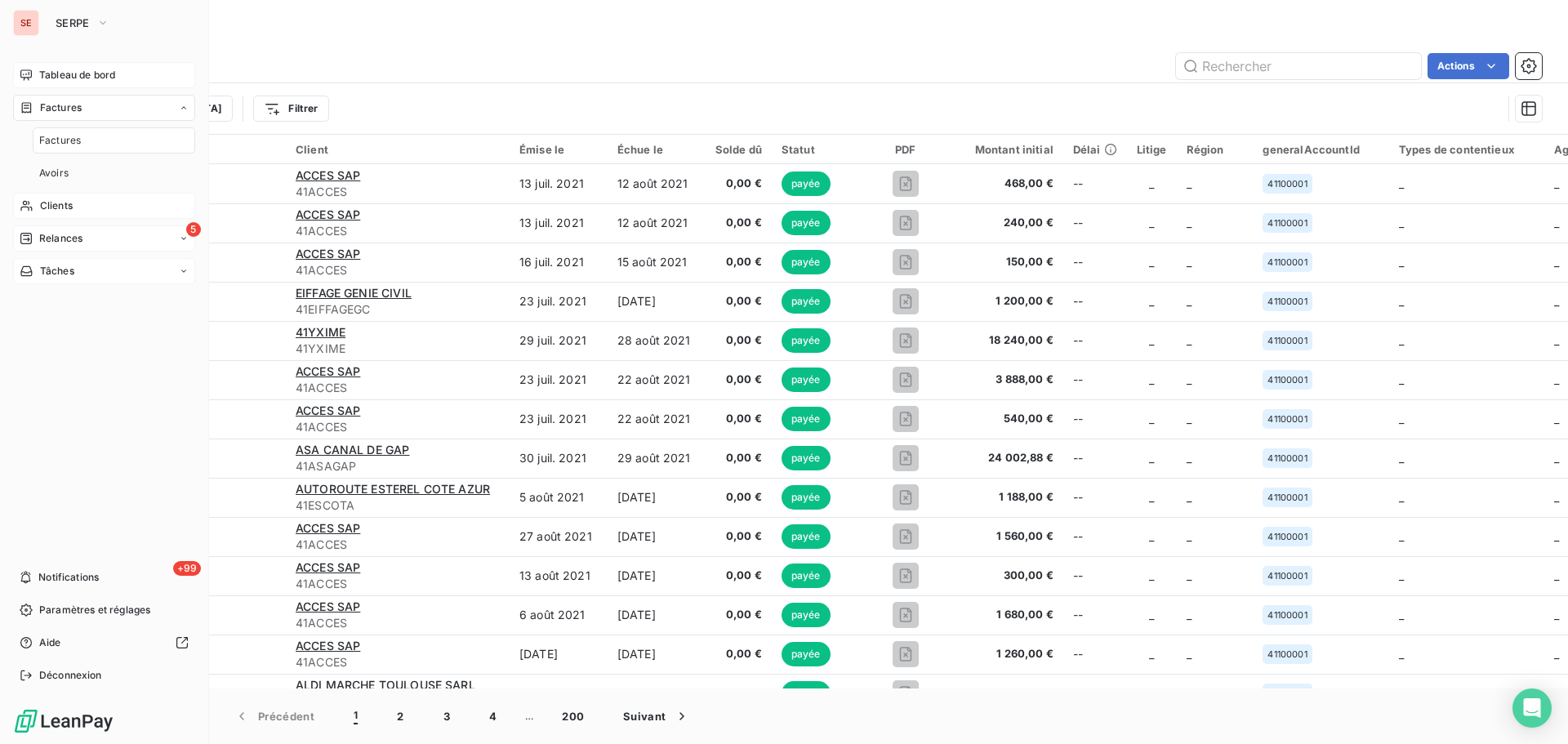
click at [69, 68] on span "Tableau de bord" at bounding box center [77, 74] width 76 height 15
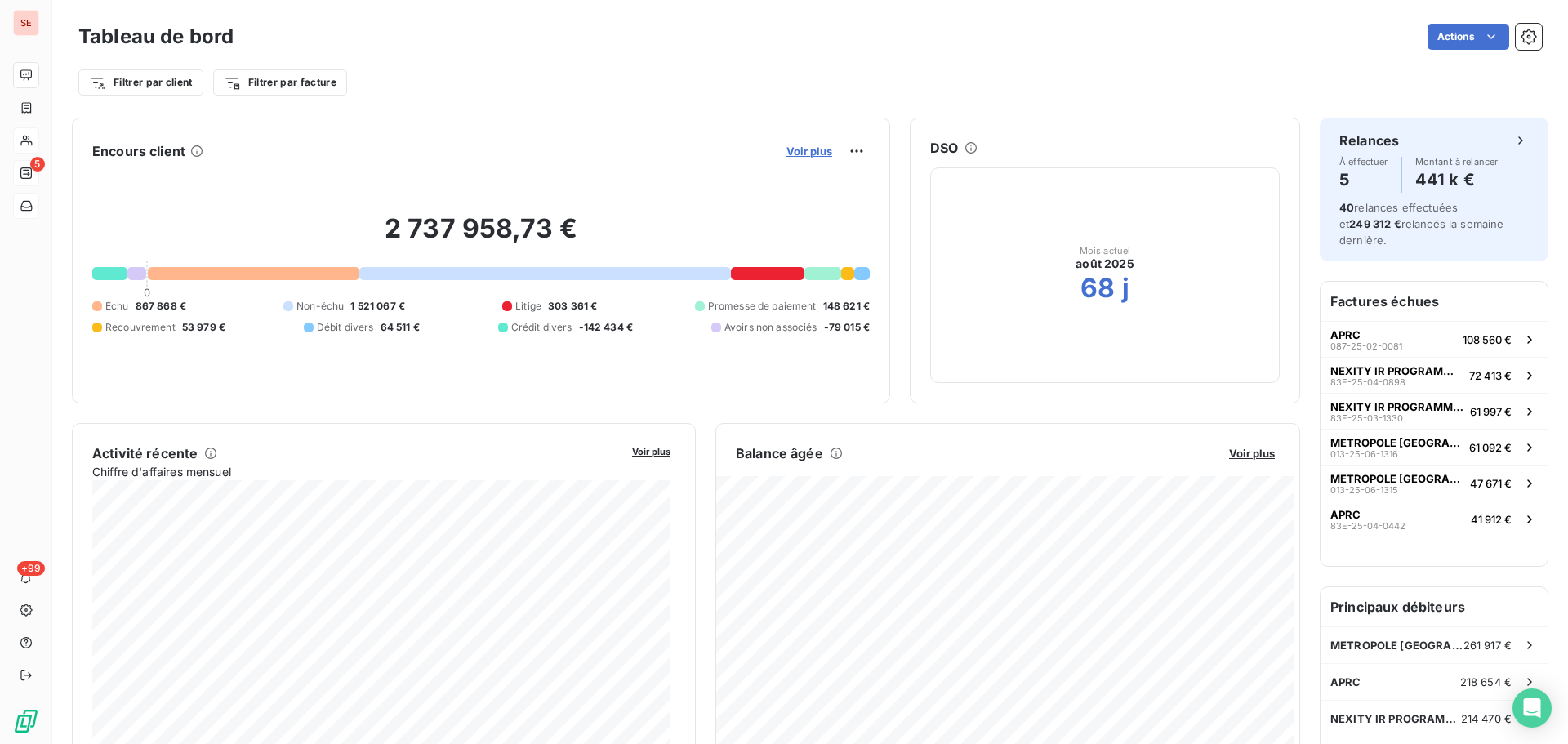
click at [808, 157] on span "Voir plus" at bounding box center [810, 151] width 46 height 13
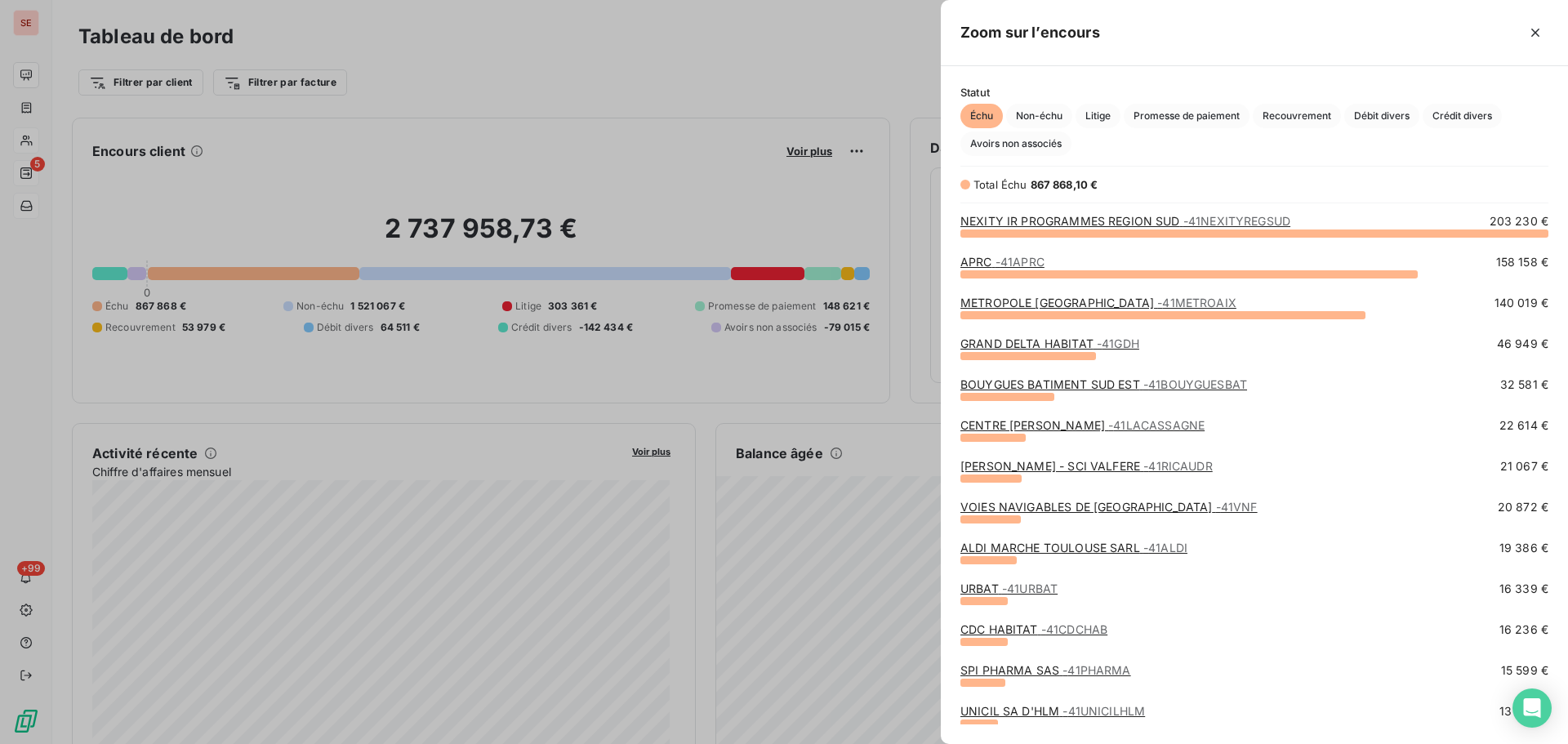
scroll to position [499, 615]
click at [1031, 382] on link "BOUYGUES BATIMENT SUD EST - 41BOUYGUESBAT" at bounding box center [1104, 384] width 287 height 14
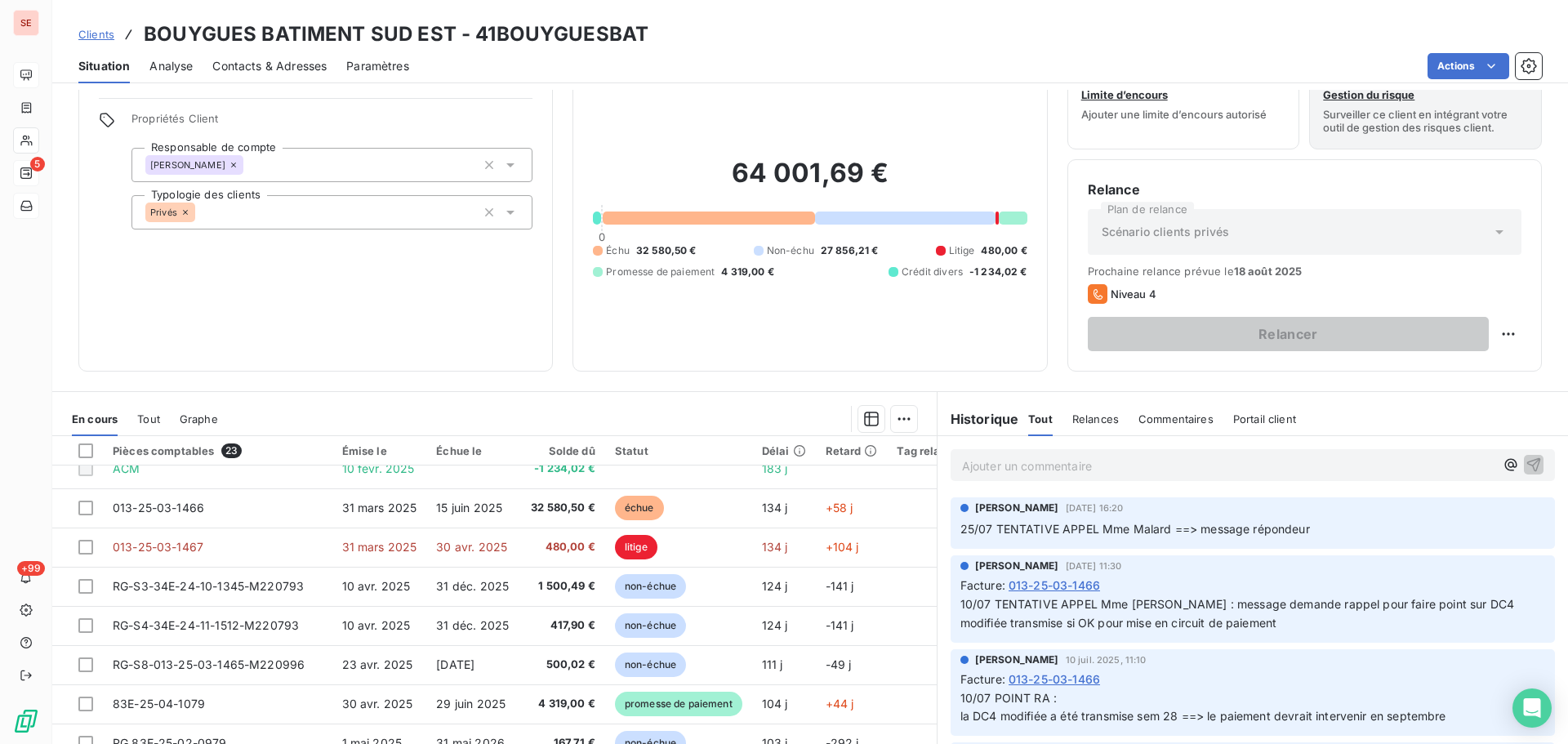
scroll to position [29, 0]
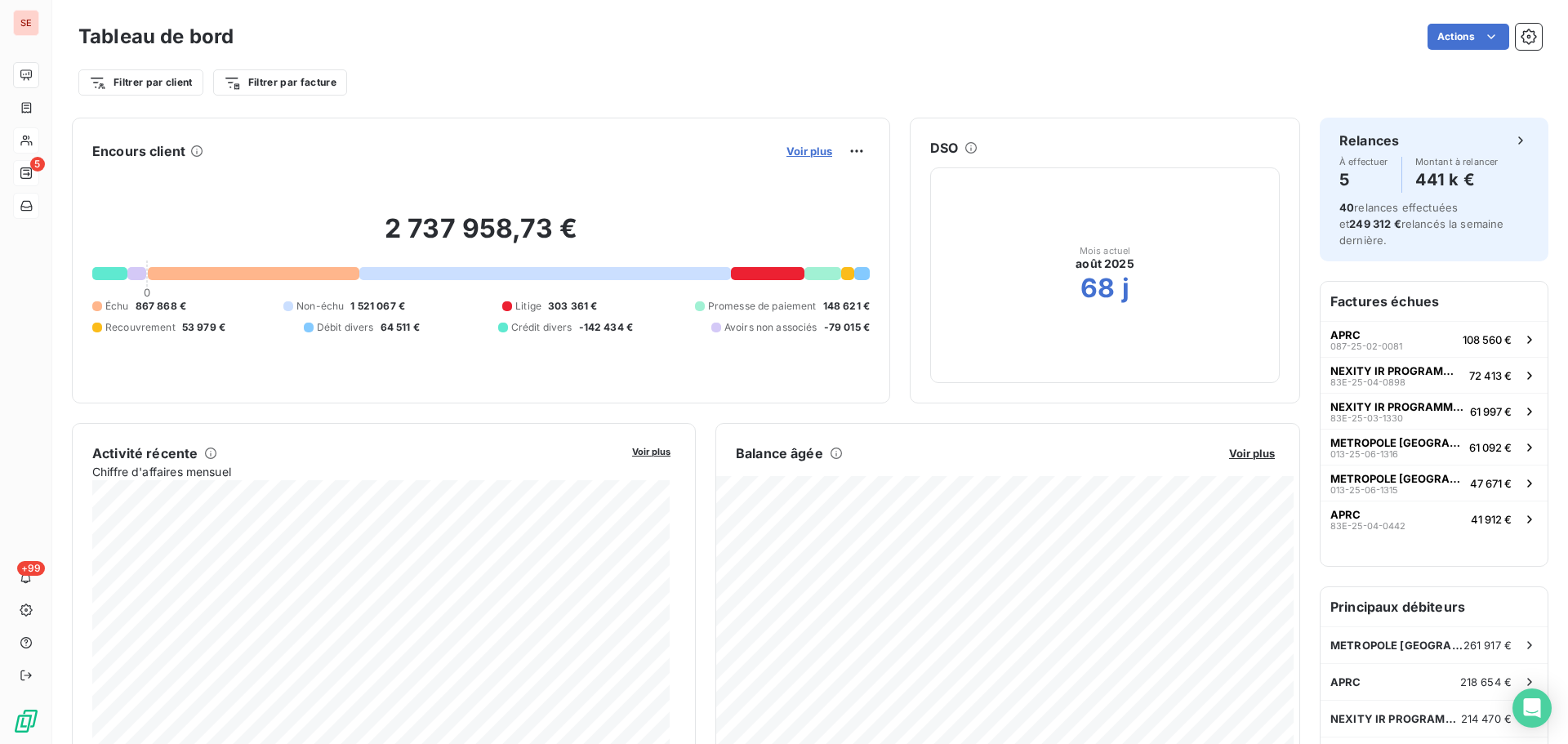
click at [793, 149] on span "Voir plus" at bounding box center [810, 151] width 46 height 13
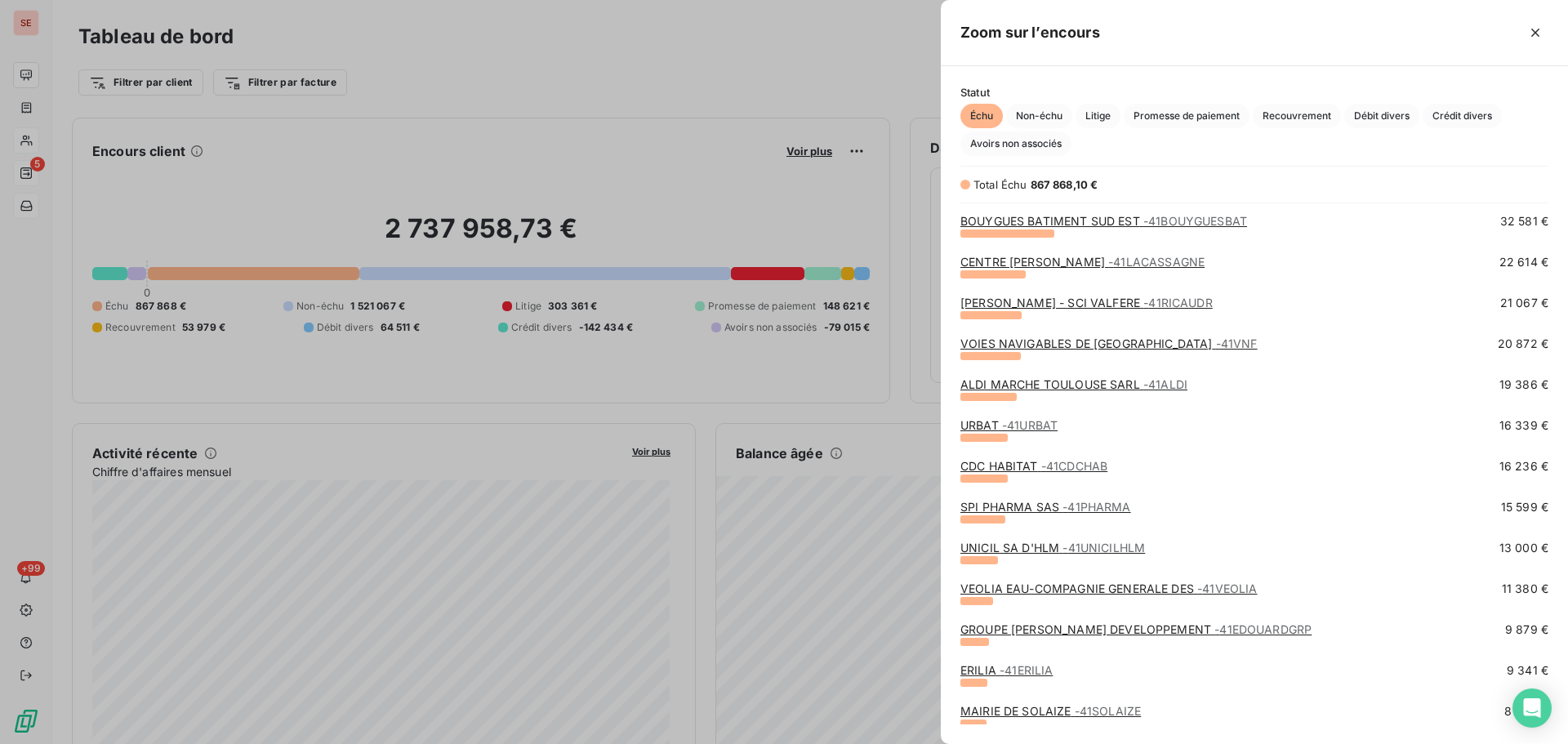
scroll to position [245, 0]
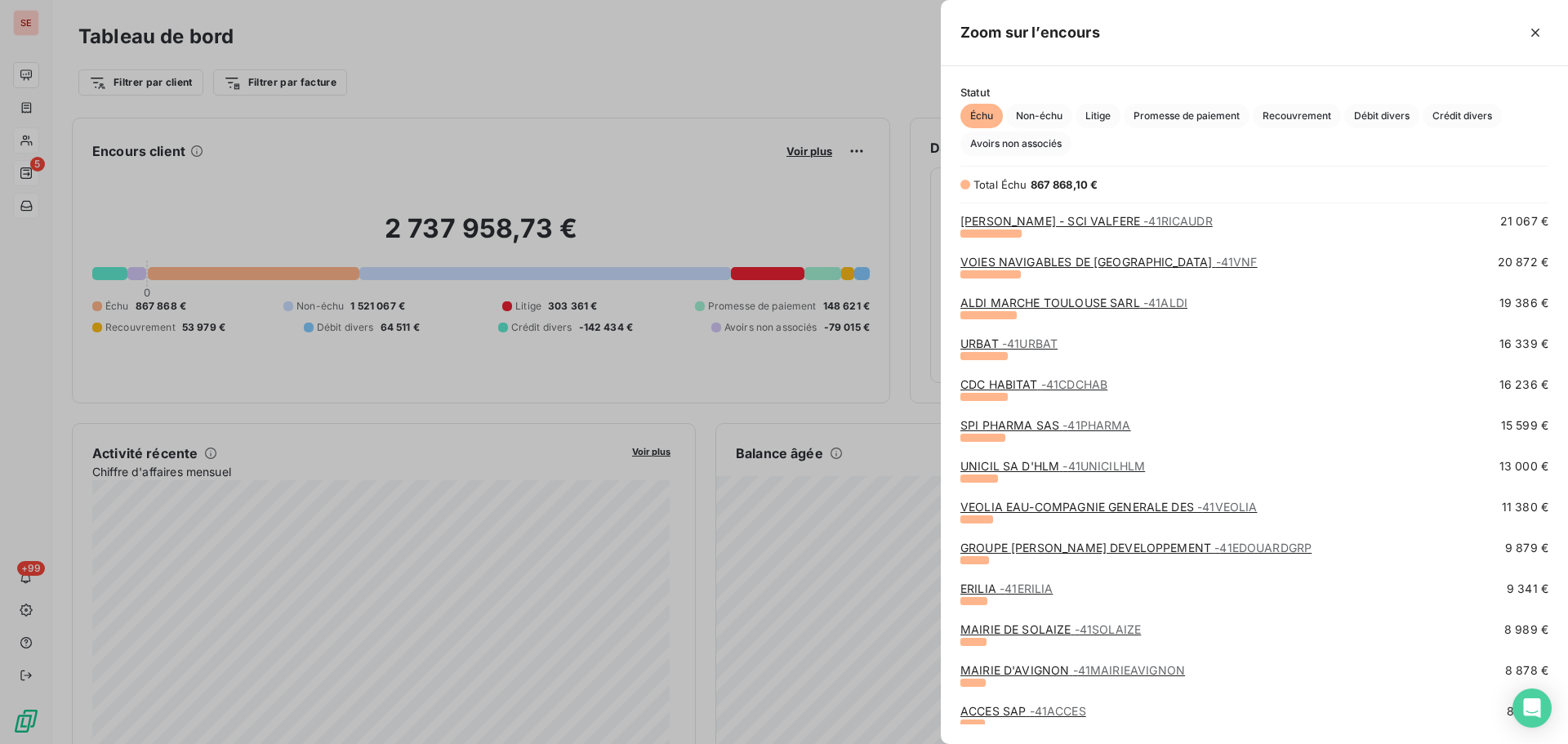
click at [1113, 422] on span "- 41PHARMA" at bounding box center [1097, 425] width 68 height 14
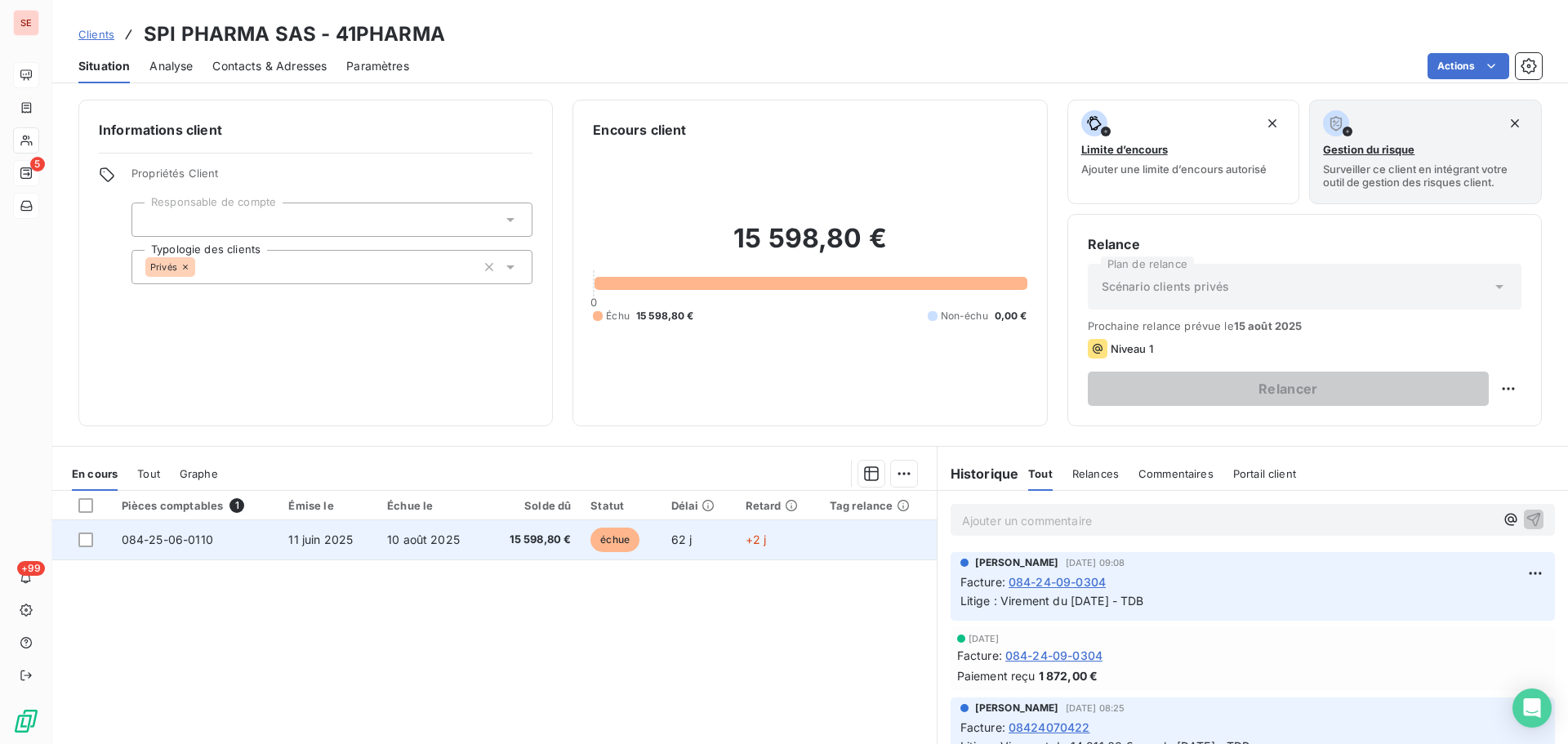
click at [530, 544] on span "15 598,80 €" at bounding box center [533, 539] width 76 height 16
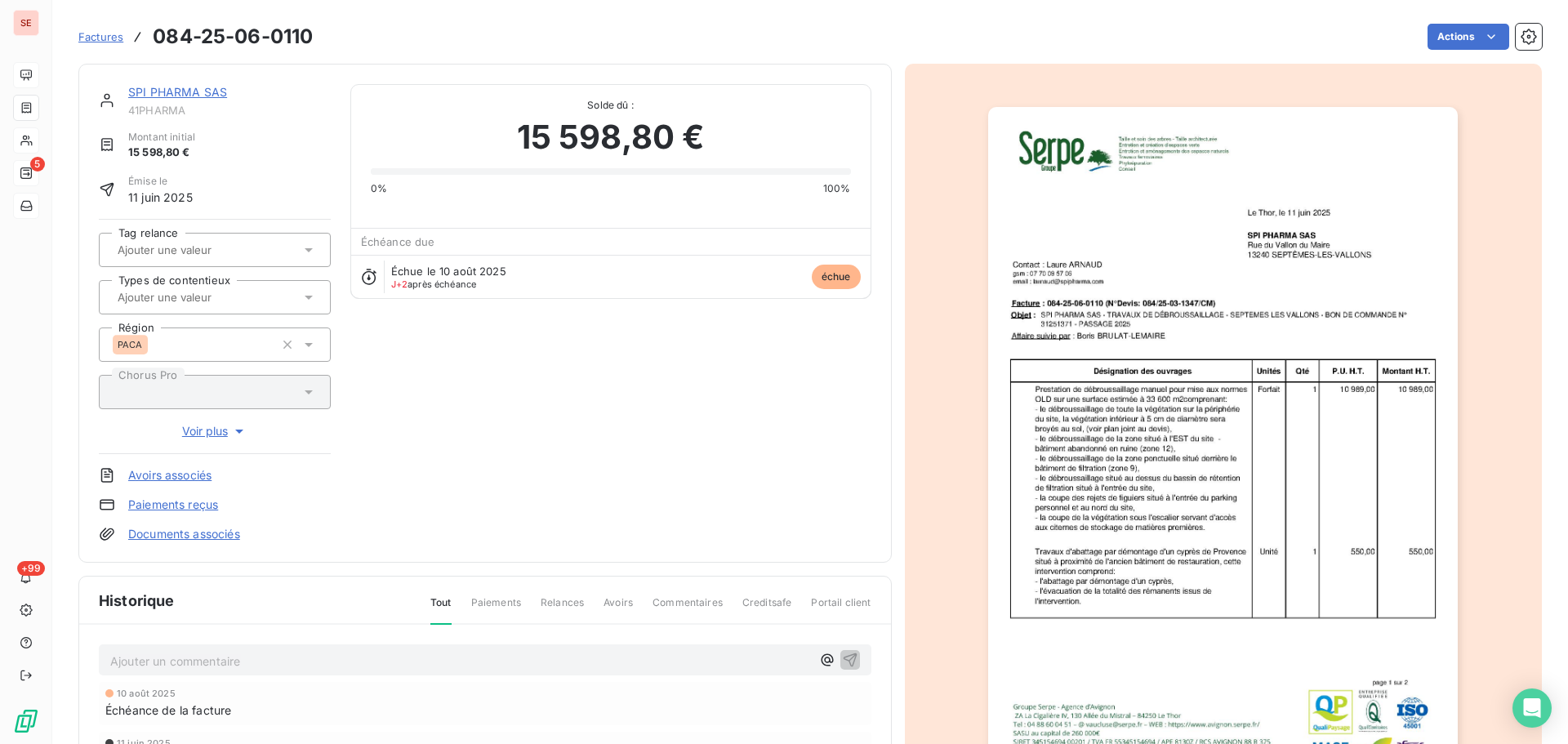
click at [210, 534] on link "Documents associés" at bounding box center [184, 533] width 112 height 16
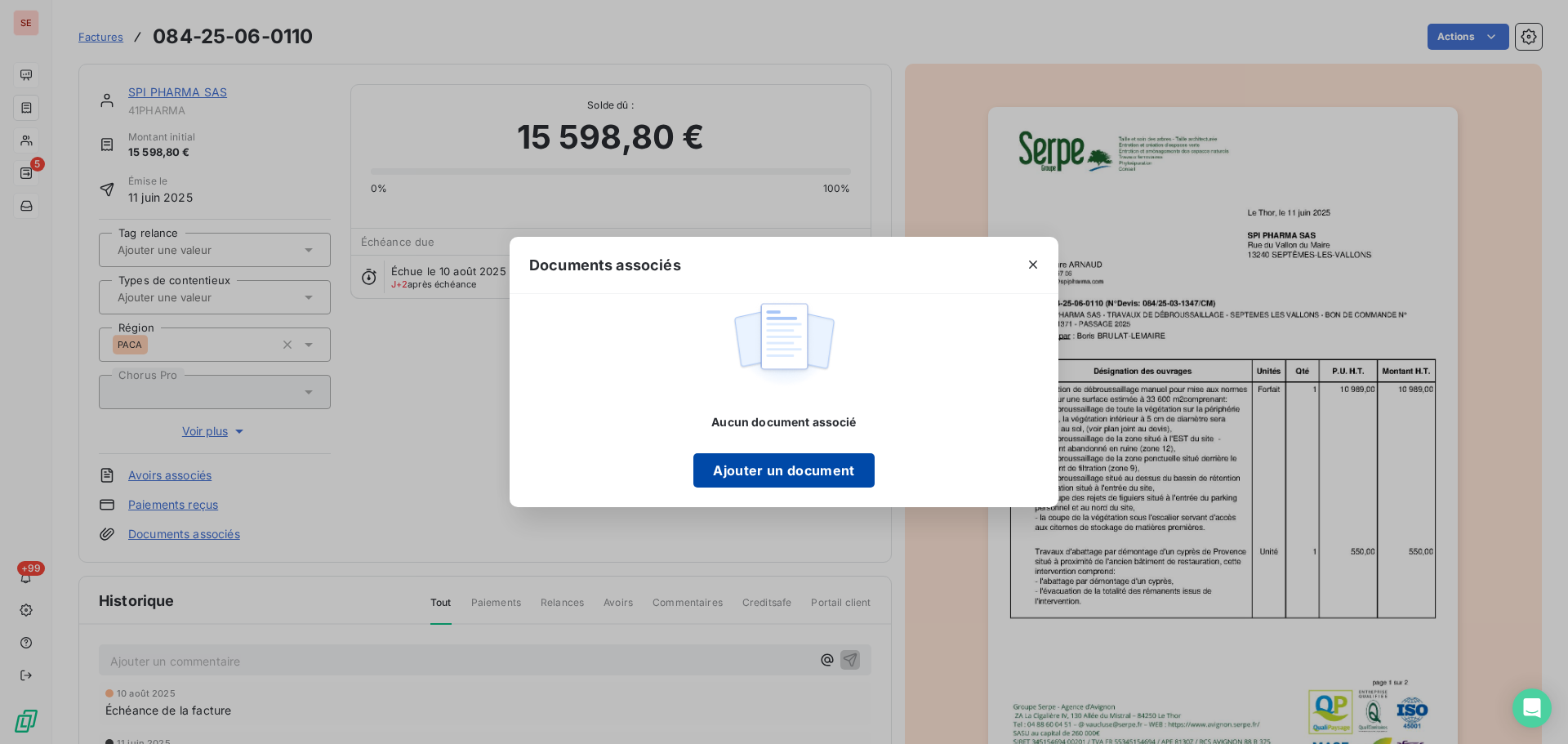
click at [818, 472] on button "Ajouter un document" at bounding box center [784, 470] width 181 height 35
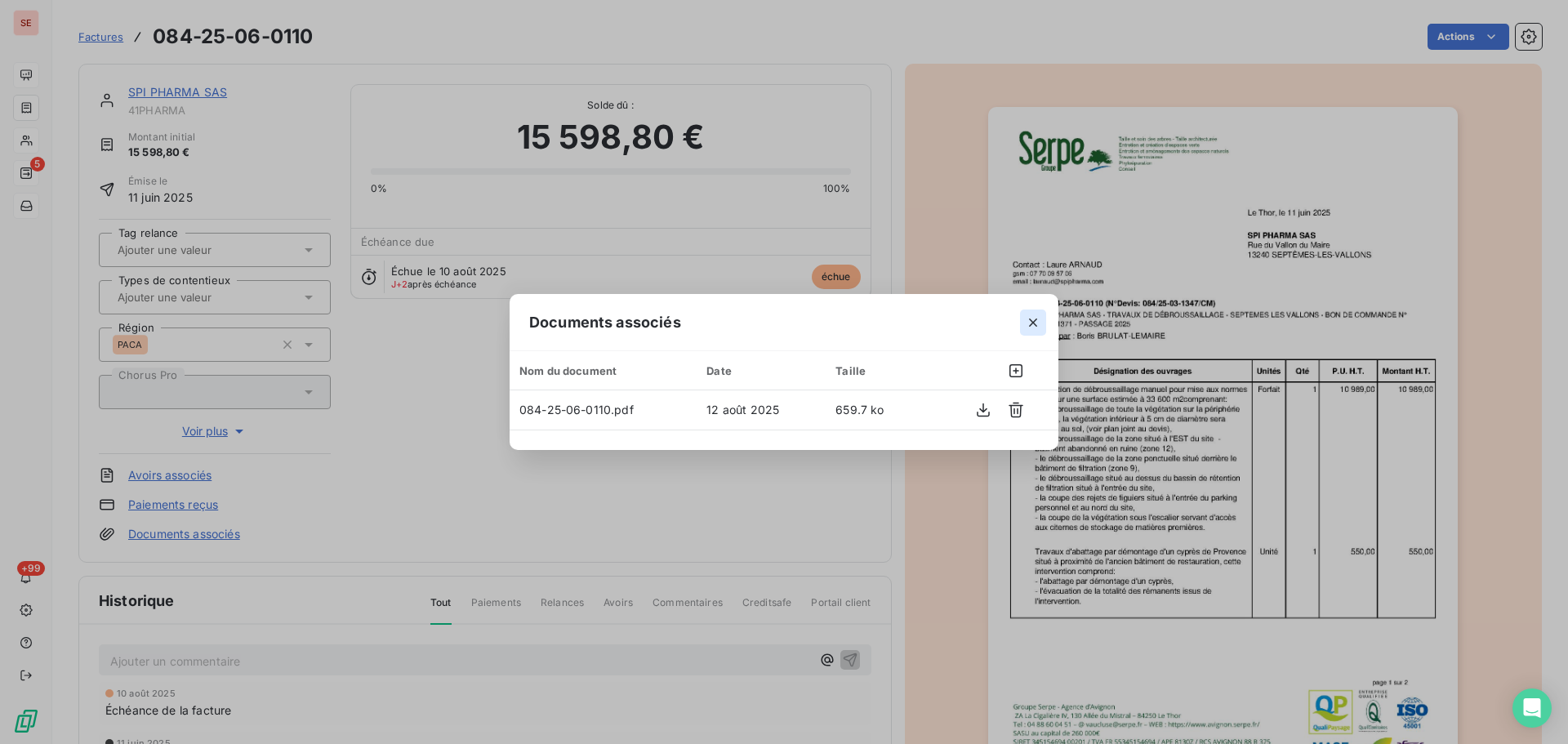
click at [1036, 321] on icon "button" at bounding box center [1033, 322] width 16 height 16
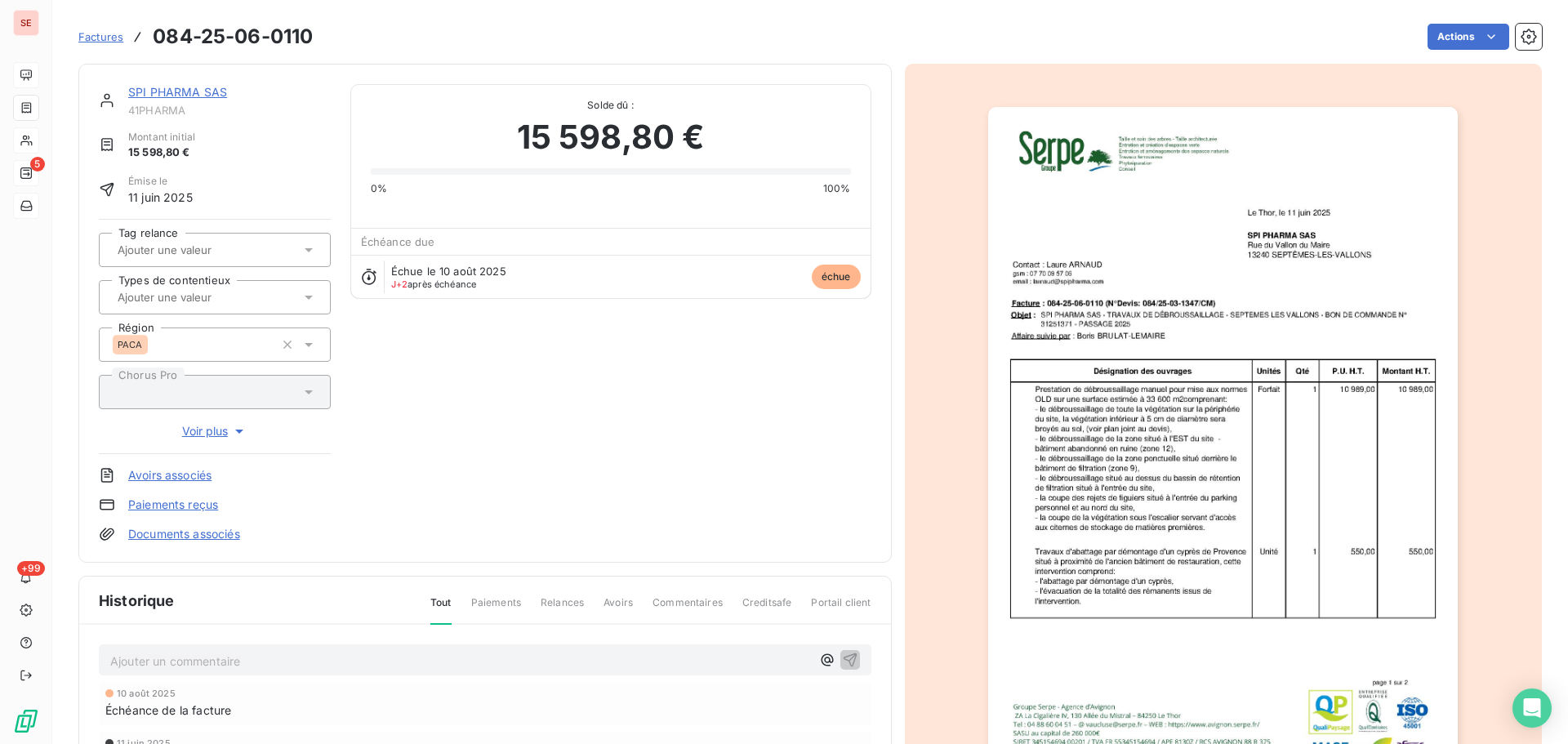
click at [179, 94] on link "SPI PHARMA SAS" at bounding box center [177, 91] width 98 height 14
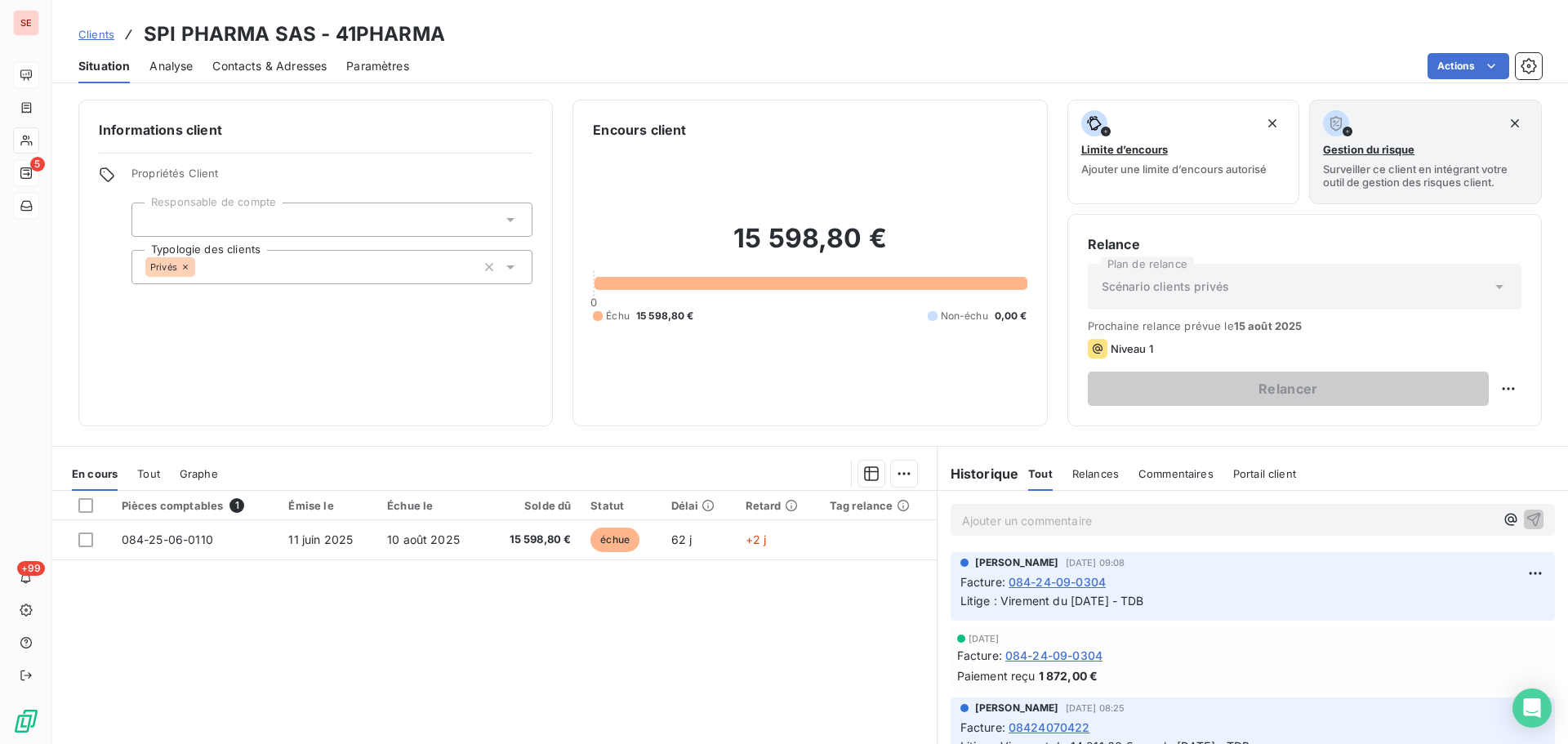
click at [237, 67] on span "Contacts & Adresses" at bounding box center [269, 66] width 114 height 16
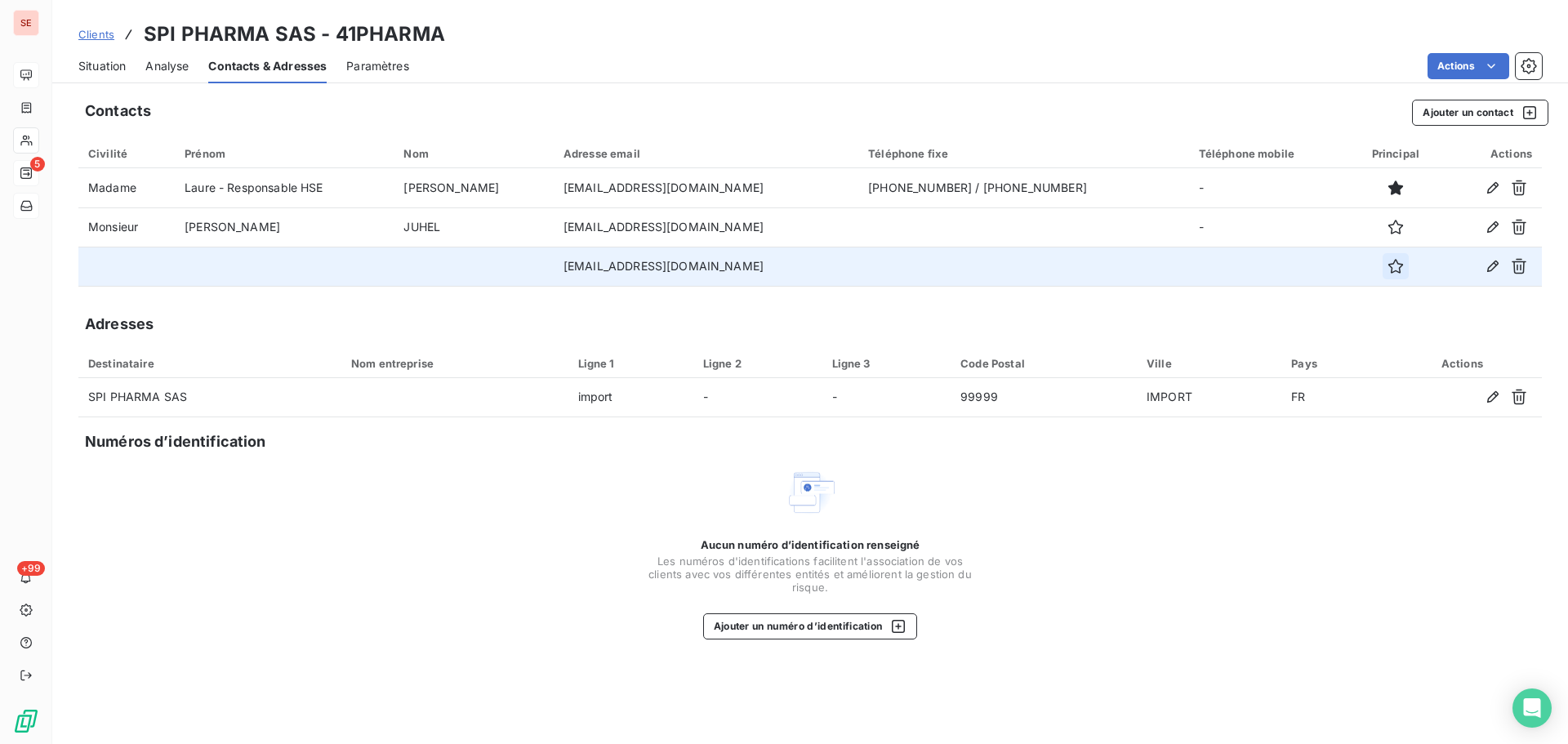
click at [1388, 268] on icon "button" at bounding box center [1396, 266] width 16 height 16
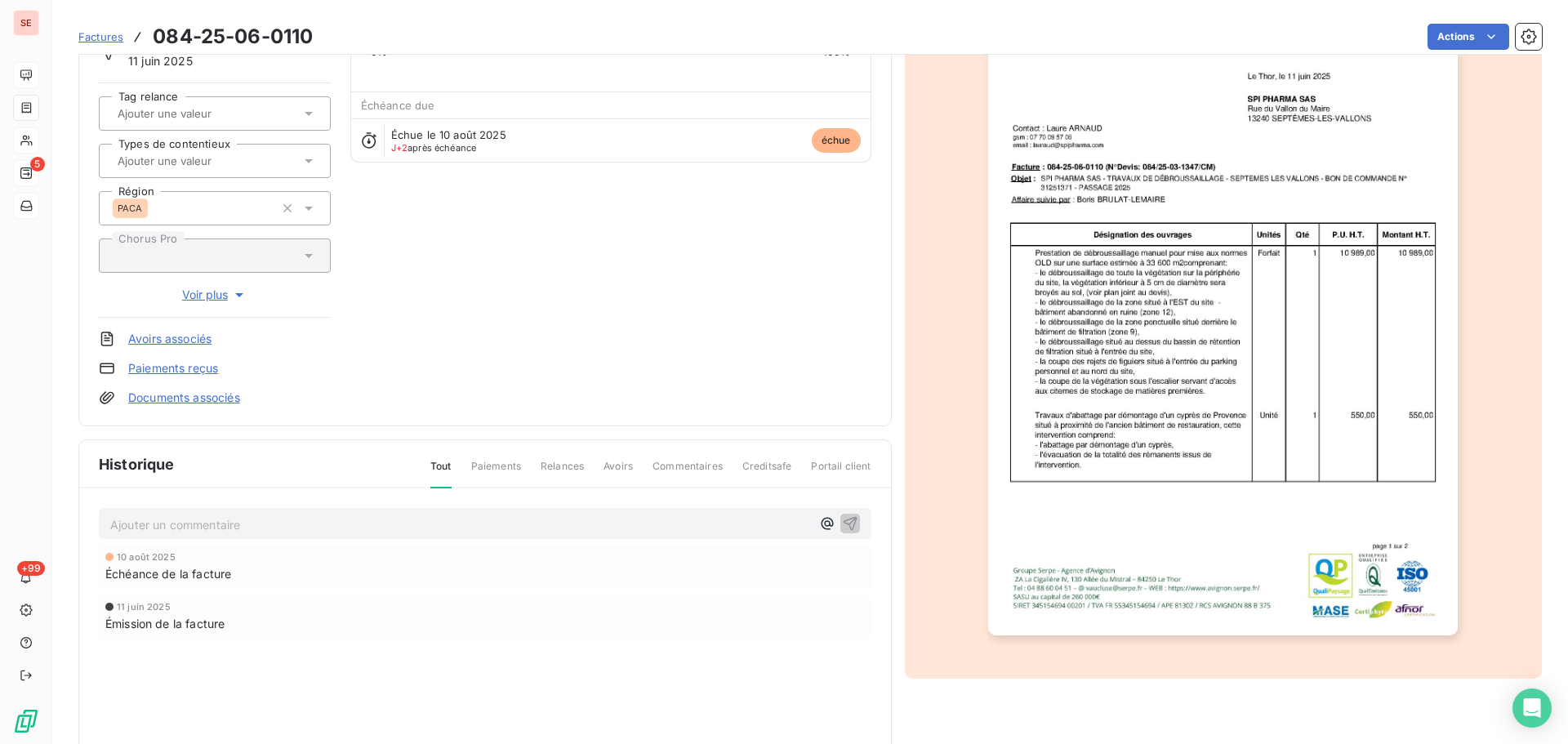
scroll to position [165, 0]
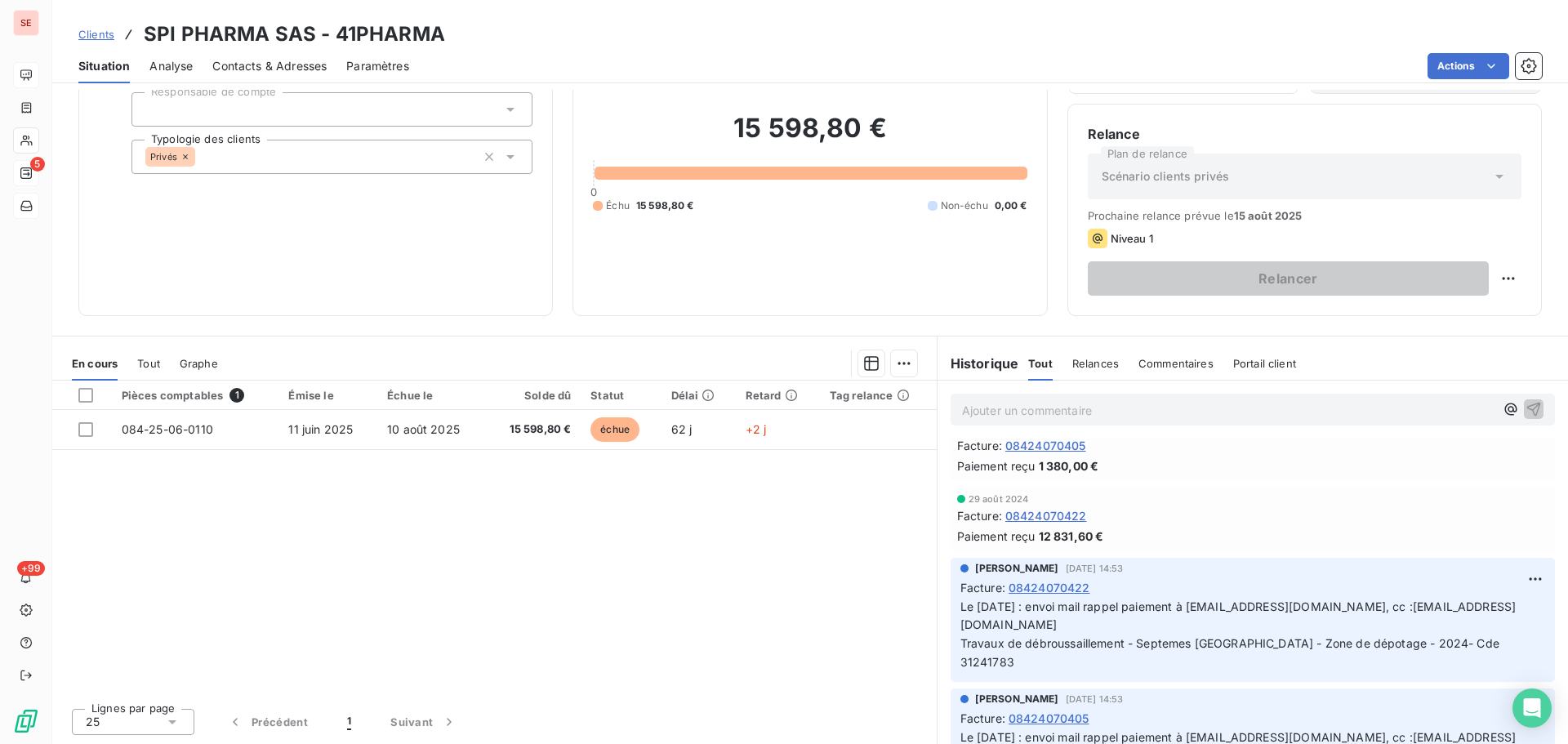
scroll to position [327, 0]
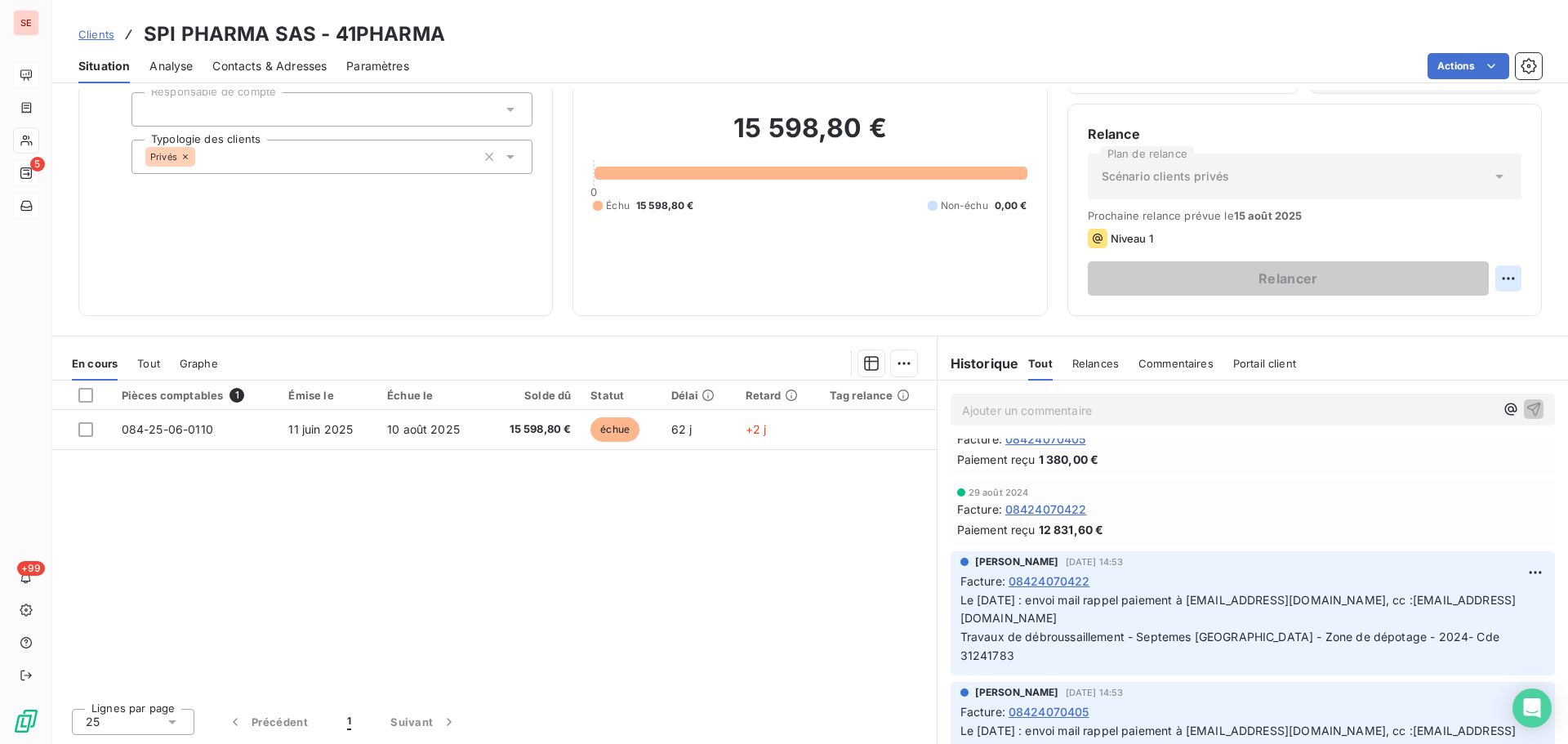
click at [1494, 277] on html "SE 5 +99 Clients SPI PHARMA SAS - 41PHARMA Situation Analyse Contacts & Adresse…" at bounding box center [784, 372] width 1568 height 744
click at [1465, 314] on div "Replanifier cette action" at bounding box center [1429, 314] width 146 height 26
select select "7"
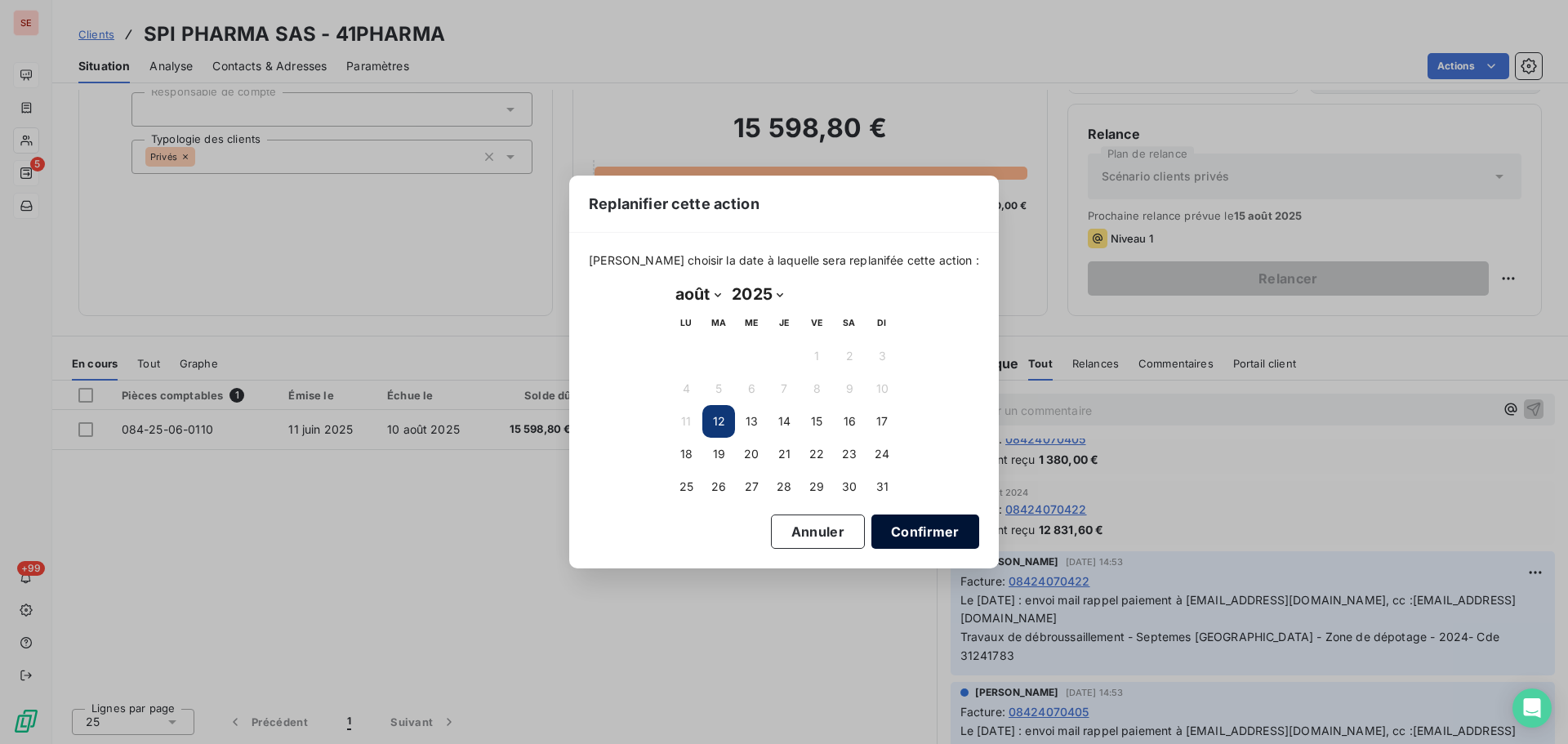
click at [930, 537] on button "Confirmer" at bounding box center [925, 531] width 108 height 35
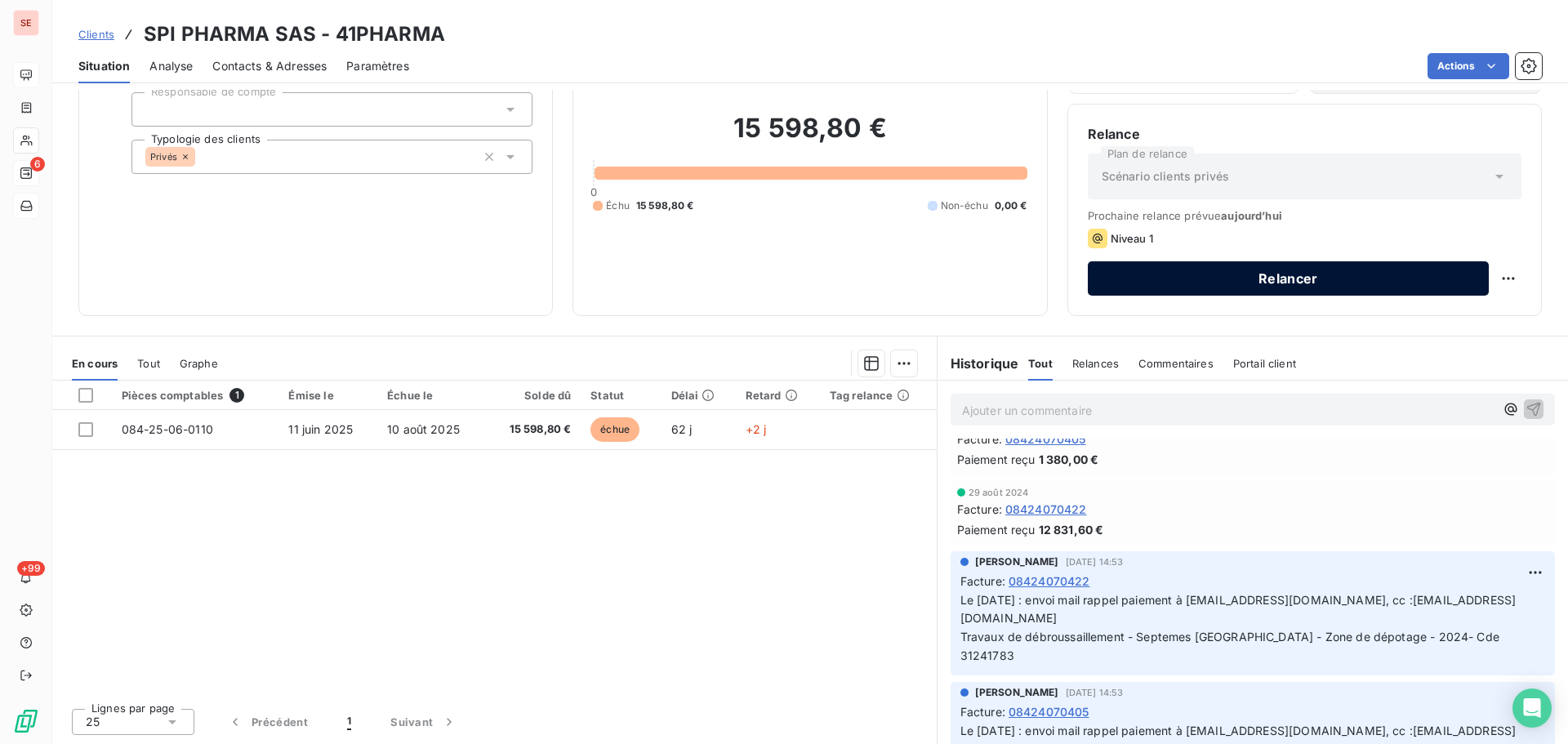
click at [1290, 278] on button "Relancer" at bounding box center [1289, 278] width 401 height 35
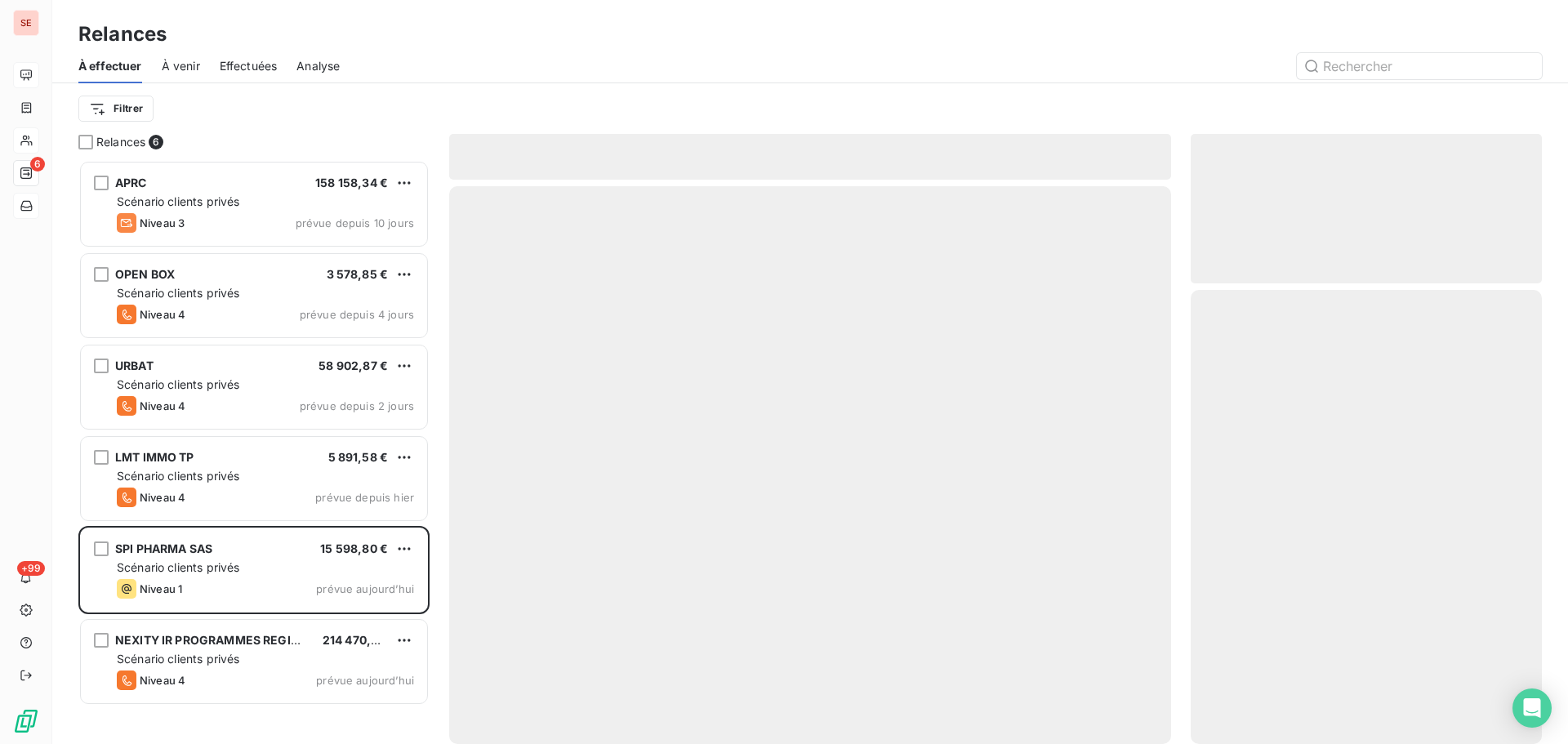
scroll to position [571, 339]
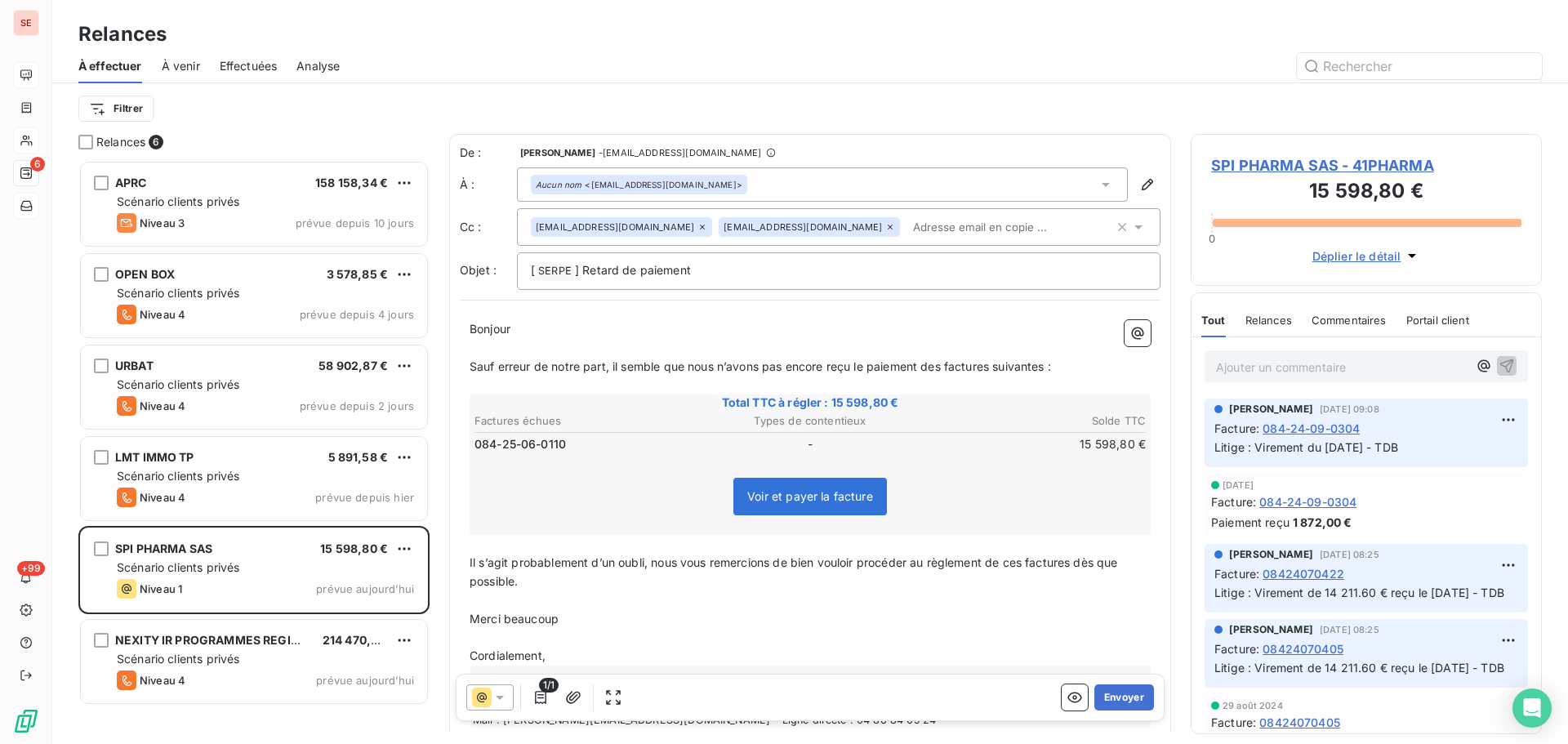
click at [885, 225] on icon at bounding box center [890, 227] width 10 height 10
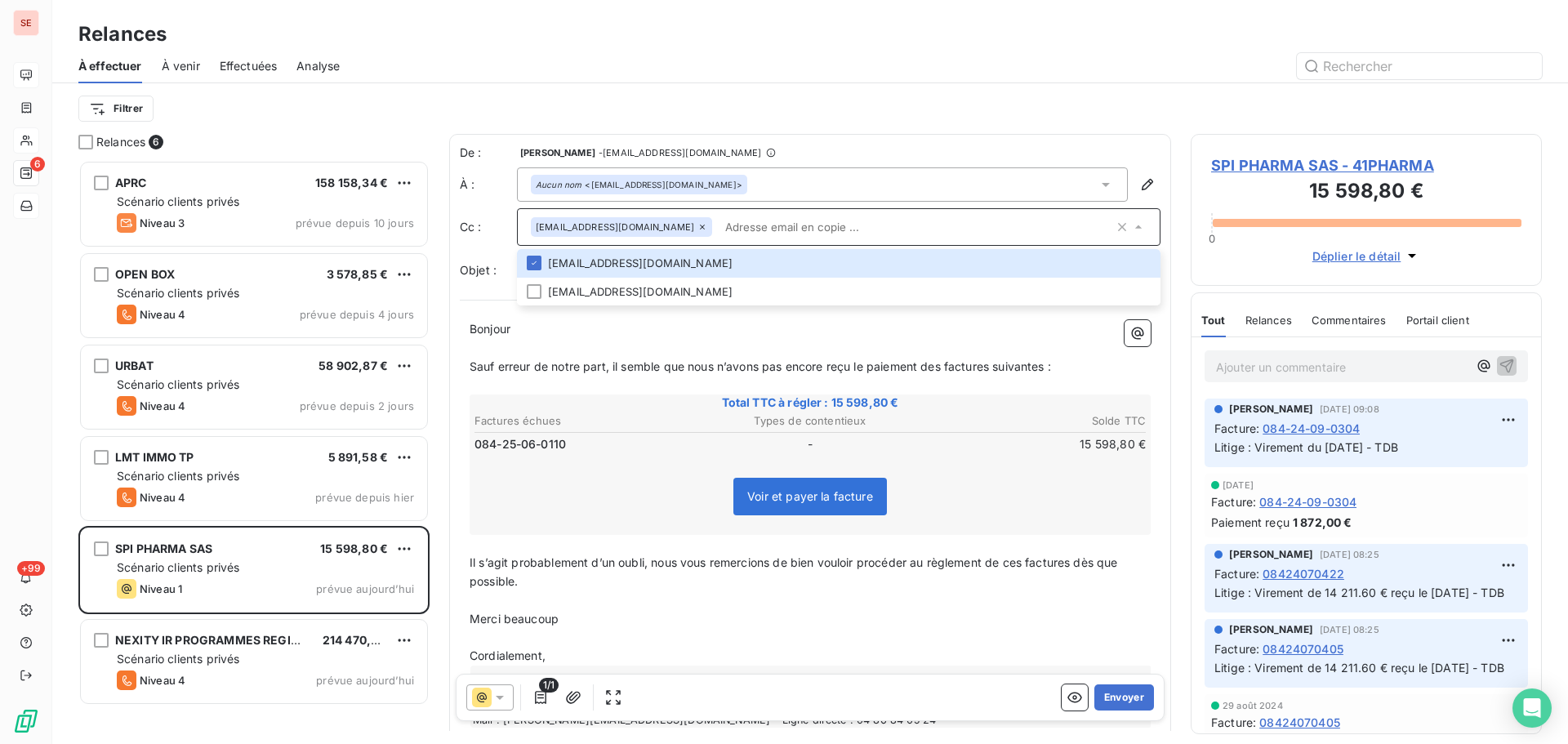
click at [861, 58] on div at bounding box center [951, 66] width 1182 height 26
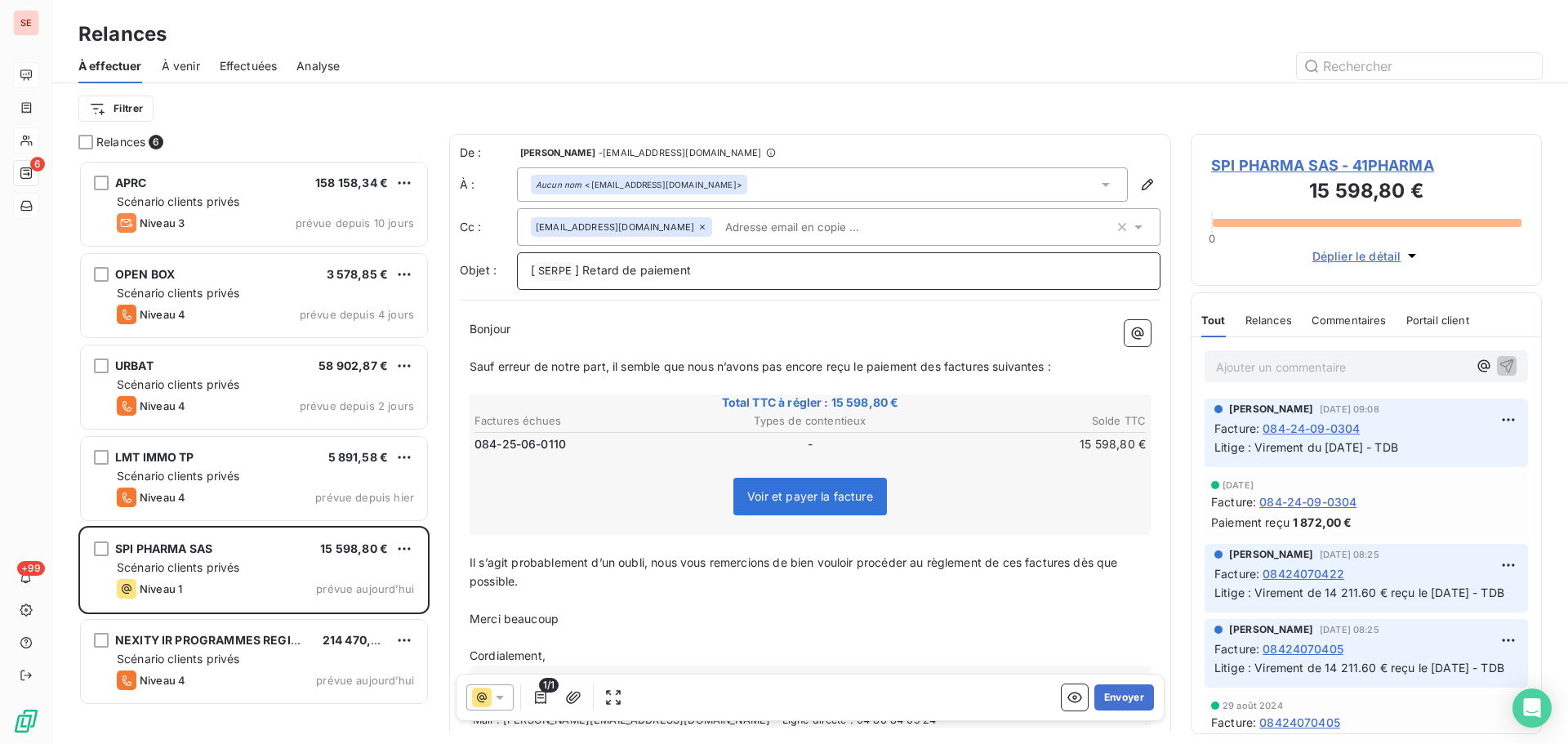
click at [750, 266] on p "[ SERPE ﻿ ] Retard de paiement" at bounding box center [839, 271] width 616 height 20
click at [1125, 320] on button "button" at bounding box center [1138, 333] width 26 height 26
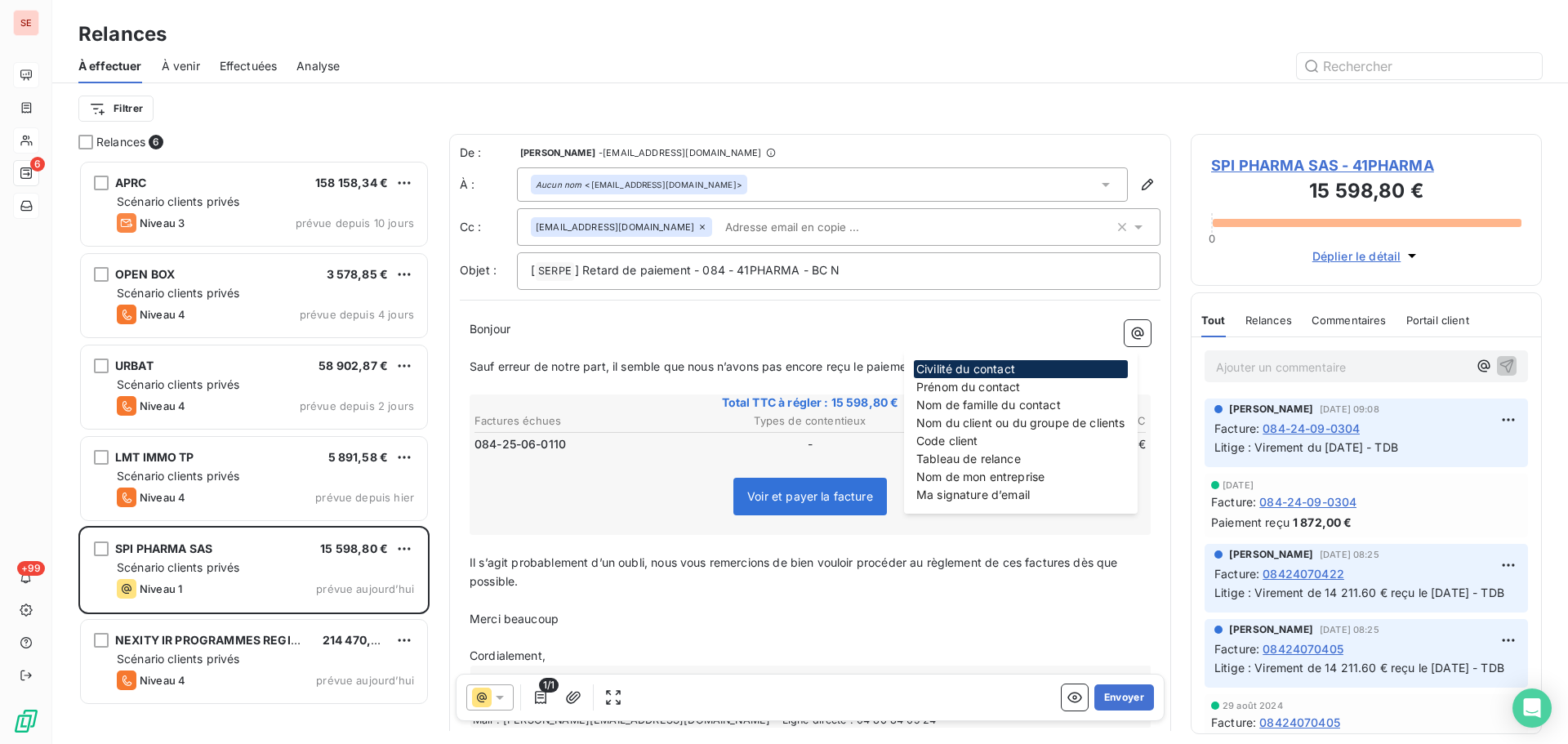
click at [821, 290] on div "De : AMELIA RAIMUNDO - [EMAIL_ADDRESS][DOMAIN_NAME] À : Aucun nom <[EMAIL_ADDRE…" at bounding box center [810, 441] width 722 height 614
click at [840, 268] on p "[ SERPE ﻿ ] Retard de paiement - 084 - 41PHARMA - BC N" at bounding box center [839, 271] width 616 height 20
drag, startPoint x: 830, startPoint y: 269, endPoint x: 839, endPoint y: 270, distance: 9.1
click at [839, 270] on p "[ SERPE ﻿ ] Retard de paiement - 084 - 41PHARMA - BC N" at bounding box center [839, 271] width 616 height 20
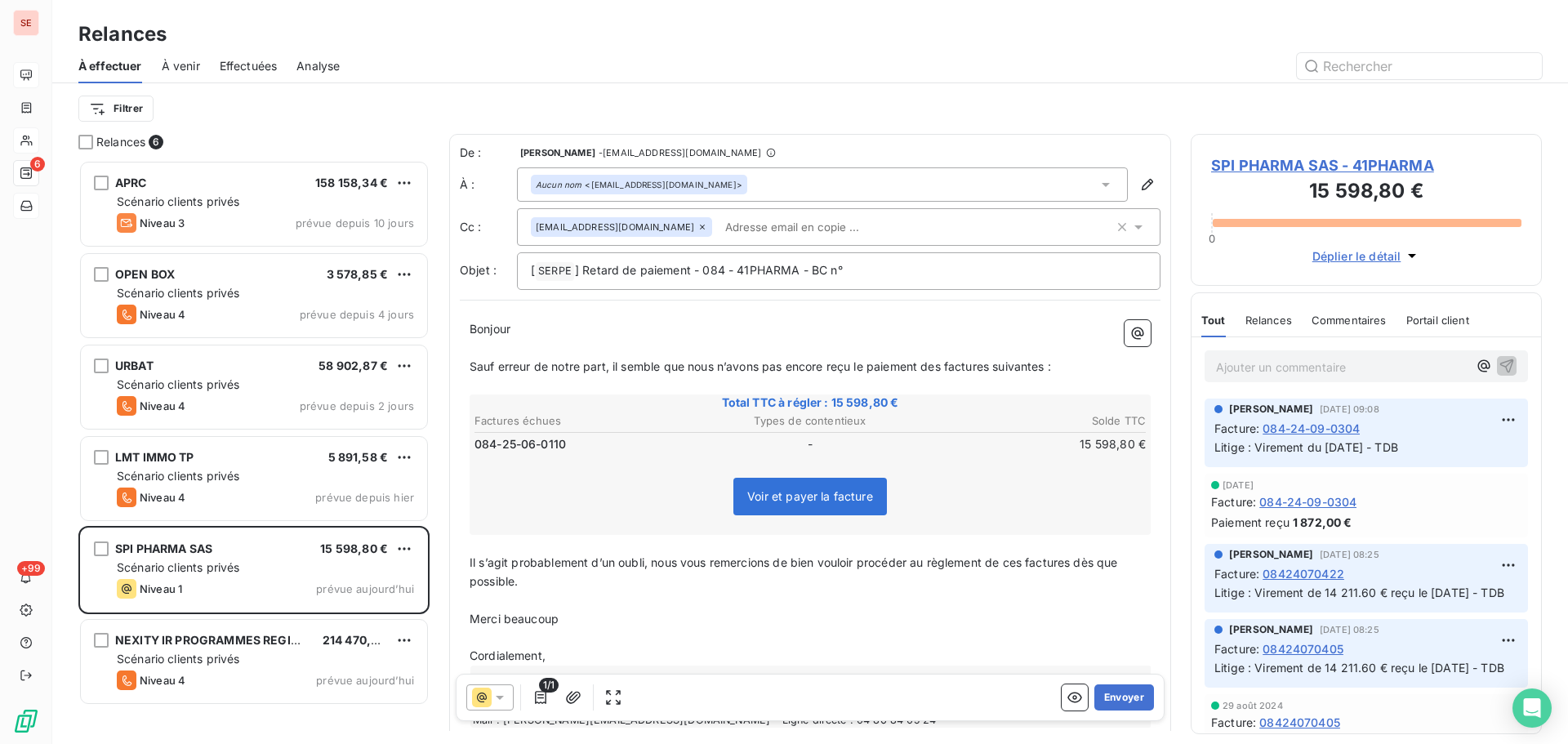
click at [886, 334] on p "Bonjour ﻿ ﻿ ﻿" at bounding box center [811, 329] width 682 height 19
click at [880, 275] on p "[ SERPE ﻿ ] Retard de paiement - 084 - 41PHARMA - BC n°" at bounding box center [839, 271] width 616 height 20
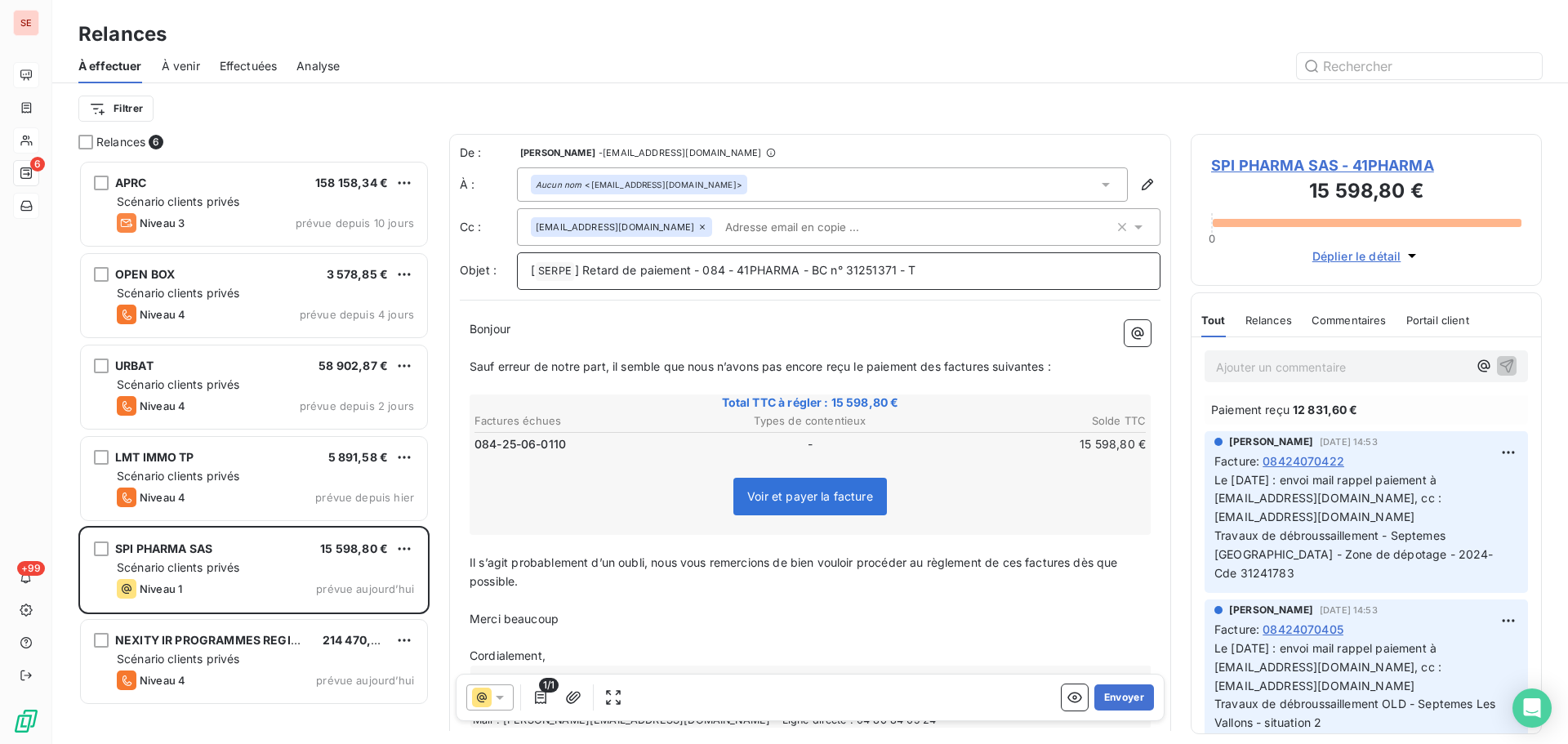
scroll to position [408, 0]
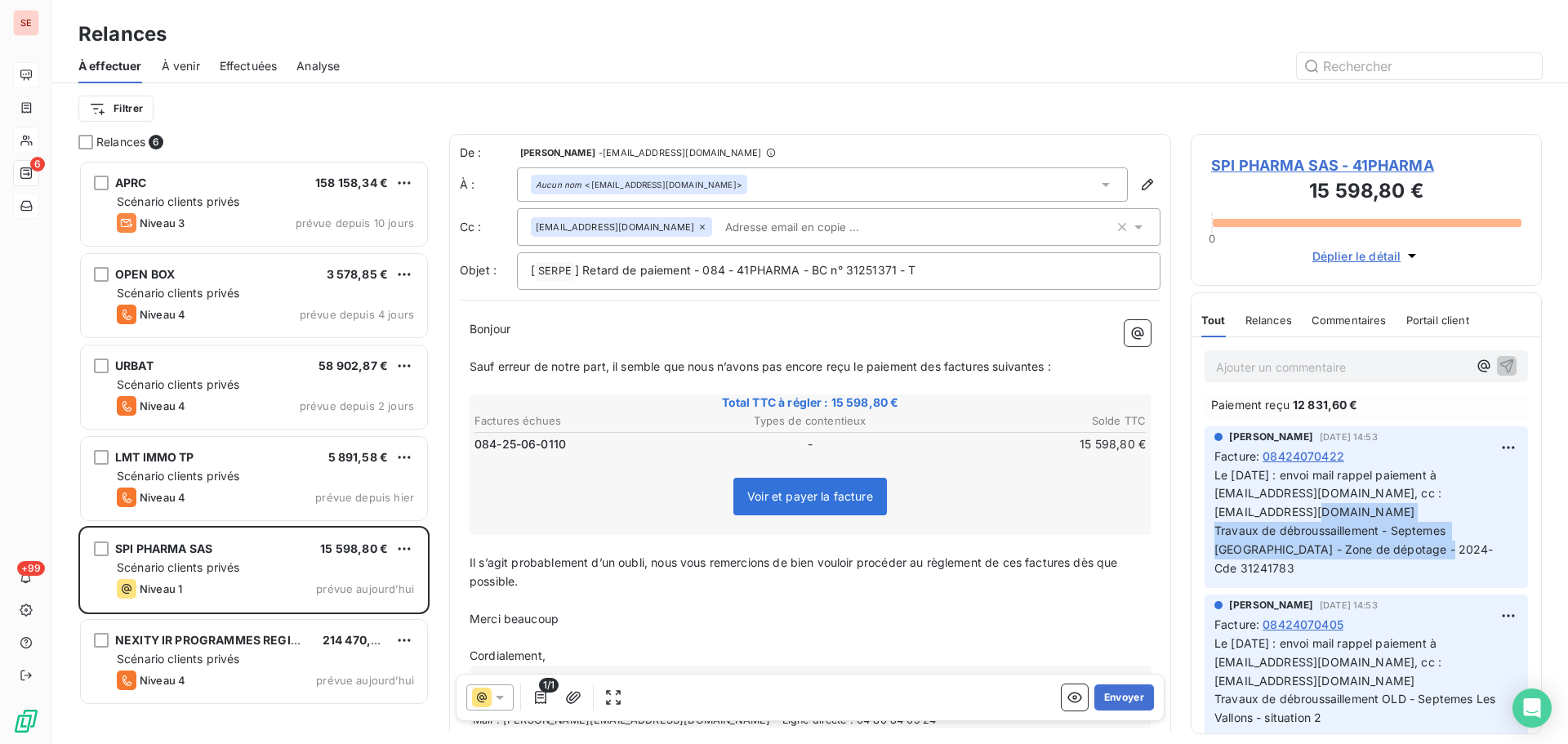
drag, startPoint x: 1215, startPoint y: 567, endPoint x: 1501, endPoint y: 587, distance: 286.7
click at [1501, 578] on p "Le [DATE] : envoi mail rappel paiement à [EMAIL_ADDRESS][DOMAIN_NAME], cc :[EMA…" at bounding box center [1366, 521] width 304 height 112
copy span "Travaux de débroussaillement - Septemes [GEOGRAPHIC_DATA] - Zone de dépotage - …"
drag, startPoint x: 908, startPoint y: 267, endPoint x: 916, endPoint y: 268, distance: 8.1
click at [913, 267] on span "] Retard de paiement - 084 - 41PHARMA - BC n° 31251371 - T" at bounding box center [746, 270] width 342 height 14
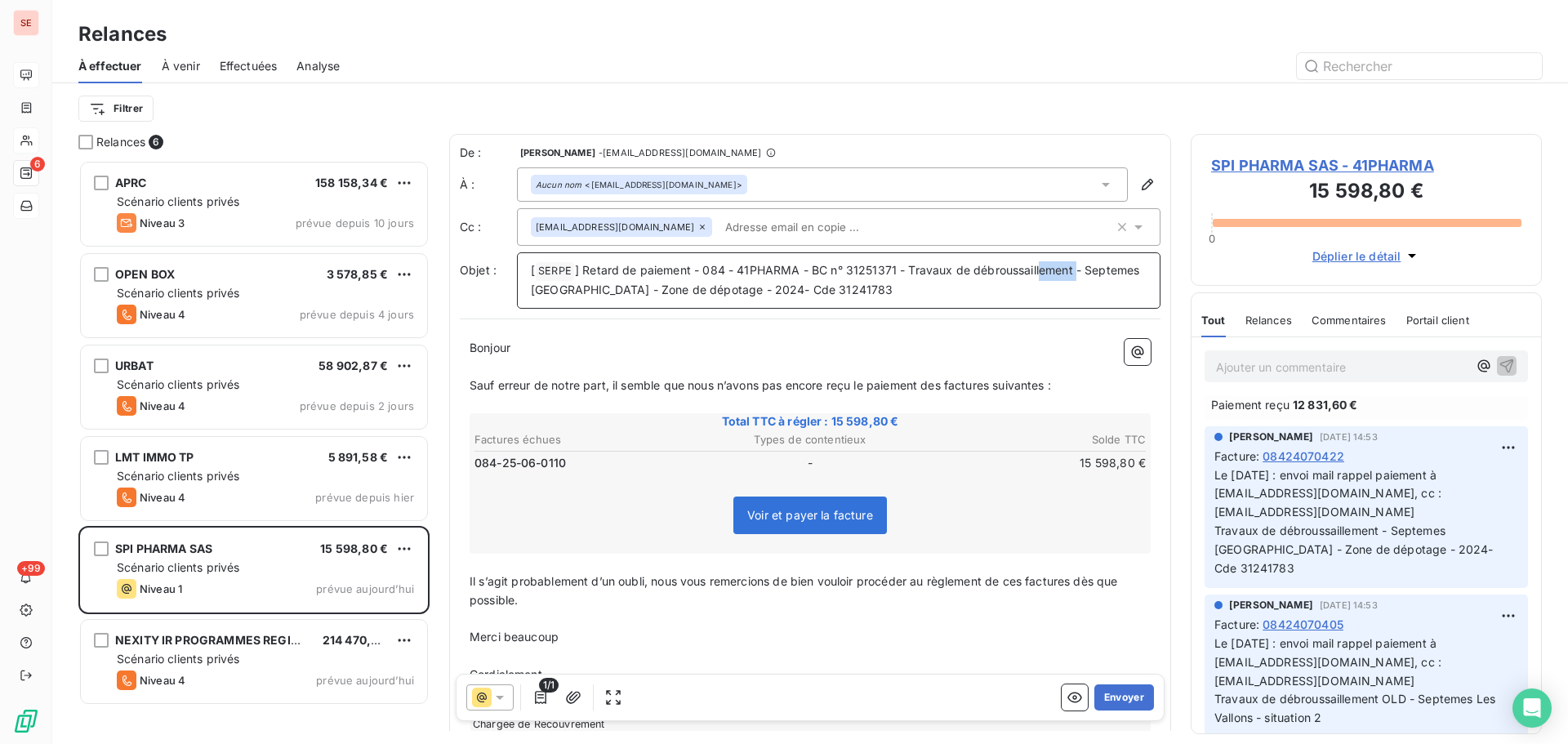
drag, startPoint x: 1036, startPoint y: 268, endPoint x: 1074, endPoint y: 269, distance: 38.0
click at [1074, 269] on span "] Retard de paiement - 084 - 41PHARMA - BC n° 31251371 - Travaux de débroussail…" at bounding box center [837, 280] width 612 height 34
drag, startPoint x: 600, startPoint y: 288, endPoint x: 956, endPoint y: 305, distance: 356.4
click at [956, 305] on div "[ SERPE ﻿ ] Retard de paiement - 084 - 41PHARMA - BC n° 31251371 - Travaux de d…" at bounding box center [839, 280] width 644 height 57
drag, startPoint x: 928, startPoint y: 386, endPoint x: 1076, endPoint y: 385, distance: 148.0
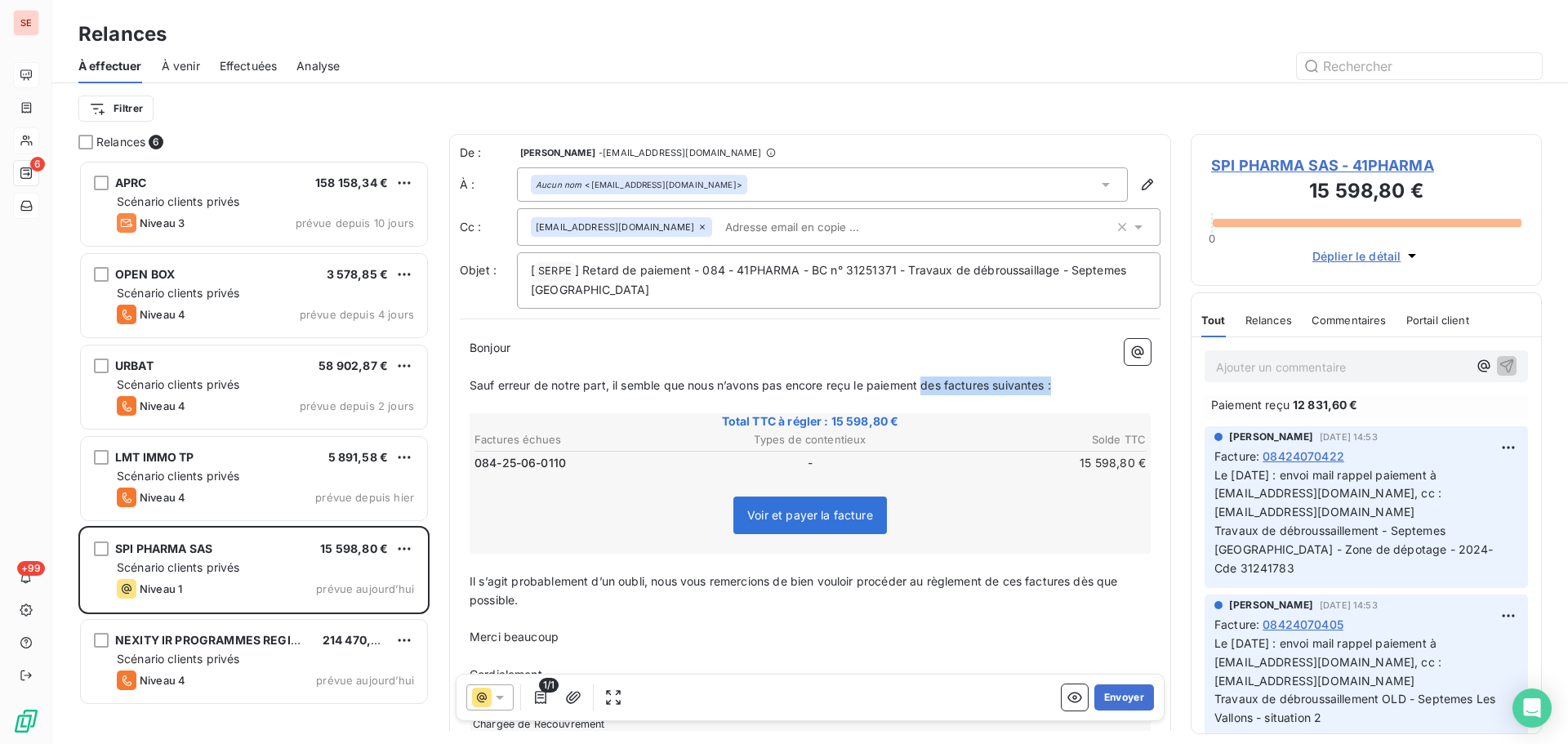
click at [1076, 385] on p "Sauf erreur de notre part, il semble que nous n’avons pas encore reçu le paieme…" at bounding box center [811, 385] width 682 height 19
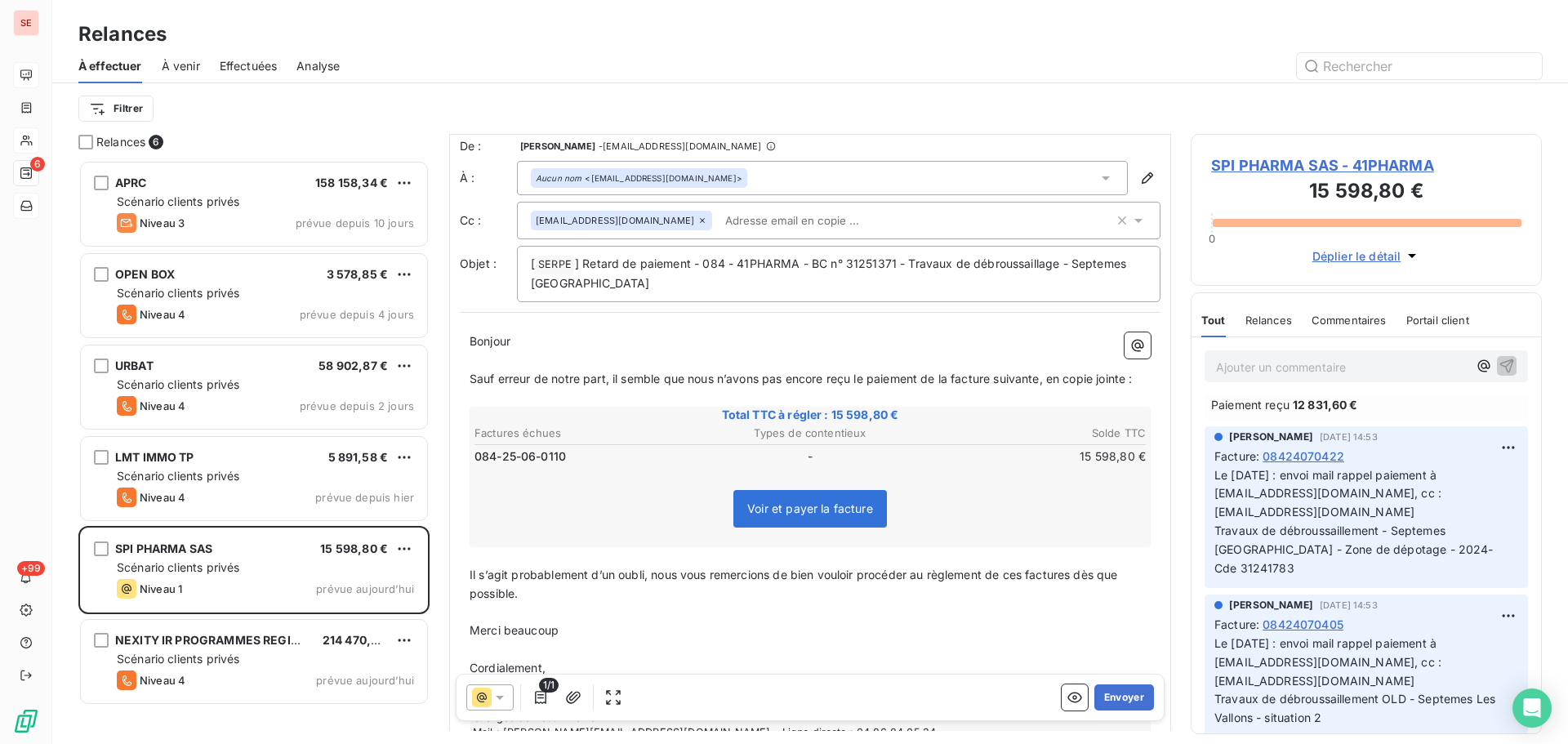
scroll to position [122, 0]
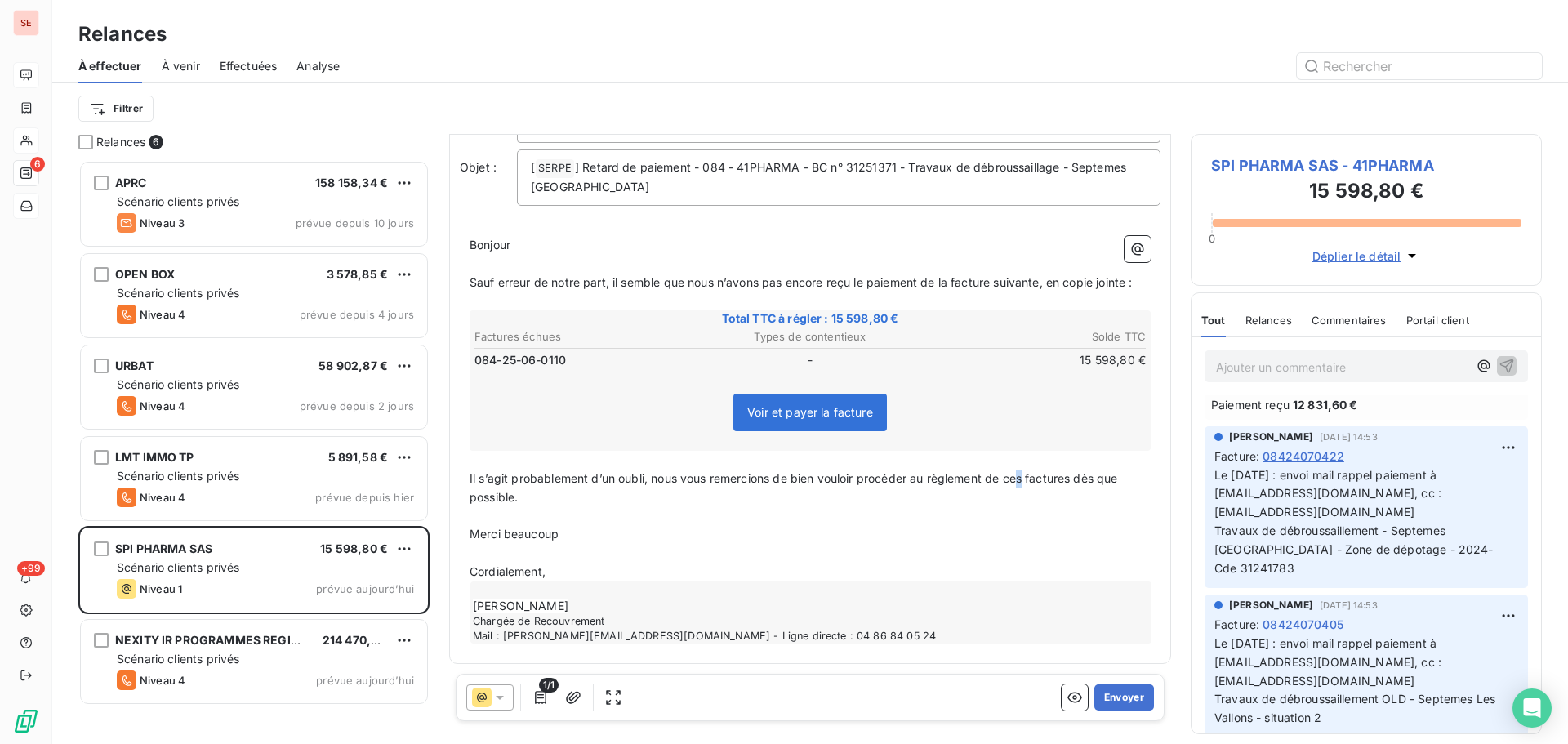
click at [1026, 482] on span "Il s’agit probablement d’un oubli, nous vous remercions de bien vouloir procéde…" at bounding box center [796, 487] width 652 height 33
click at [1083, 480] on span "Il s’agit probablement d’un oubli, nous vous remercions de bien vouloir procéde…" at bounding box center [800, 487] width 661 height 33
drag, startPoint x: 474, startPoint y: 529, endPoint x: 560, endPoint y: 532, distance: 86.1
click at [560, 532] on p "Merci beaucoup" at bounding box center [811, 534] width 682 height 19
click at [576, 692] on icon "button" at bounding box center [573, 697] width 16 height 16
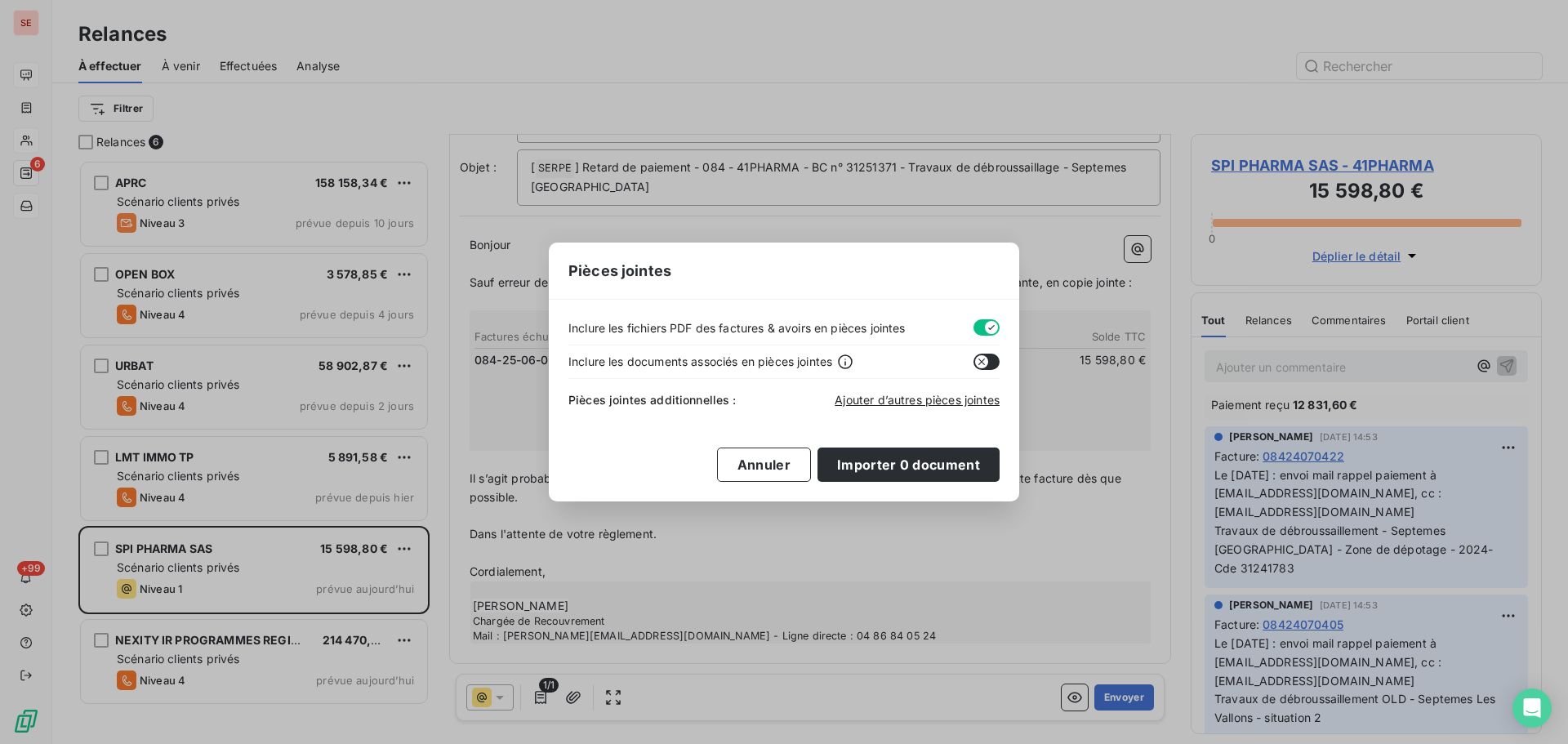
click at [981, 328] on button "button" at bounding box center [987, 327] width 26 height 16
click at [935, 398] on span "Ajouter d’autres pièces jointes" at bounding box center [917, 399] width 165 height 14
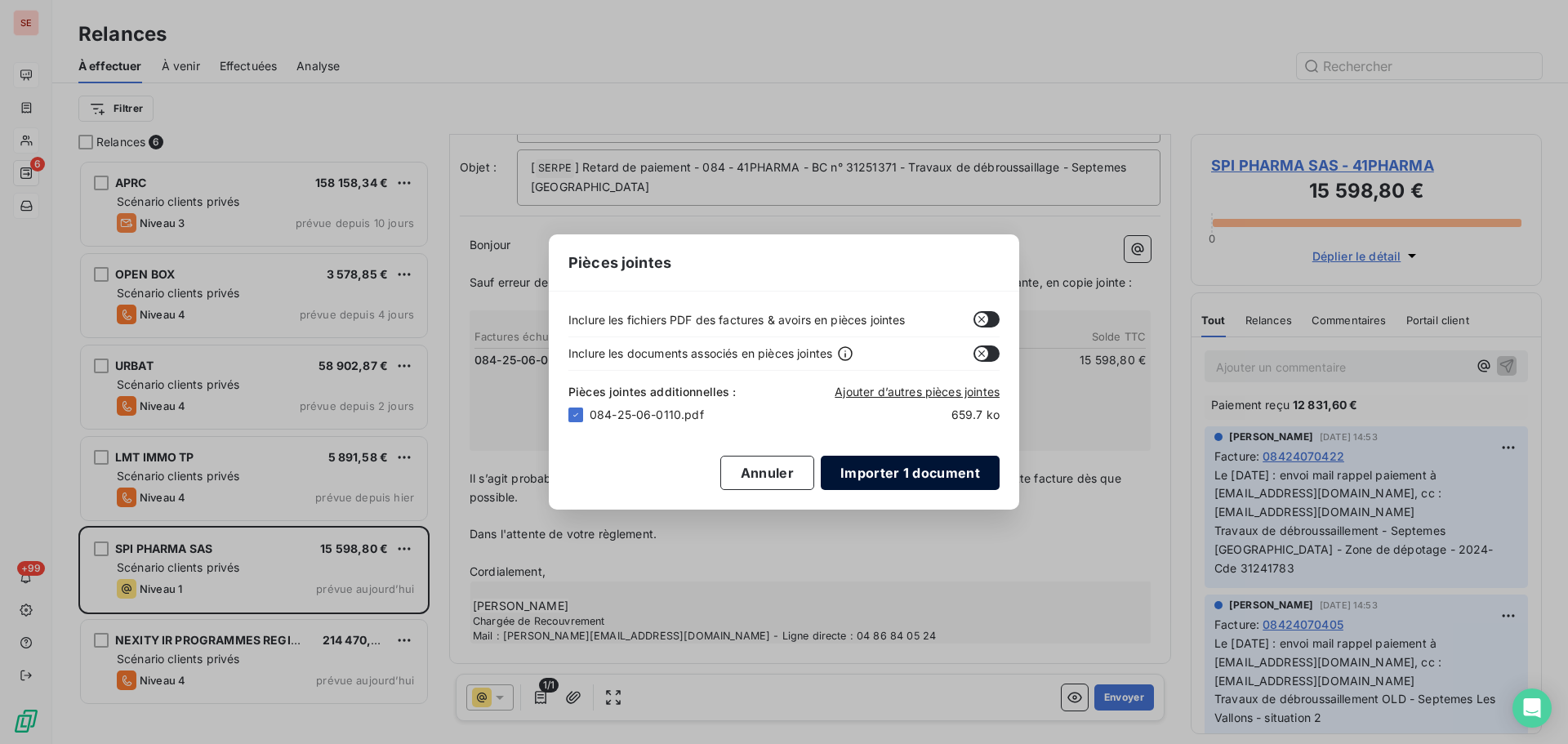
click at [908, 467] on button "Importer 1 document" at bounding box center [910, 473] width 179 height 35
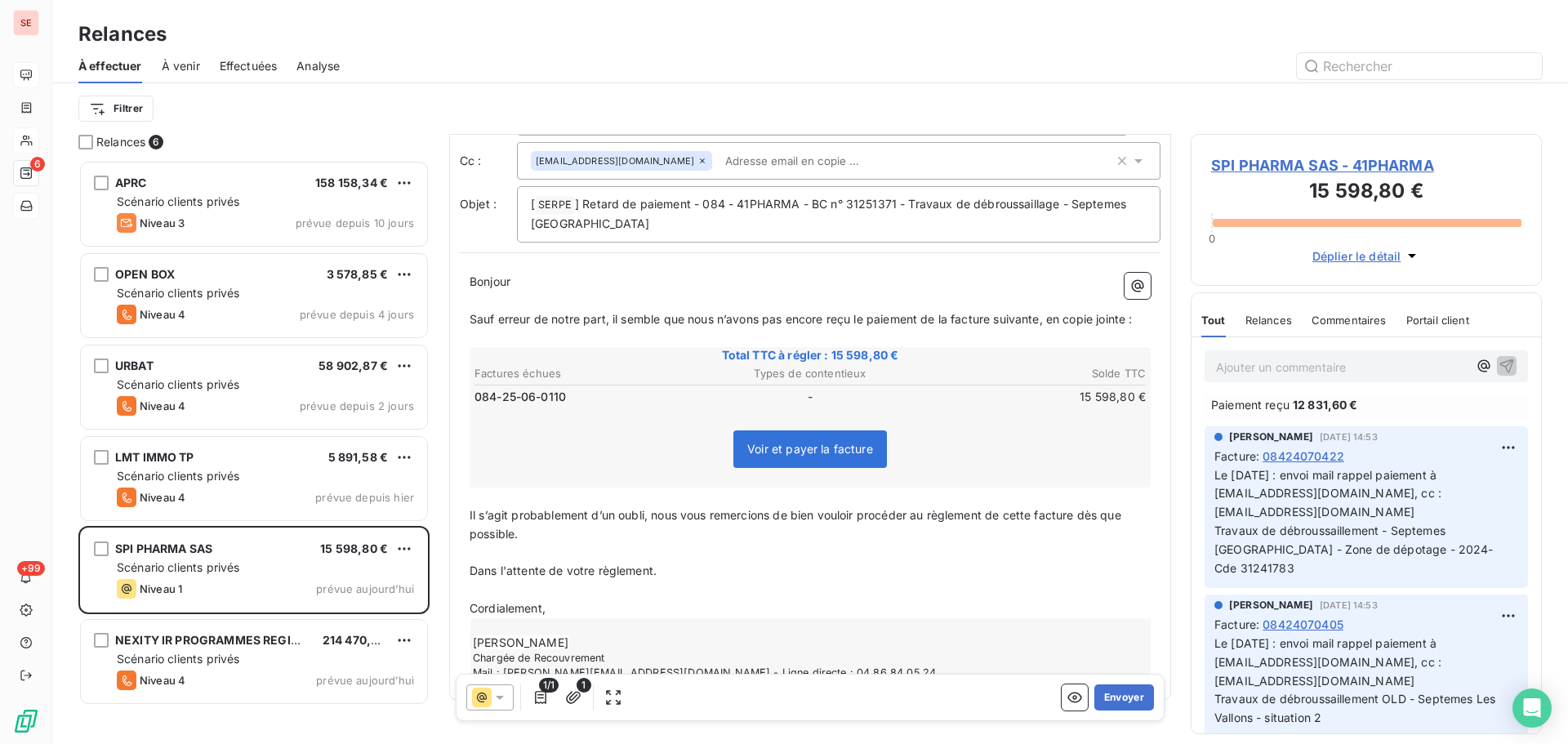
scroll to position [0, 0]
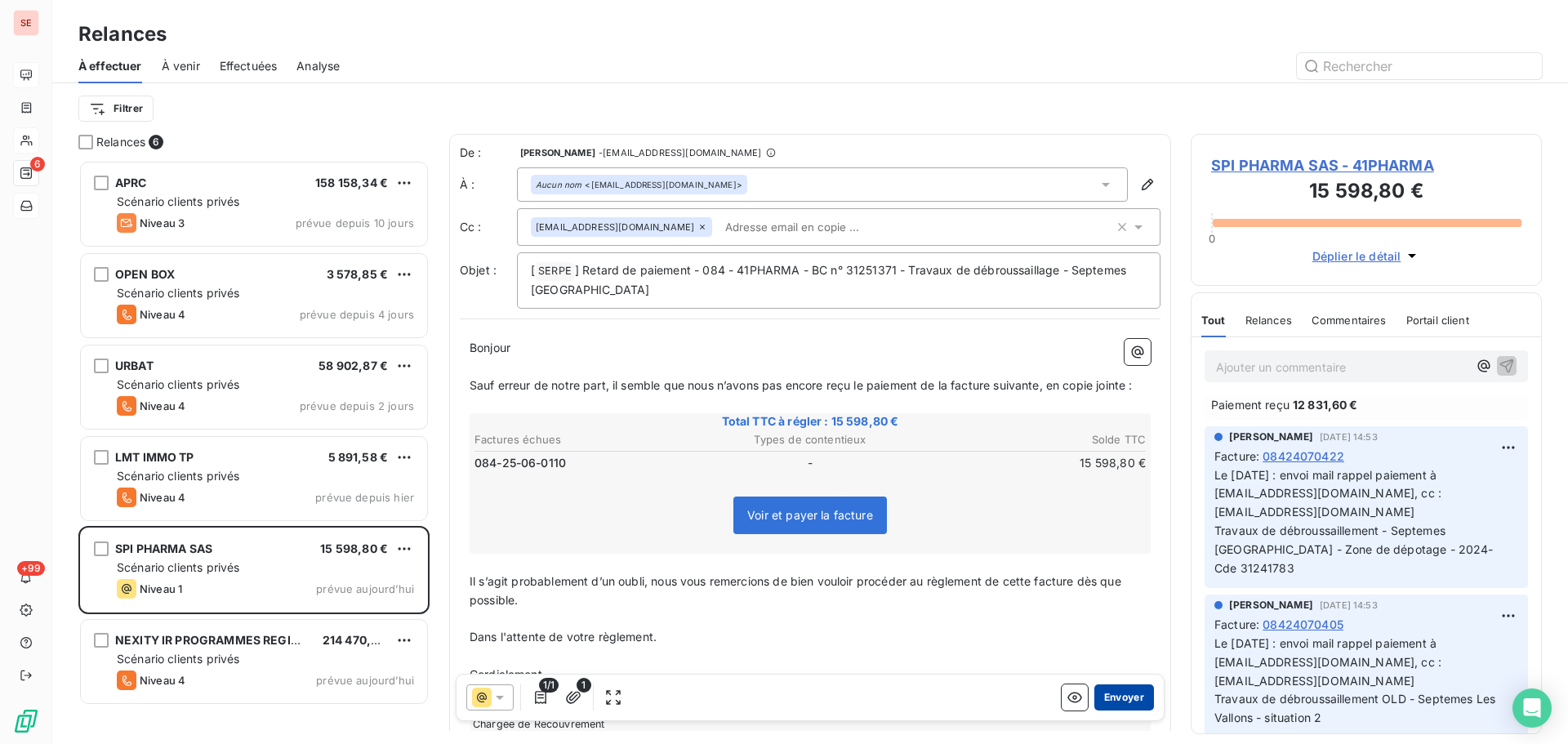
click at [1106, 702] on button "Envoyer" at bounding box center [1125, 697] width 60 height 26
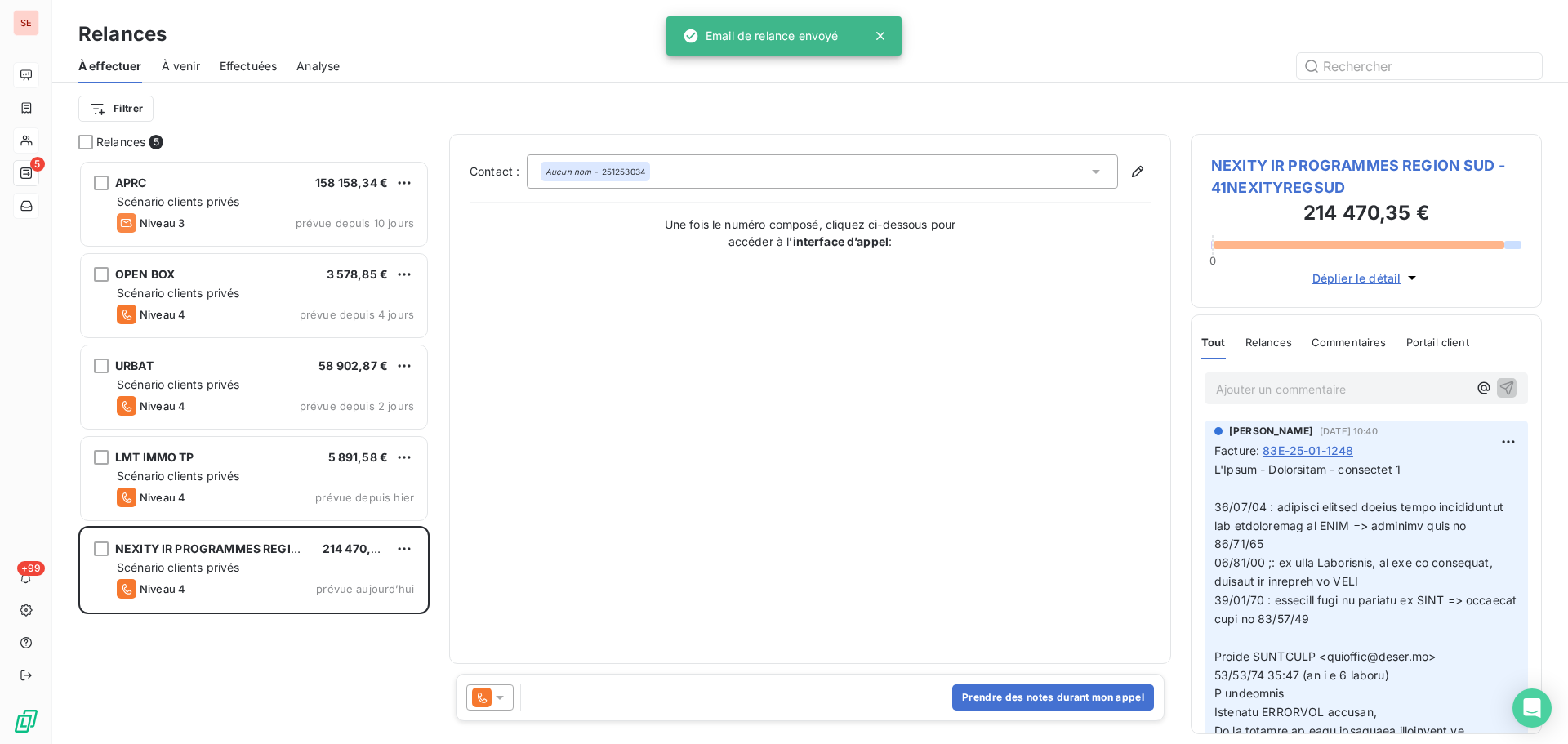
click at [241, 67] on span "Effectuées" at bounding box center [248, 66] width 58 height 16
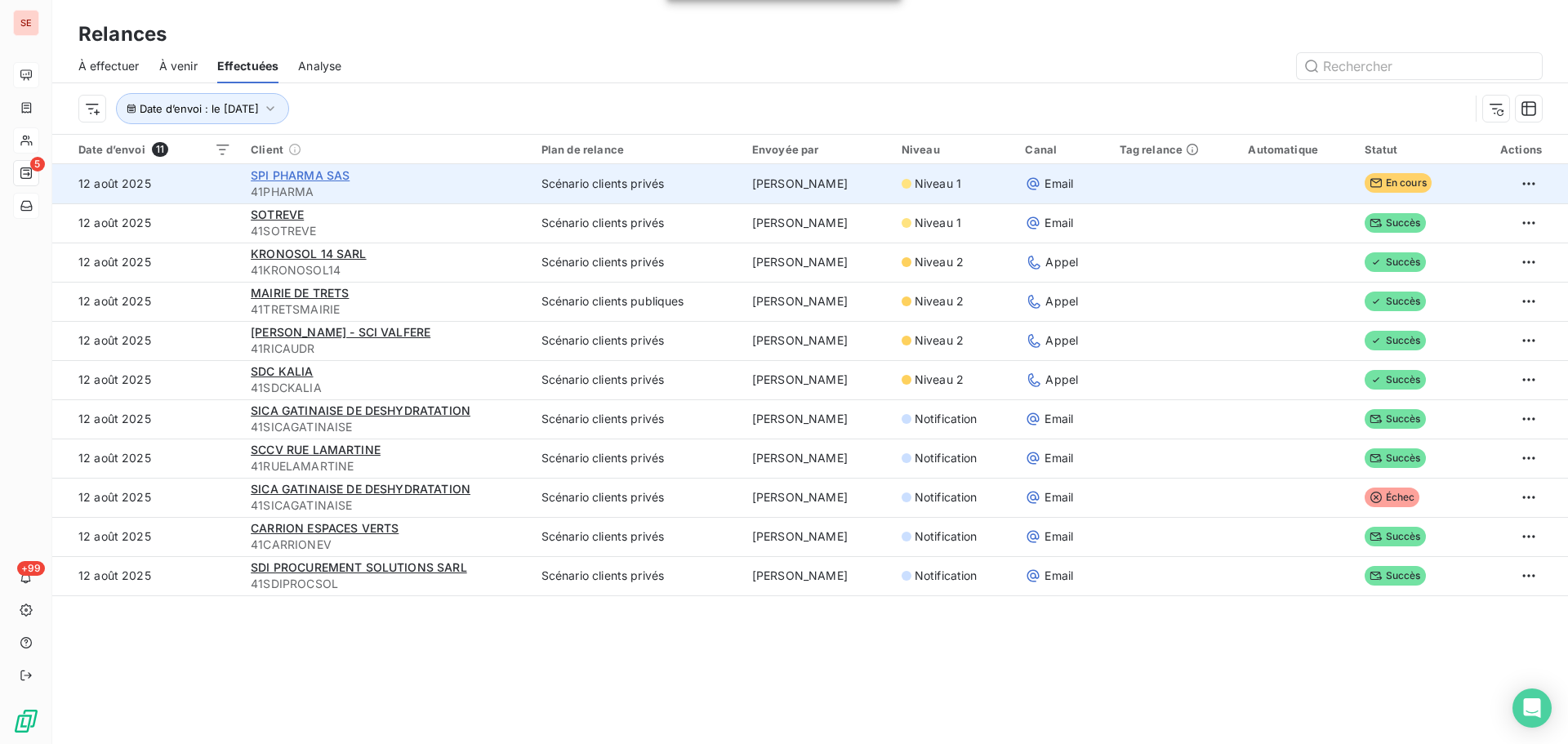
click at [276, 178] on span "SPI PHARMA SAS" at bounding box center [299, 175] width 98 height 14
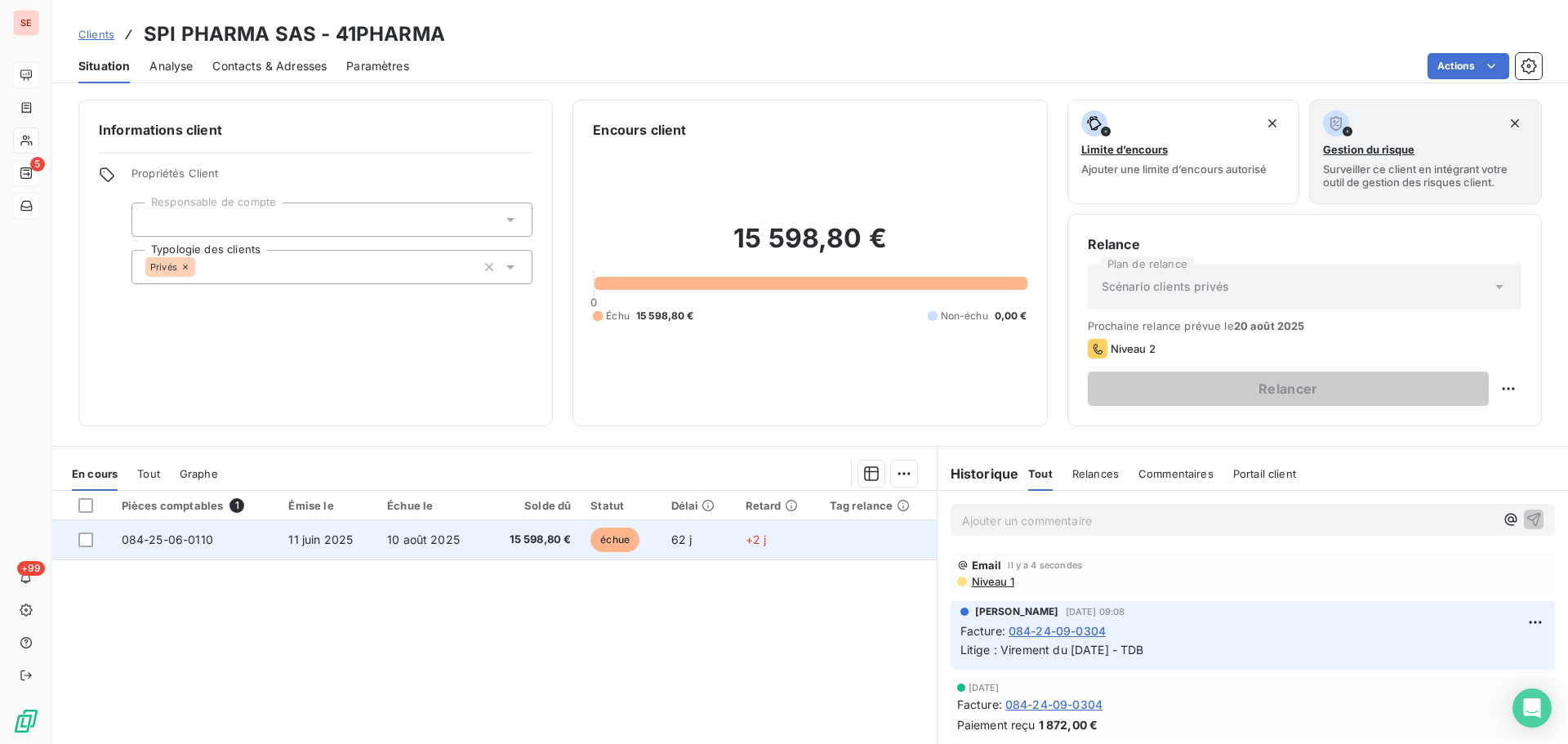
click at [416, 550] on td "10 août 2025" at bounding box center [431, 539] width 108 height 39
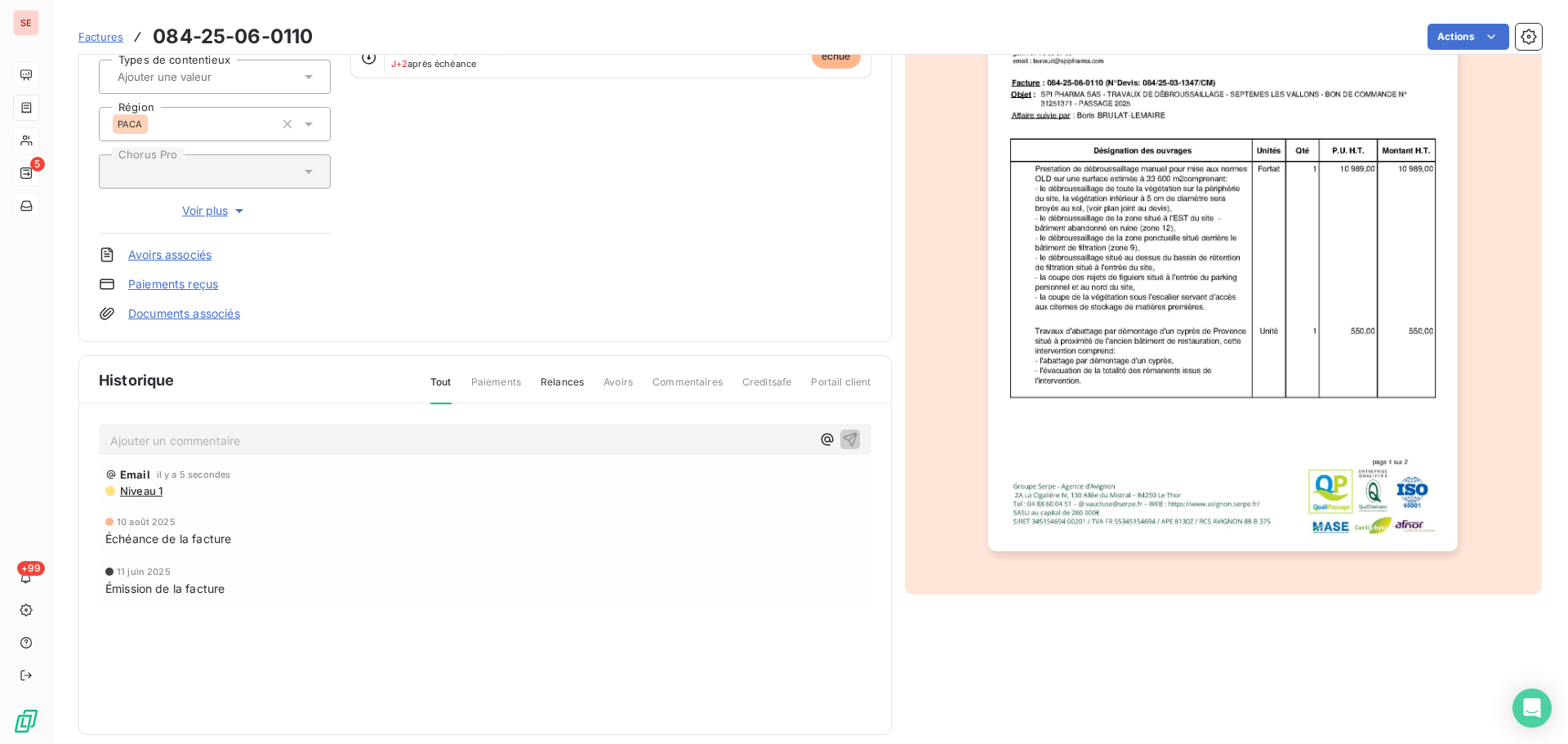
scroll to position [238, 0]
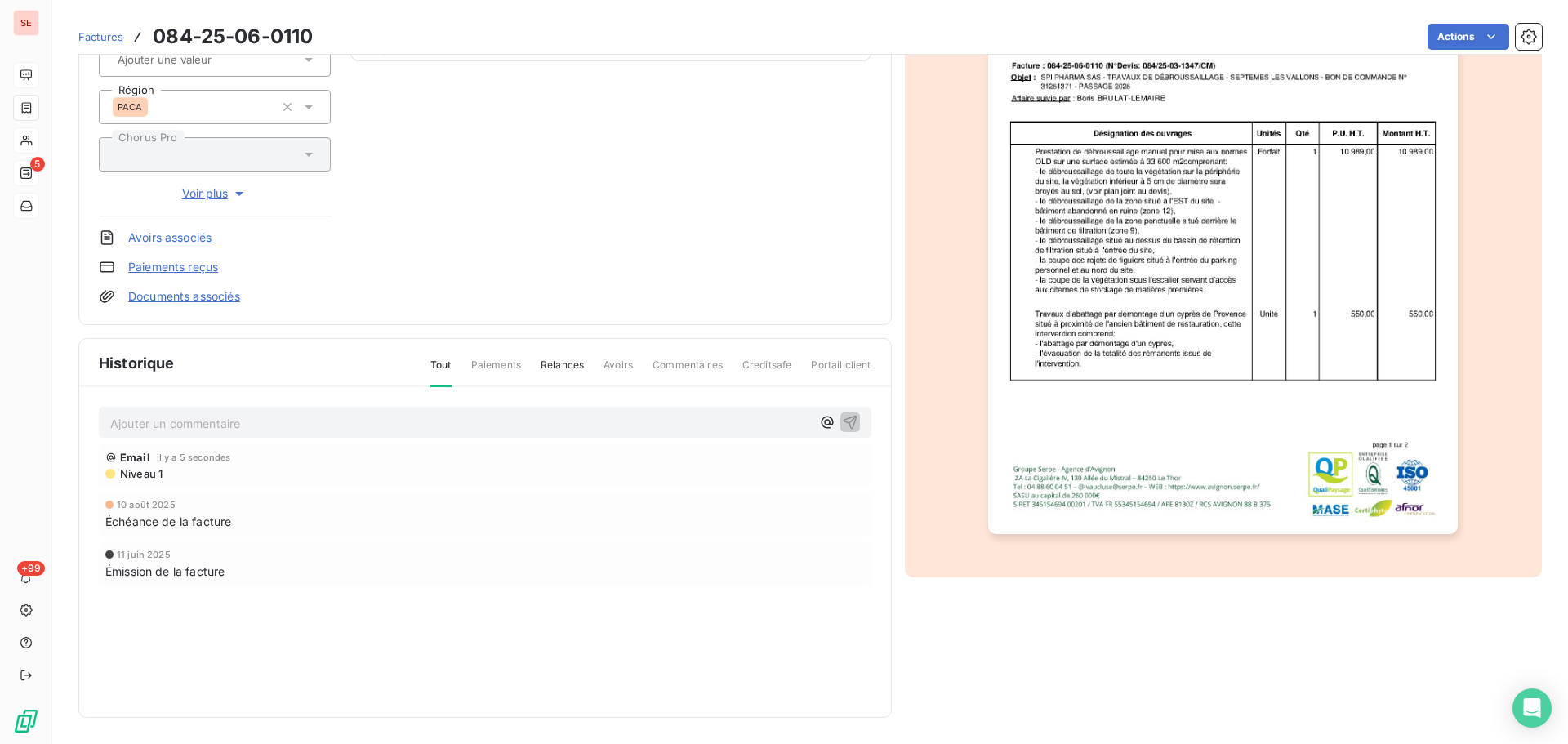
click at [149, 473] on span "Niveau 1" at bounding box center [140, 473] width 44 height 13
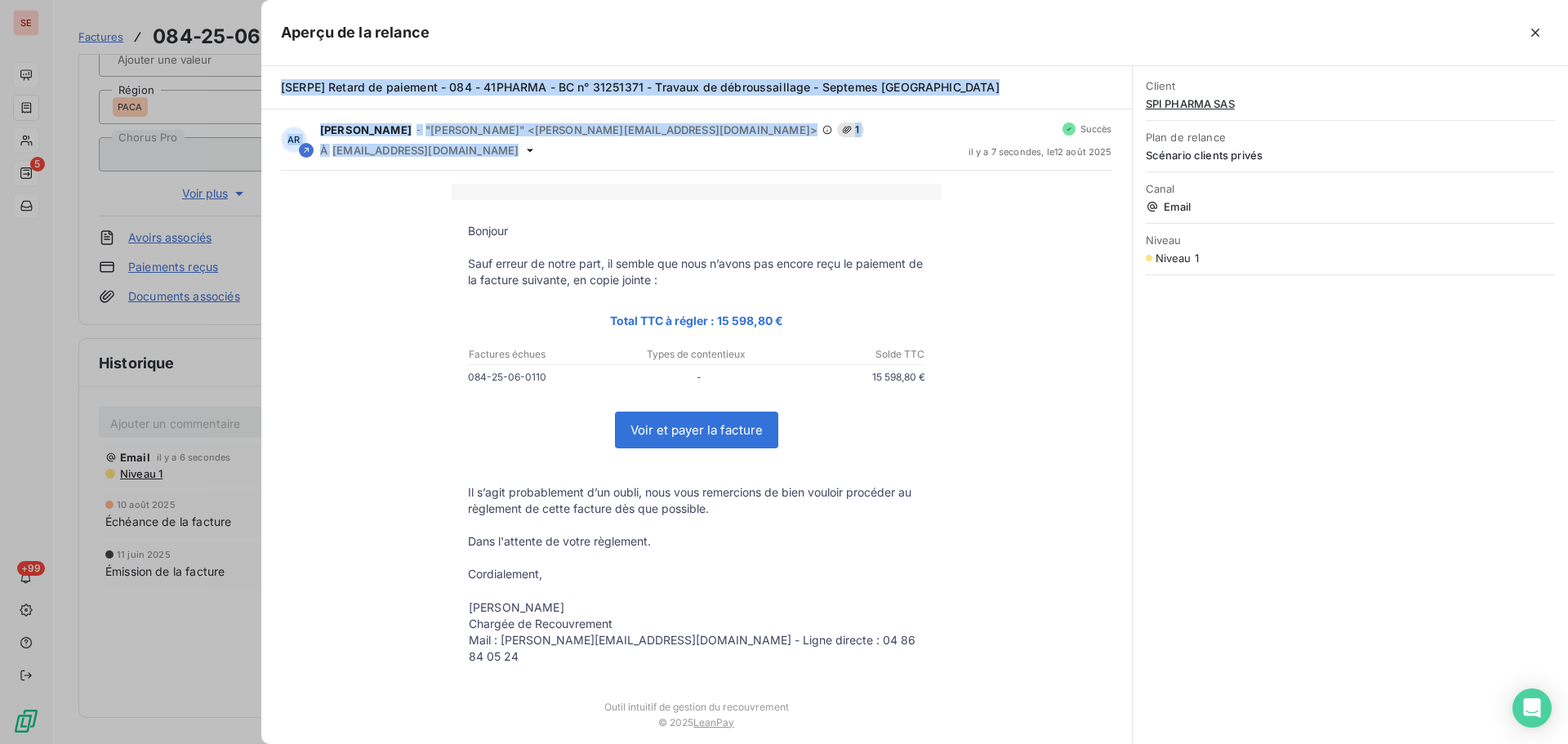
drag, startPoint x: 498, startPoint y: 157, endPoint x: 273, endPoint y: 88, distance: 235.3
click at [273, 88] on div "[SERPE] Retard de paiement - 084 - 41PHARMA - BC n° 31251371 - Travaux de débro…" at bounding box center [697, 405] width 870 height 677
copy div "[SERPE] Retard de paiement - 084 - 41PHARMA - BC n° 31251371 - Travaux de débro…"
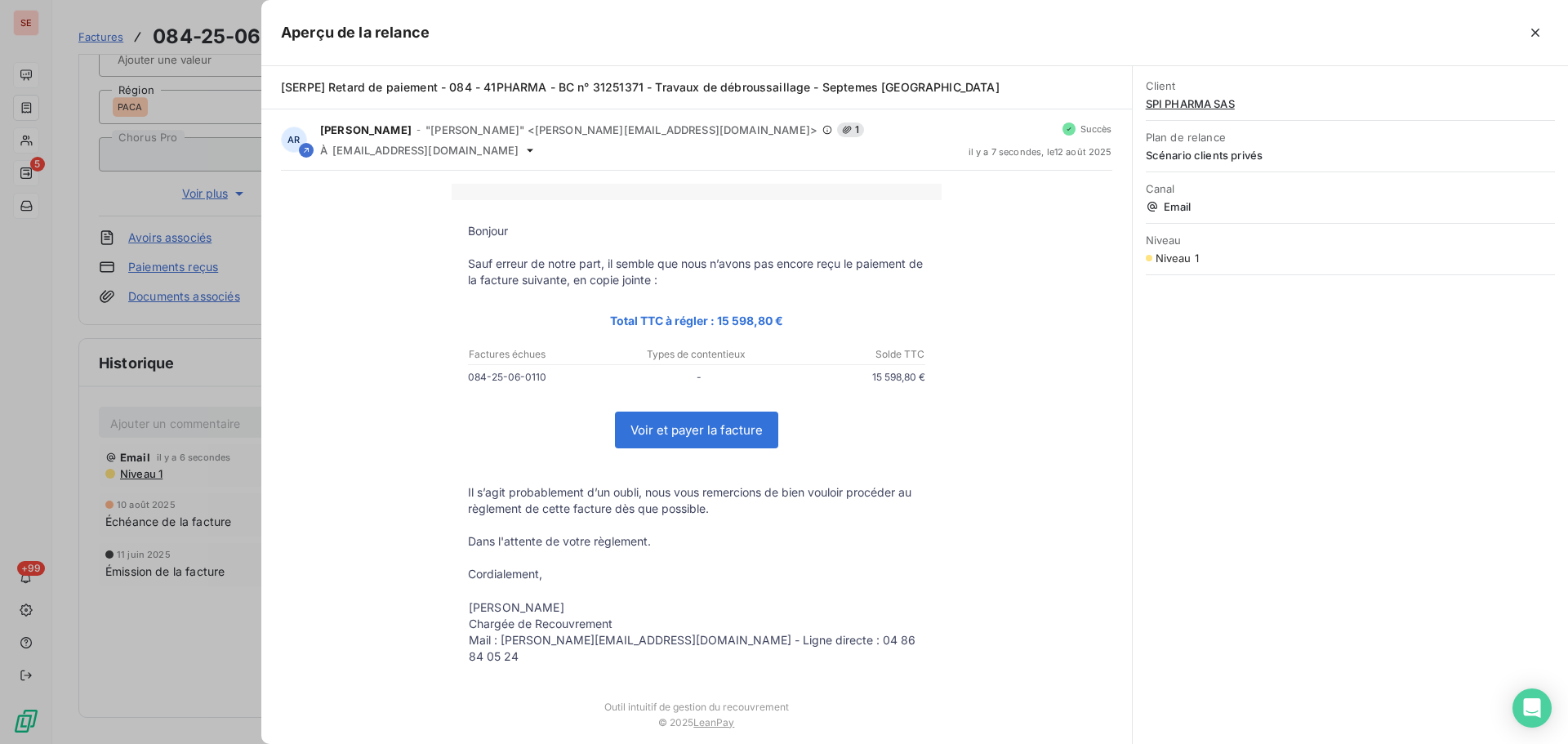
click at [161, 429] on div at bounding box center [784, 372] width 1568 height 744
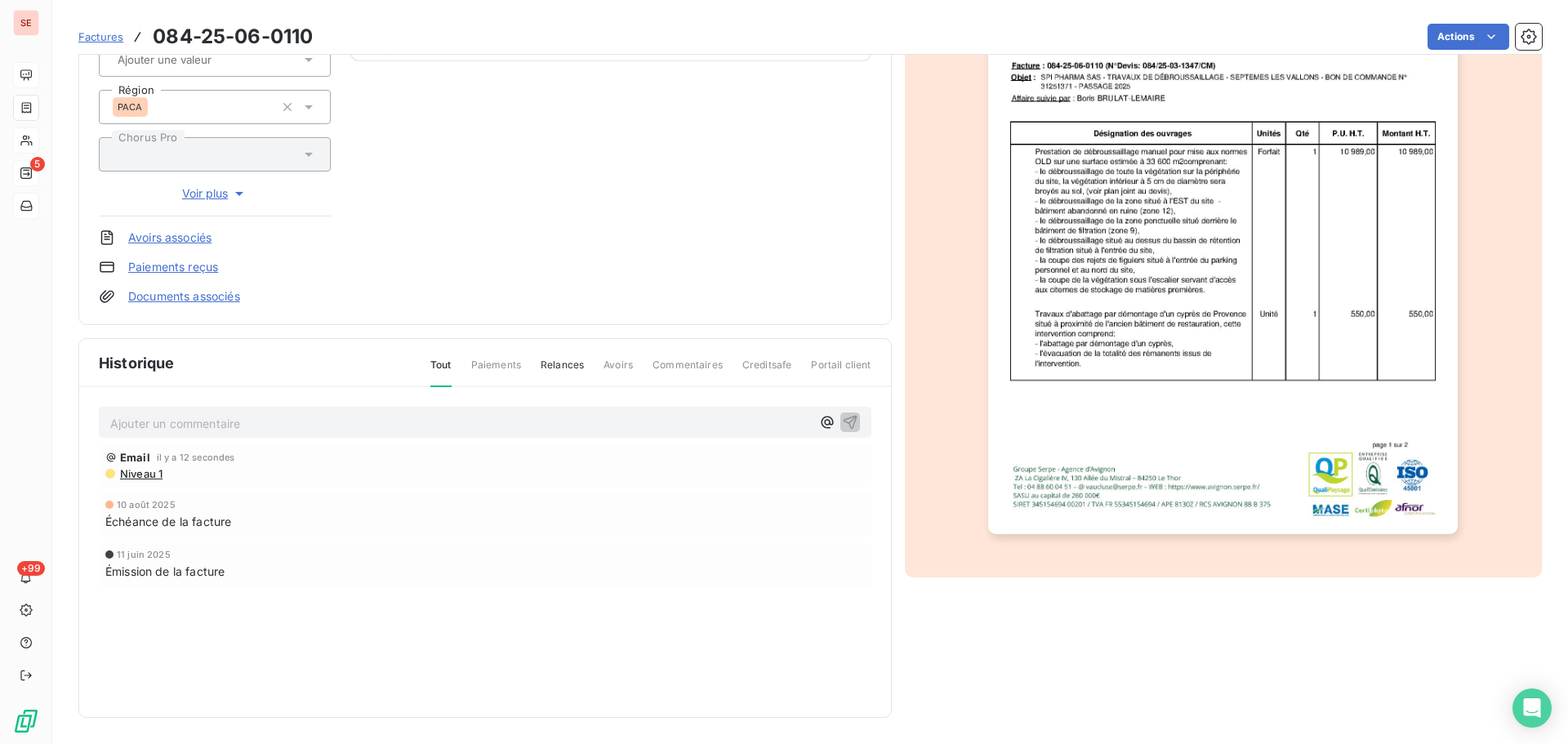
click at [162, 429] on p "Ajouter un commentaire ﻿" at bounding box center [460, 423] width 701 height 21
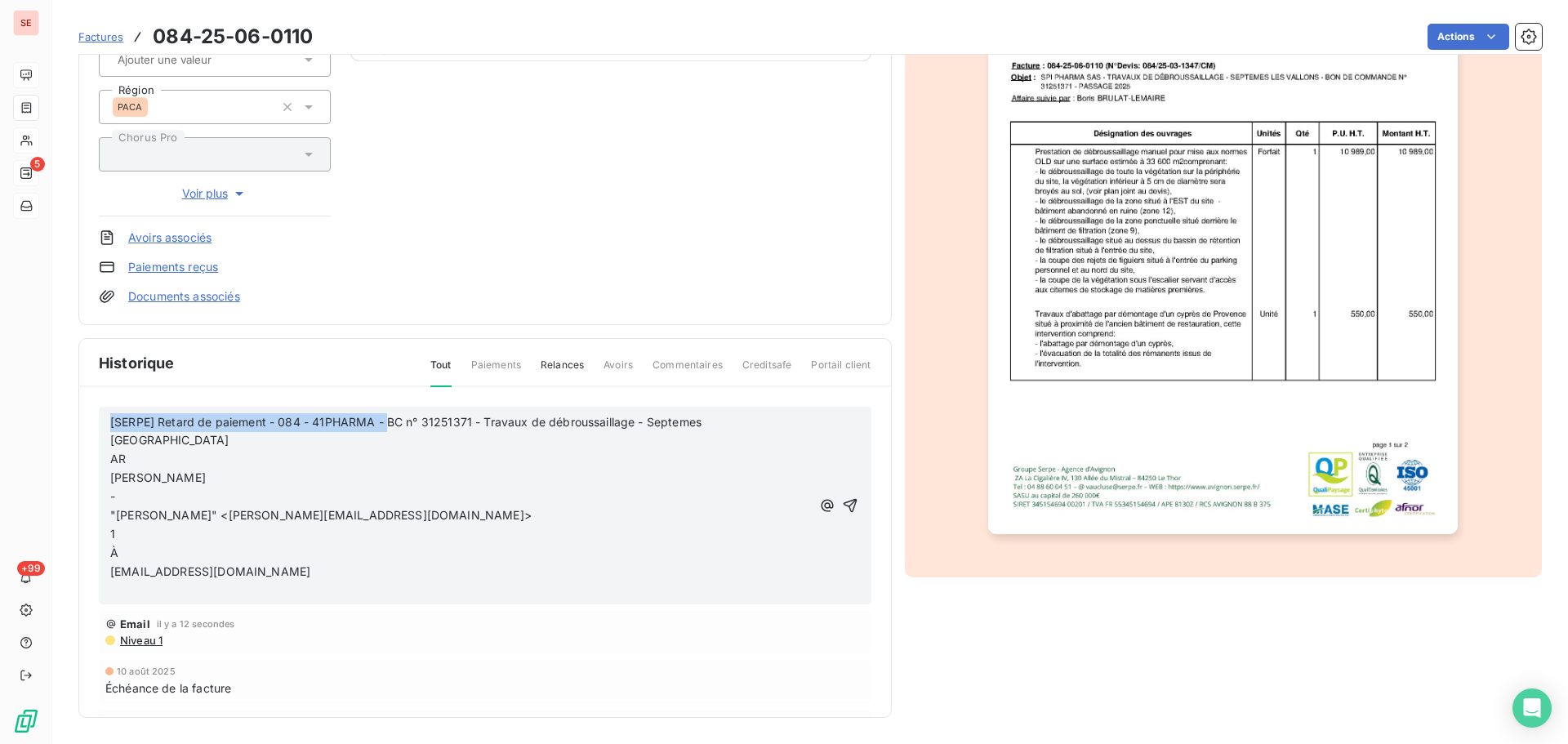
drag, startPoint x: 388, startPoint y: 419, endPoint x: 81, endPoint y: 420, distance: 307.0
click at [81, 420] on div "[SERPE] Retard de paiement - 084 - 41PHARMA - BC n° 31251371 - Travaux de débro…" at bounding box center [485, 576] width 812 height 378
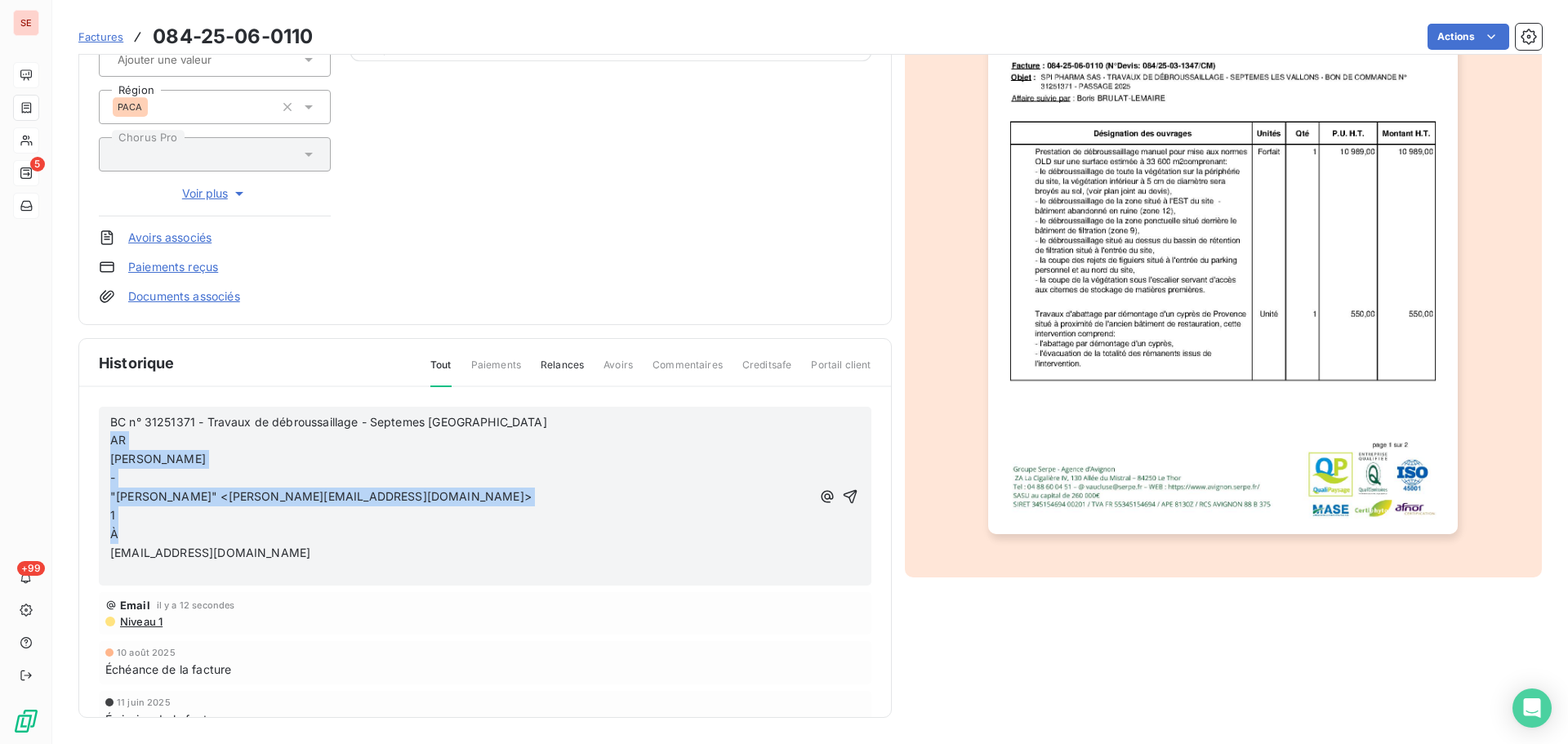
drag, startPoint x: 110, startPoint y: 553, endPoint x: 100, endPoint y: 440, distance: 113.4
click at [100, 440] on div "BC n° 31251371 - Travaux de débroussaillage - Septemes Les Vallons AR [PERSON_N…" at bounding box center [485, 496] width 773 height 180
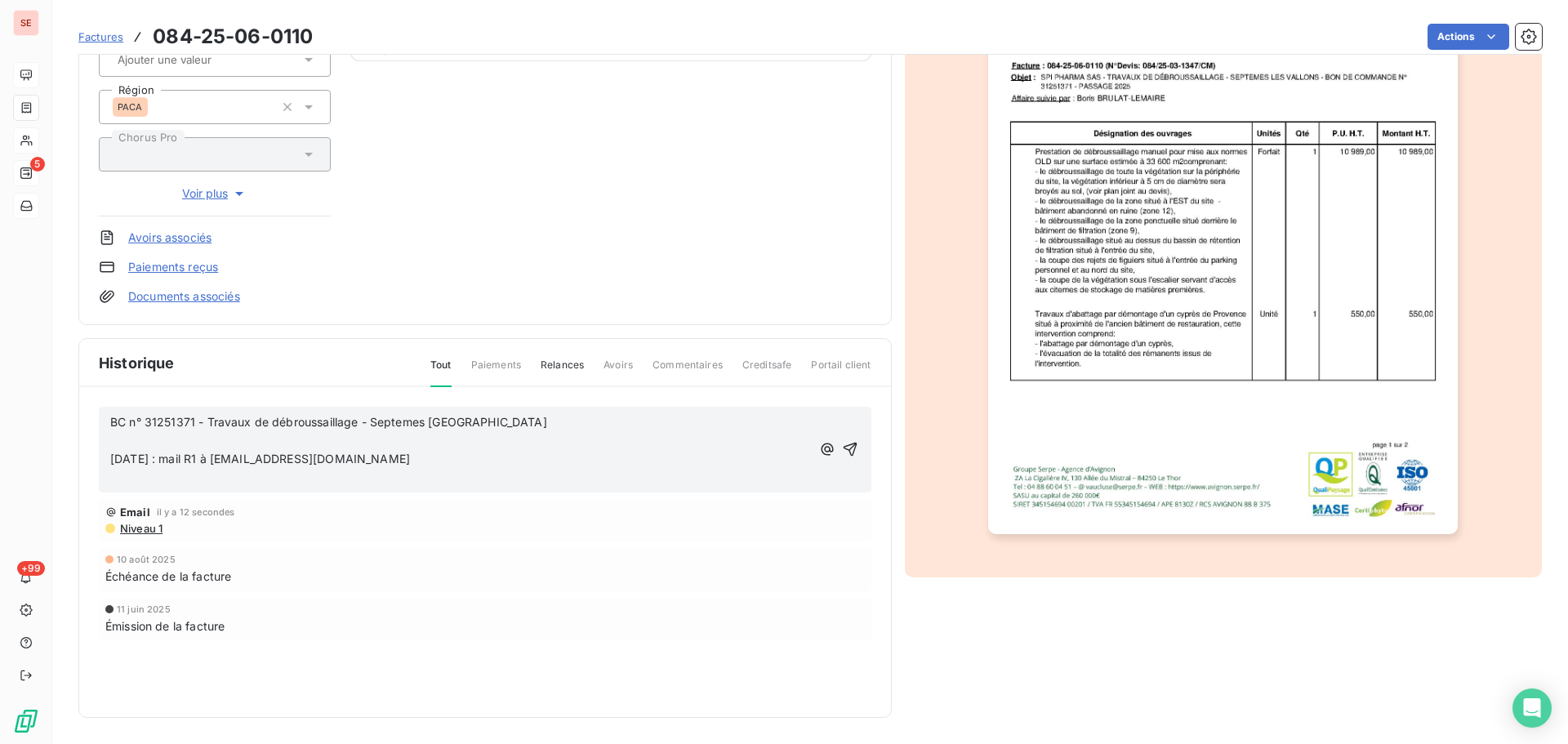
click at [110, 455] on span "[DATE] : mail R1 à [EMAIL_ADDRESS][DOMAIN_NAME]" at bounding box center [260, 459] width 300 height 14
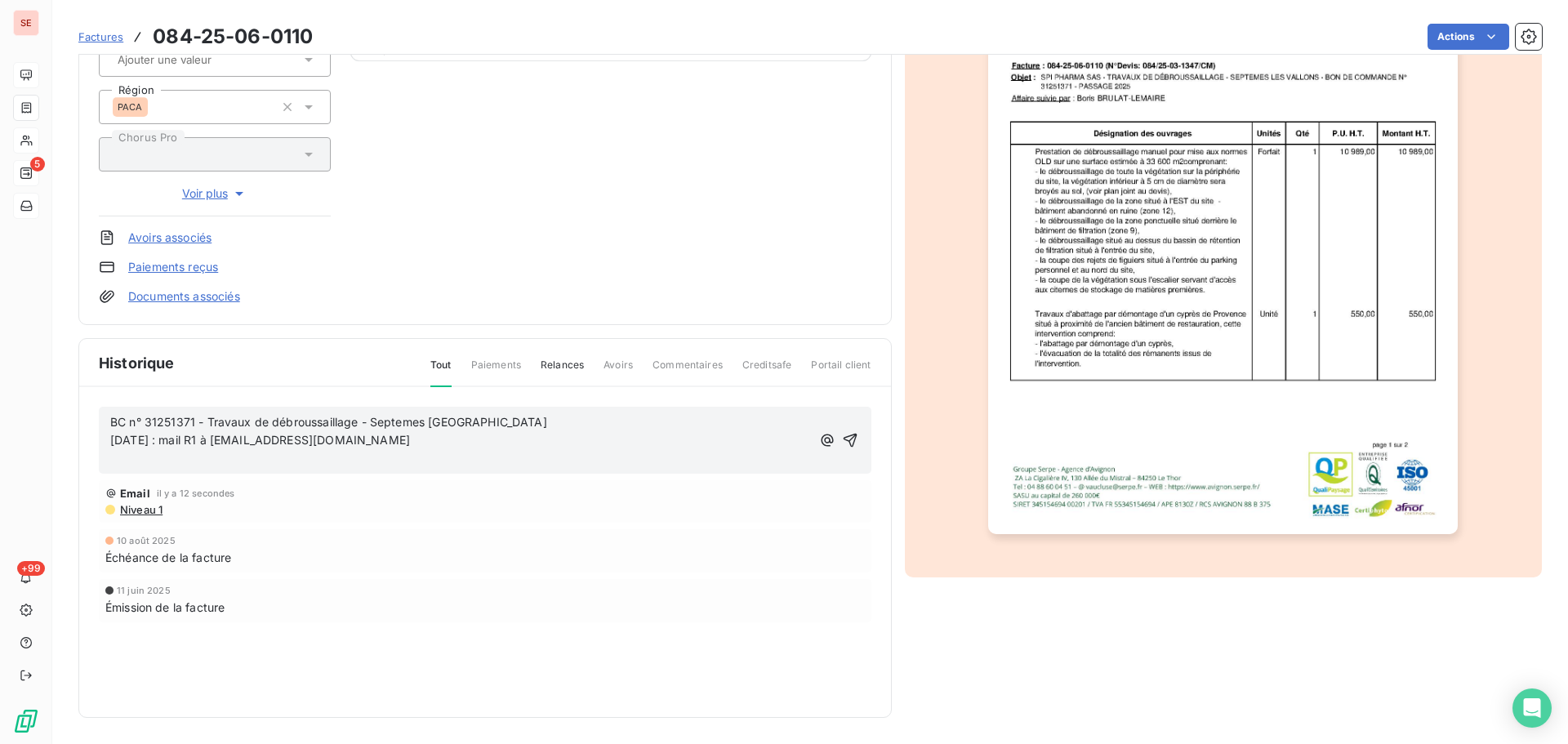
click at [144, 462] on p "﻿" at bounding box center [460, 459] width 701 height 19
click at [143, 495] on span "Niveau 1" at bounding box center [140, 490] width 44 height 13
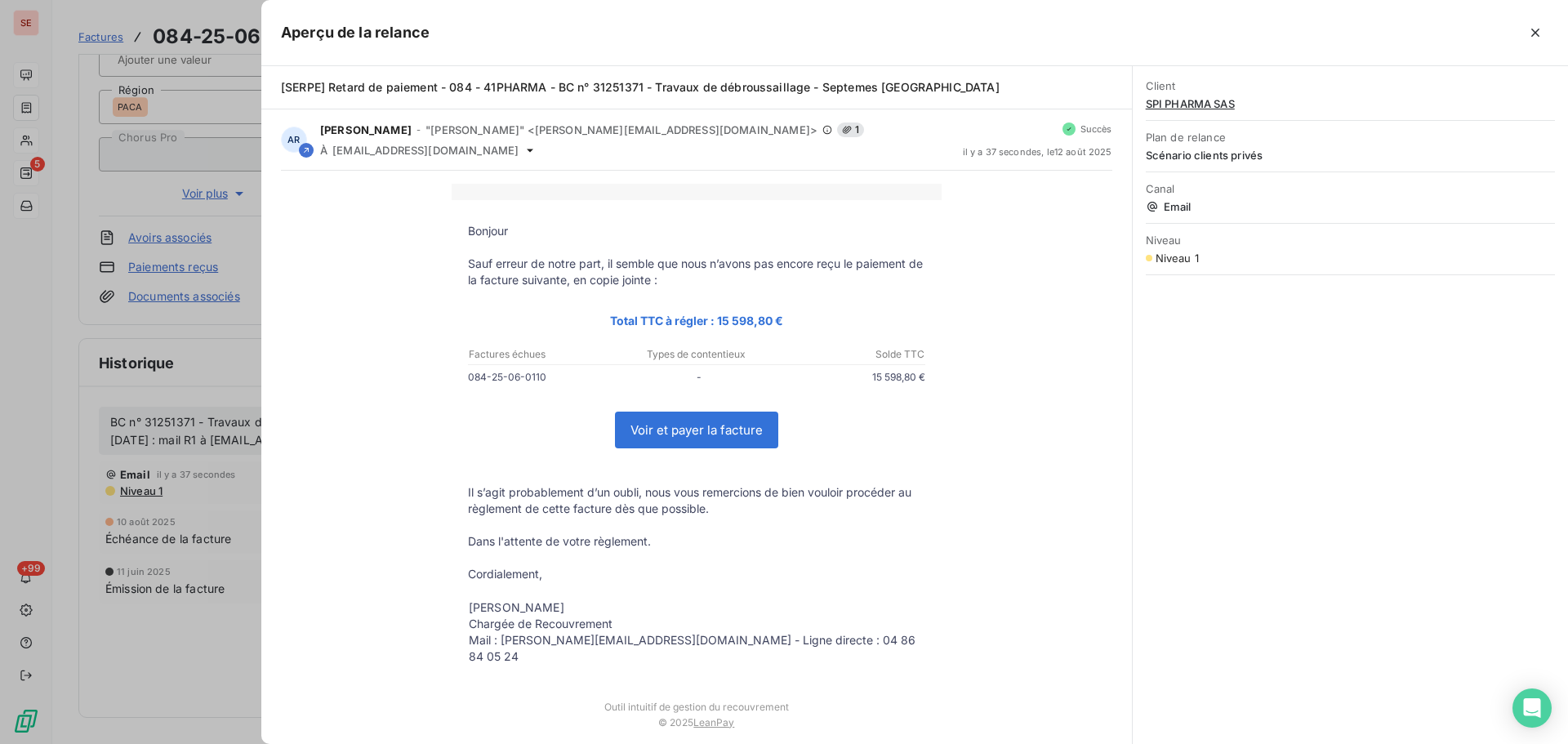
click at [4, 381] on div at bounding box center [784, 372] width 1568 height 744
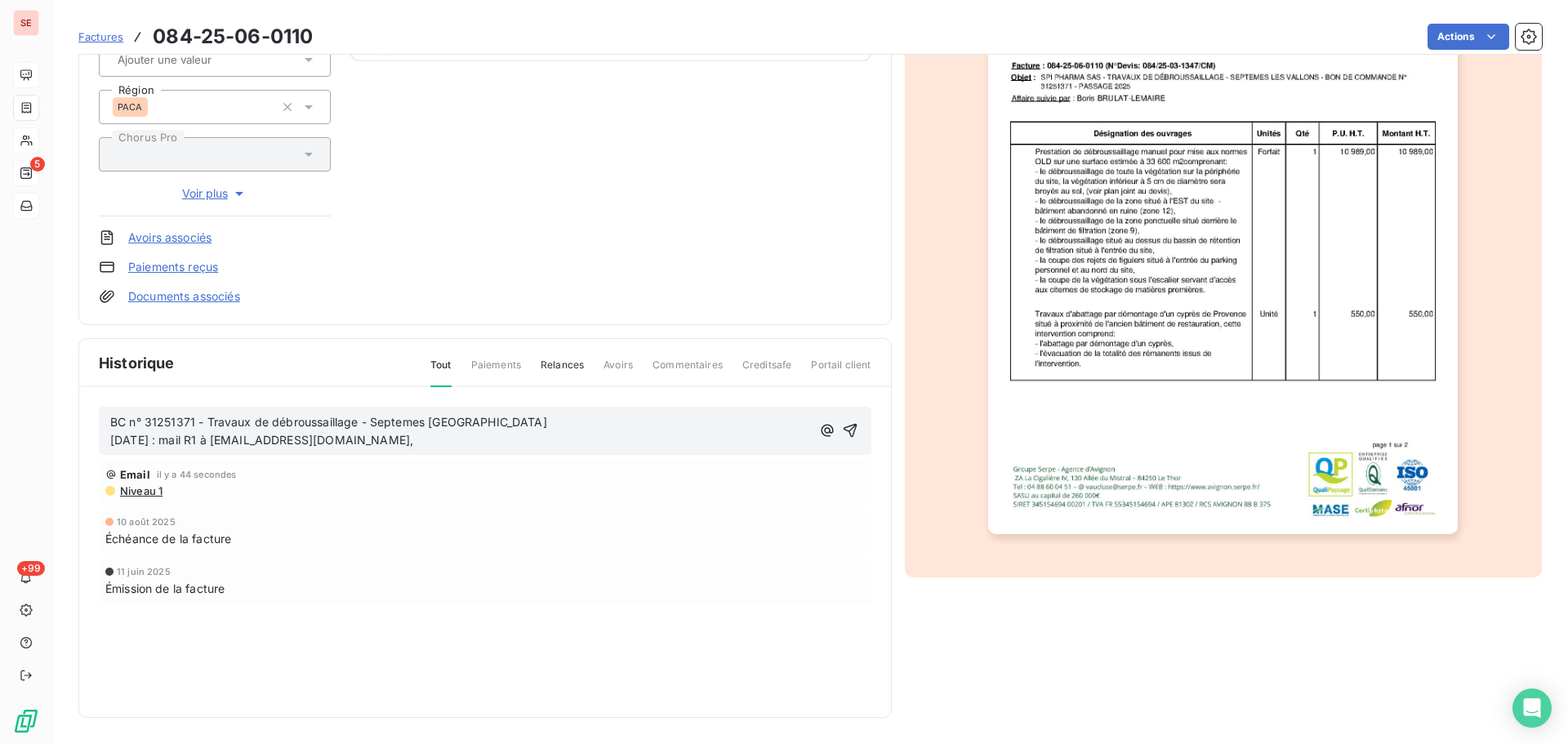
click at [411, 442] on p "[DATE] : mail R1 à [EMAIL_ADDRESS][DOMAIN_NAME]," at bounding box center [460, 440] width 701 height 19
click at [845, 426] on icon "button" at bounding box center [850, 431] width 14 height 14
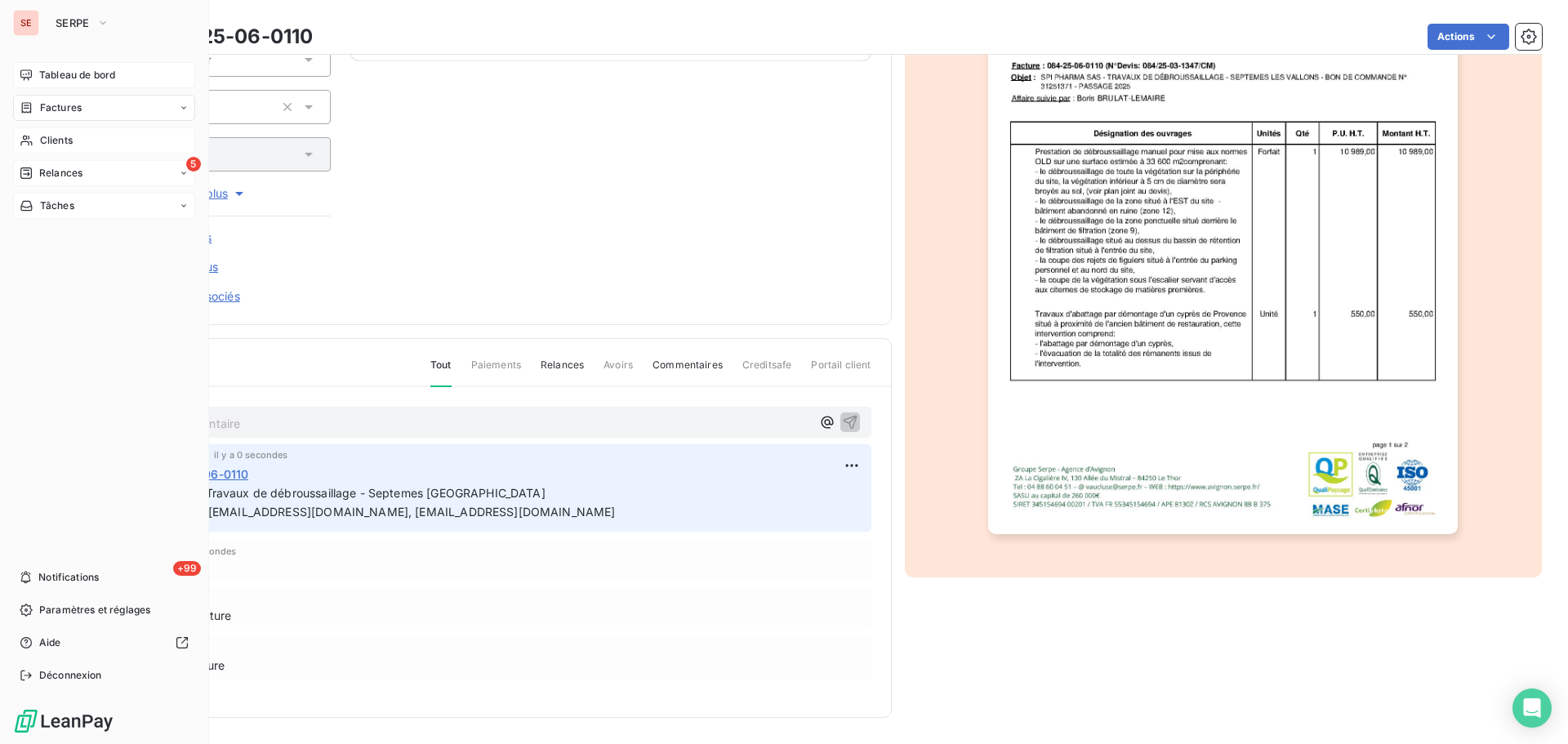
click at [86, 75] on span "Tableau de bord" at bounding box center [77, 74] width 76 height 15
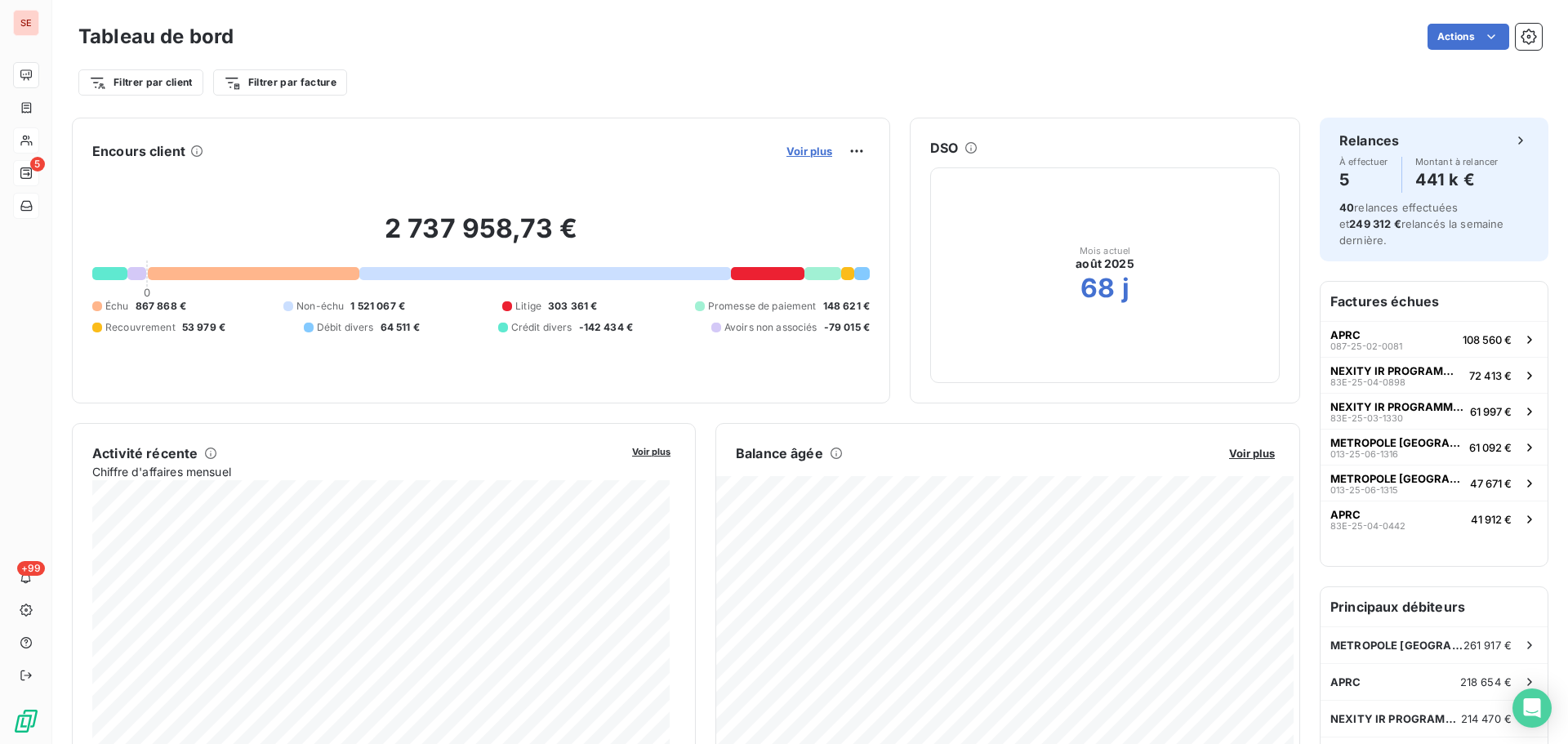
click at [793, 150] on span "Voir plus" at bounding box center [810, 151] width 46 height 13
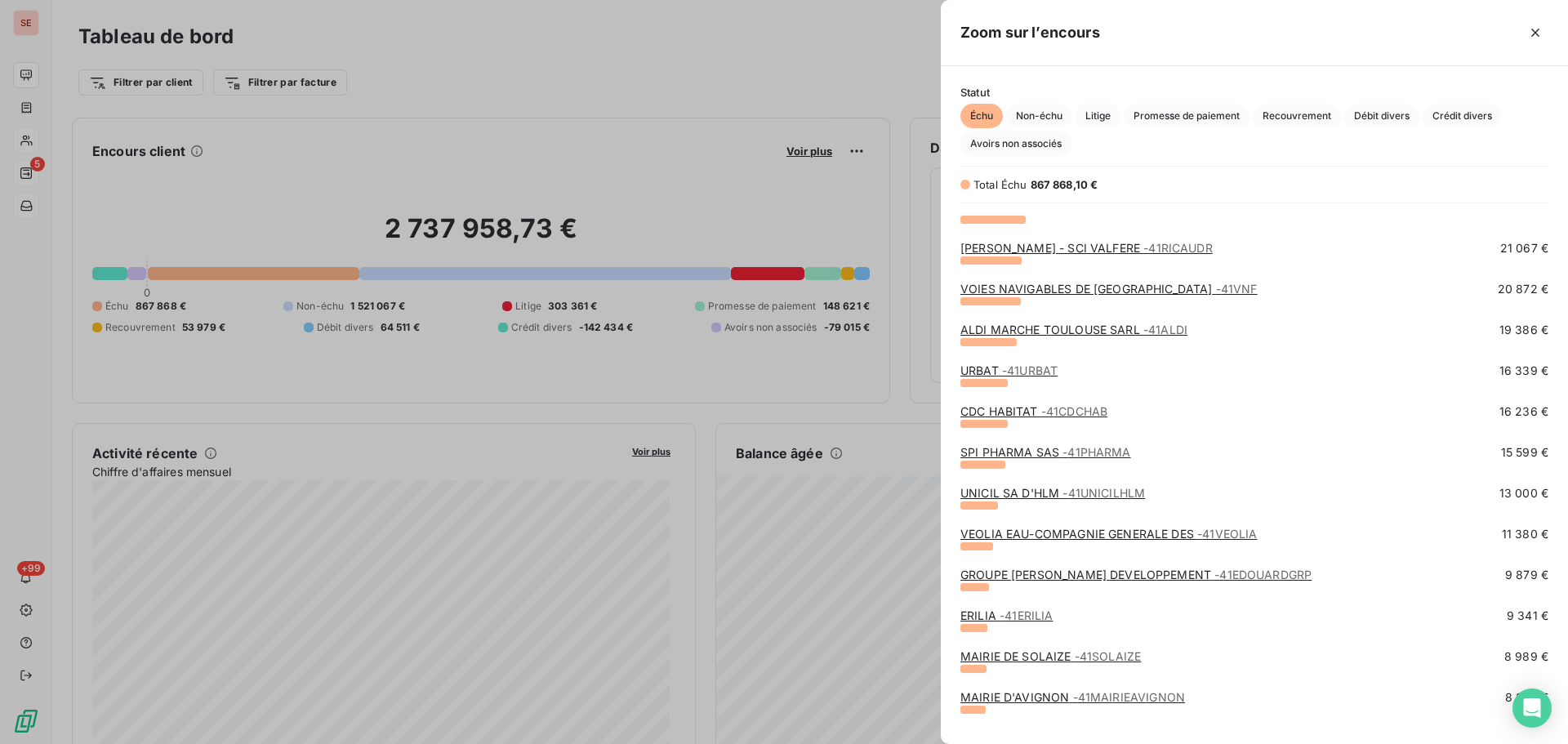
scroll to position [245, 0]
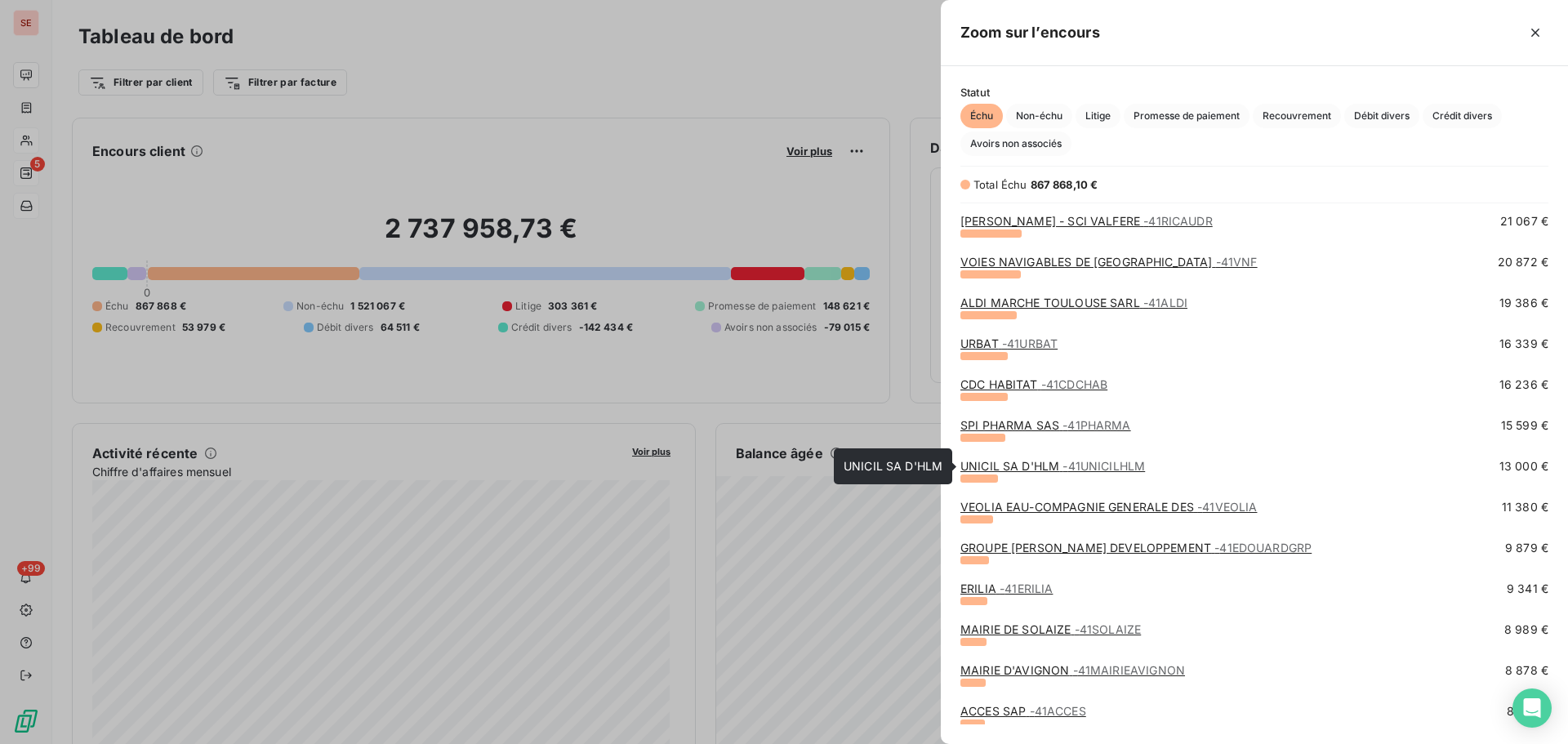
click at [1051, 463] on link "UNICIL SA D'HLM - 41UNICILHLM" at bounding box center [1053, 466] width 185 height 14
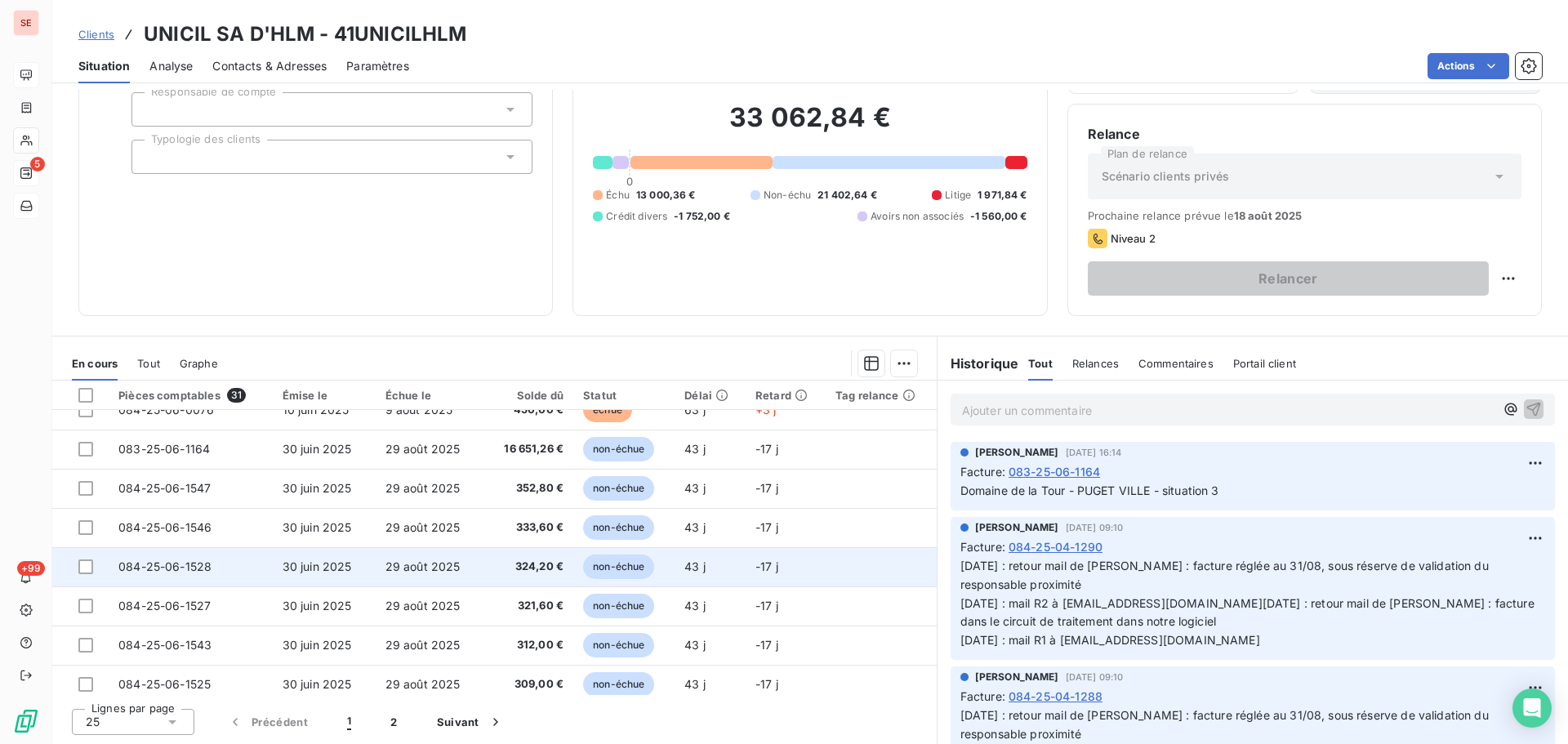
scroll to position [408, 0]
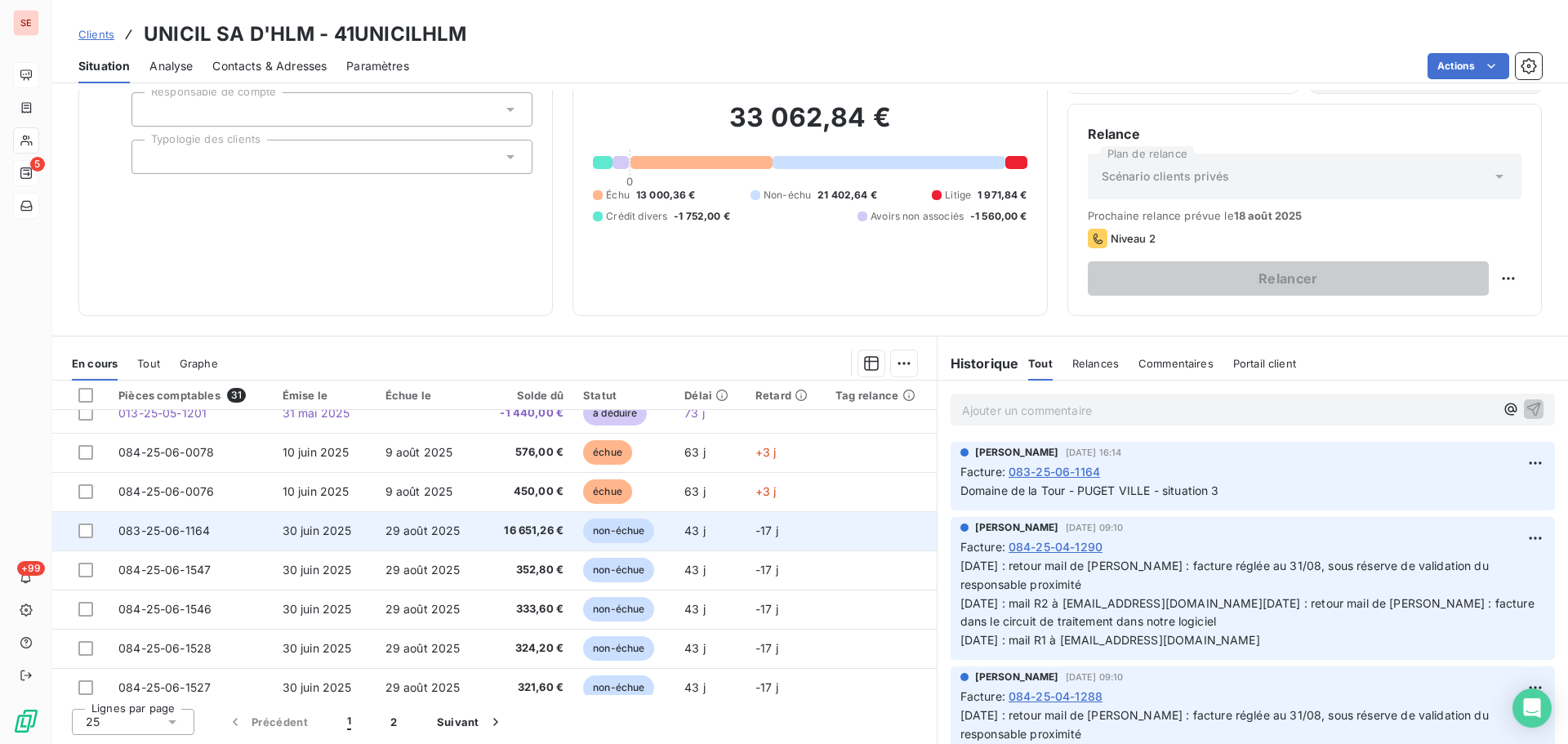
click at [500, 540] on td "16 651,26 €" at bounding box center [527, 530] width 92 height 39
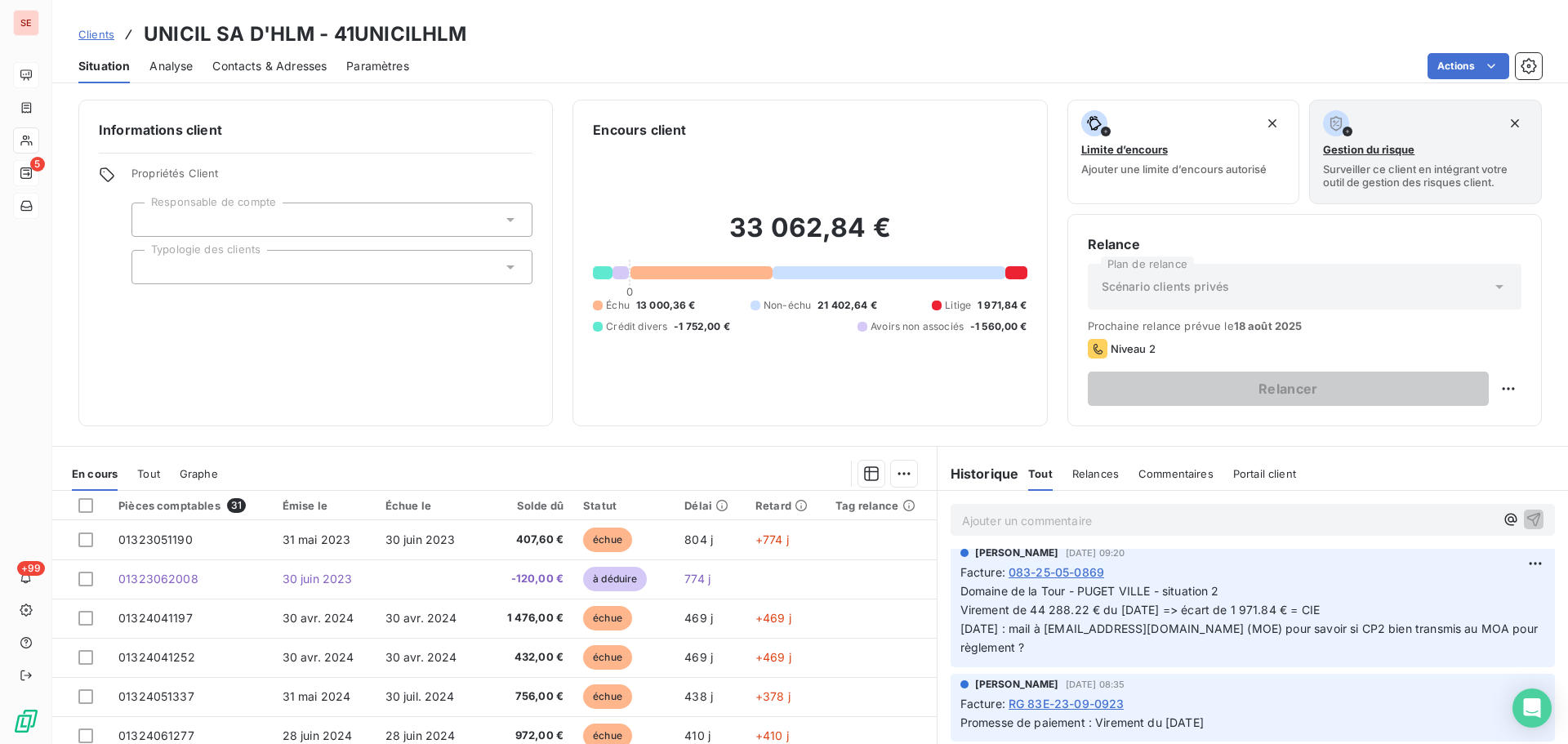
scroll to position [654, 0]
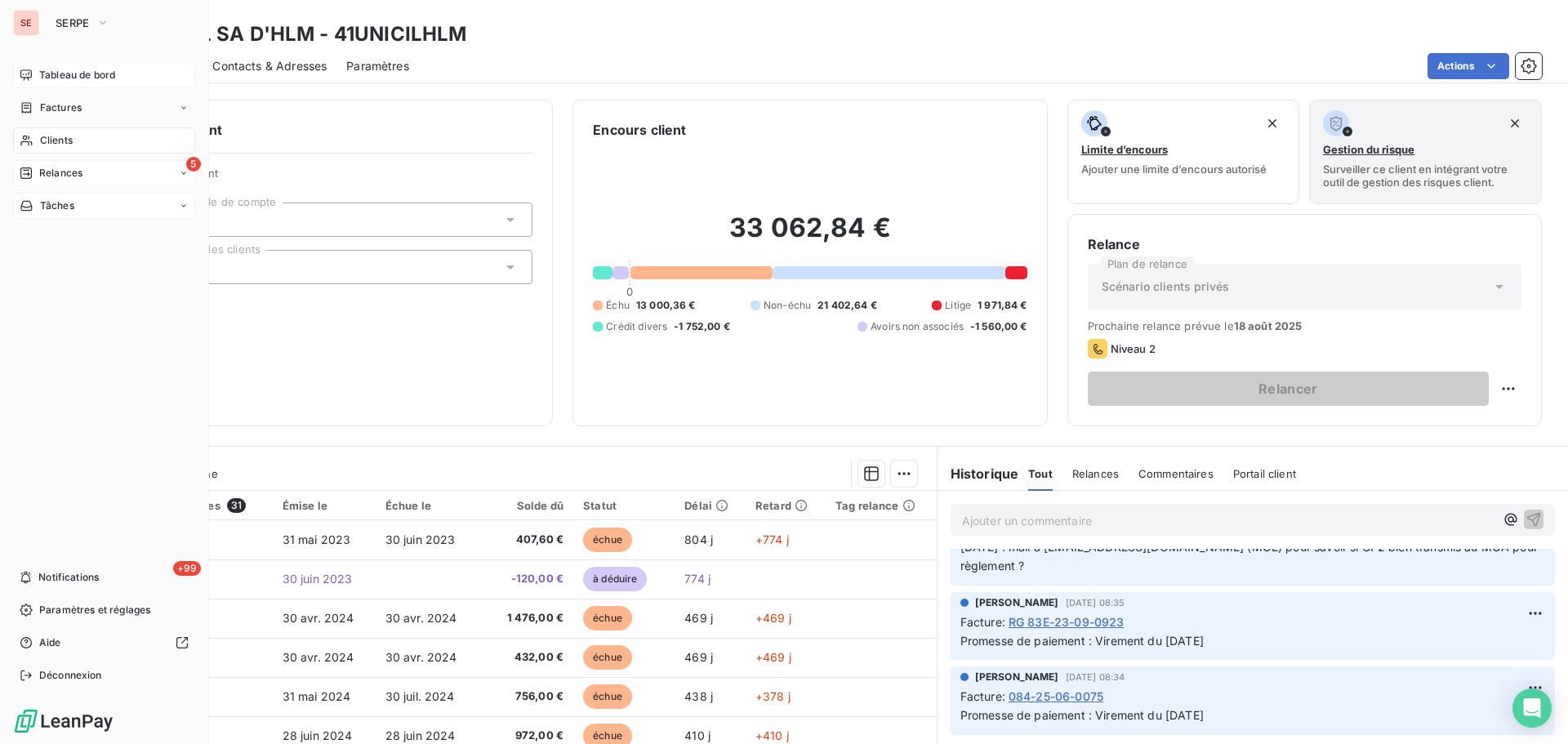
click at [76, 171] on span "Relances" at bounding box center [61, 173] width 44 height 15
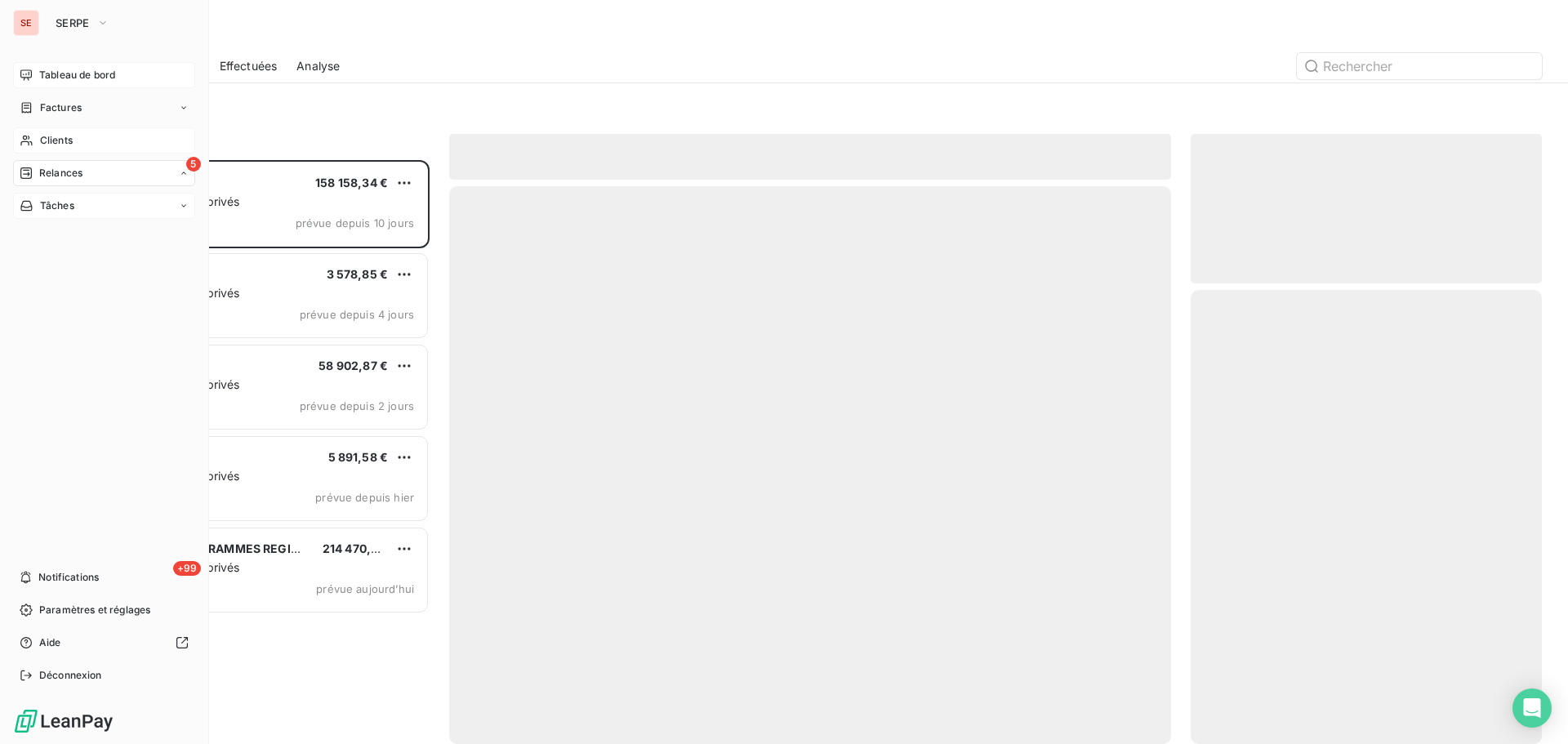
scroll to position [571, 339]
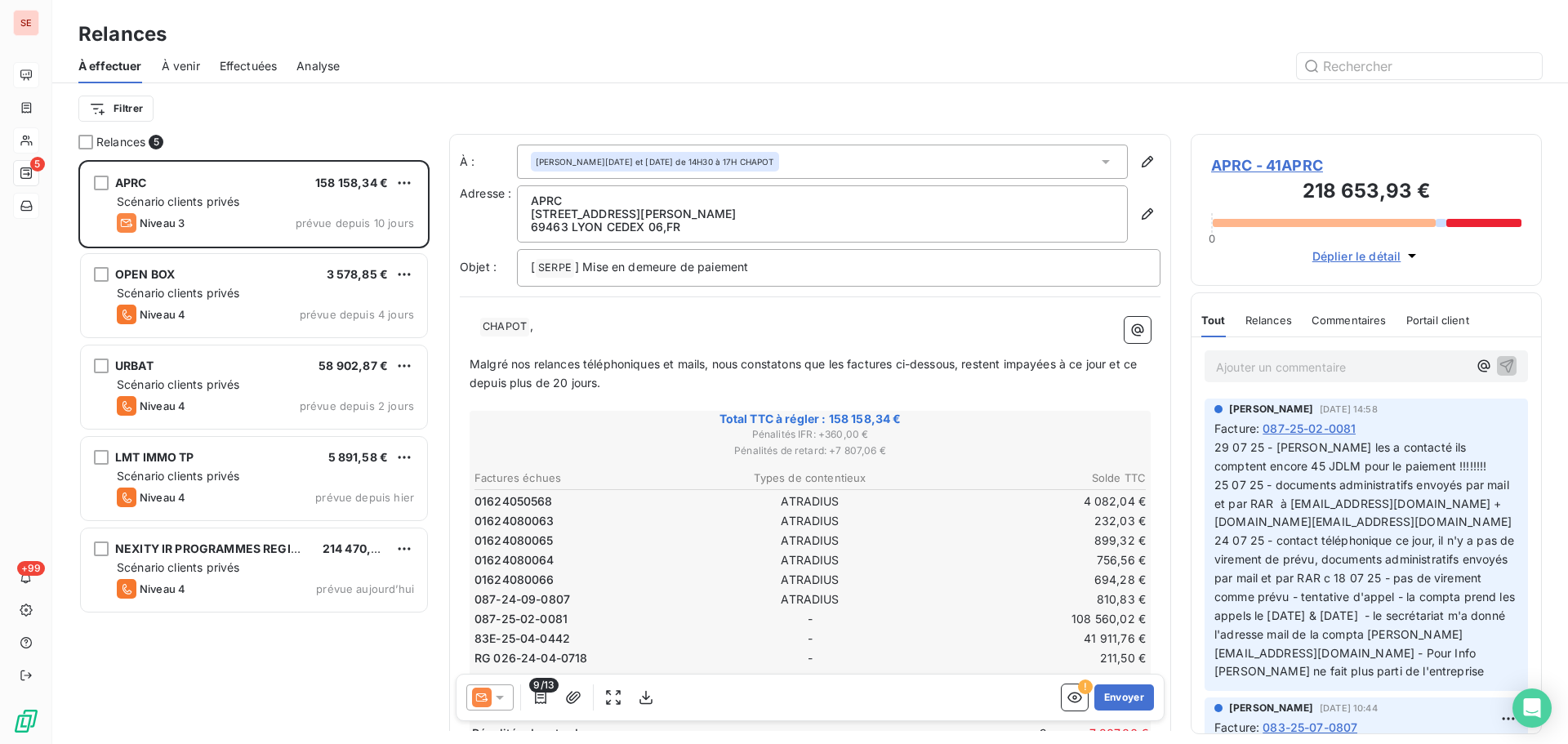
click at [191, 65] on span "À venir" at bounding box center [181, 66] width 39 height 16
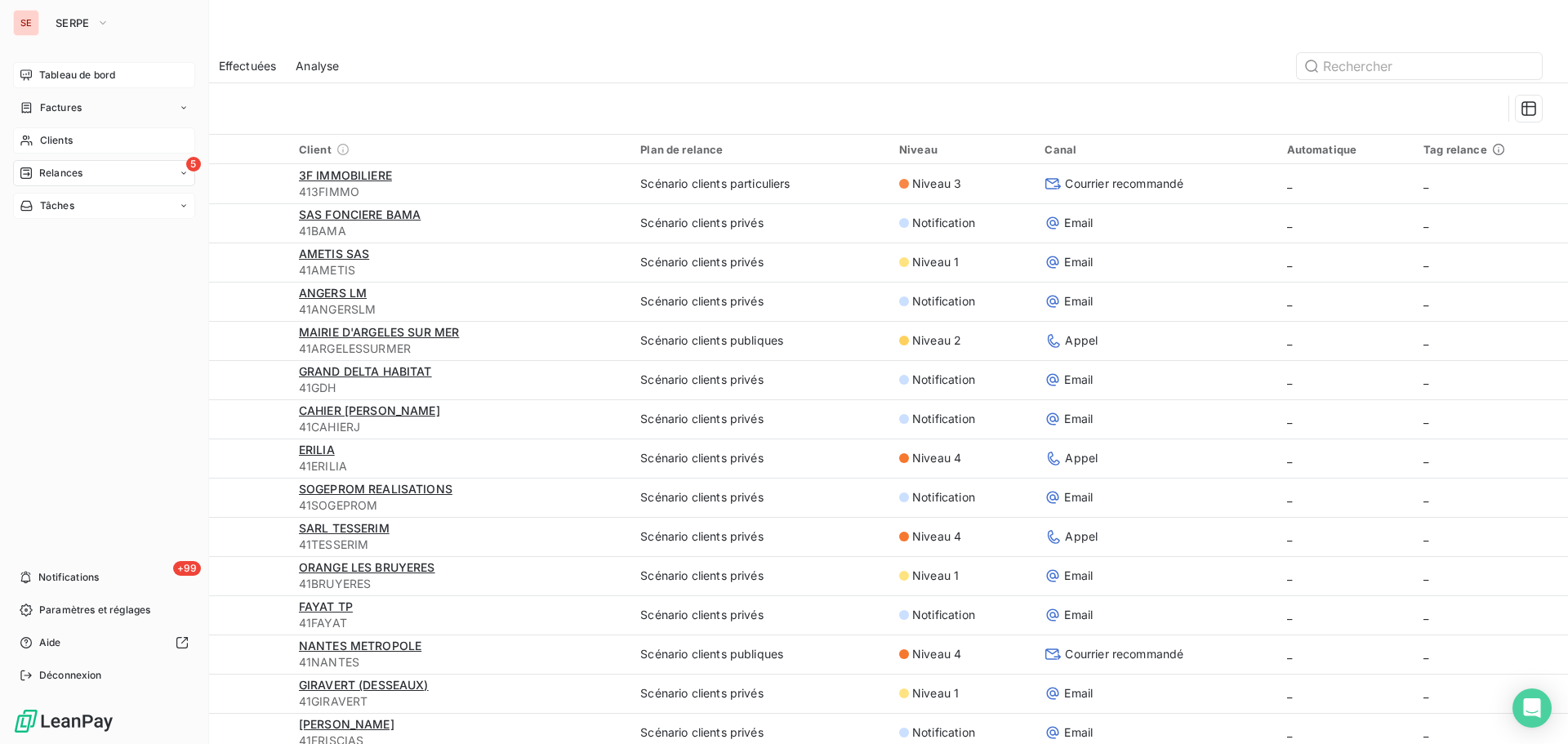
click at [76, 75] on span "Tableau de bord" at bounding box center [77, 74] width 76 height 15
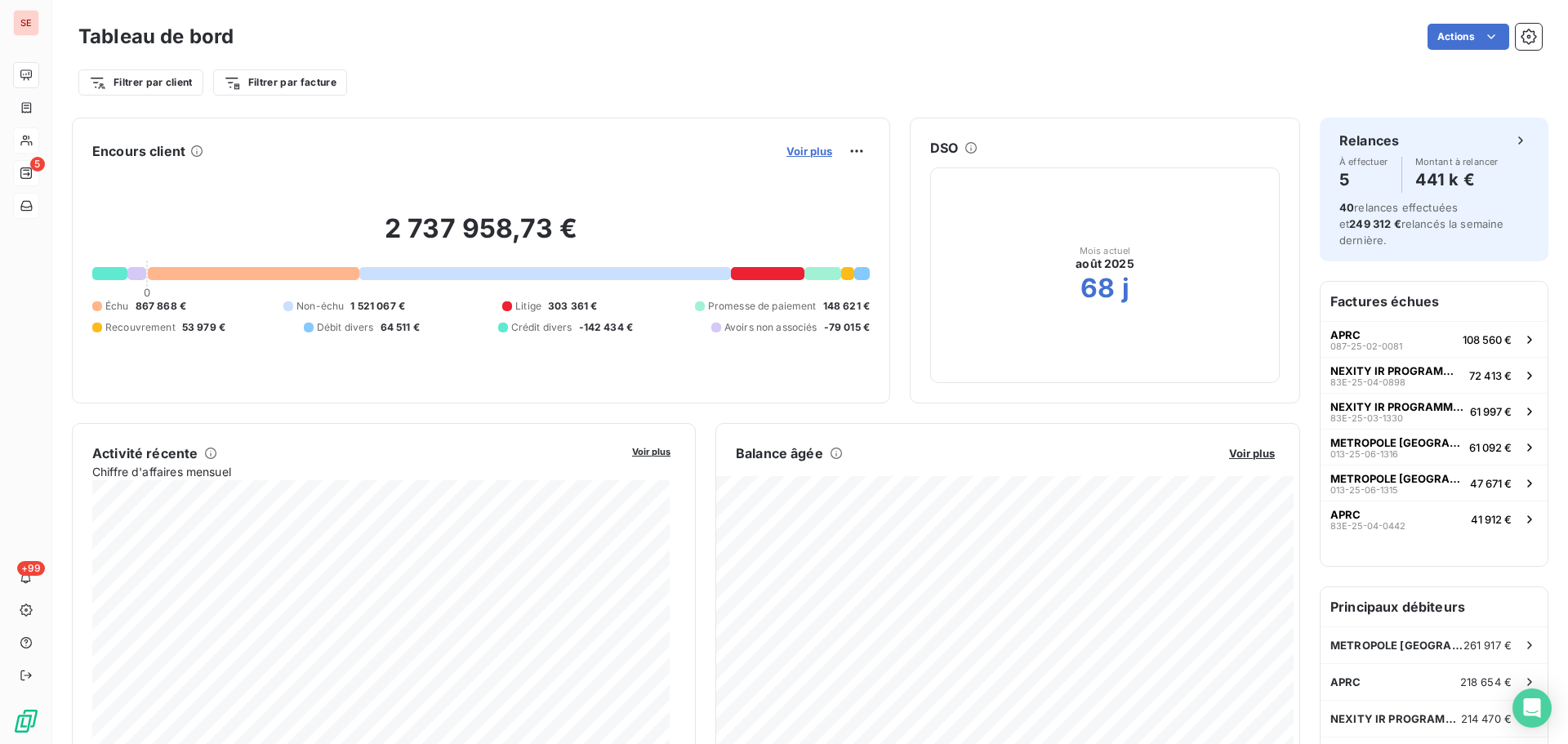
click at [797, 146] on span "Voir plus" at bounding box center [810, 151] width 46 height 13
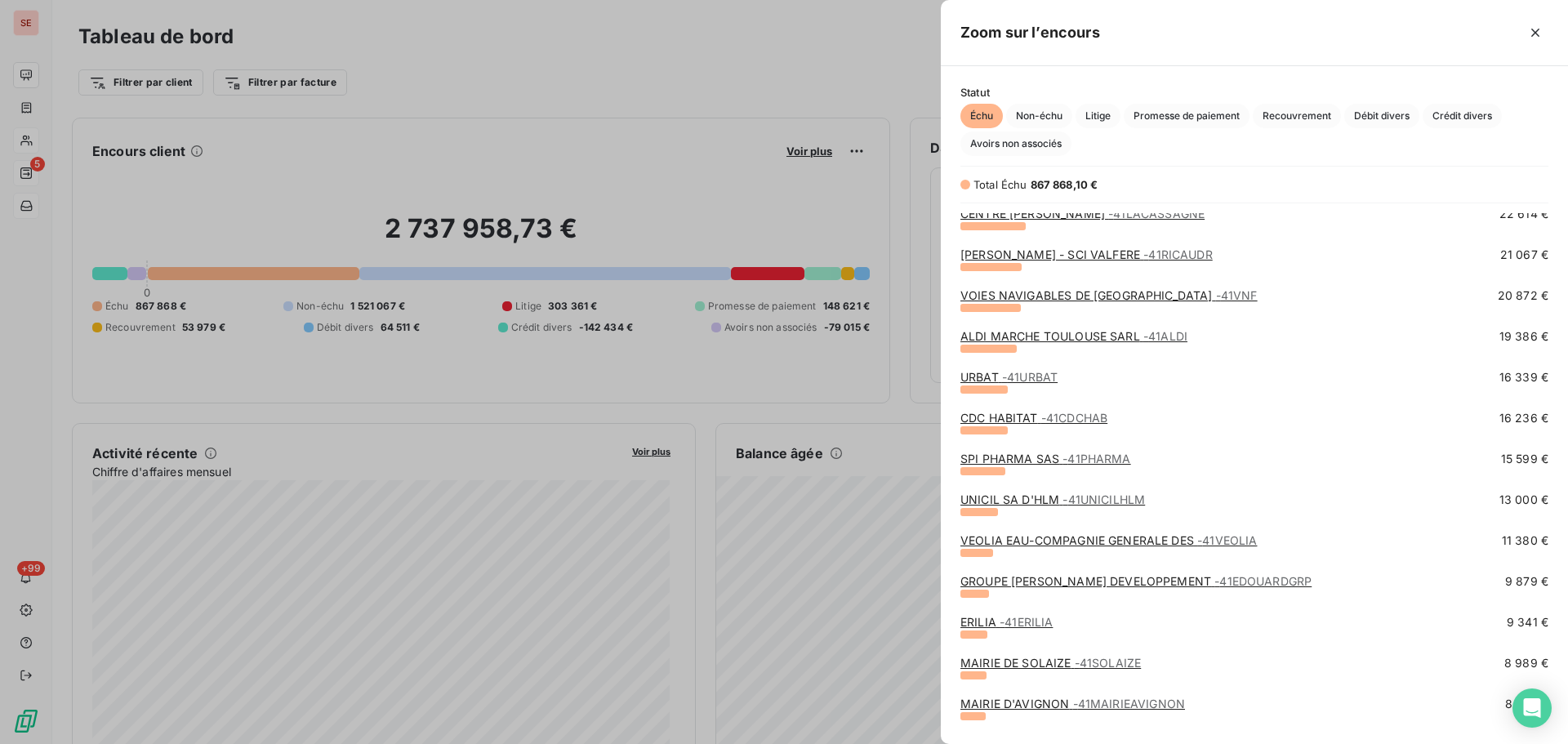
scroll to position [245, 0]
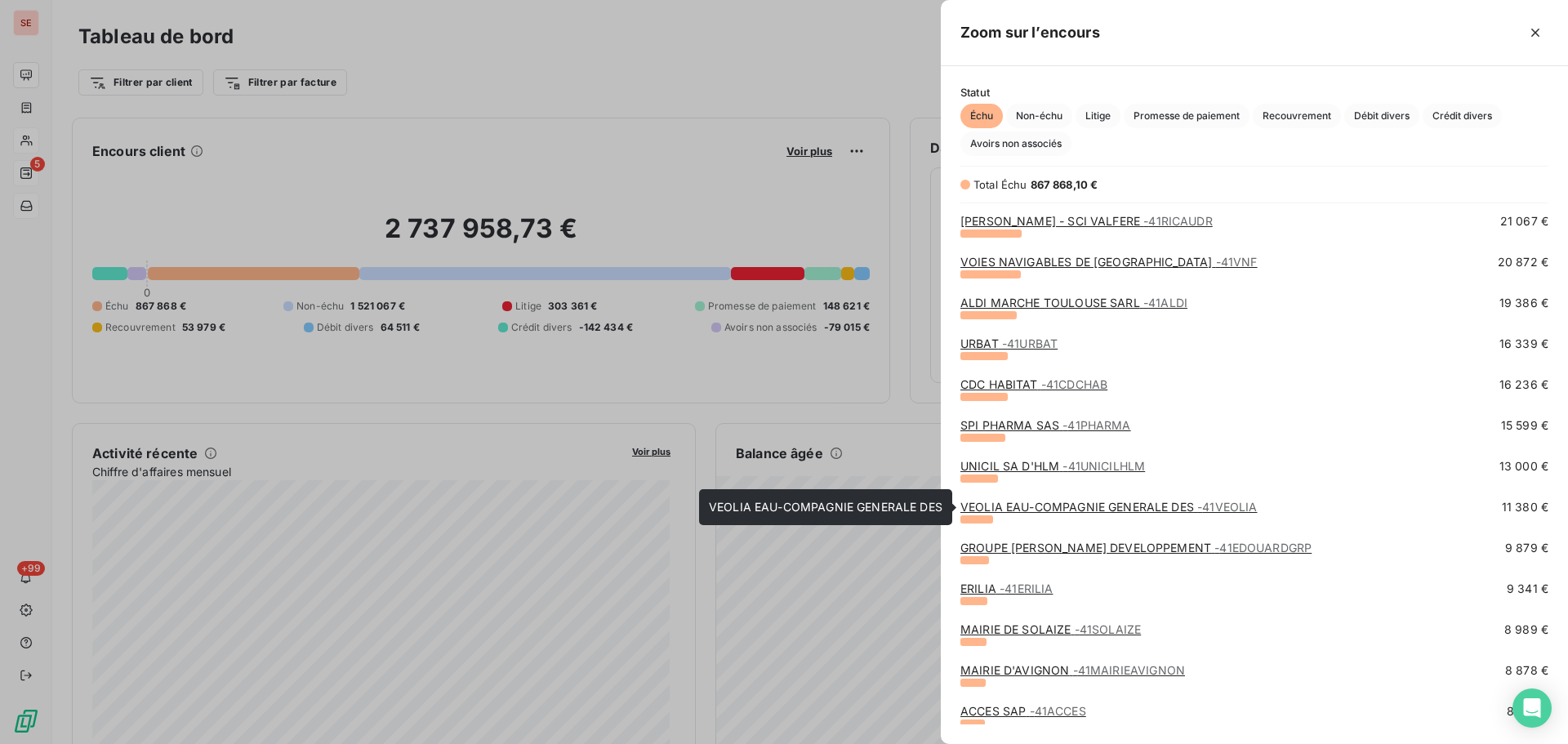
click at [1132, 510] on link "VEOLIA EAU-COMPAGNIE GENERALE DES - 41VEOLIA" at bounding box center [1109, 507] width 296 height 14
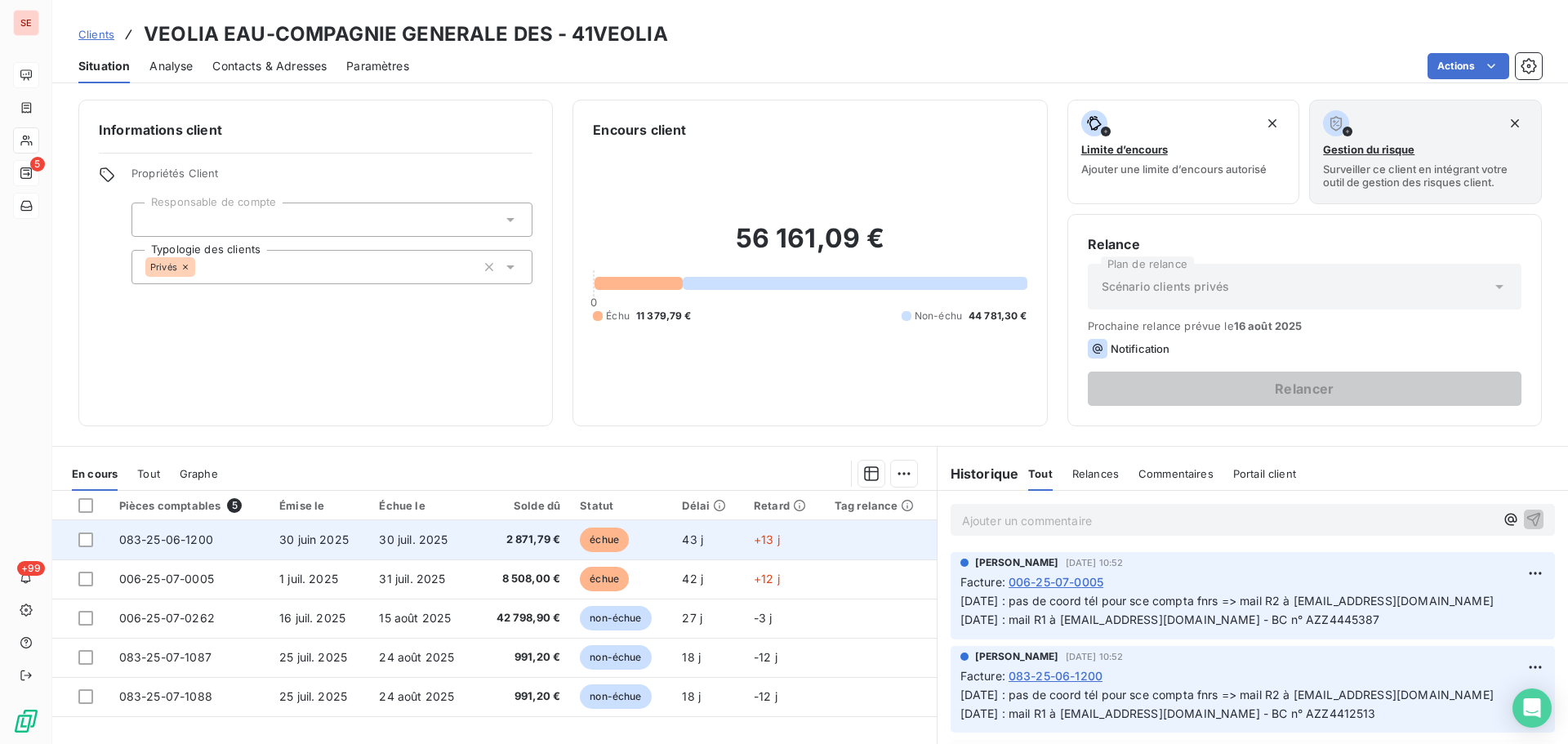
click at [453, 543] on td "30 juil. 2025" at bounding box center [422, 539] width 106 height 39
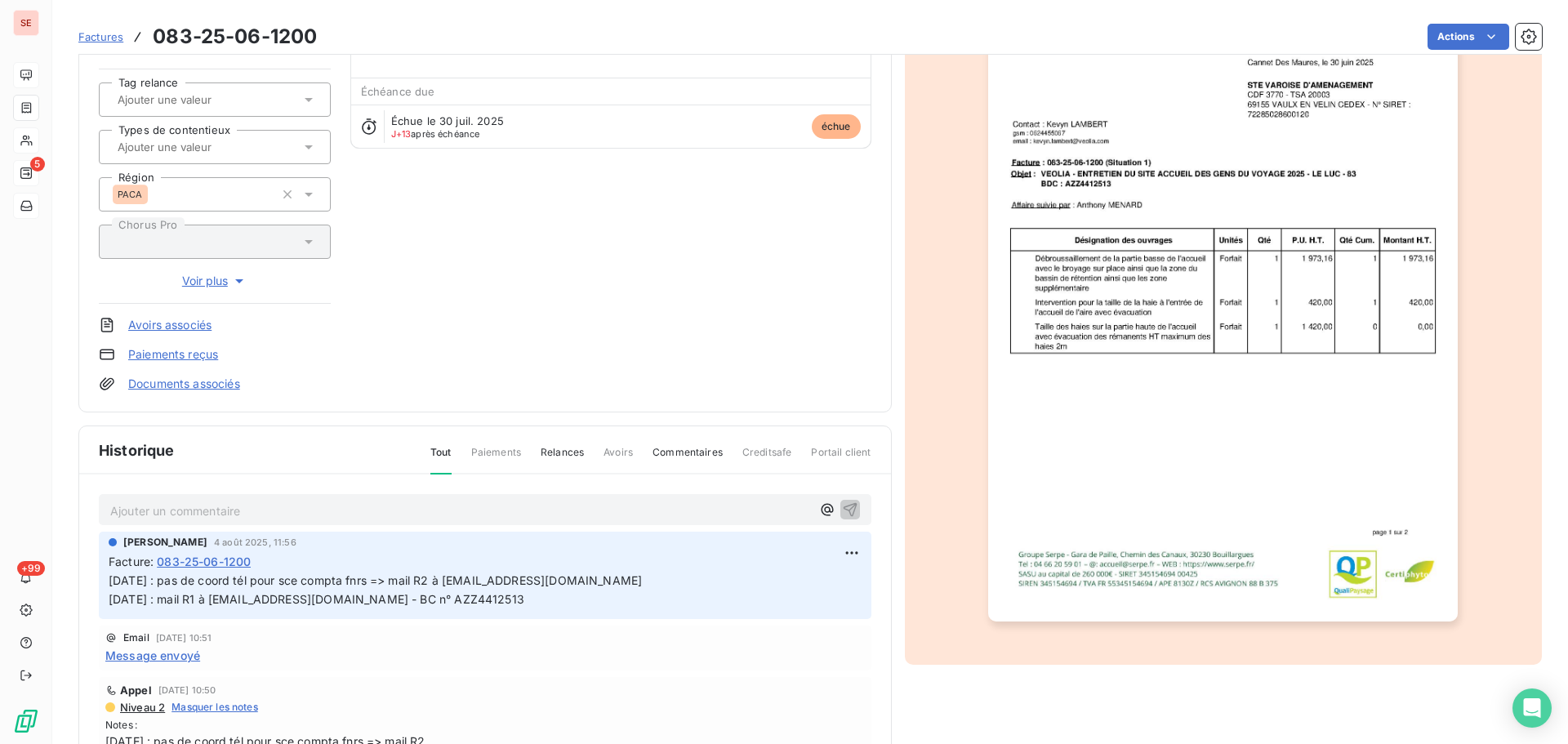
scroll to position [164, 0]
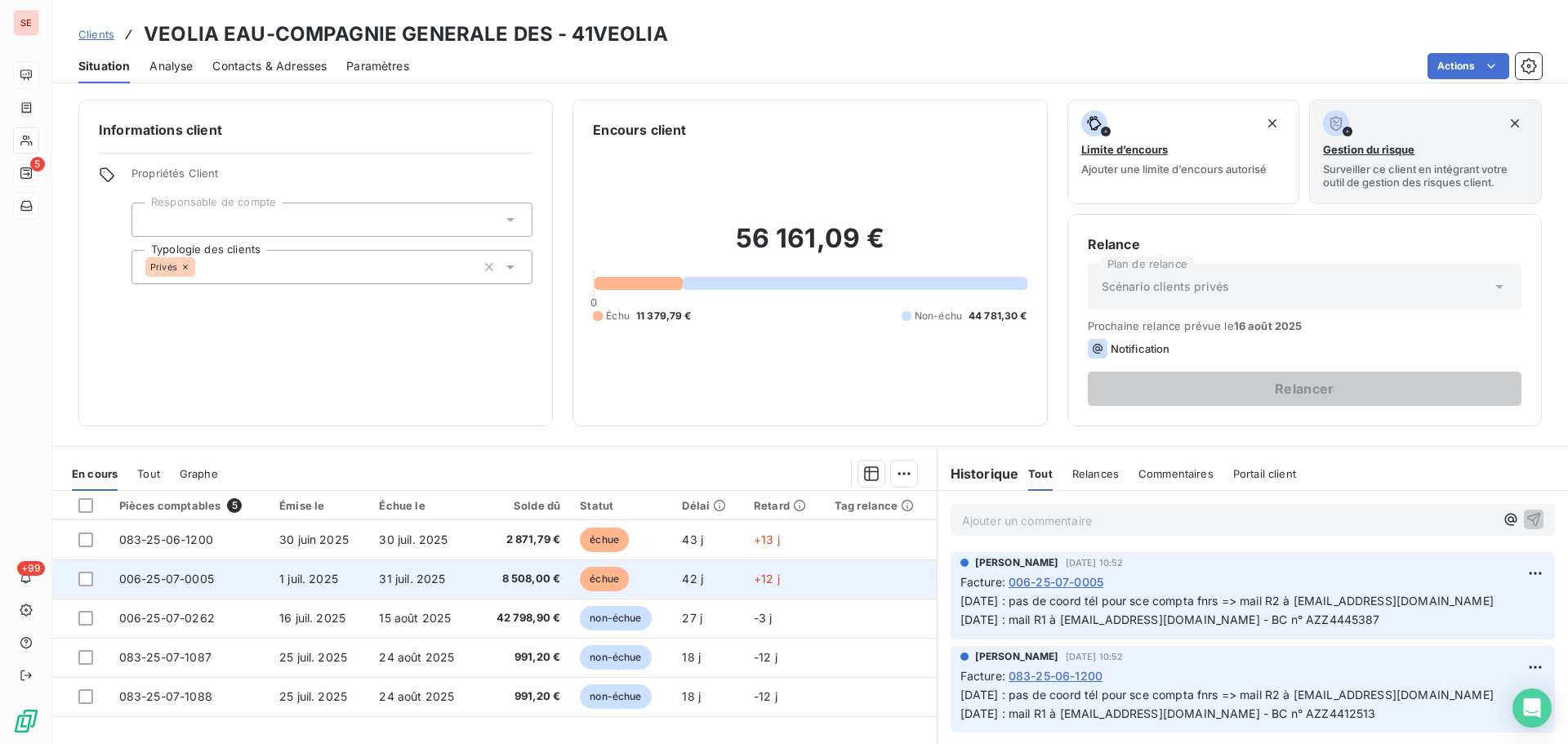
click at [429, 576] on span "31 juil. 2025" at bounding box center [411, 578] width 67 height 14
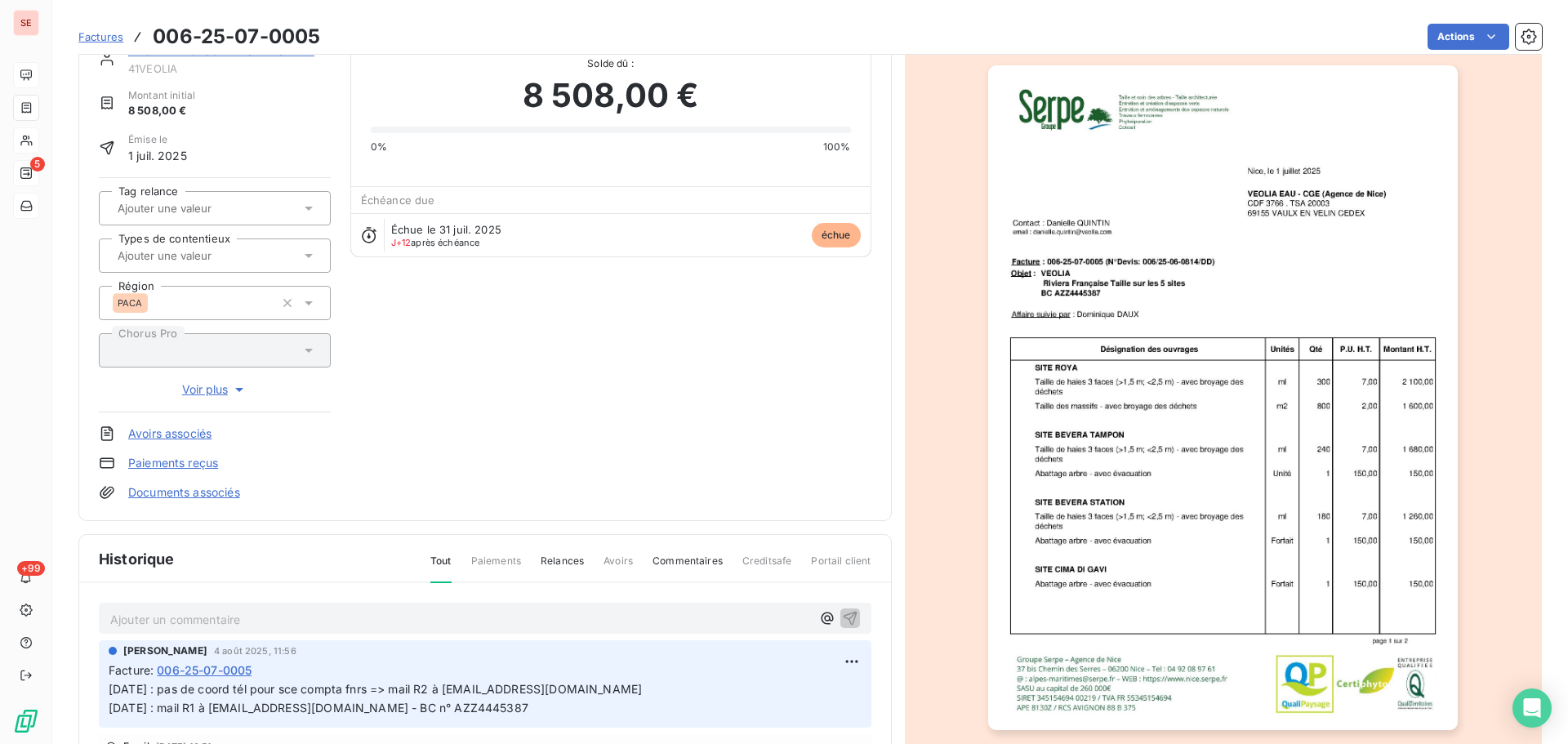
scroll to position [82, 0]
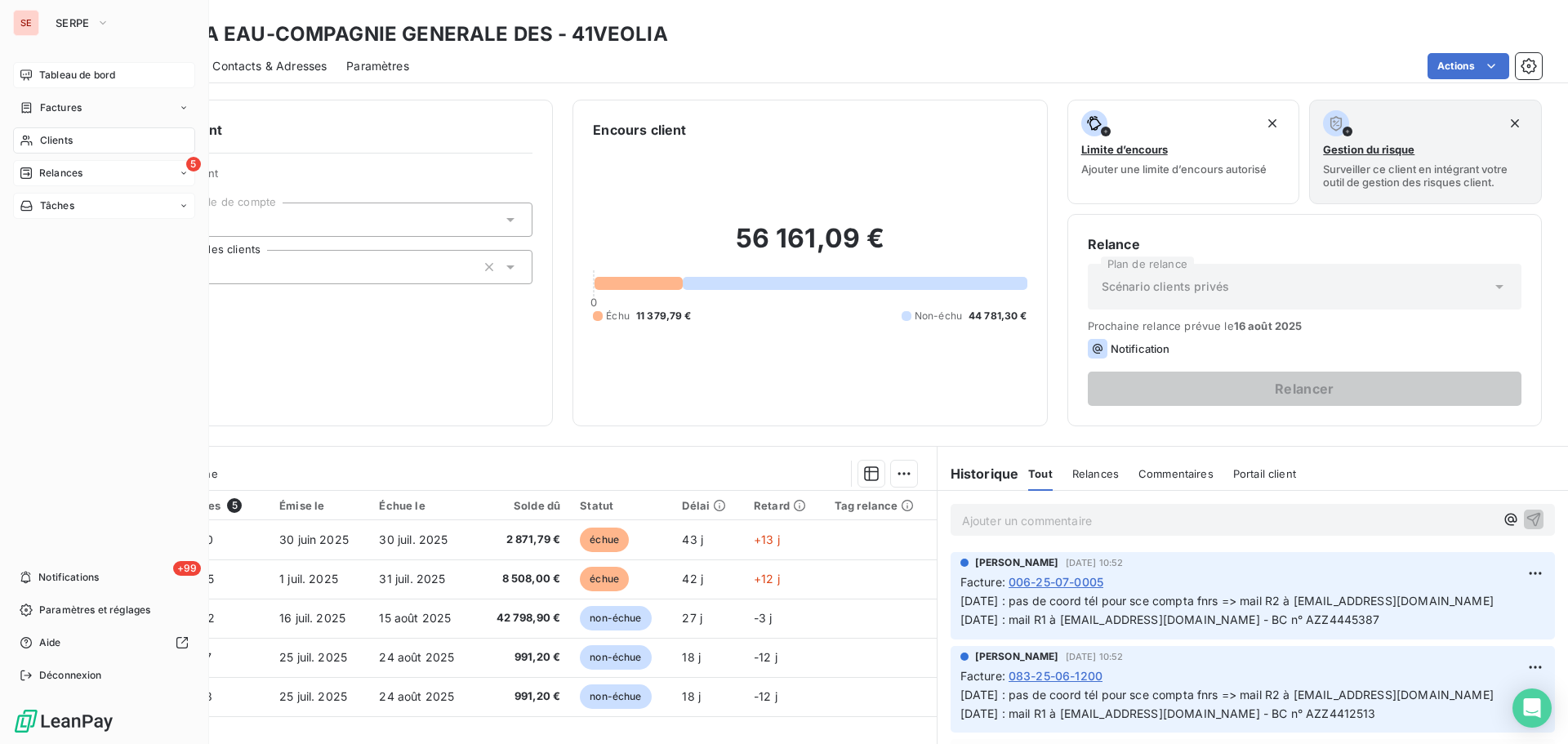
drag, startPoint x: 89, startPoint y: 76, endPoint x: 114, endPoint y: 75, distance: 25.0
click at [90, 75] on span "Tableau de bord" at bounding box center [77, 74] width 76 height 15
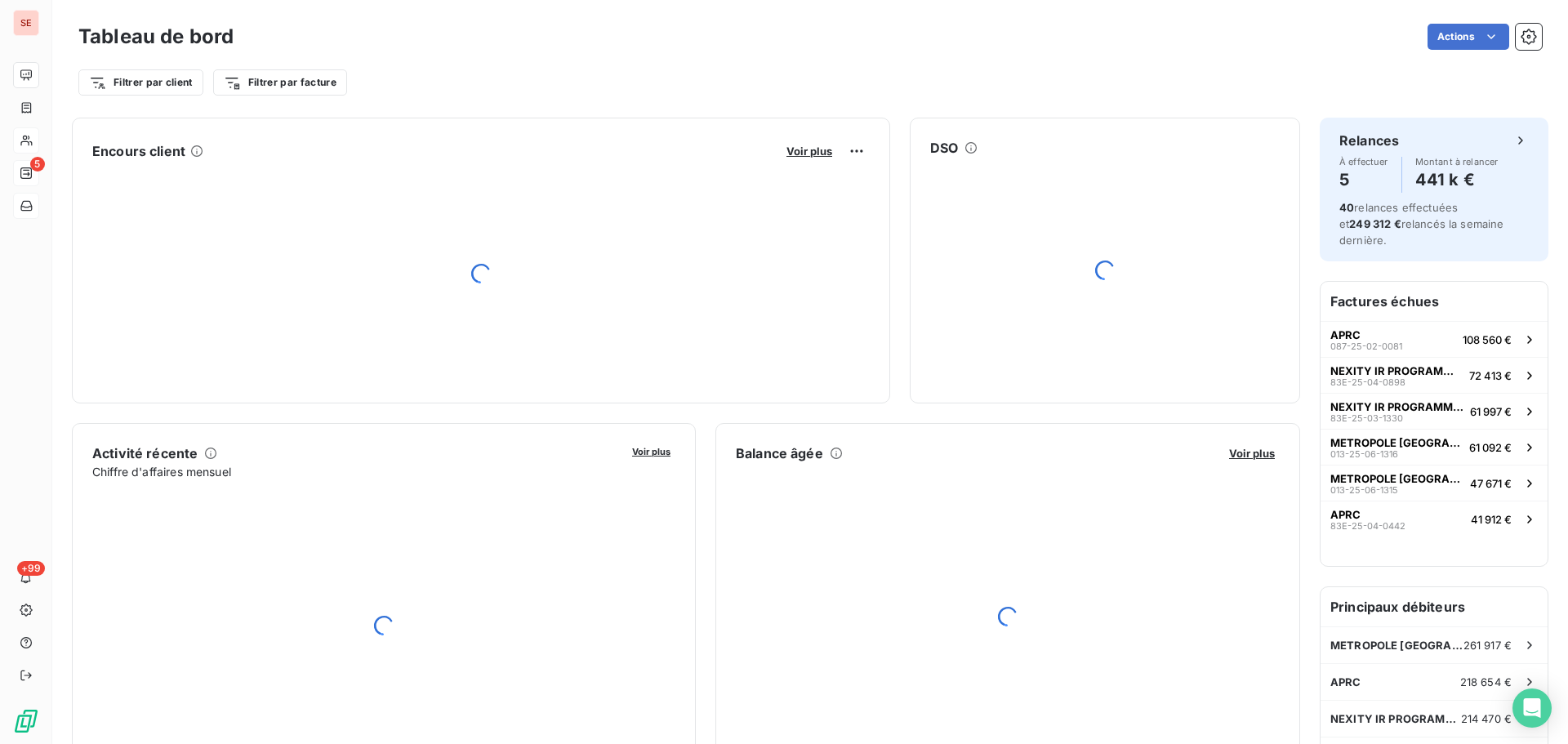
click at [827, 153] on button "Voir plus" at bounding box center [810, 151] width 56 height 15
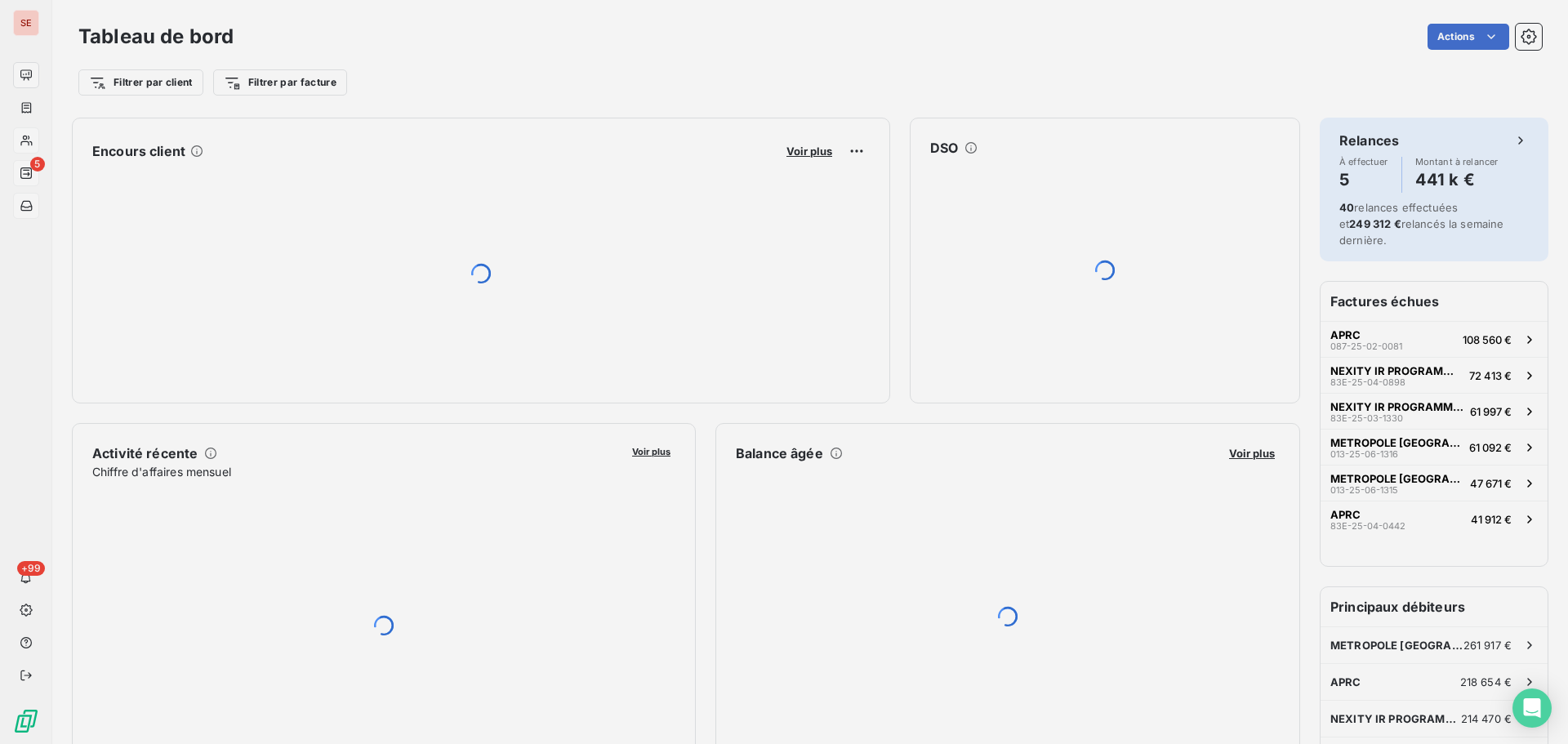
scroll to position [732, 615]
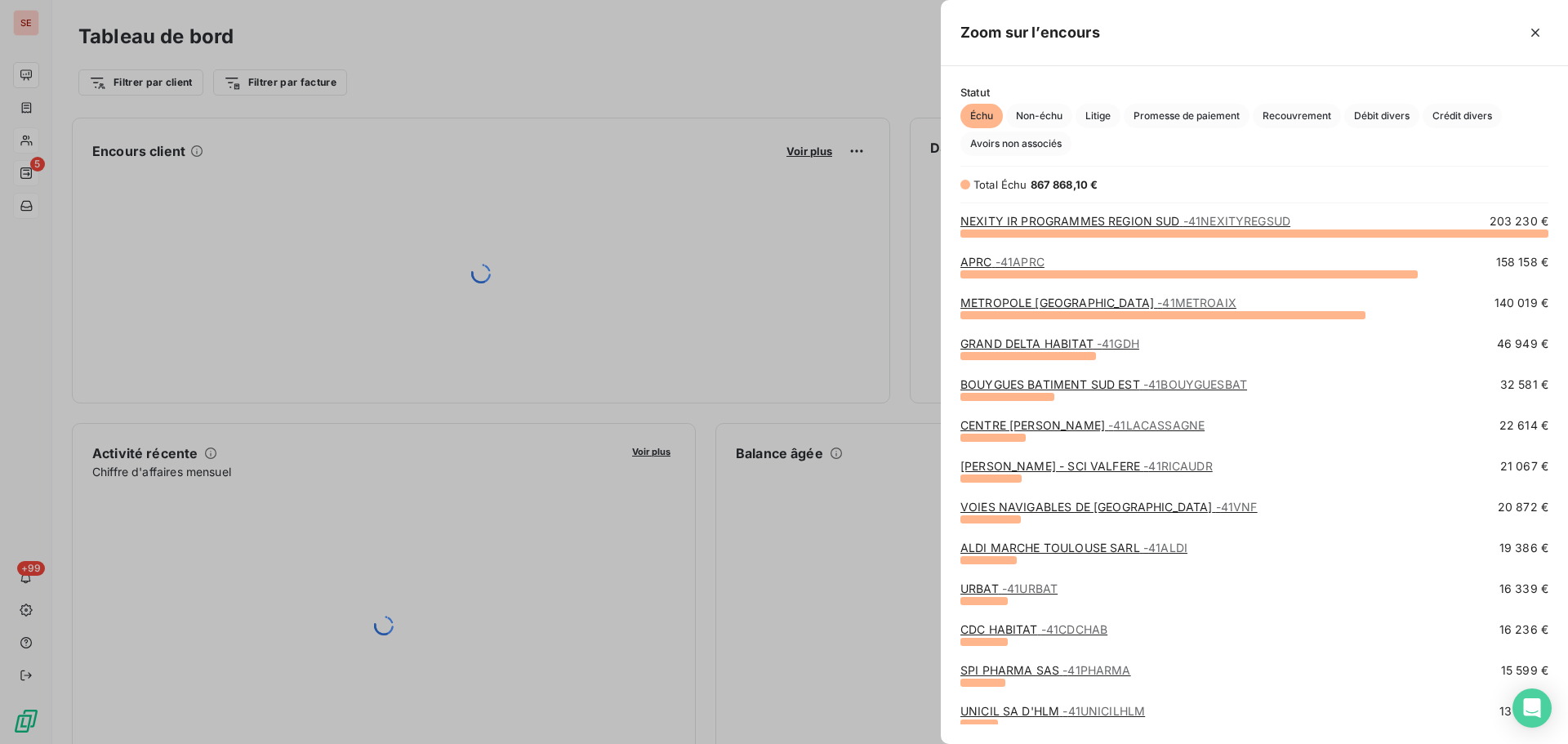
click at [813, 155] on div at bounding box center [784, 372] width 1568 height 744
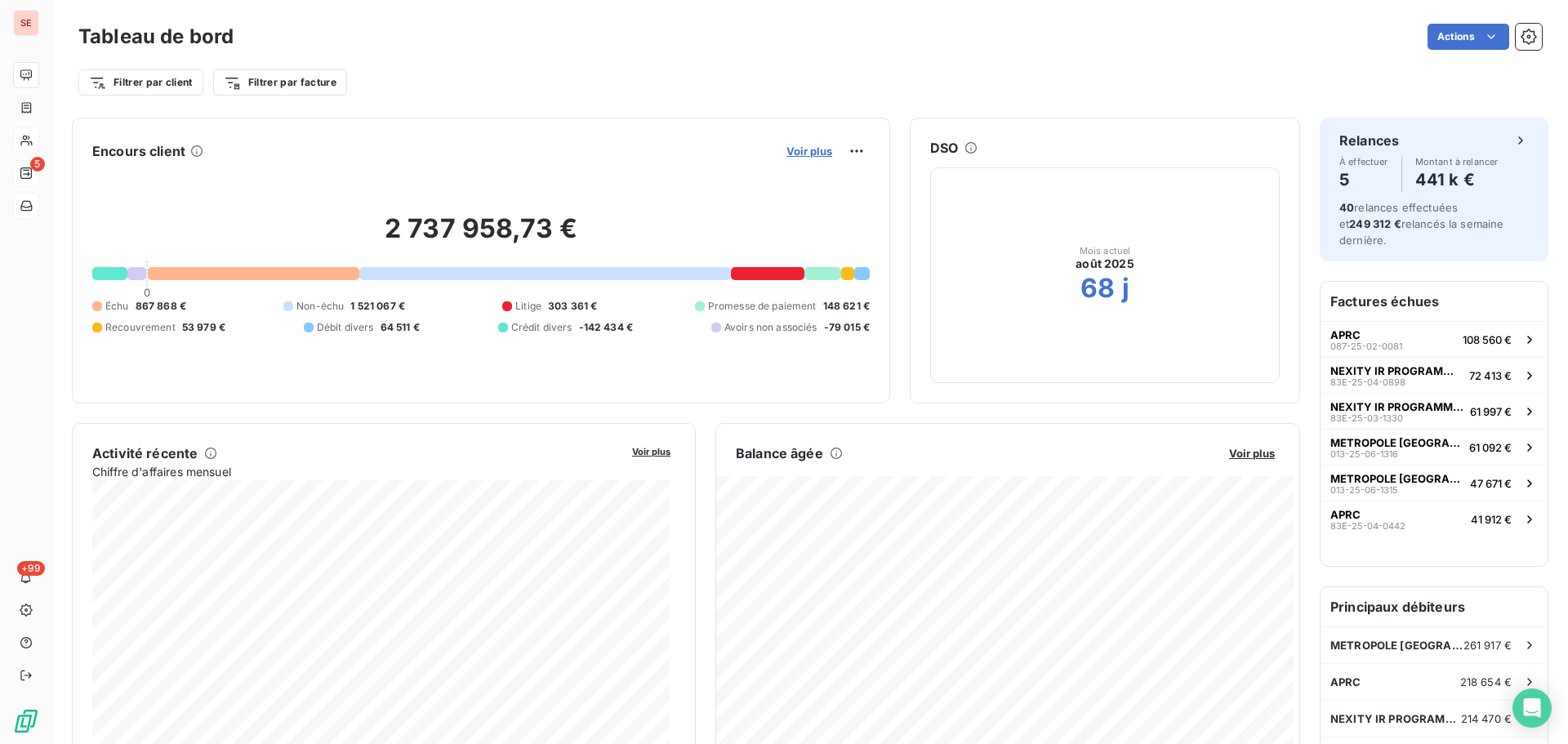
click at [813, 150] on span "Voir plus" at bounding box center [810, 151] width 46 height 13
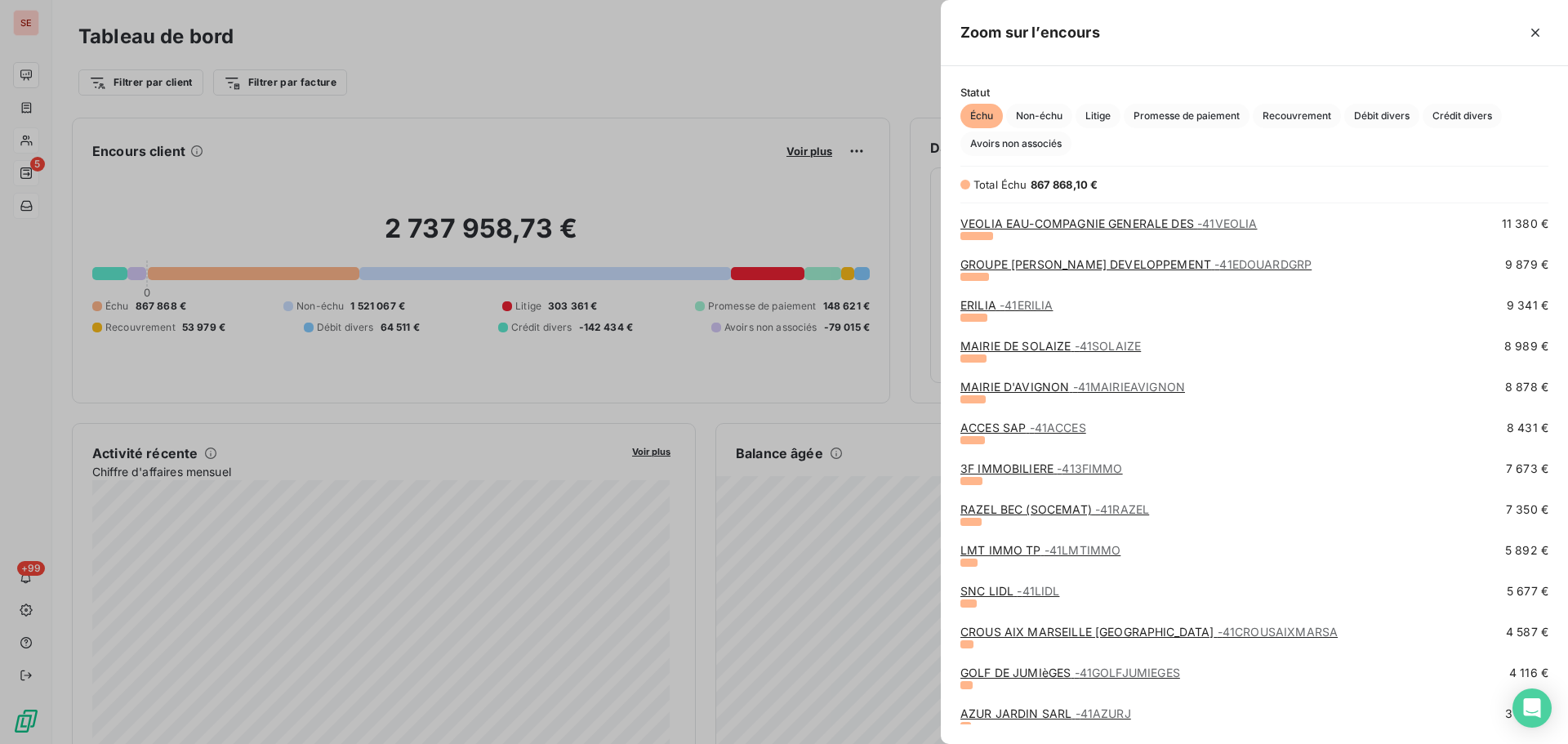
scroll to position [571, 0]
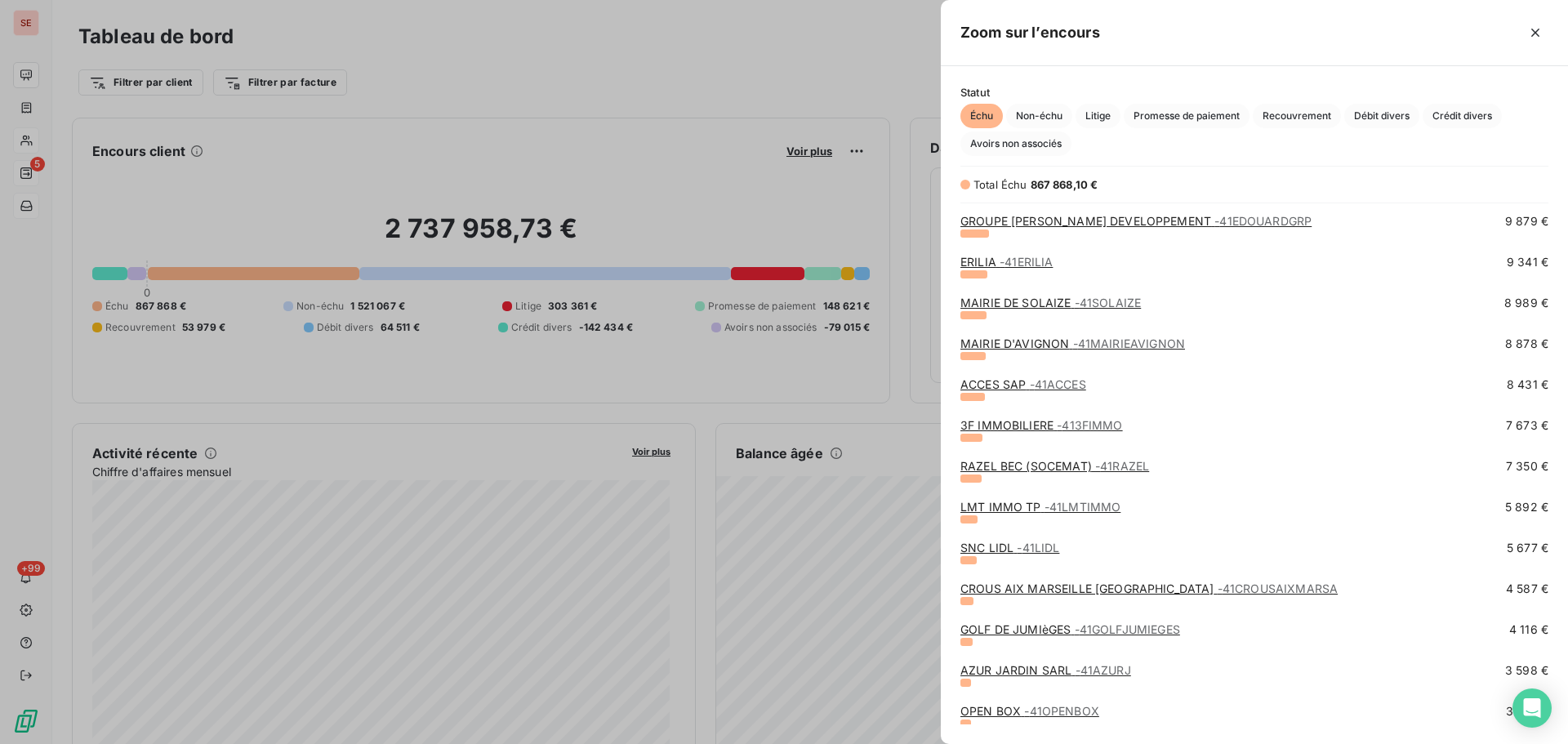
click at [997, 383] on link "ACCES SAP - 41ACCES" at bounding box center [1023, 384] width 126 height 14
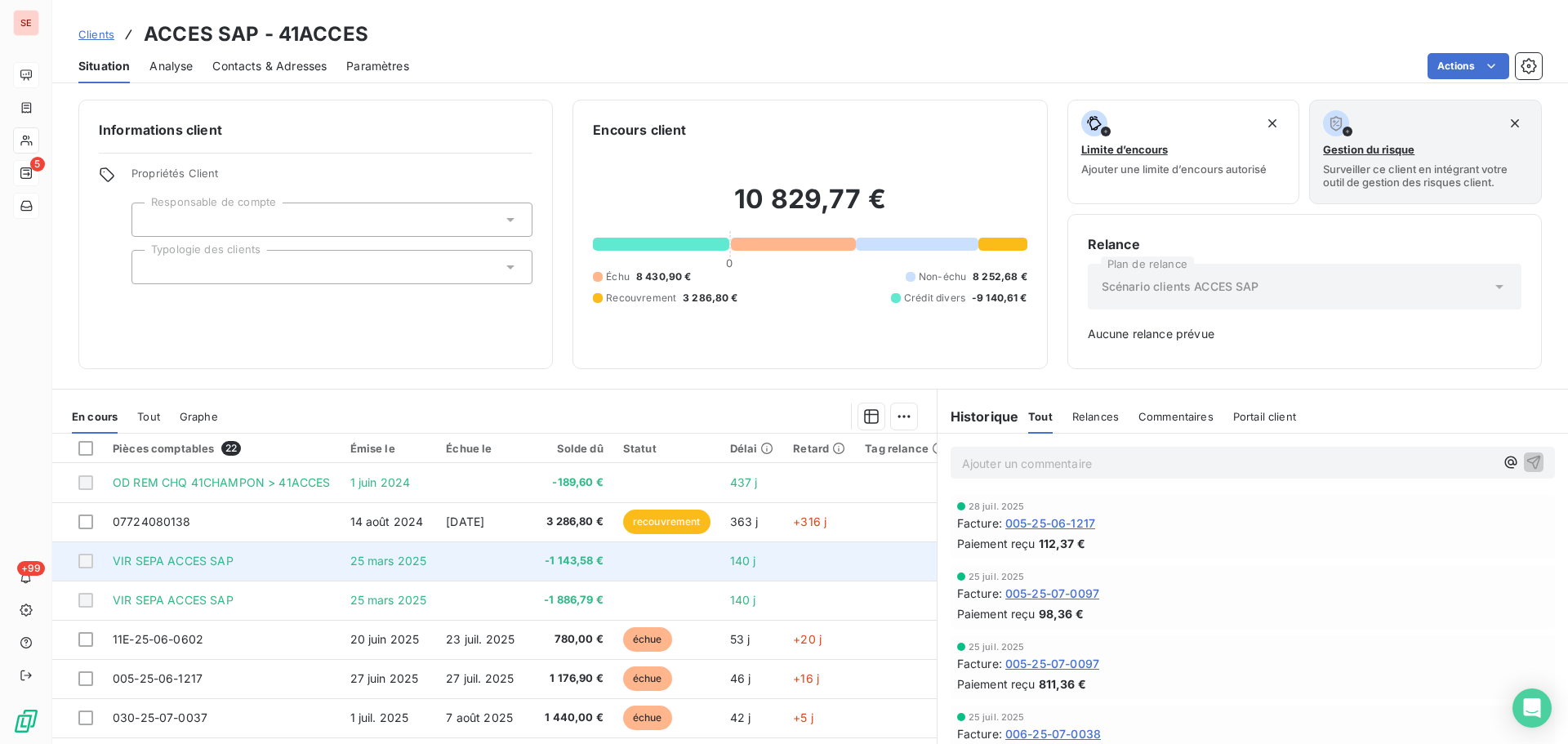
scroll to position [81, 0]
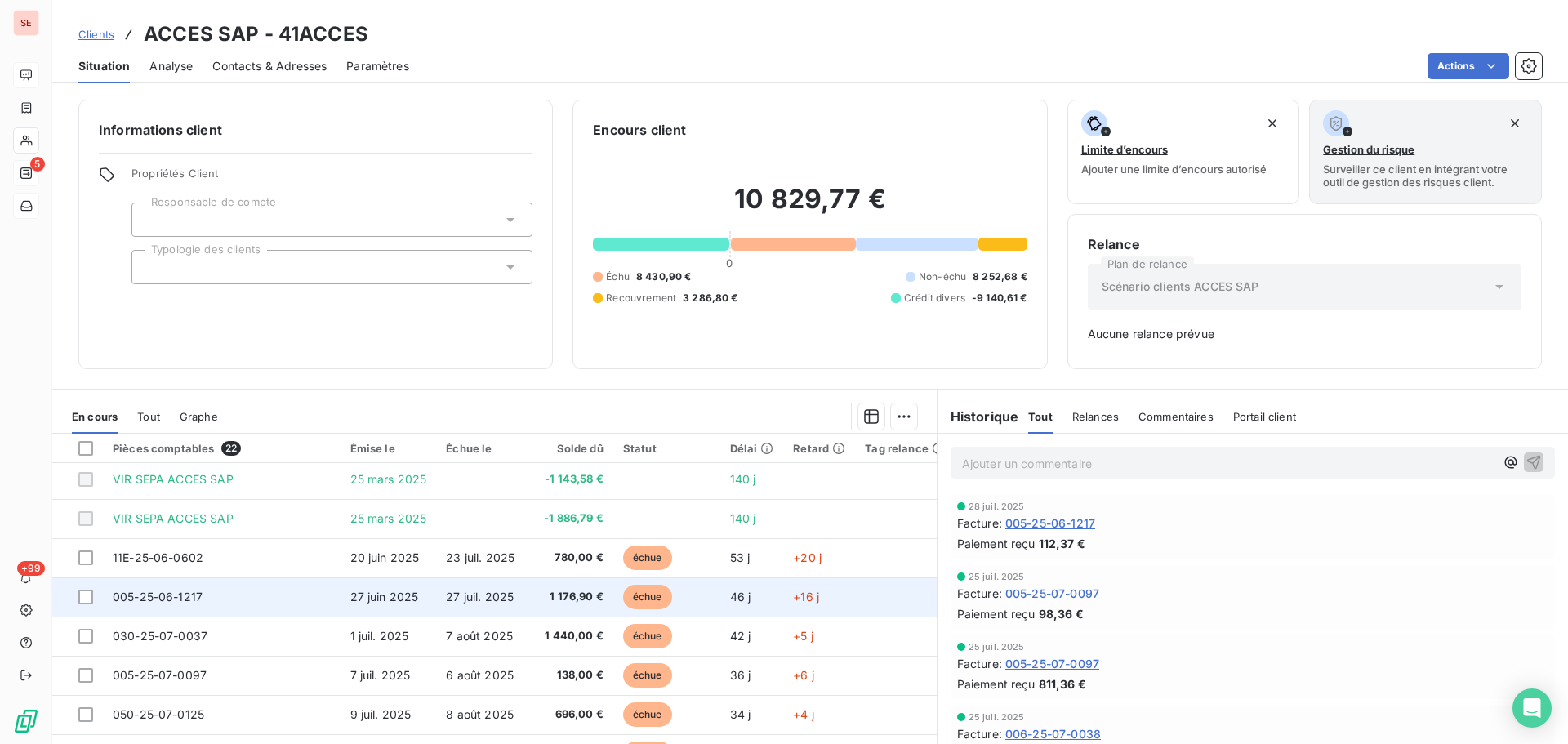
click at [209, 601] on td "005-25-06-1217" at bounding box center [222, 596] width 237 height 39
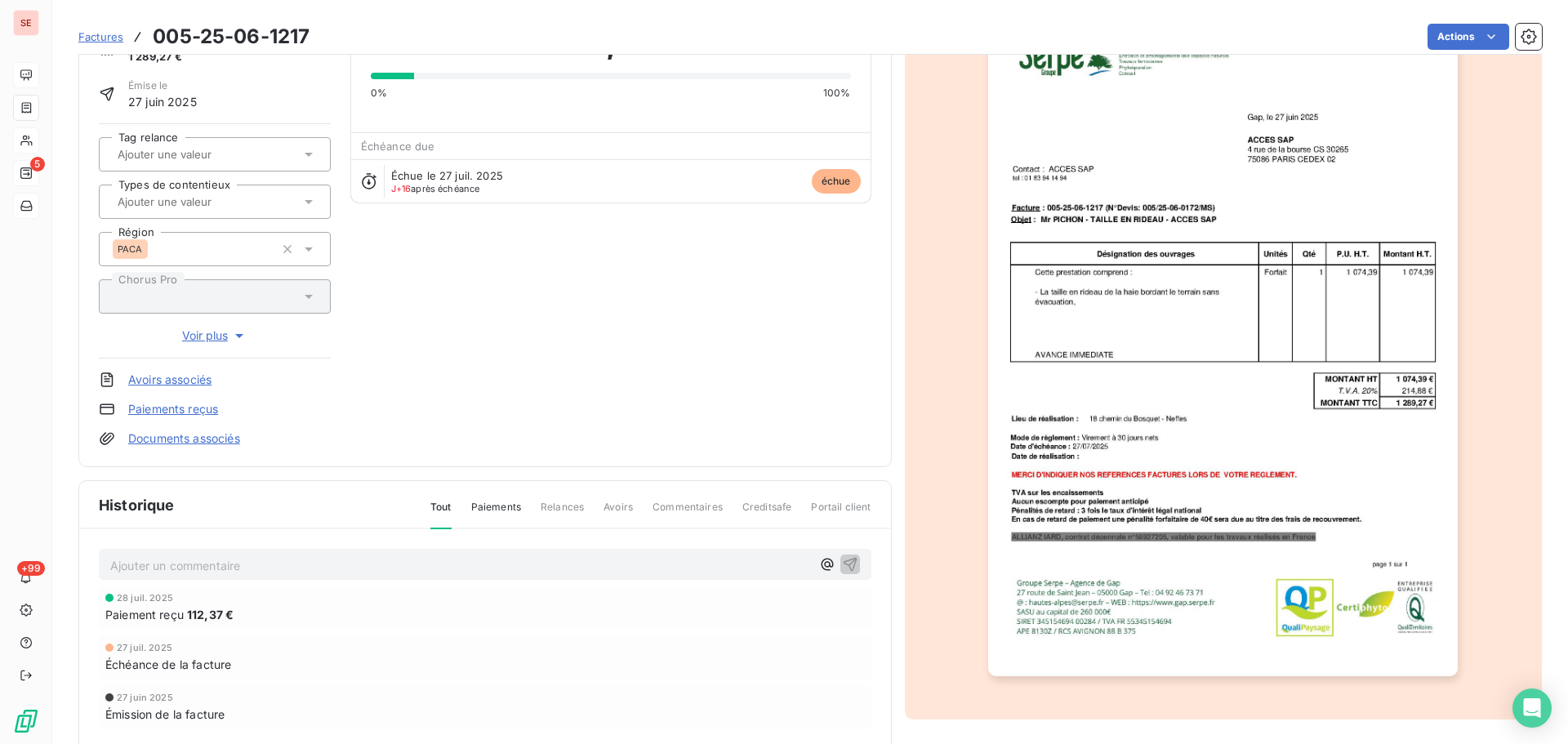
scroll to position [1, 0]
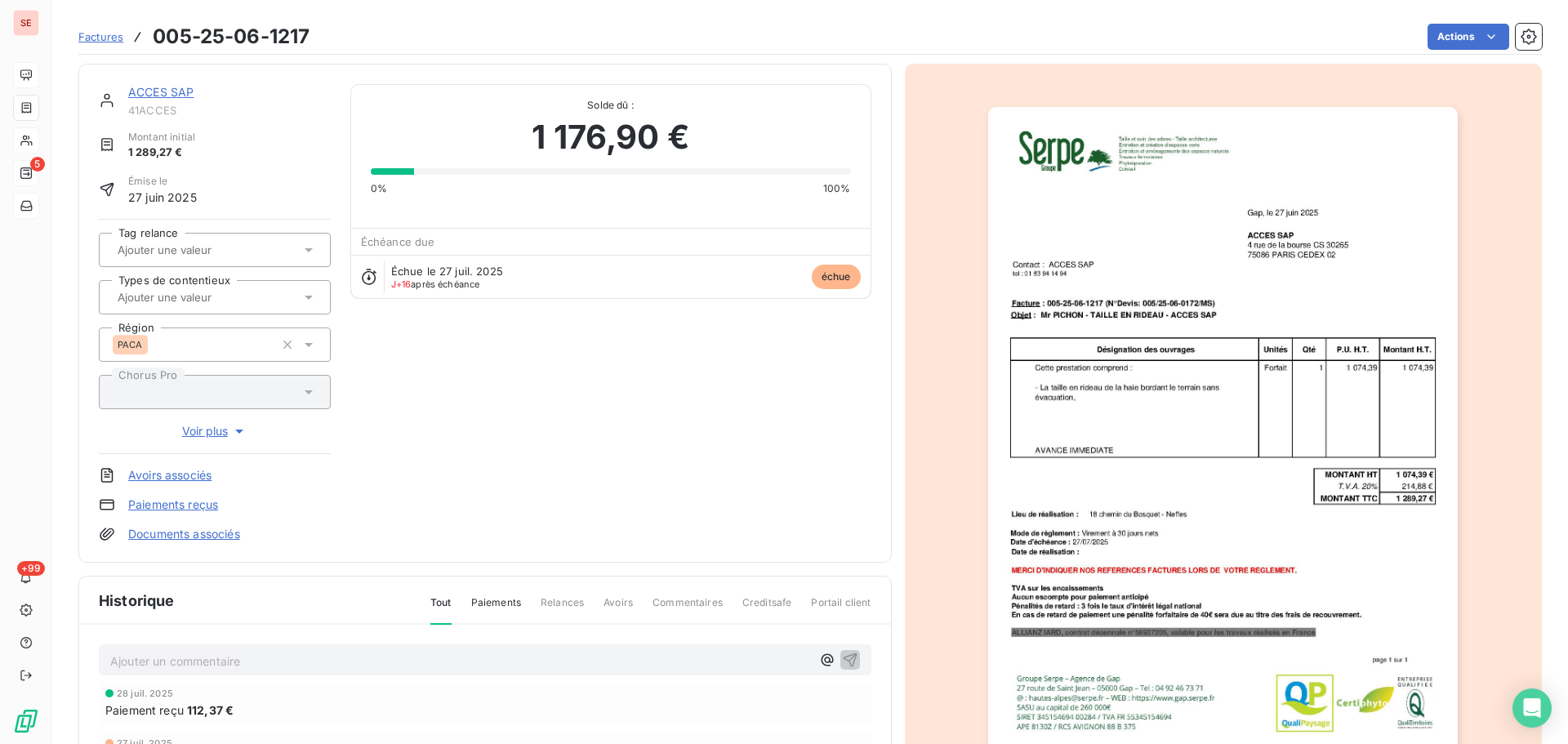
click at [414, 663] on p "Ajouter un commentaire ﻿" at bounding box center [460, 661] width 701 height 21
click at [848, 663] on icon "button" at bounding box center [851, 659] width 16 height 16
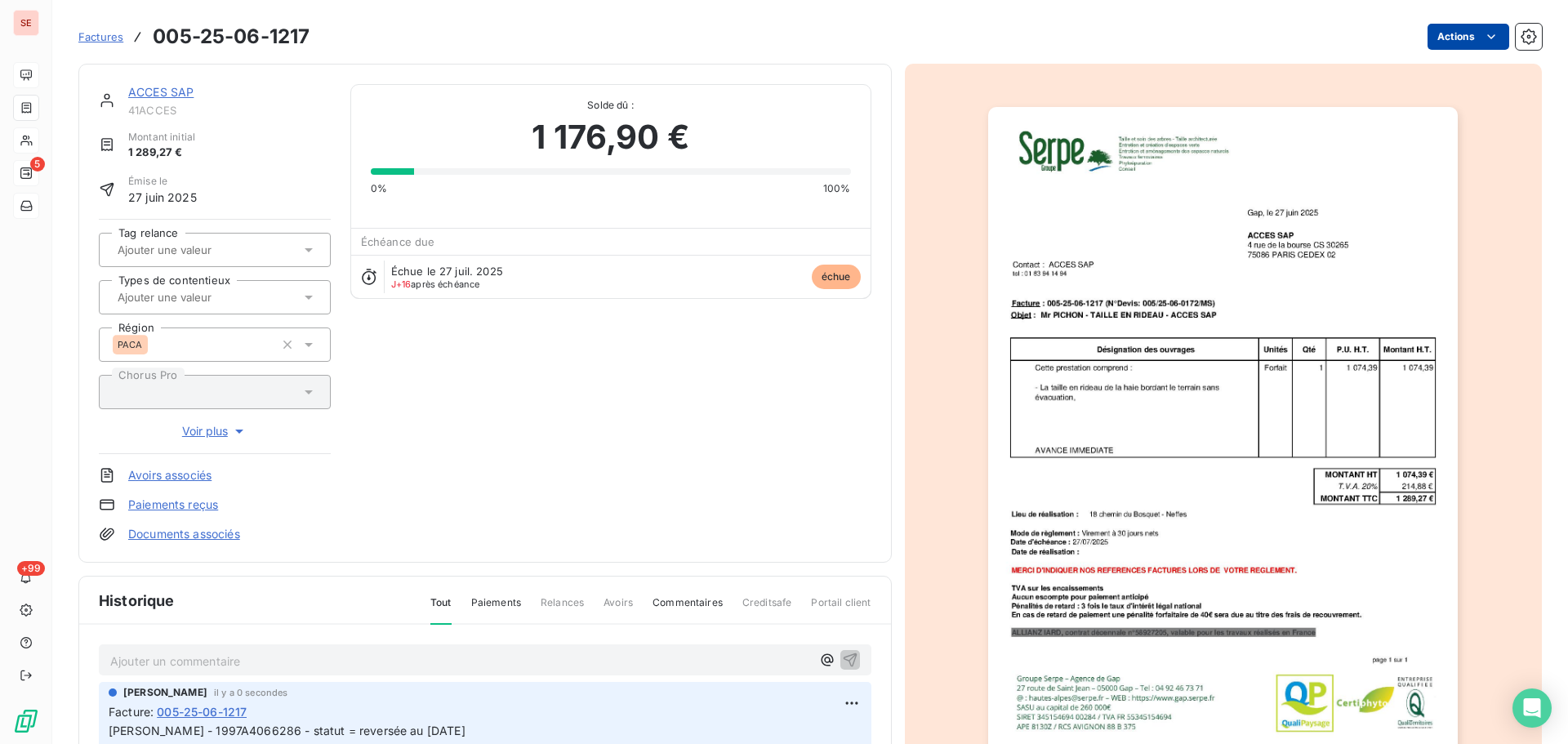
click at [1439, 33] on html "SE 5 +99 Factures 005-25-06-1217 Actions ACCES SAP 41ACCES Montant initial 1 28…" at bounding box center [784, 372] width 1568 height 744
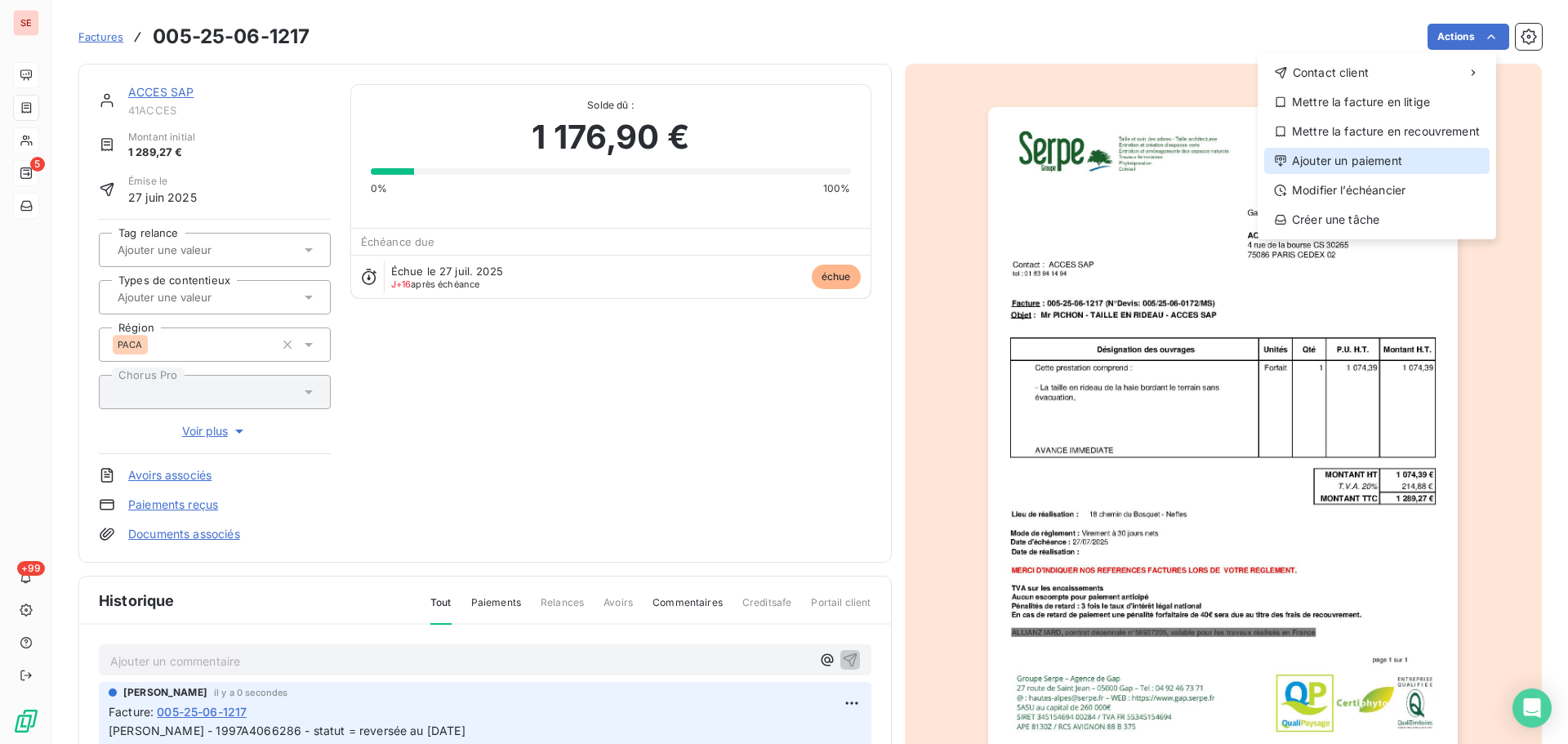
click at [1405, 158] on div "Ajouter un paiement" at bounding box center [1377, 161] width 226 height 26
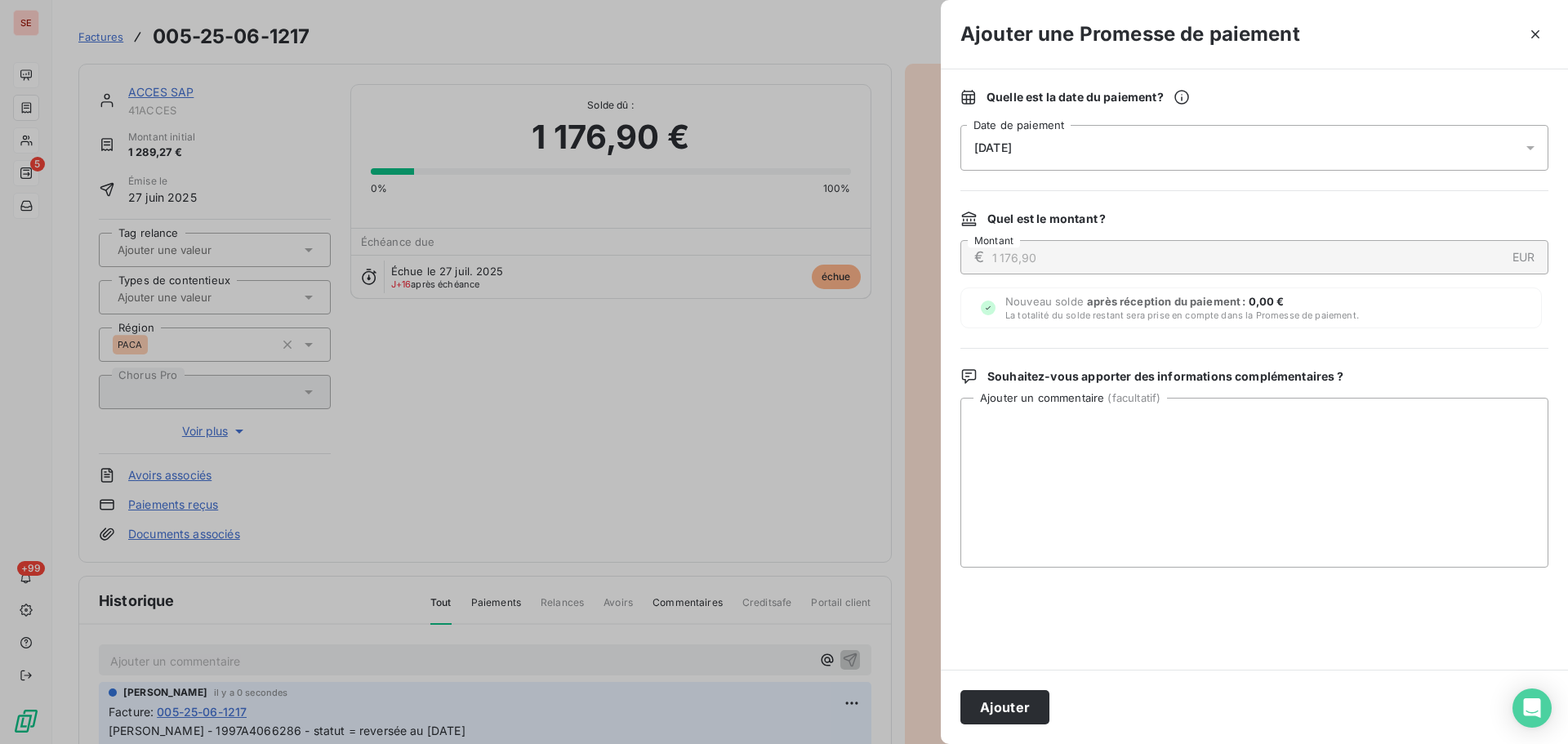
click at [1008, 149] on span "[DATE]" at bounding box center [994, 147] width 38 height 13
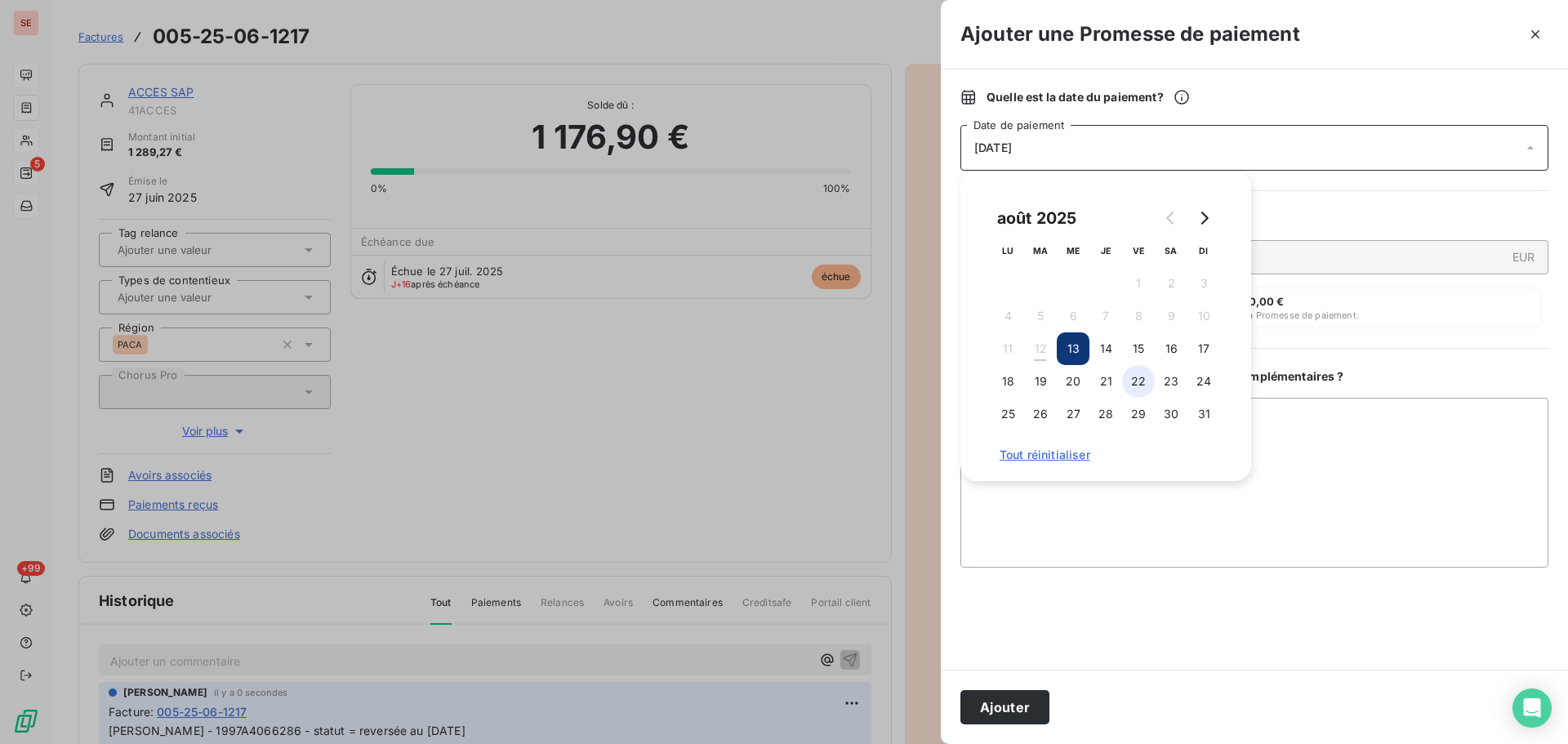
click at [1144, 380] on button "22" at bounding box center [1139, 380] width 33 height 33
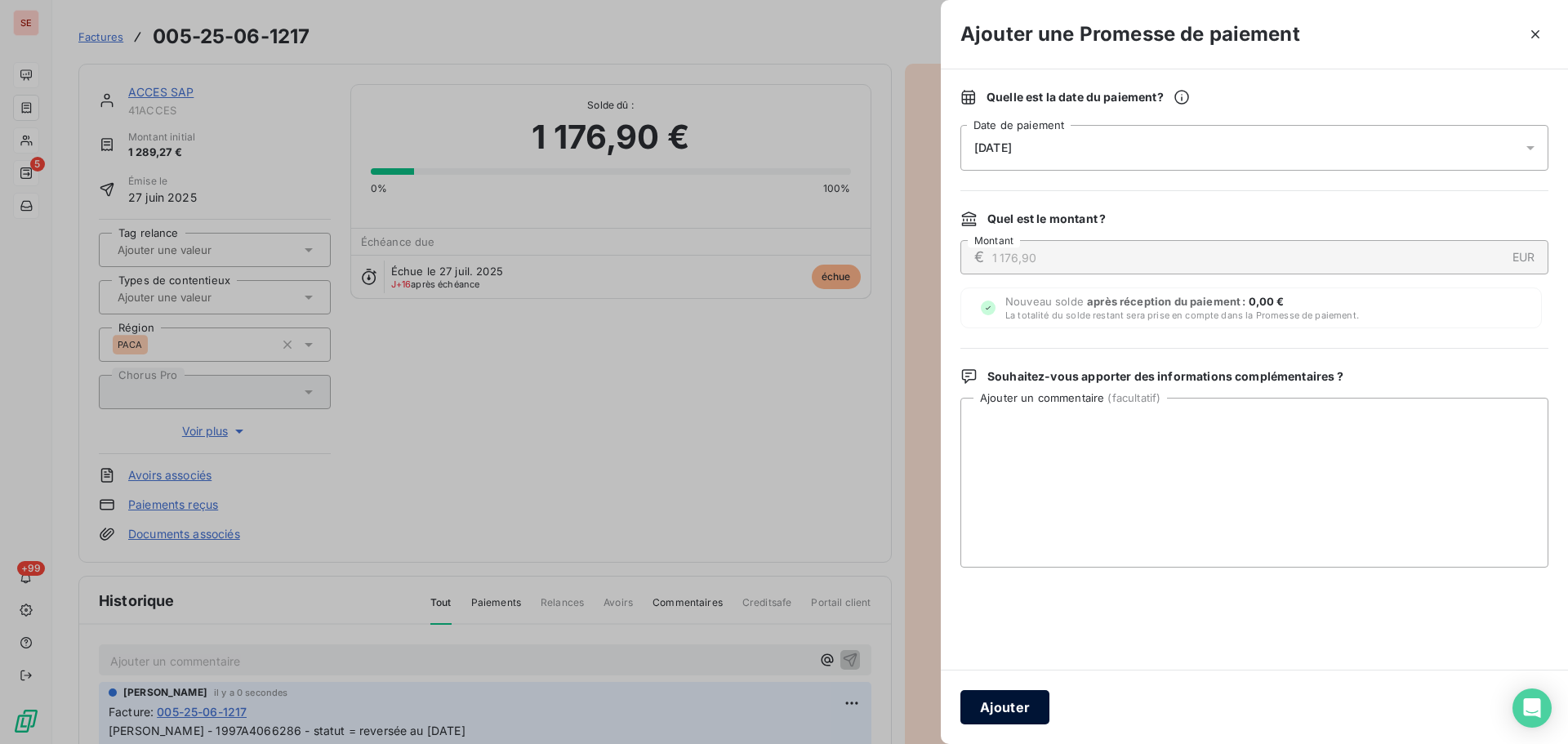
click at [1031, 710] on button "Ajouter" at bounding box center [1006, 707] width 89 height 35
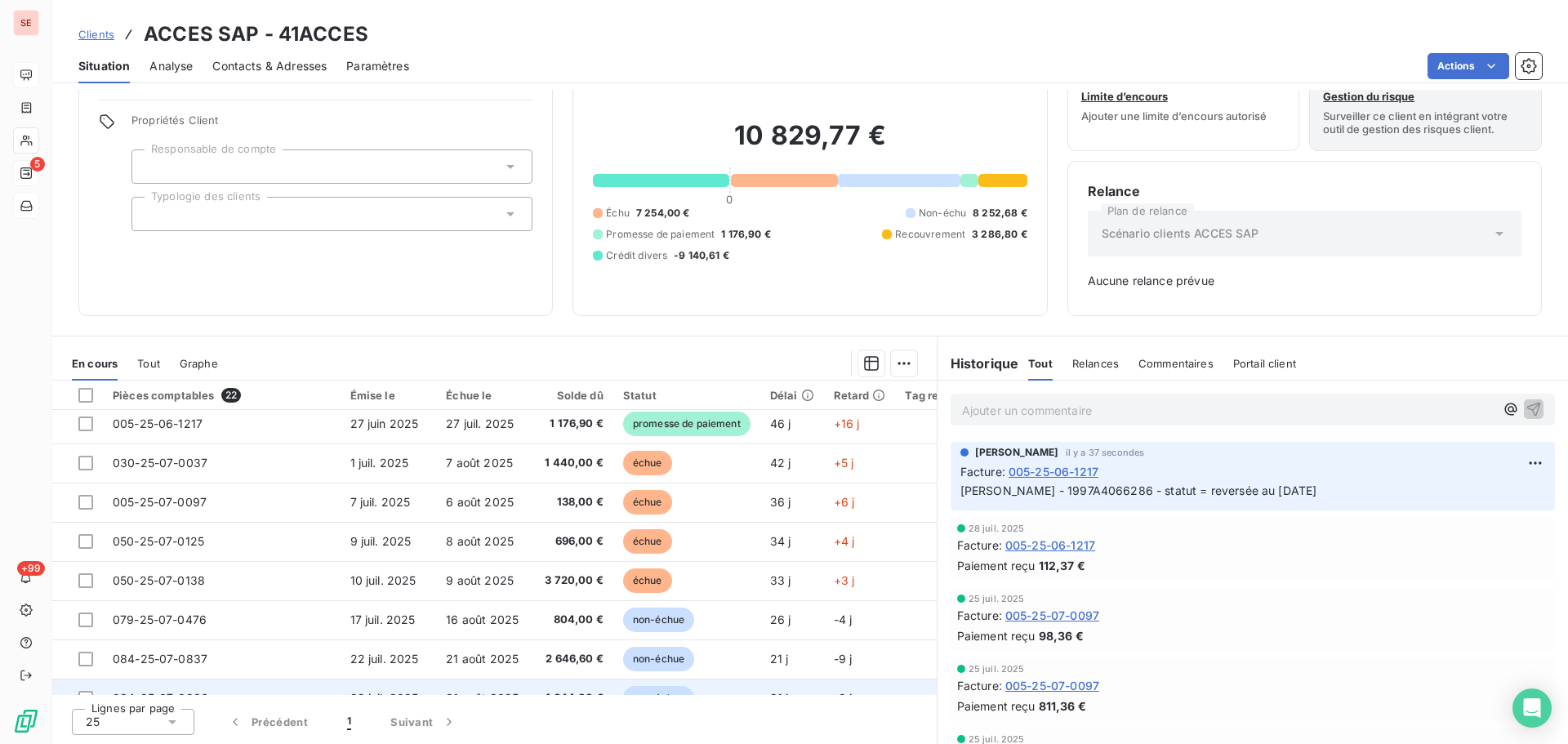
scroll to position [163, 0]
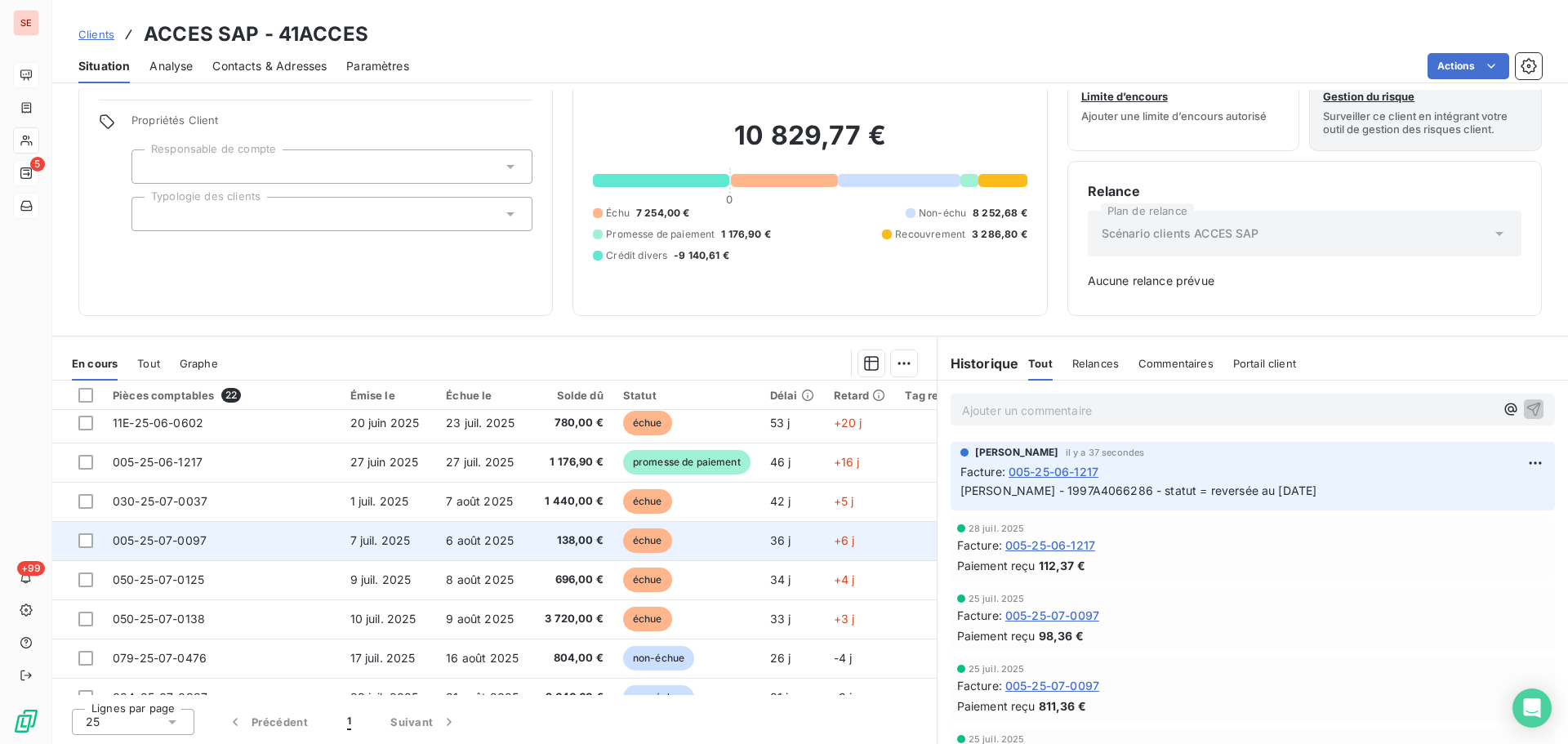
click at [562, 539] on span "138,00 €" at bounding box center [571, 540] width 63 height 16
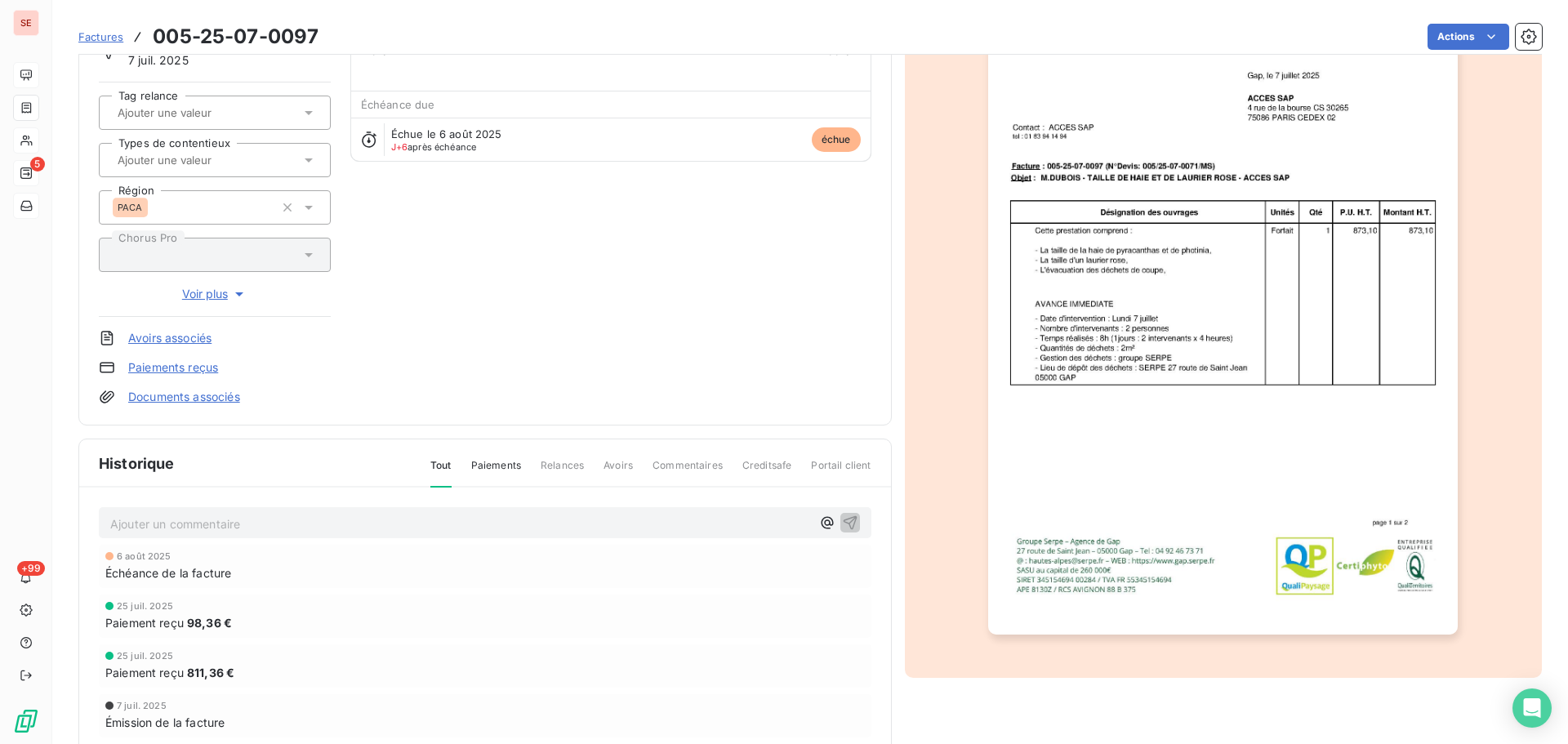
scroll to position [164, 0]
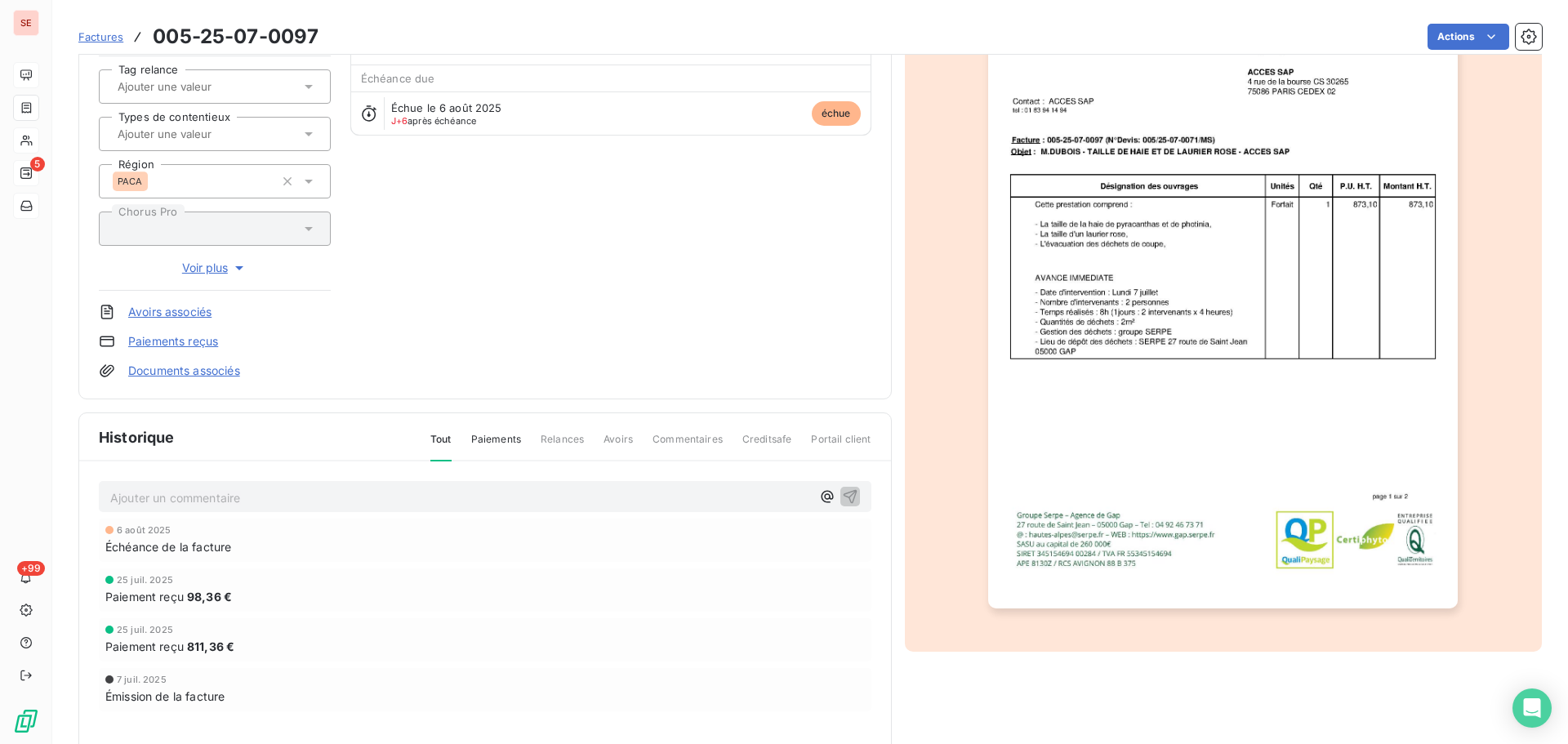
click at [175, 494] on p "Ajouter un commentaire ﻿" at bounding box center [460, 498] width 701 height 21
click at [378, 499] on p "[PERSON_NAME] - 1997A4069478" at bounding box center [460, 497] width 701 height 19
click at [315, 495] on p "[PERSON_NAME] - 1997A4069478 de 1" at bounding box center [460, 497] width 701 height 19
click at [849, 492] on icon "button" at bounding box center [850, 496] width 14 height 14
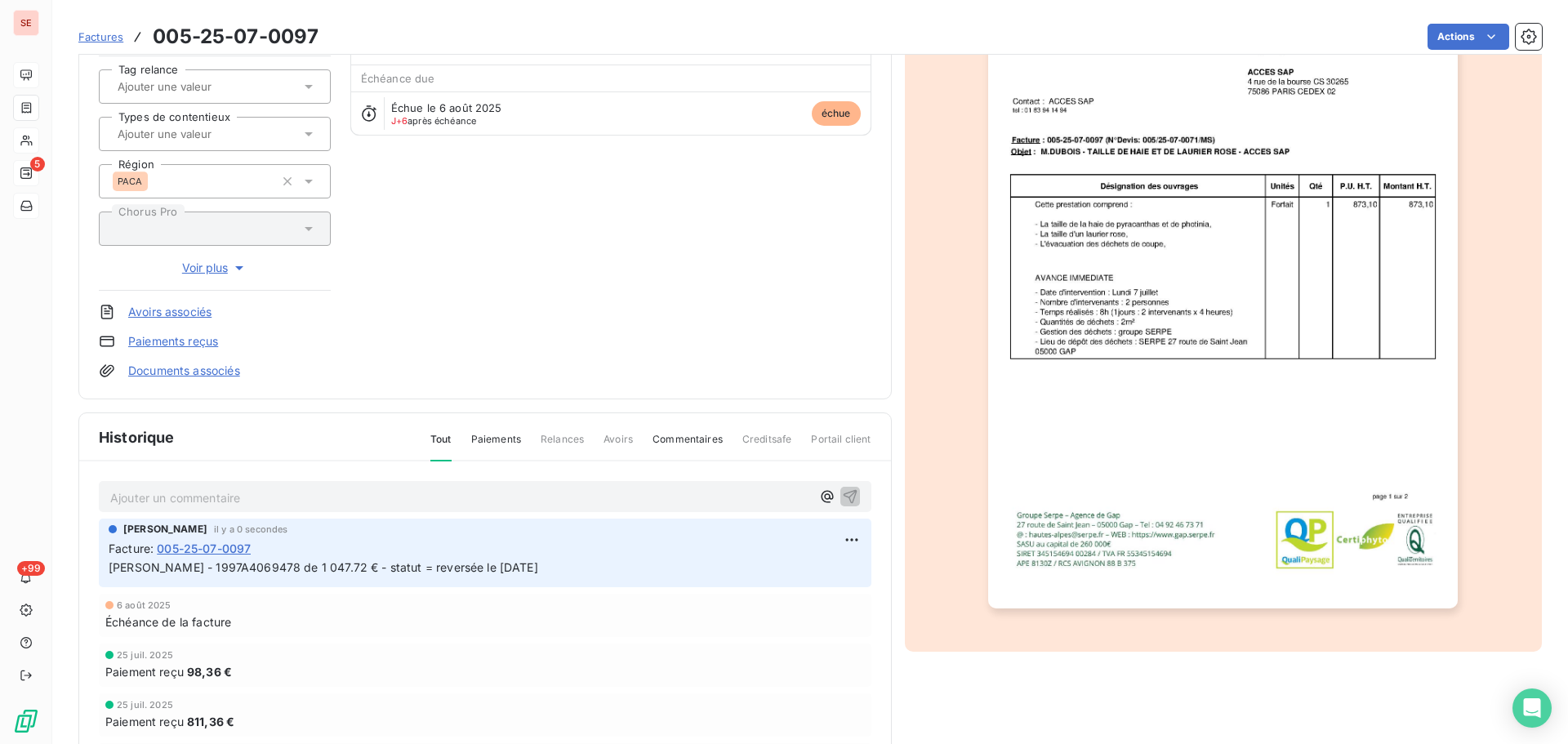
click at [1441, 46] on html "SE 5 +99 Factures 005-25-07-0097 Actions ACCES SAP 41ACCES Montant initial 1 04…" at bounding box center [784, 372] width 1568 height 744
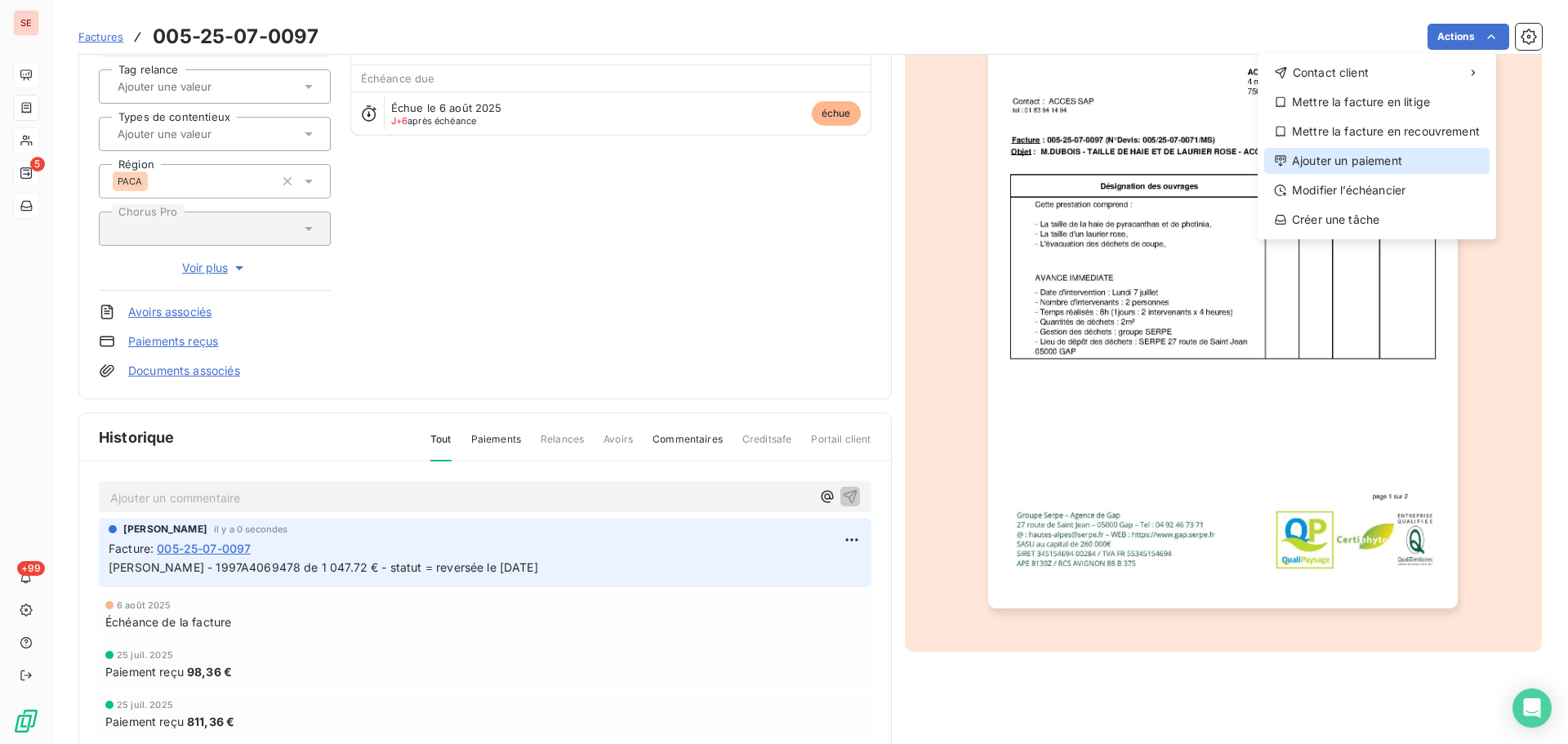
click at [1400, 161] on div "Ajouter un paiement" at bounding box center [1377, 161] width 226 height 26
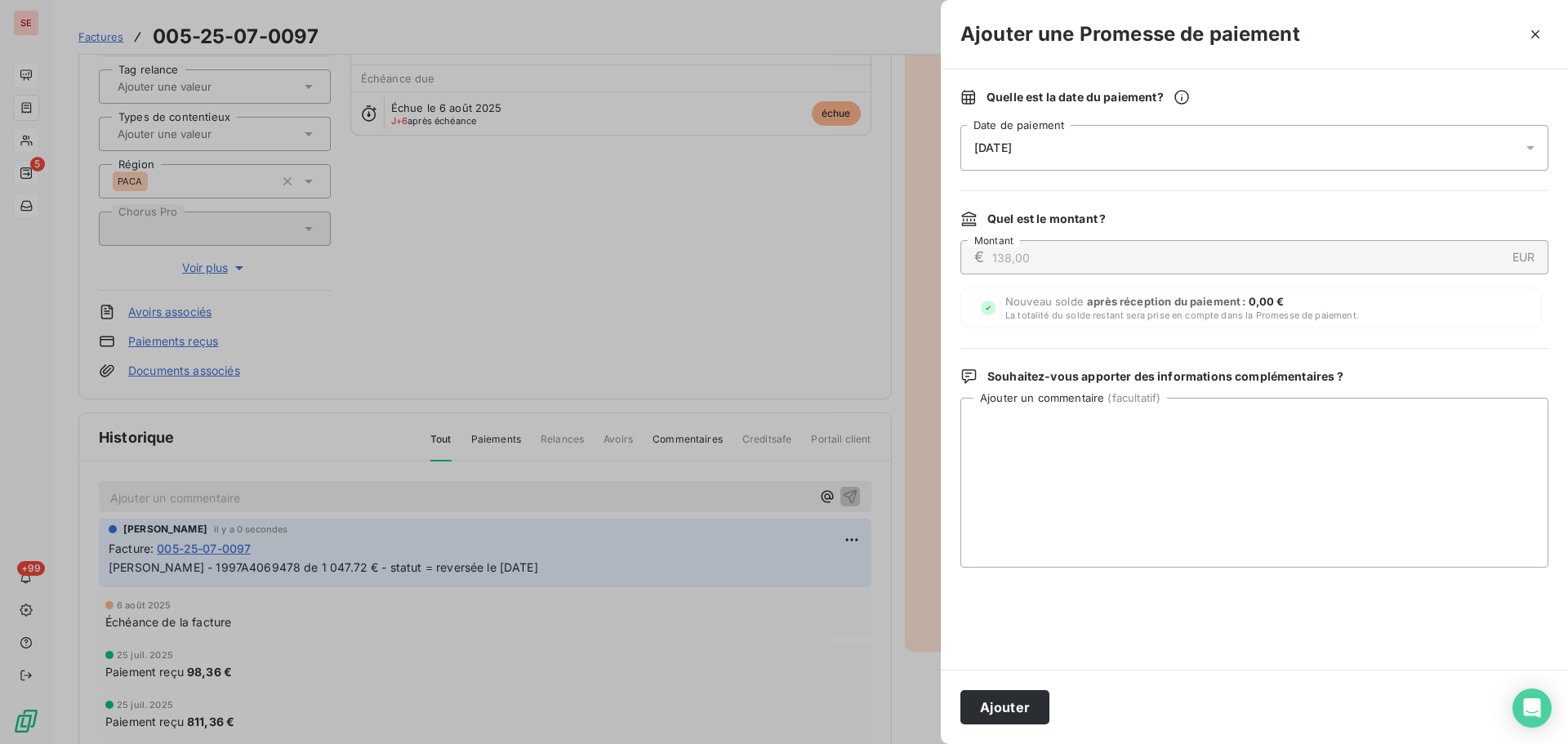
drag, startPoint x: 1017, startPoint y: 149, endPoint x: 1017, endPoint y: 170, distance: 21.0
click at [1013, 149] on span "[DATE]" at bounding box center [994, 147] width 38 height 13
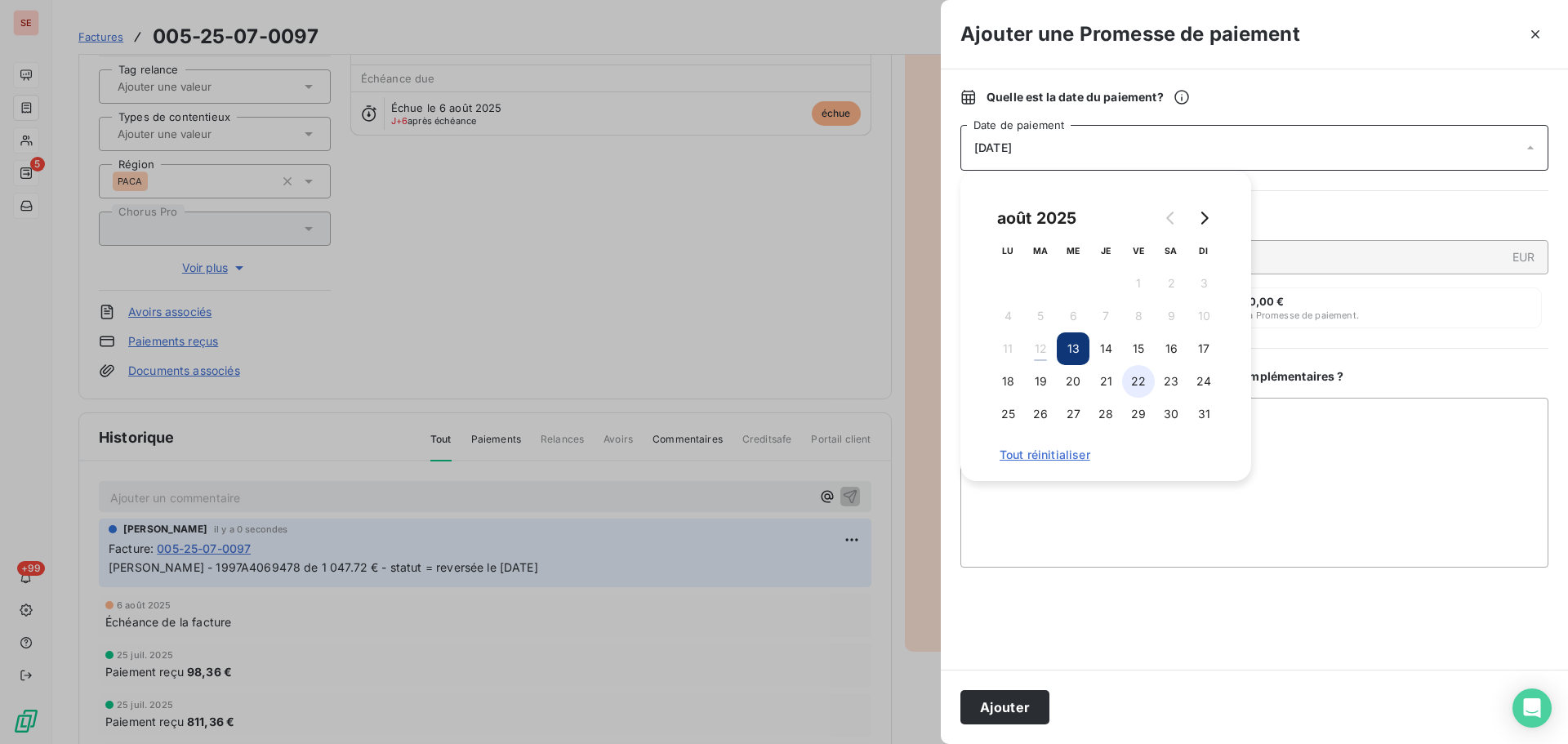
click at [1141, 376] on button "22" at bounding box center [1139, 380] width 33 height 33
click at [1027, 709] on button "Ajouter" at bounding box center [1006, 707] width 89 height 35
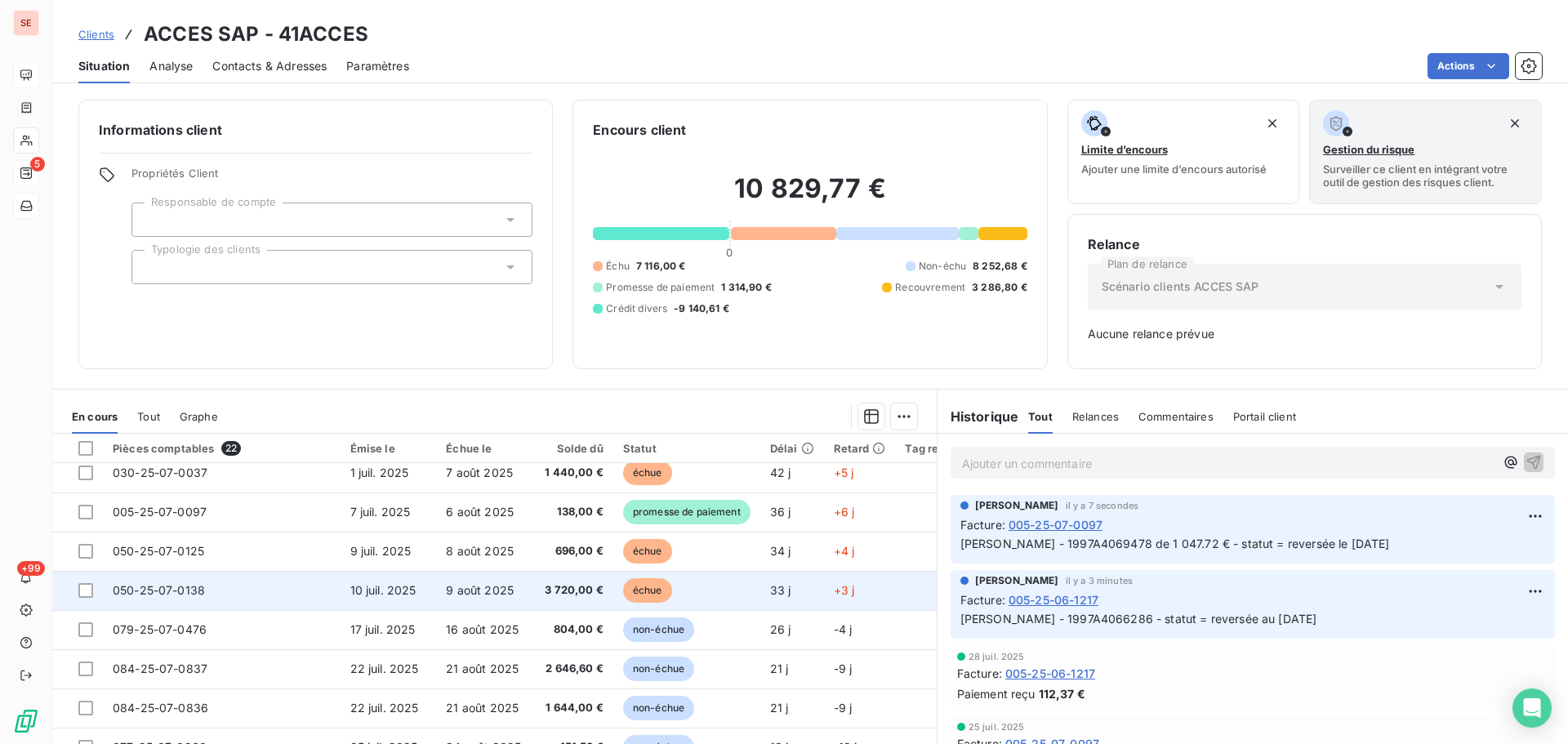
scroll to position [327, 0]
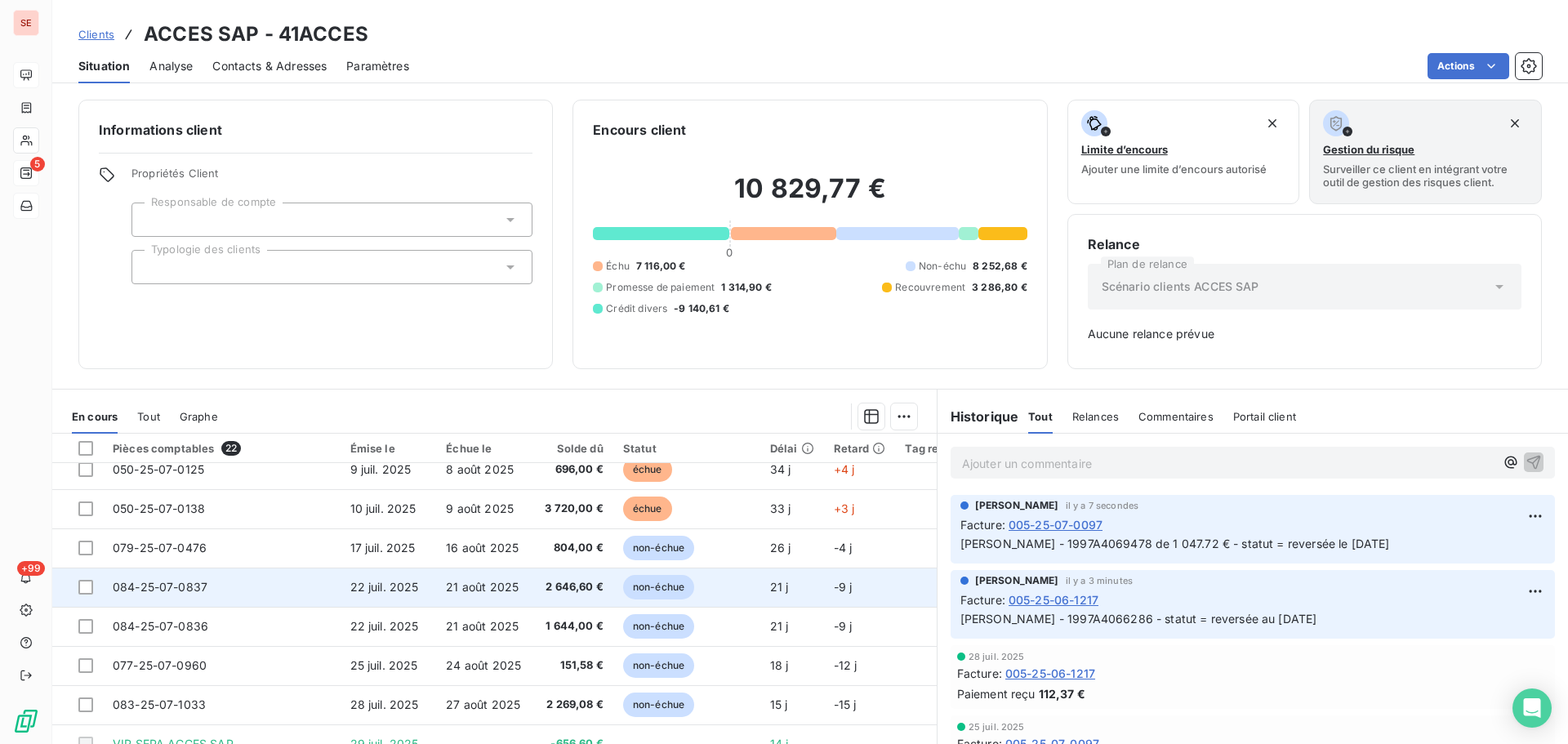
click at [333, 585] on td "084-25-07-0837" at bounding box center [222, 586] width 237 height 39
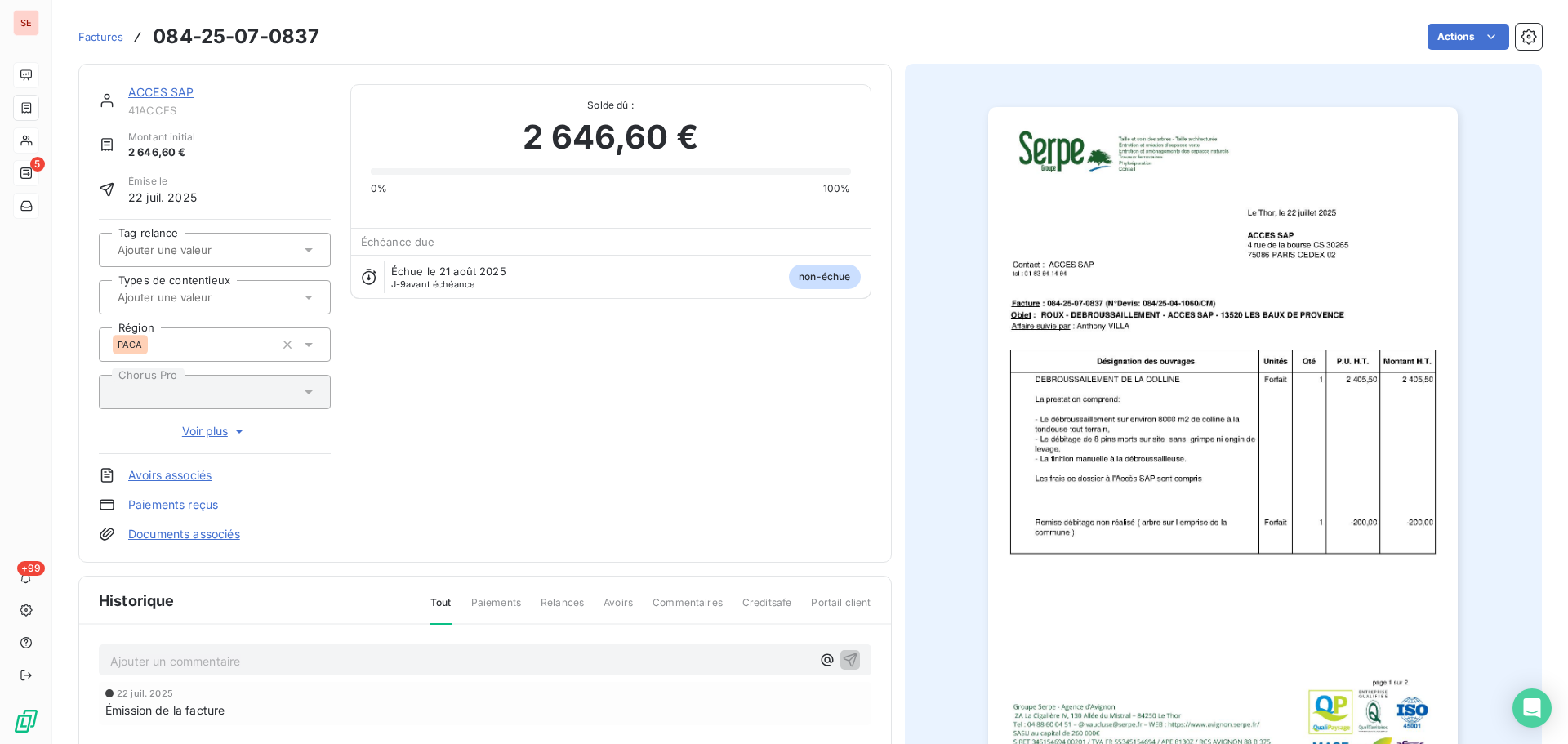
click at [262, 672] on div "Ajouter un commentaire ﻿" at bounding box center [485, 661] width 773 height 32
click at [278, 654] on p "Ajouter un commentaire ﻿" at bounding box center [460, 661] width 701 height 21
drag, startPoint x: 353, startPoint y: 654, endPoint x: 381, endPoint y: 657, distance: 28.2
click at [381, 657] on span "[PERSON_NAME] - 1997a4097680 de 2000 € + 1997a4097677 de" at bounding box center [293, 660] width 367 height 14
click at [533, 663] on p "[PERSON_NAME] - 1997a4097680 de 646.60 € + 1997a4097677 de" at bounding box center [460, 660] width 701 height 19
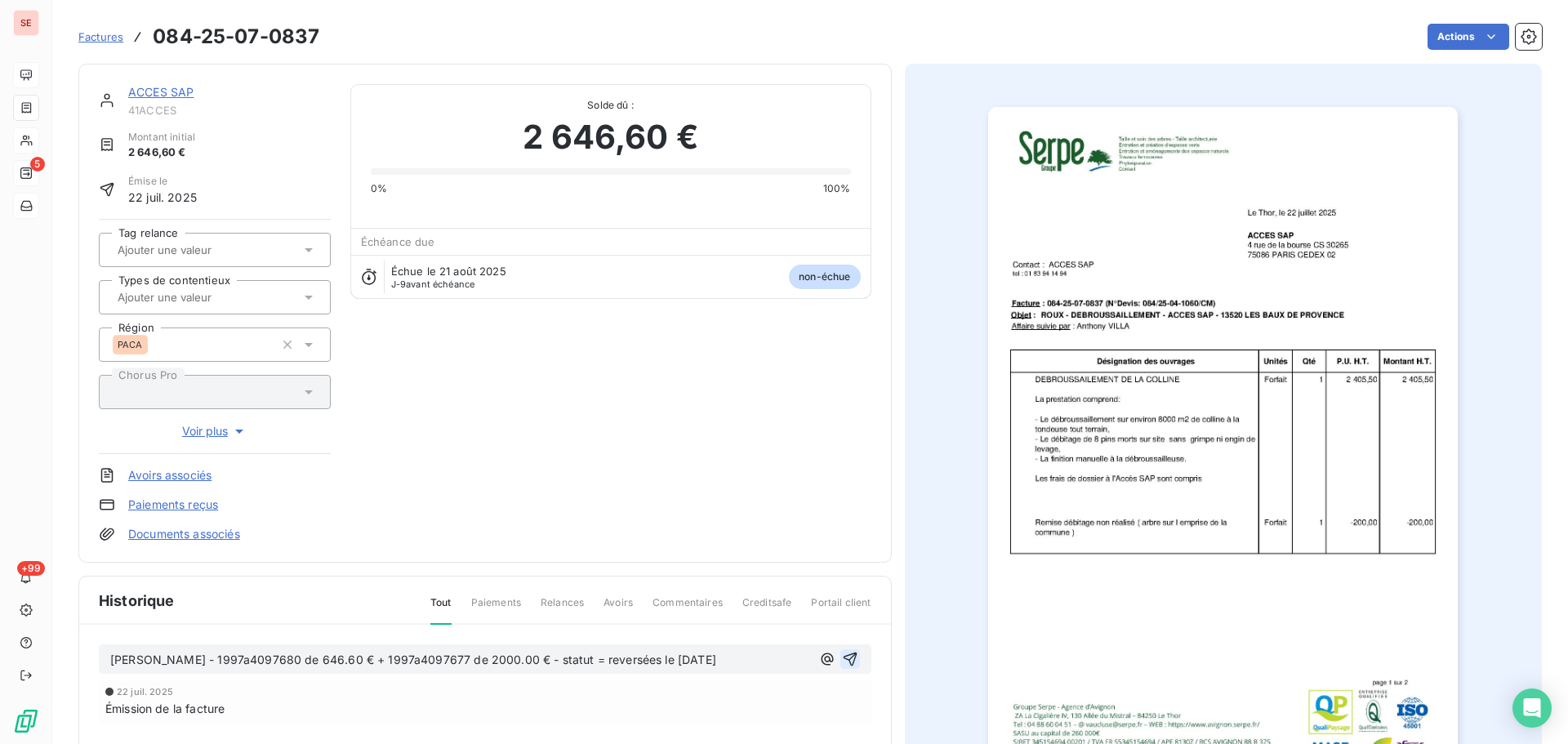
click at [849, 657] on icon "button" at bounding box center [850, 660] width 14 height 14
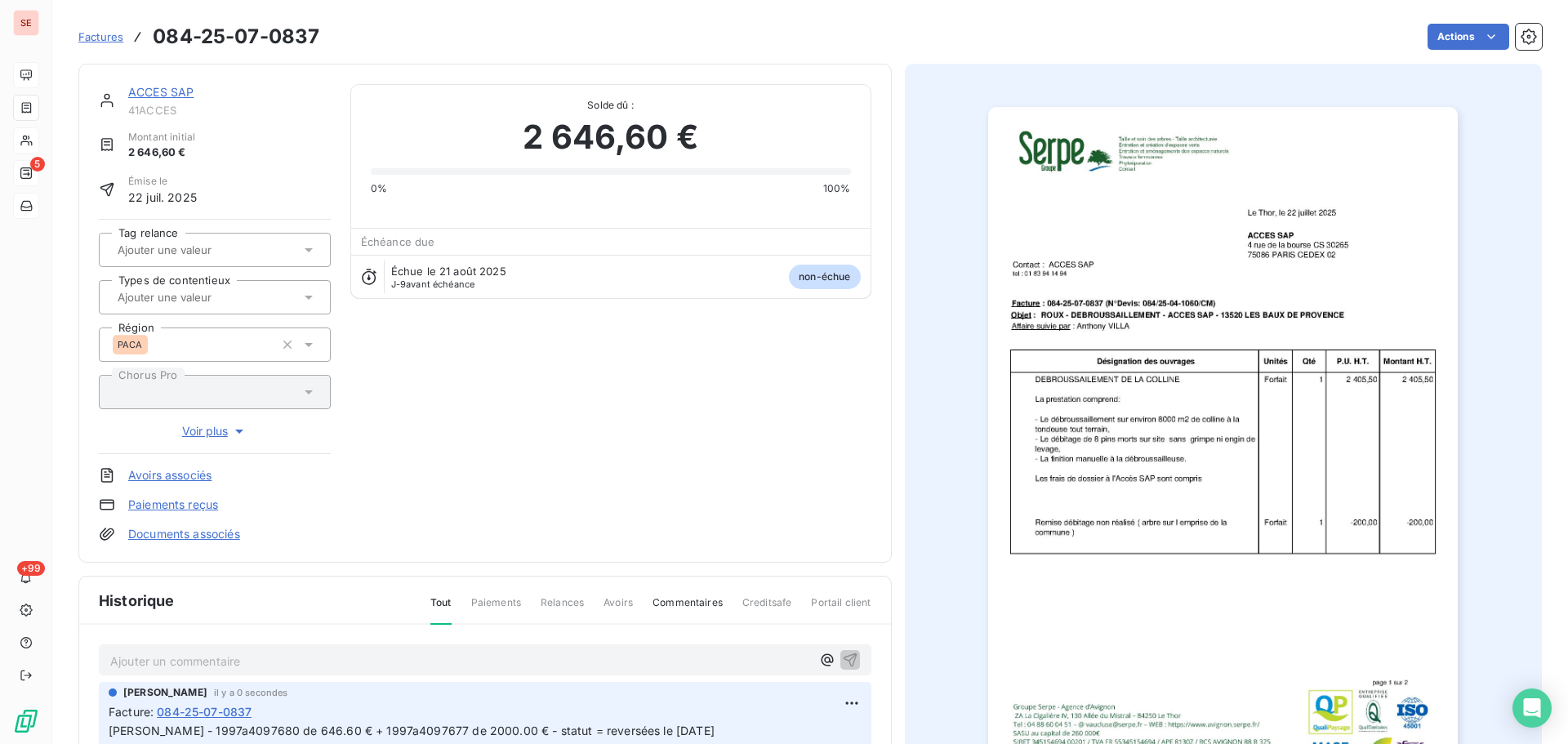
click at [1431, 43] on html "SE 5 +99 Factures 084-25-07-0837 Actions ACCES SAP 41ACCES Montant initial 2 64…" at bounding box center [784, 372] width 1568 height 744
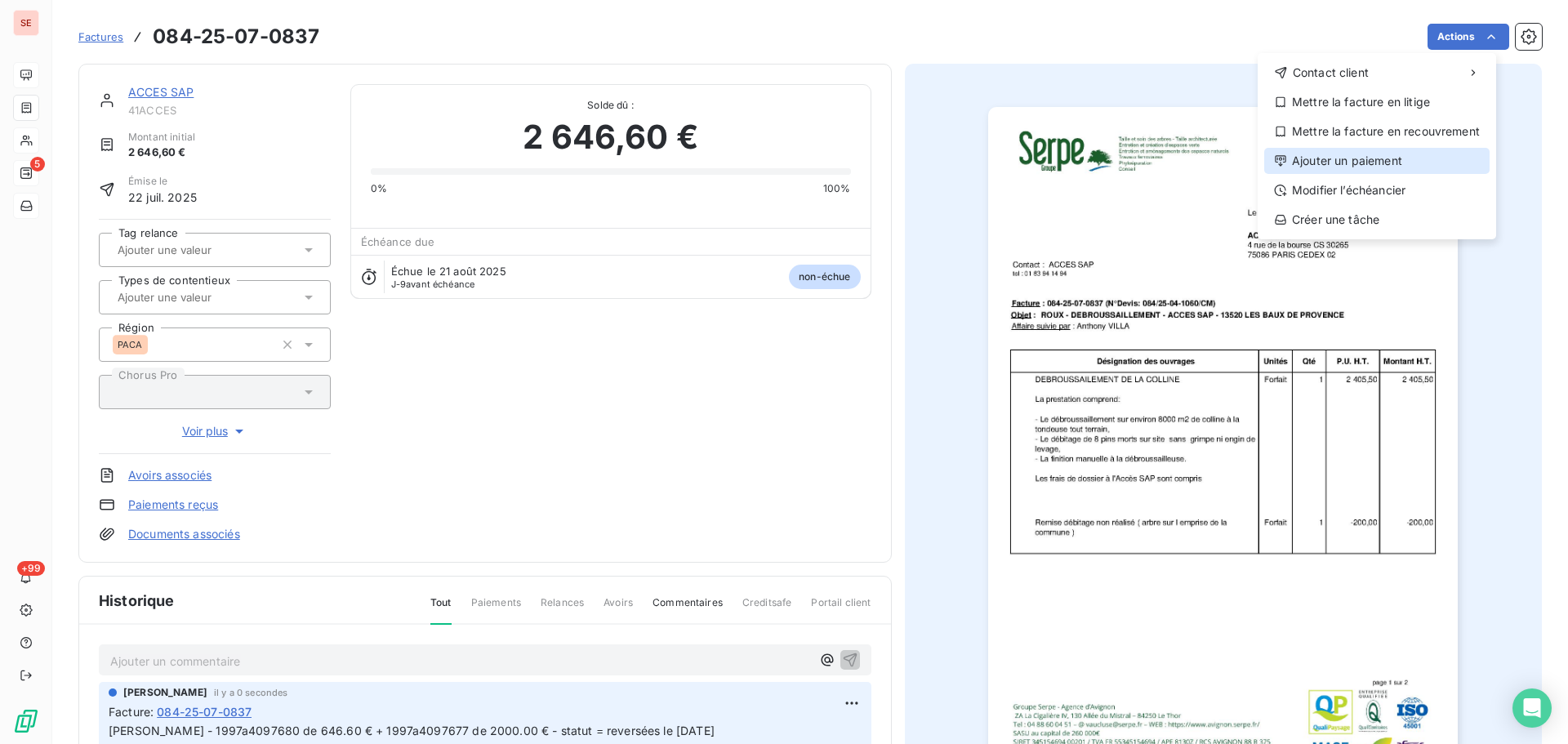
click at [1333, 157] on div "Ajouter un paiement" at bounding box center [1377, 161] width 226 height 26
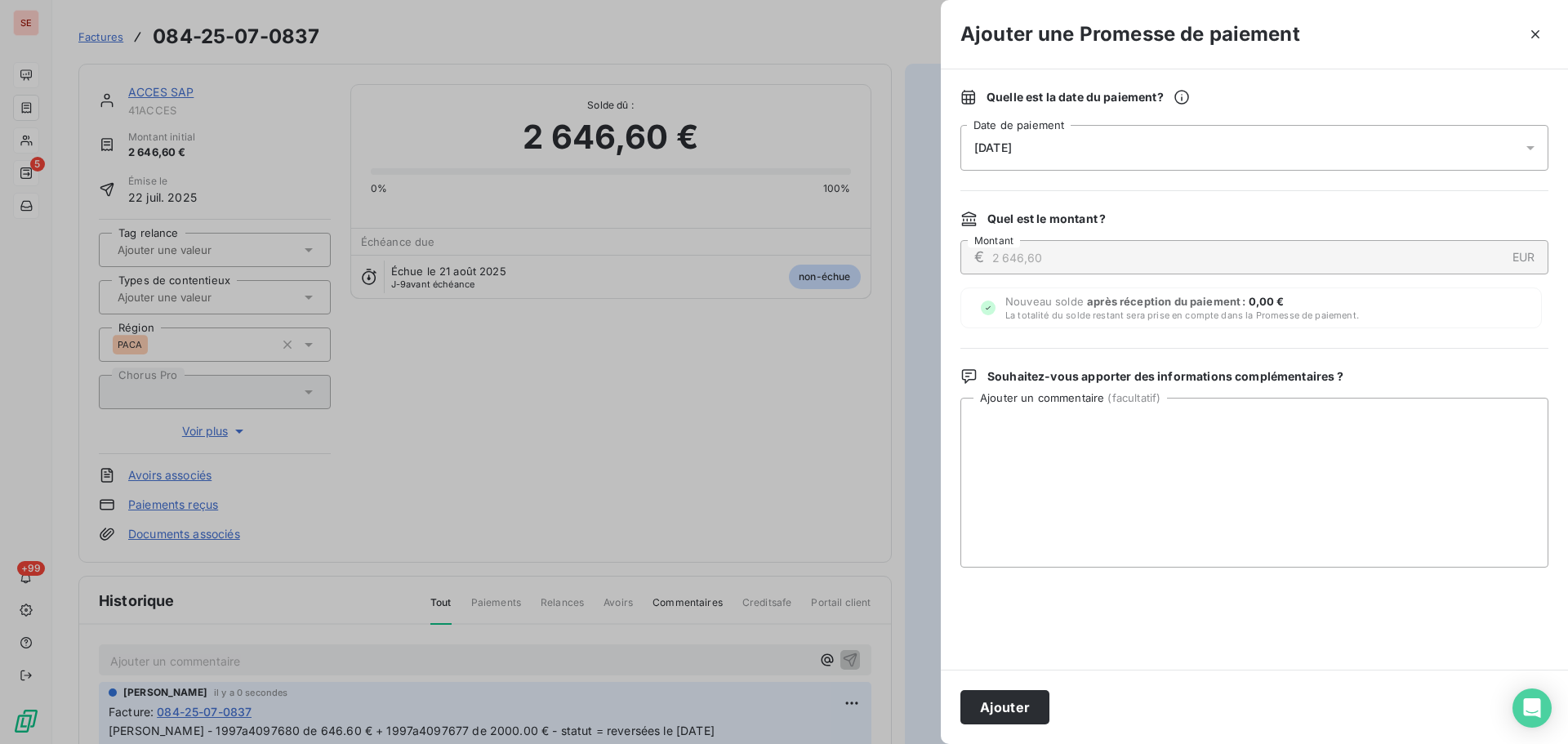
click at [1007, 146] on span "[DATE]" at bounding box center [994, 147] width 38 height 13
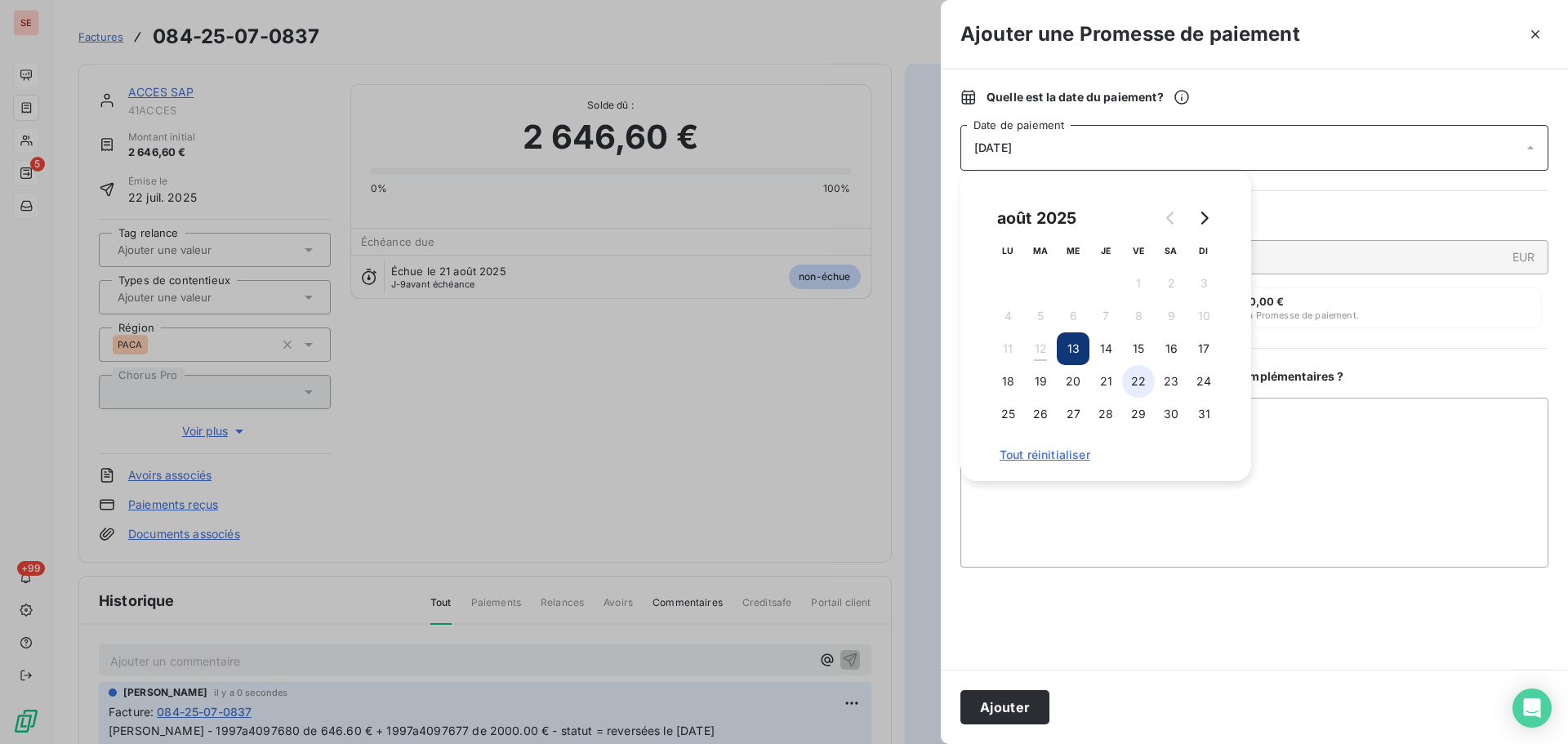
drag, startPoint x: 1141, startPoint y: 383, endPoint x: 1140, endPoint y: 392, distance: 9.1
click at [1141, 382] on button "22" at bounding box center [1139, 380] width 33 height 33
click at [1000, 713] on button "Ajouter" at bounding box center [1006, 707] width 89 height 35
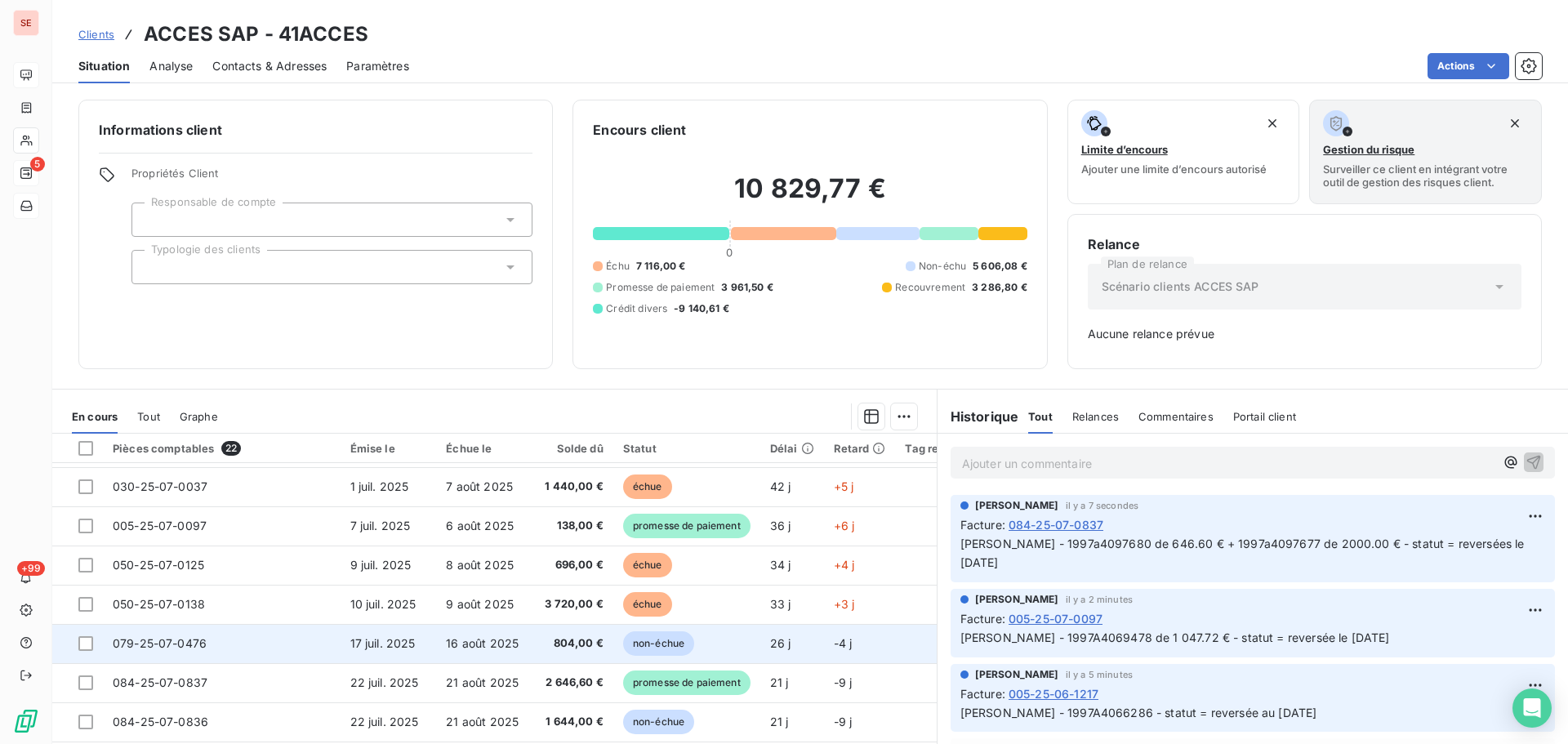
scroll to position [327, 0]
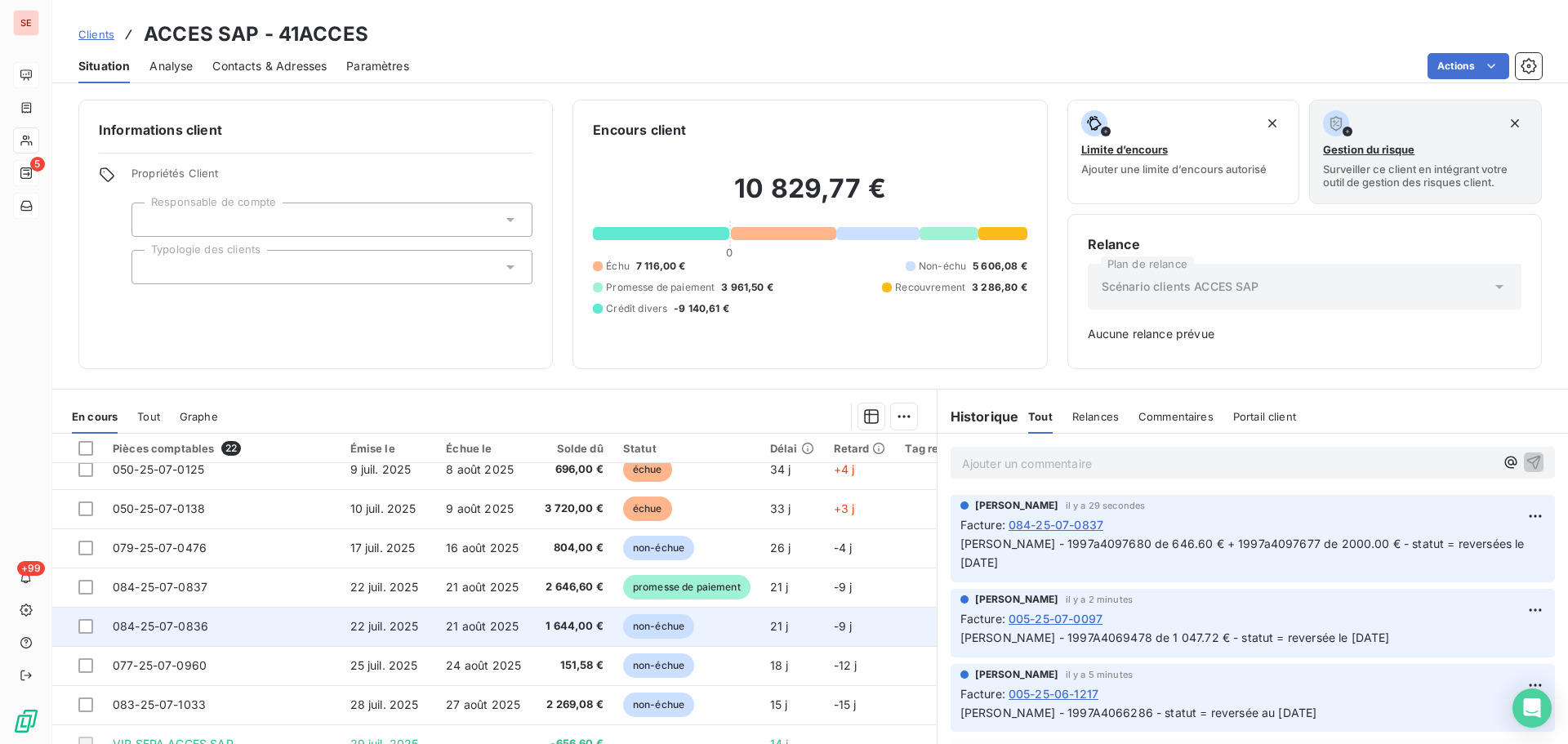
click at [527, 631] on td "21 août 2025" at bounding box center [483, 626] width 94 height 39
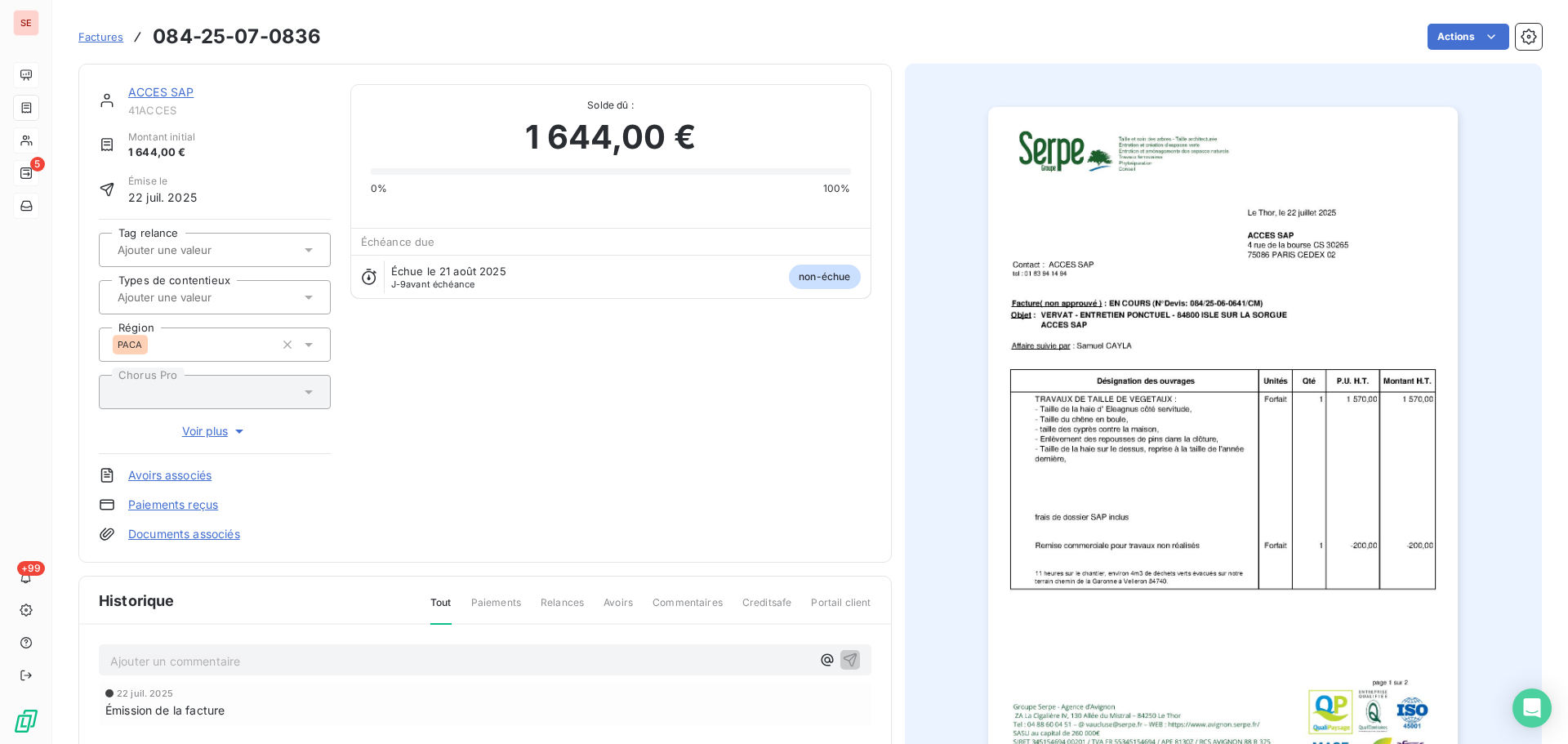
click at [485, 658] on p "Ajouter un commentaire ﻿" at bounding box center [460, 661] width 701 height 21
click at [415, 662] on p "Mme VERVAT - 1997A4095911 - statut = reversée le" at bounding box center [460, 660] width 701 height 19
click at [843, 656] on icon "button" at bounding box center [851, 659] width 16 height 16
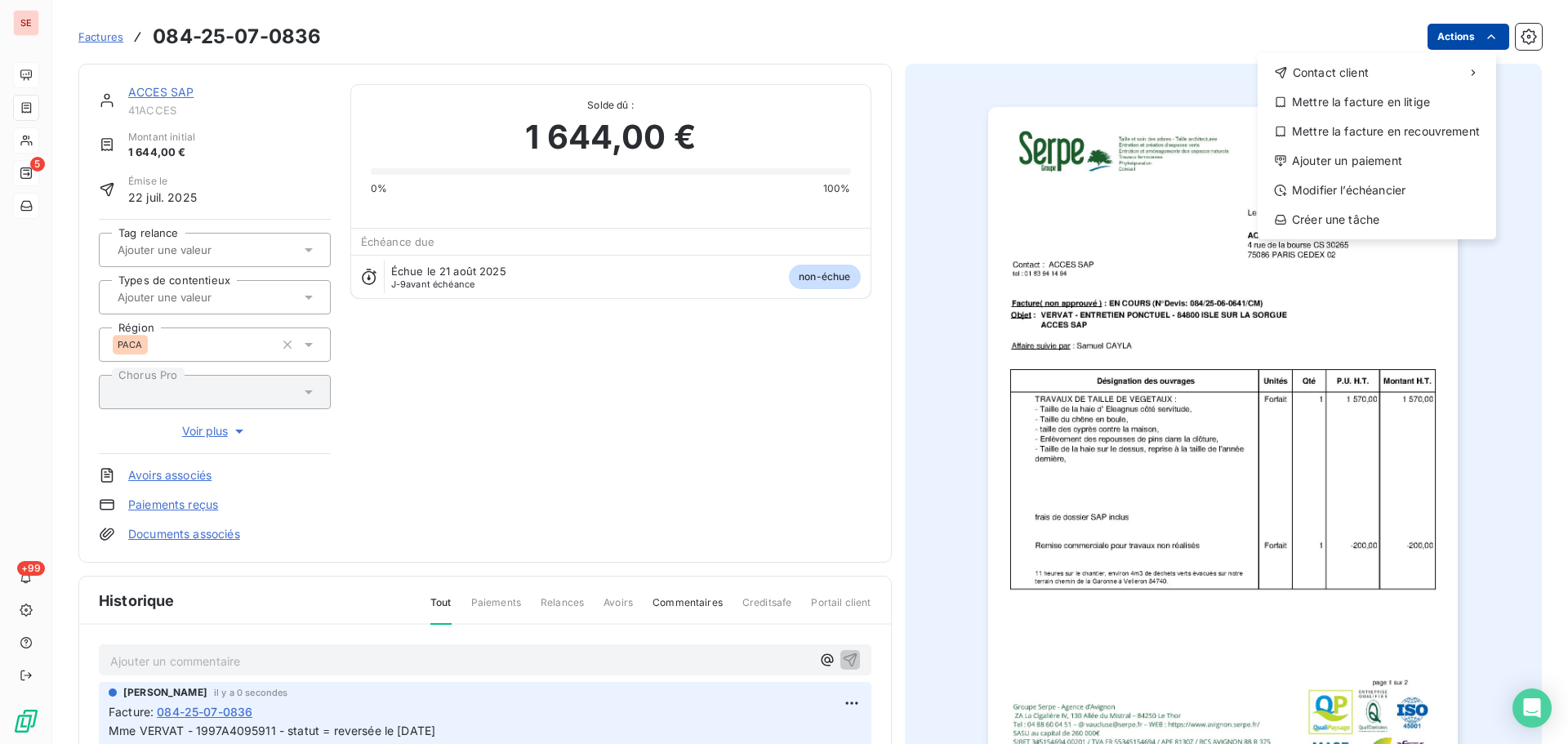
click at [1453, 45] on html "SE 5 +99 Factures [PHONE_NUMBER] Actions Contact client Mettre la facture en li…" at bounding box center [784, 372] width 1568 height 744
click at [1373, 163] on div "Ajouter un paiement" at bounding box center [1377, 161] width 226 height 26
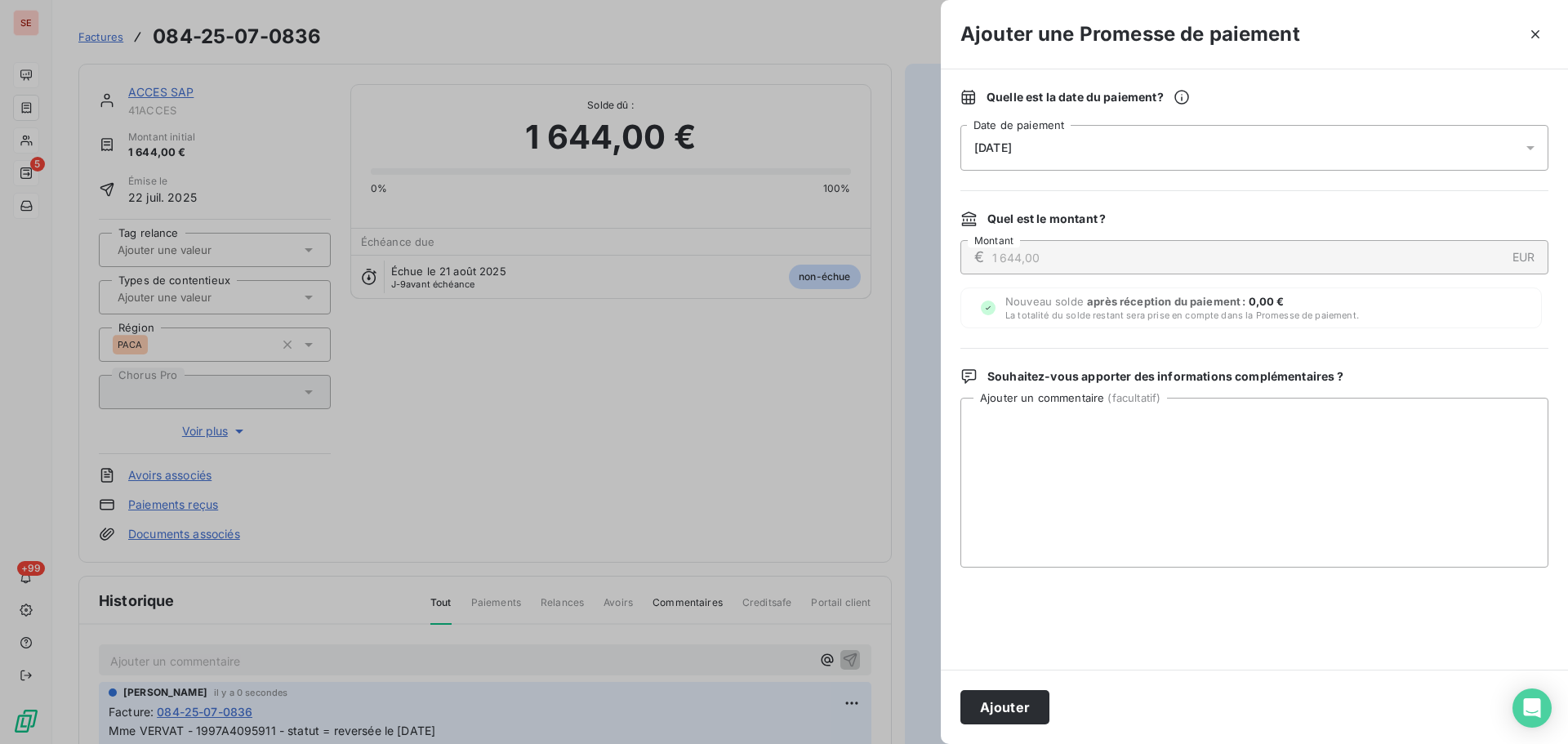
click at [1028, 157] on div "[DATE]" at bounding box center [1255, 148] width 588 height 46
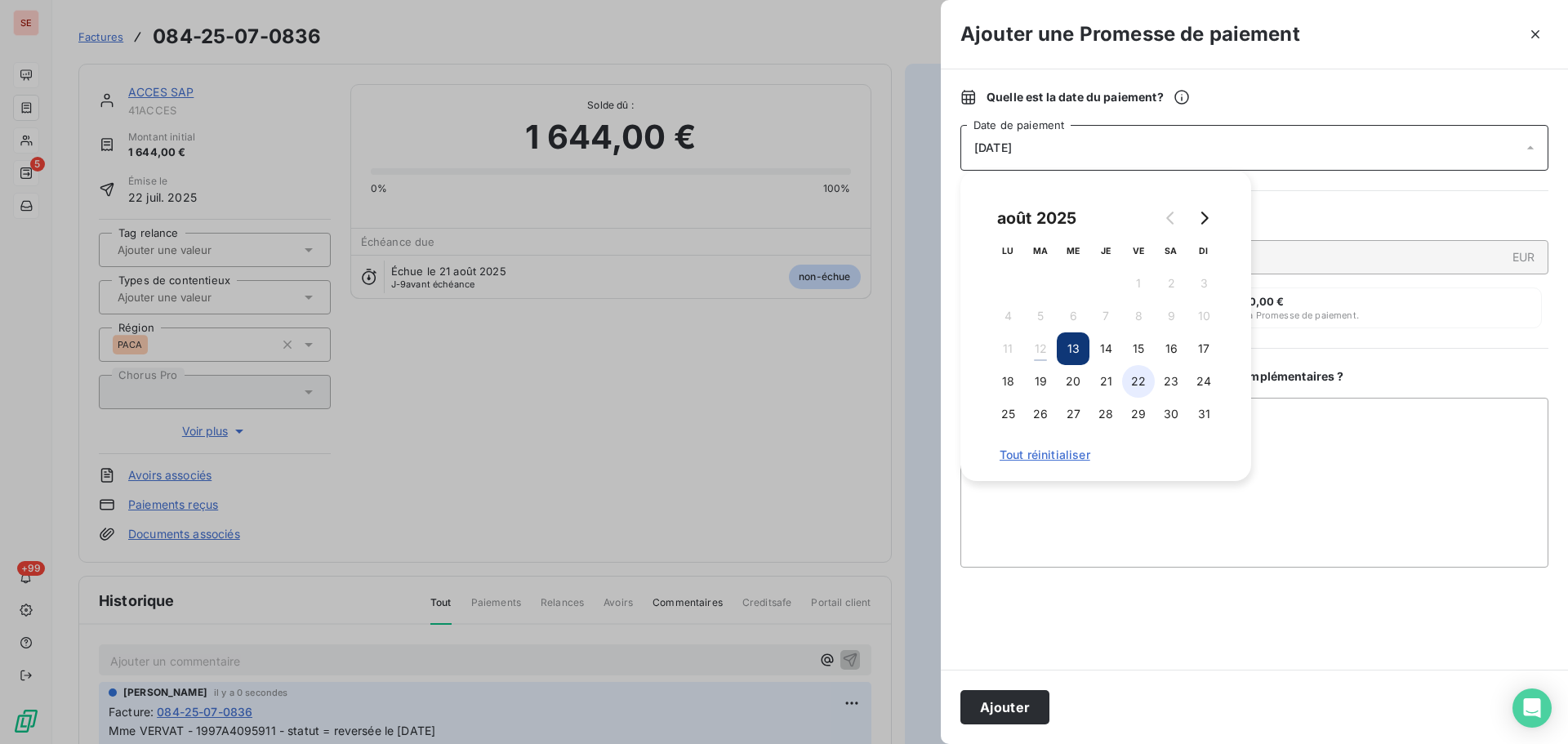
click at [1144, 377] on button "22" at bounding box center [1139, 380] width 33 height 33
click at [1021, 707] on button "Ajouter" at bounding box center [1006, 707] width 89 height 35
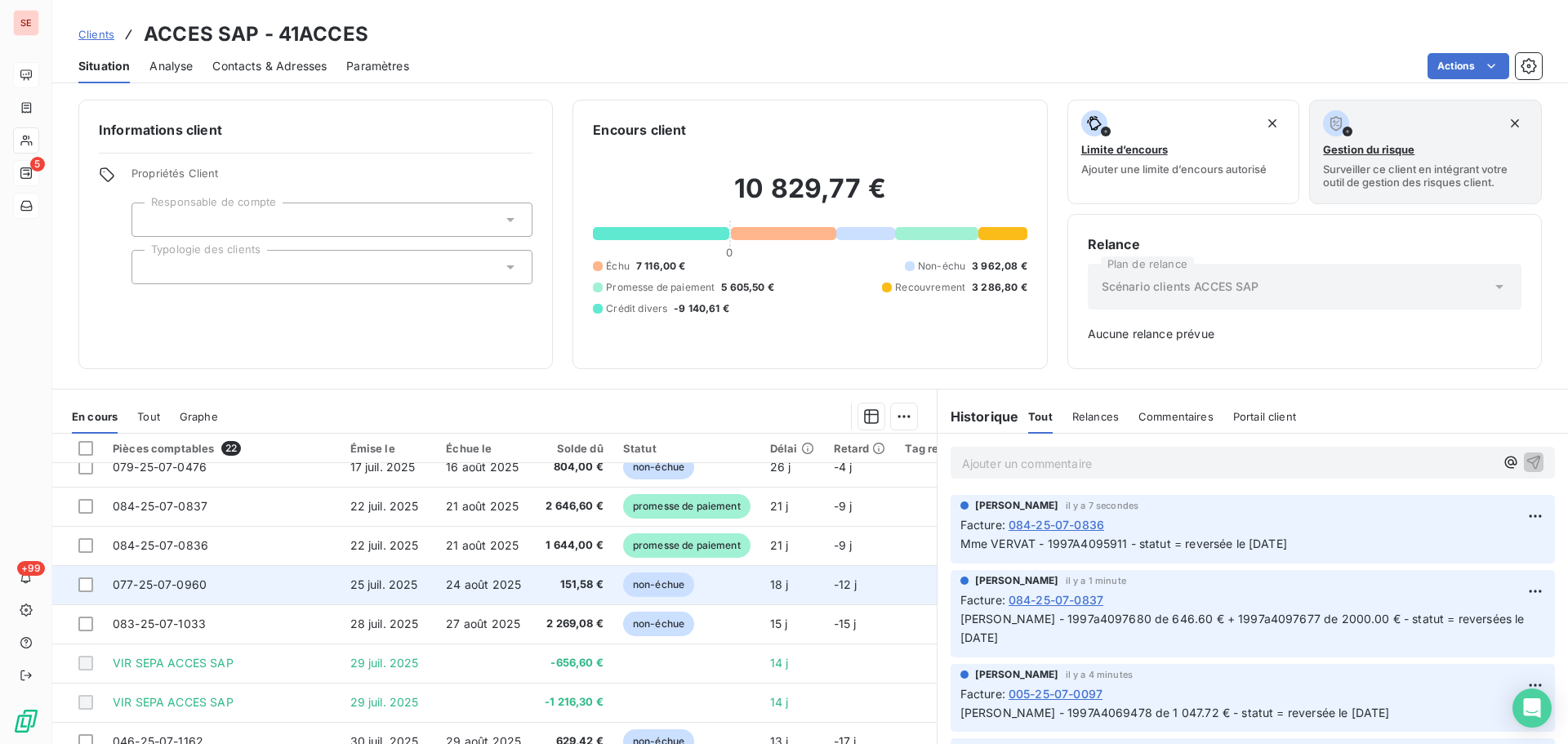
scroll to position [408, 0]
click at [531, 591] on td "24 août 2025" at bounding box center [483, 583] width 94 height 39
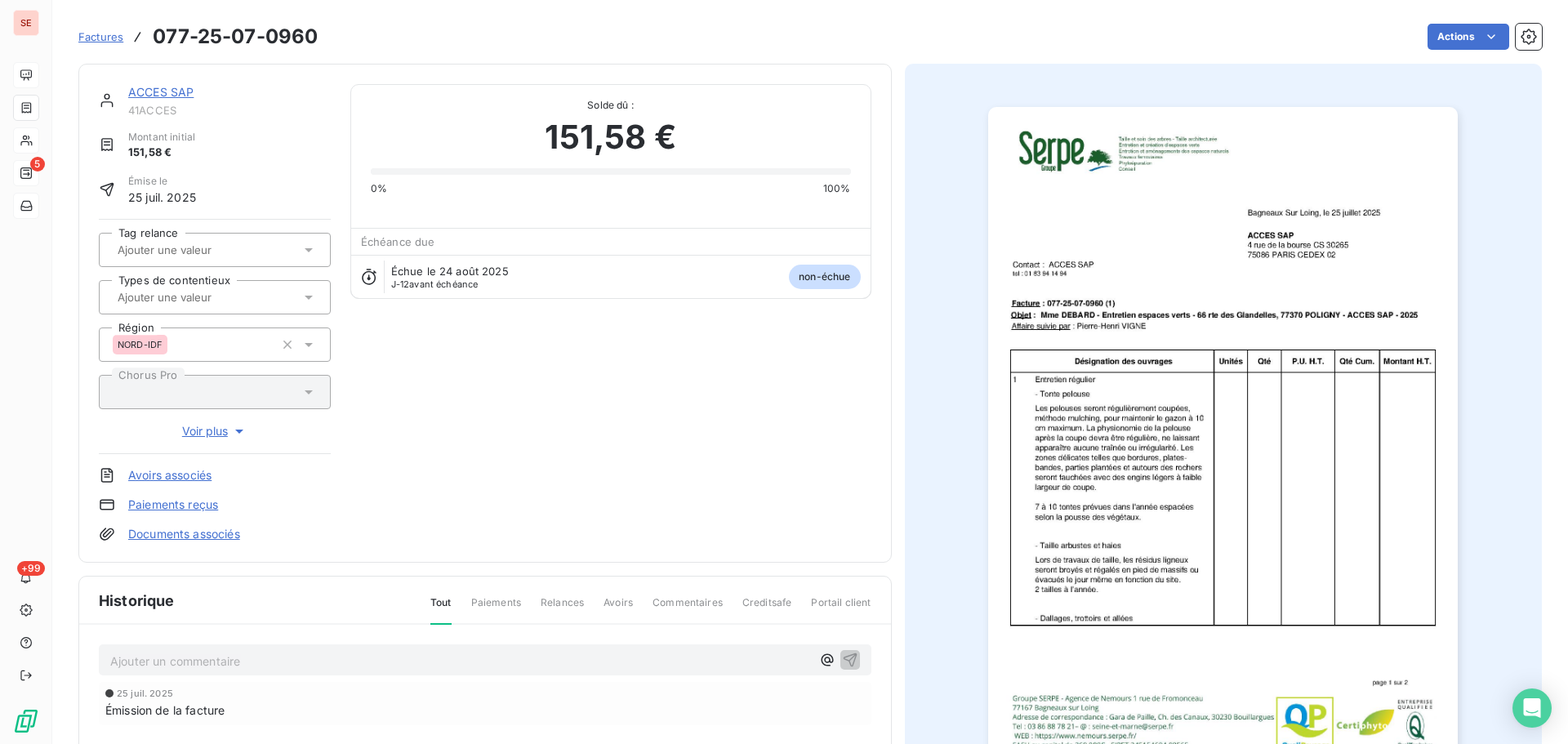
click at [378, 646] on div "Ajouter un commentaire ﻿" at bounding box center [485, 661] width 773 height 32
click at [389, 664] on p "Ajouter un commentaire ﻿" at bounding box center [460, 661] width 701 height 21
click at [847, 654] on icon "button" at bounding box center [851, 659] width 16 height 16
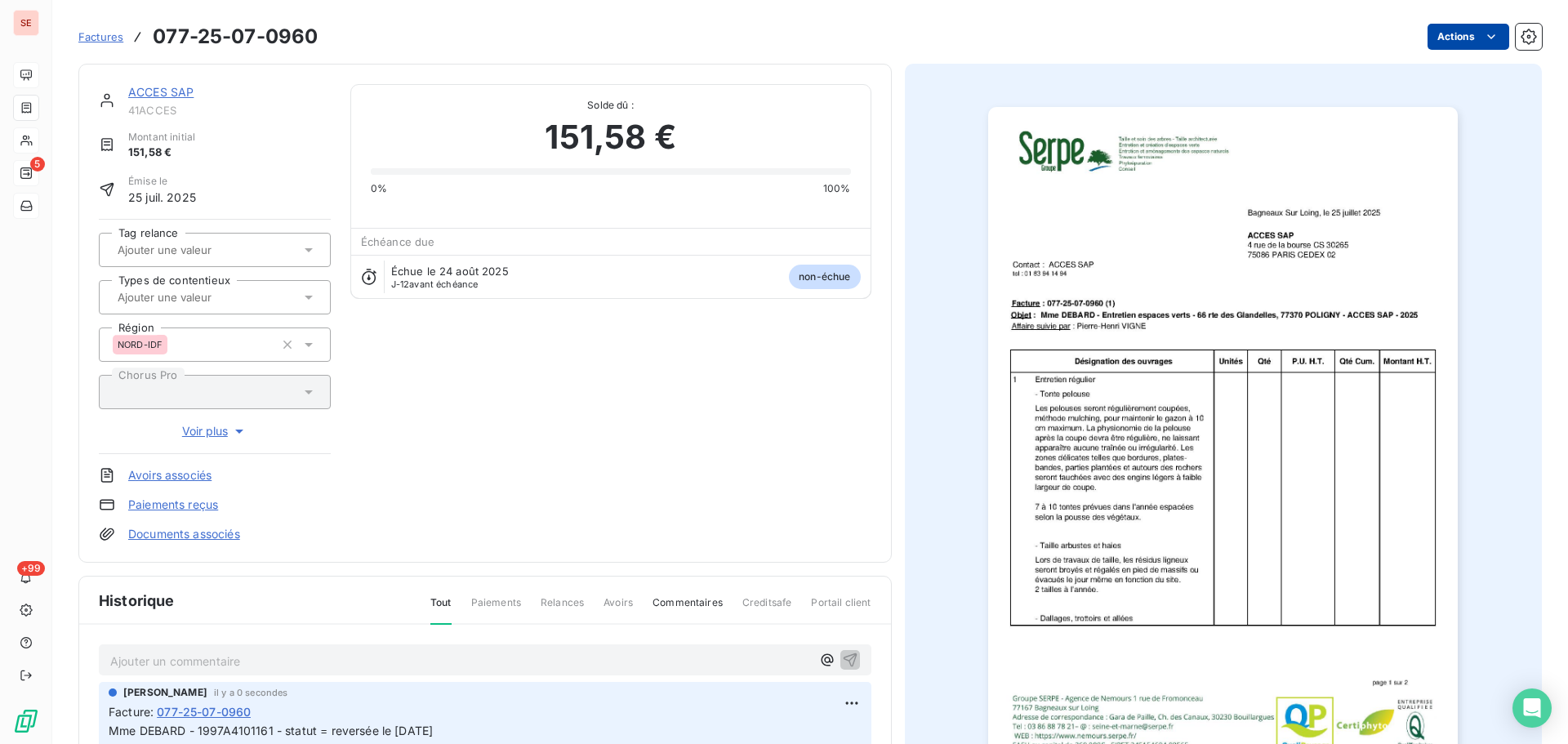
click at [1437, 42] on html "SE 5 +99 Factures 077-25-07-0960 Actions ACCES SAP 41ACCES Montant initial 151,…" at bounding box center [784, 372] width 1568 height 744
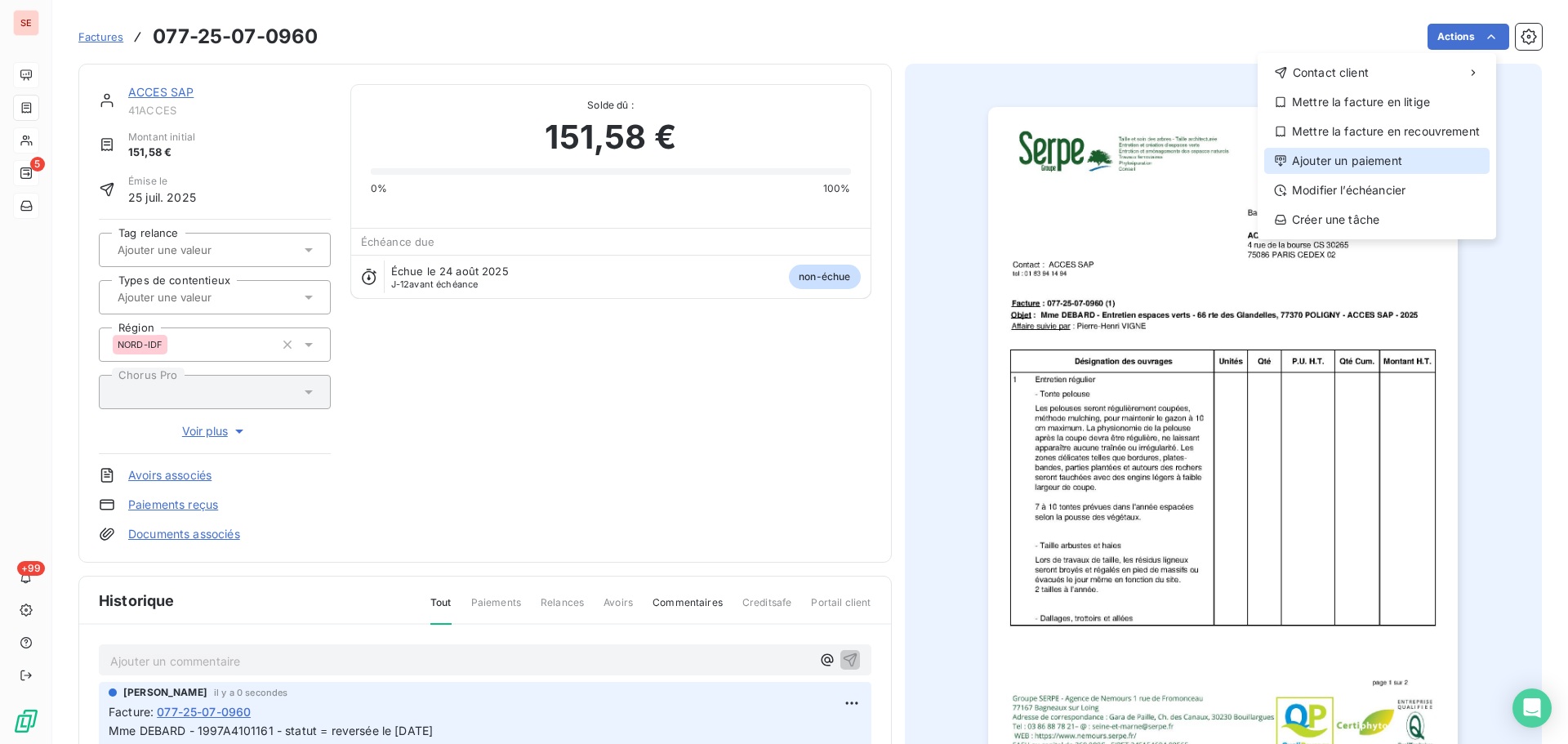
click at [1341, 163] on div "Ajouter un paiement" at bounding box center [1377, 161] width 226 height 26
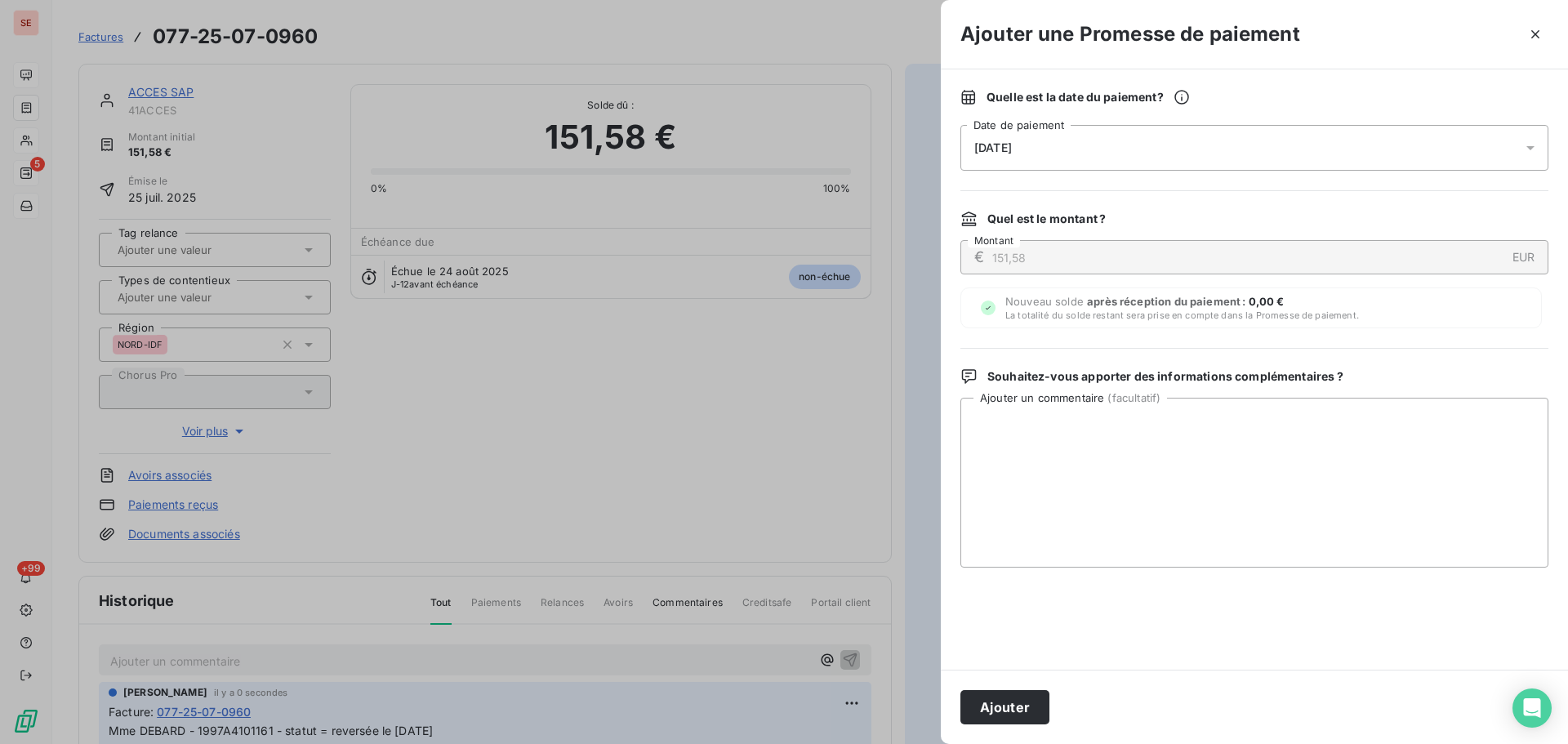
click at [1009, 144] on span "[DATE]" at bounding box center [994, 147] width 38 height 13
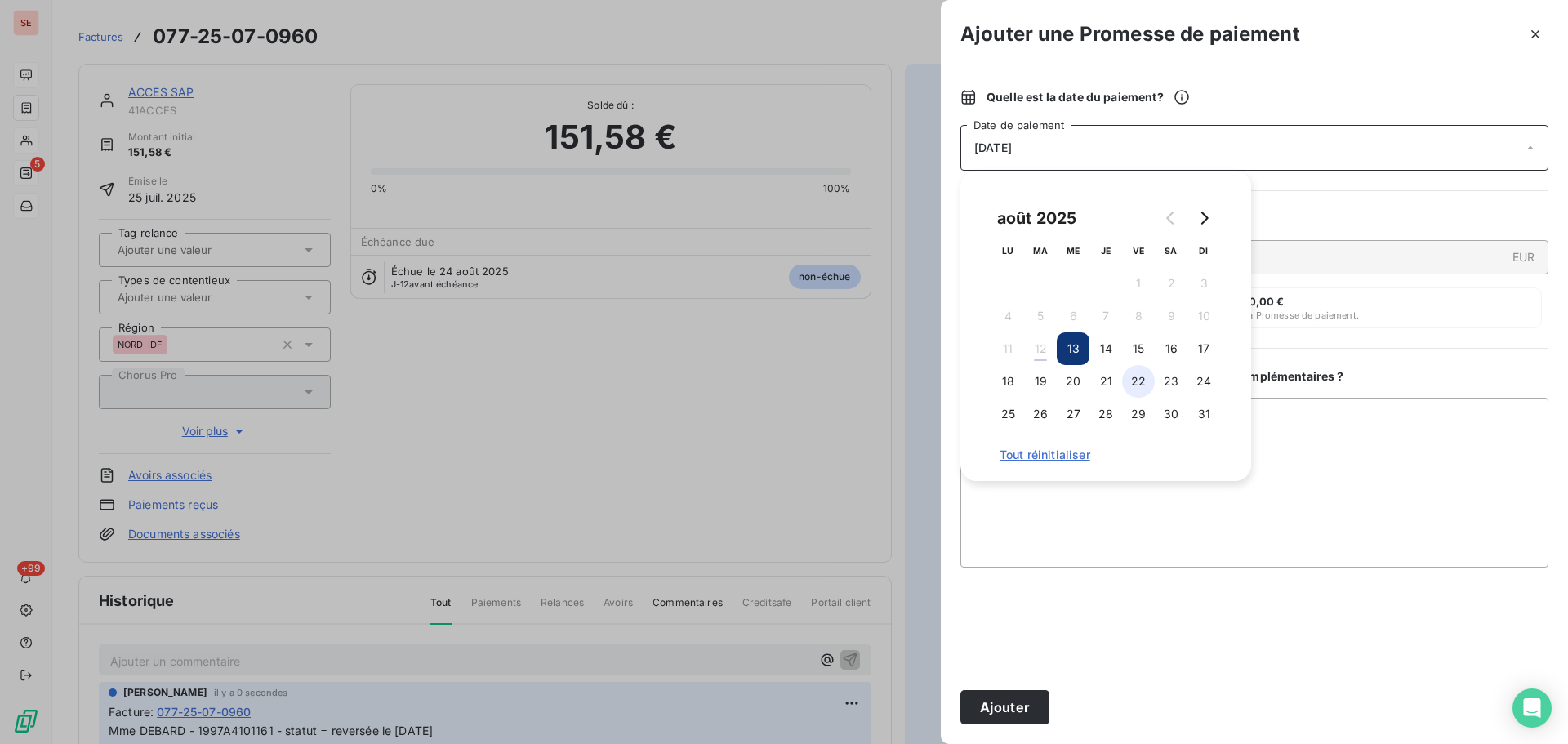
click at [1133, 380] on button "22" at bounding box center [1139, 380] width 33 height 33
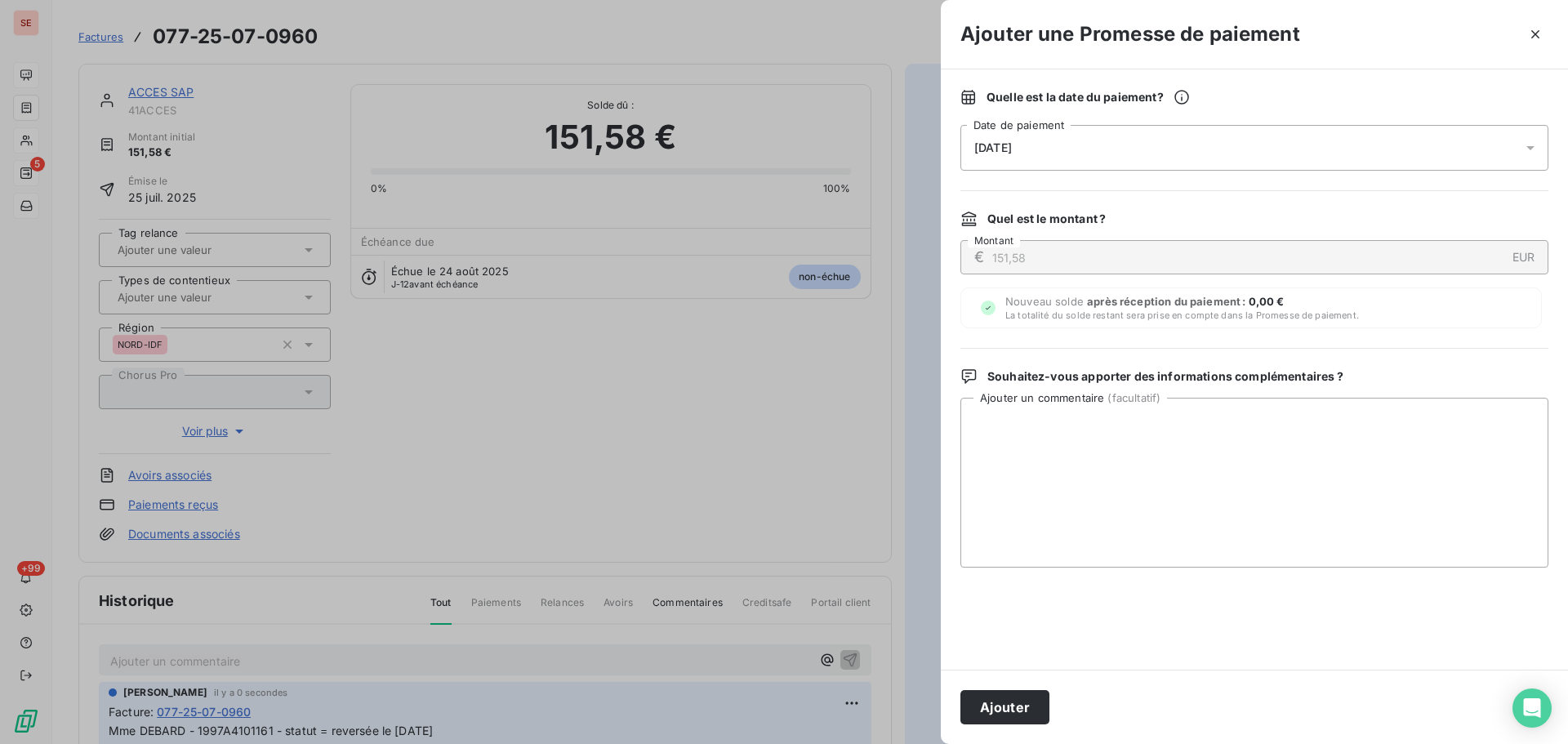
click at [1004, 707] on button "Ajouter" at bounding box center [1006, 707] width 89 height 35
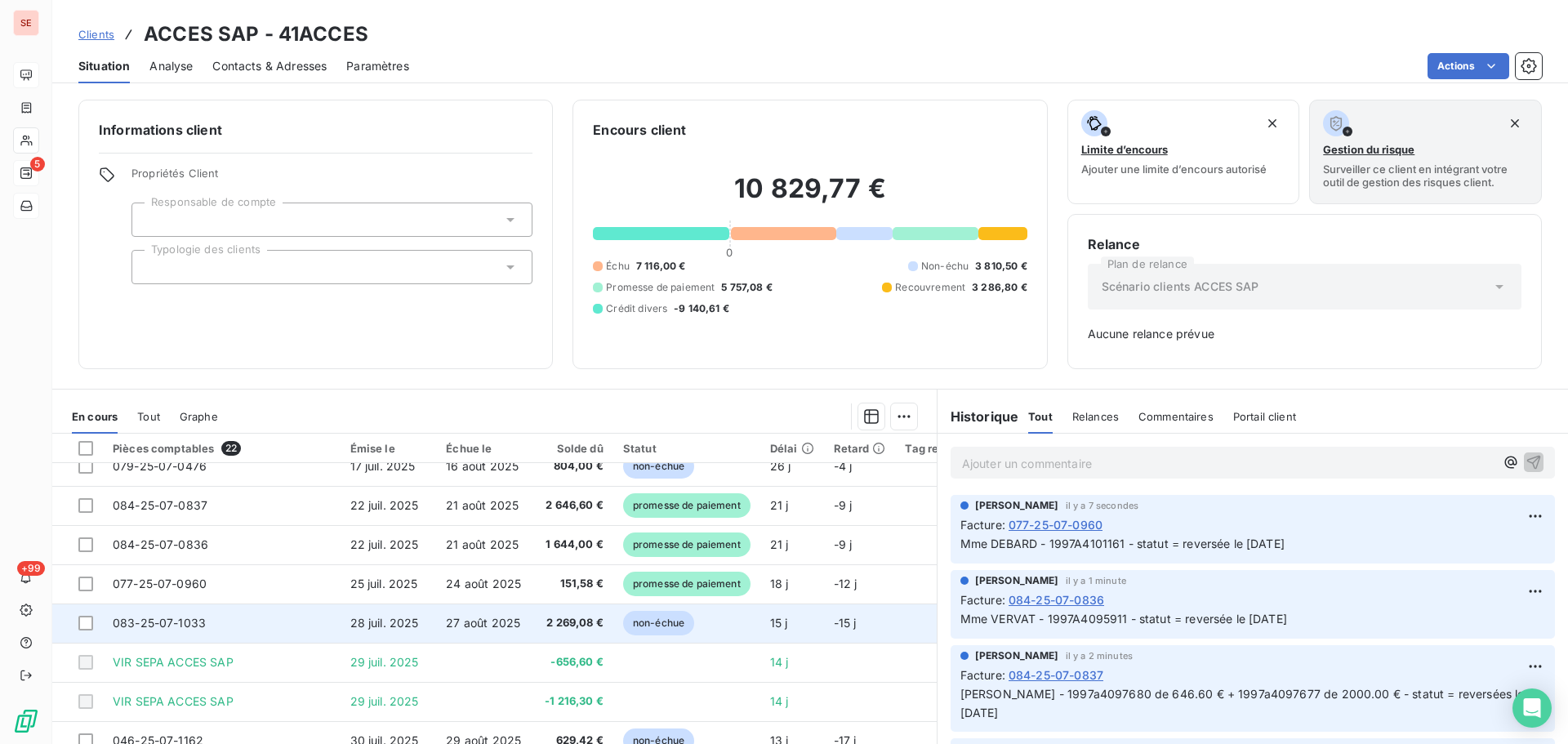
scroll to position [490, 0]
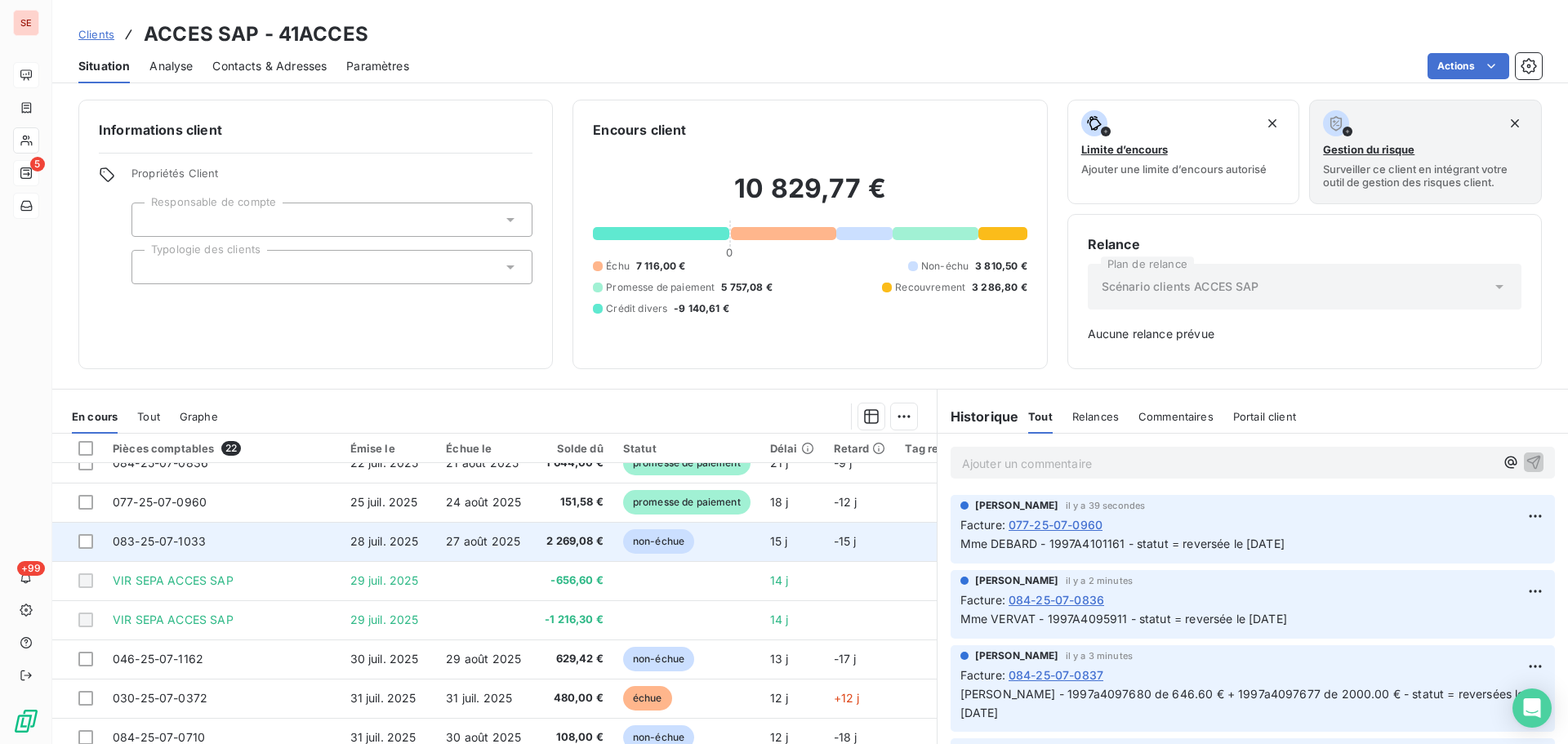
click at [428, 552] on td "28 juil. 2025" at bounding box center [389, 540] width 96 height 39
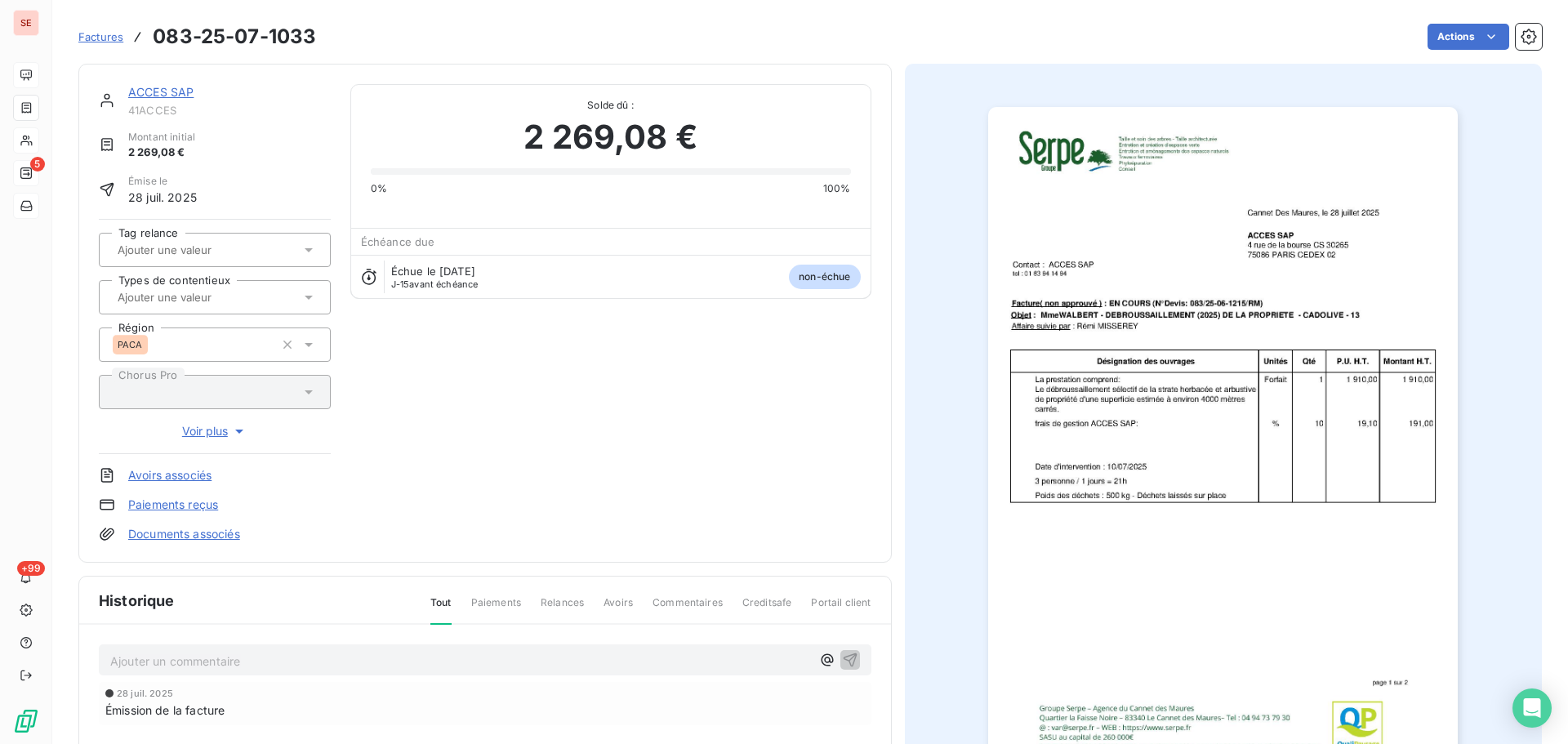
click at [208, 670] on p "Ajouter un commentaire ﻿" at bounding box center [460, 661] width 701 height 21
click at [849, 661] on icon "button" at bounding box center [851, 659] width 16 height 16
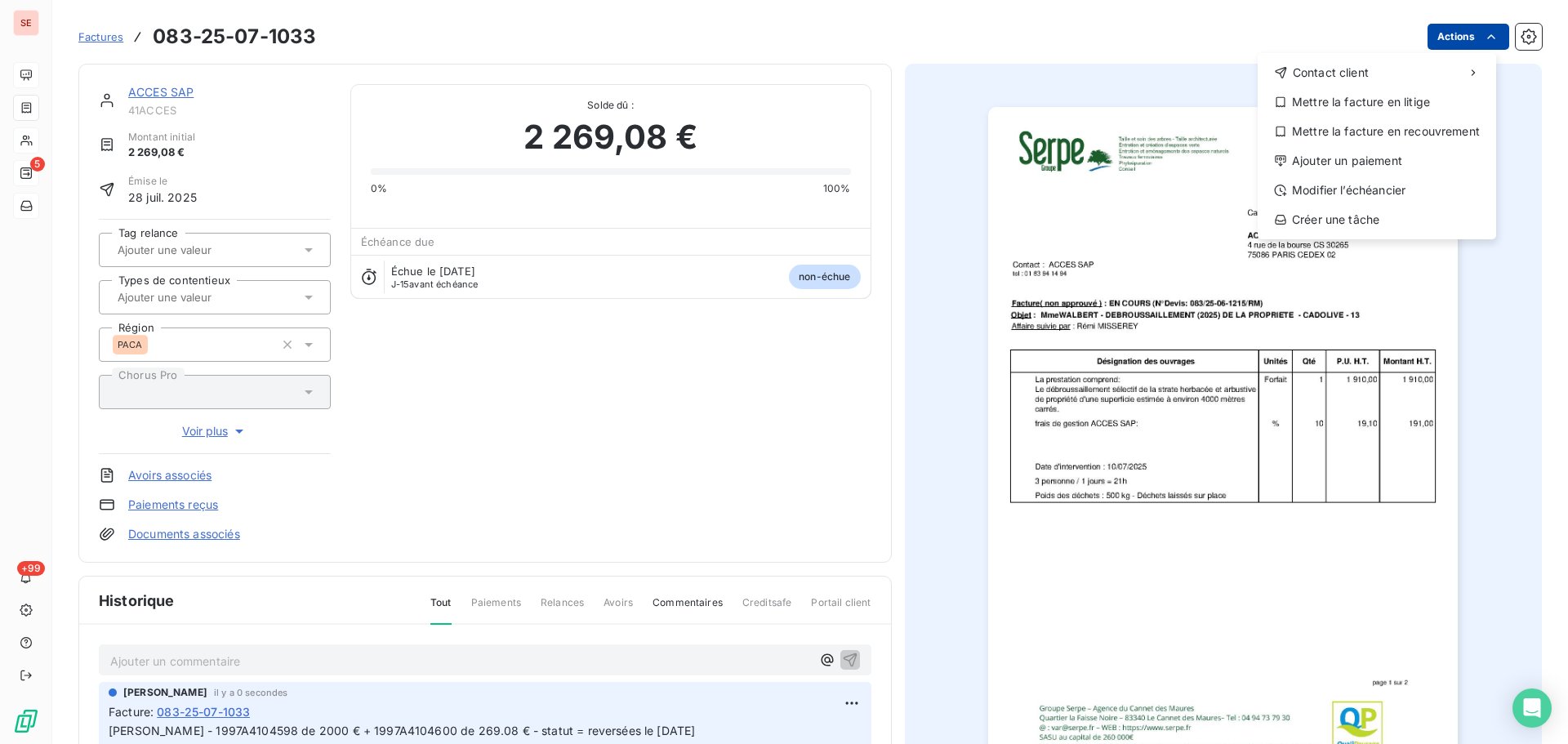
click at [1454, 33] on html "SE 5 +99 Factures [PHONE_NUMBER] Actions Contact client Mettre la facture en li…" at bounding box center [784, 372] width 1568 height 744
click at [1392, 167] on div "Ajouter un paiement" at bounding box center [1377, 161] width 226 height 26
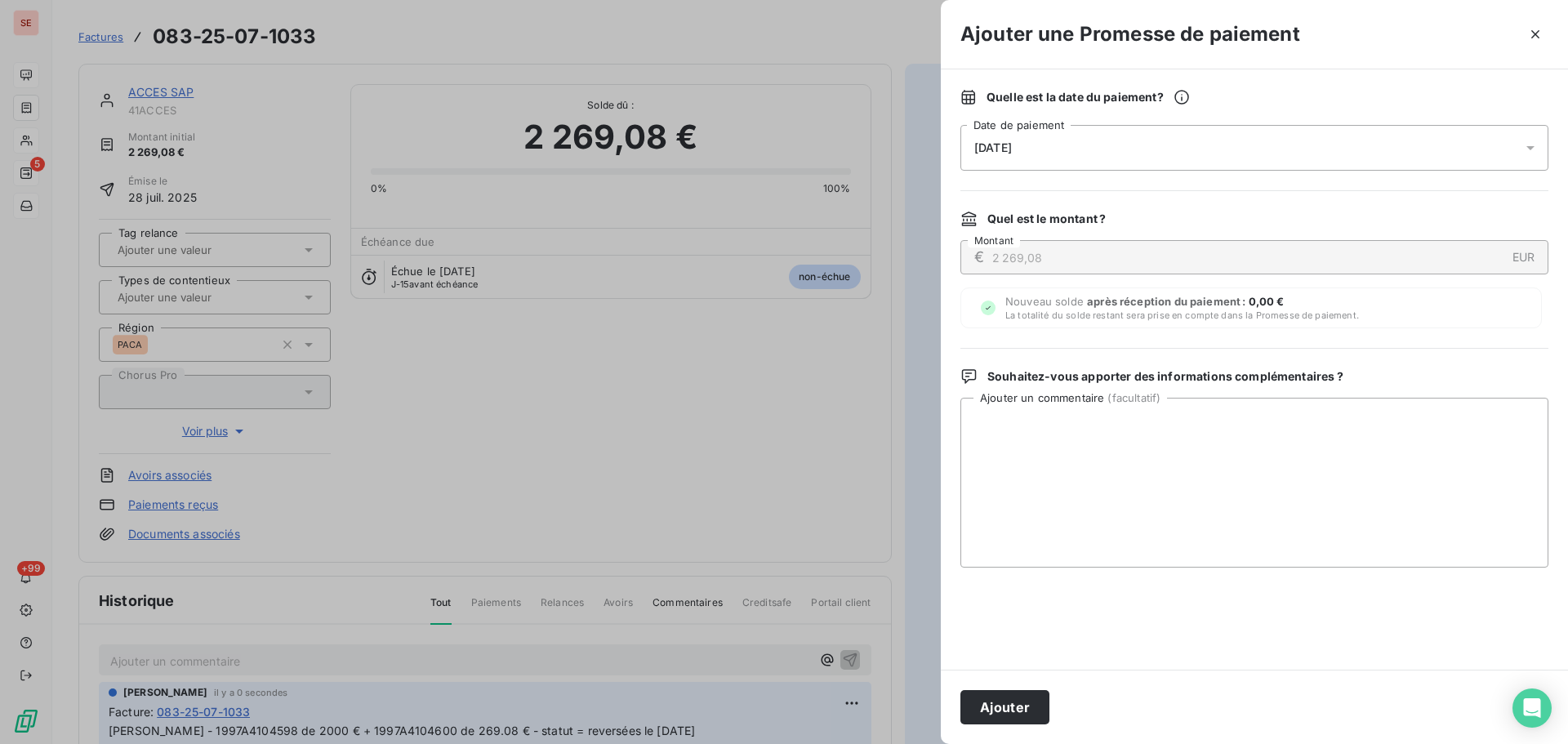
click at [1007, 143] on span "[DATE]" at bounding box center [994, 147] width 38 height 13
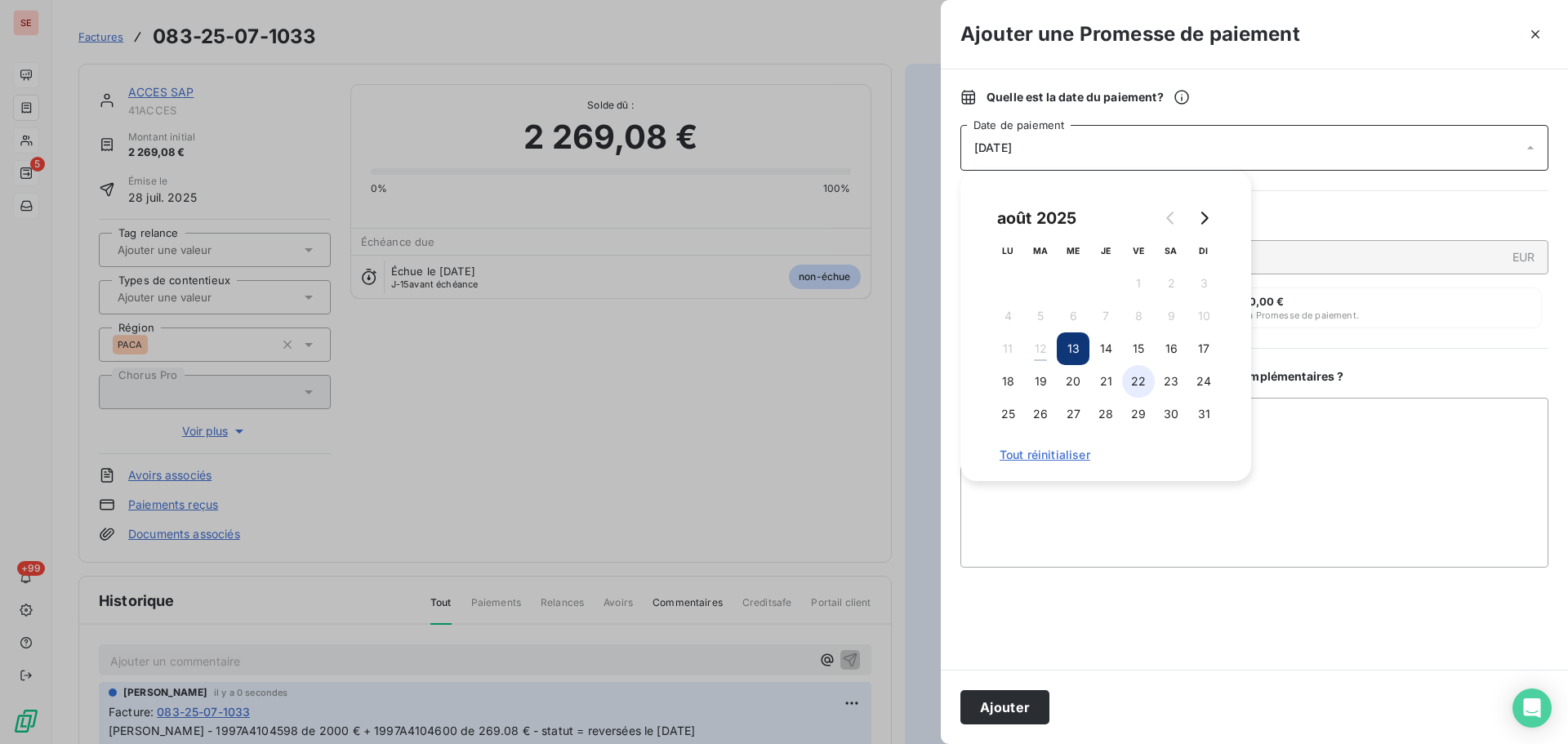
click at [1143, 385] on button "22" at bounding box center [1139, 380] width 33 height 33
click at [1026, 689] on div "Ajouter" at bounding box center [1254, 706] width 627 height 74
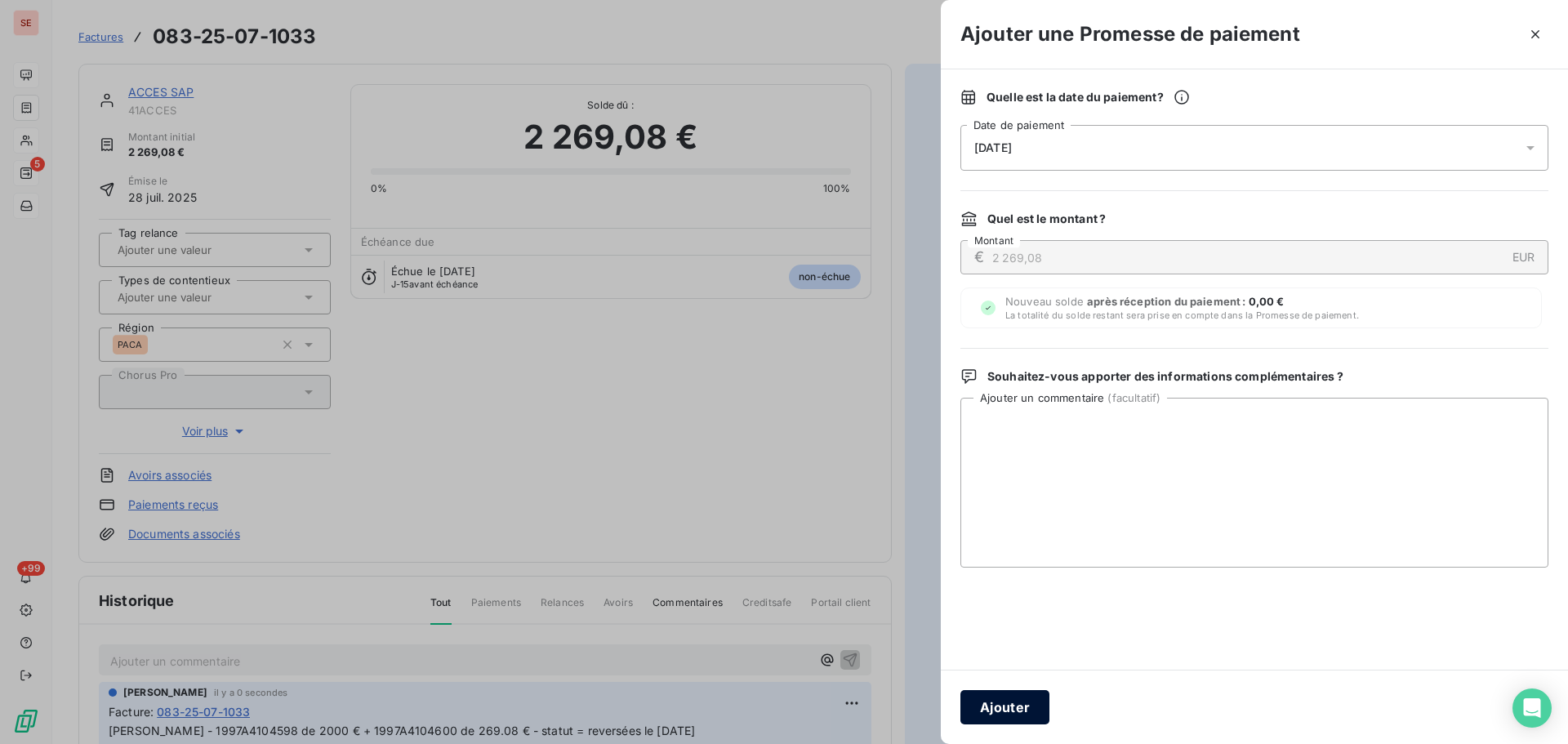
click at [1031, 704] on button "Ajouter" at bounding box center [1006, 707] width 89 height 35
